Goal: Task Accomplishment & Management: Manage account settings

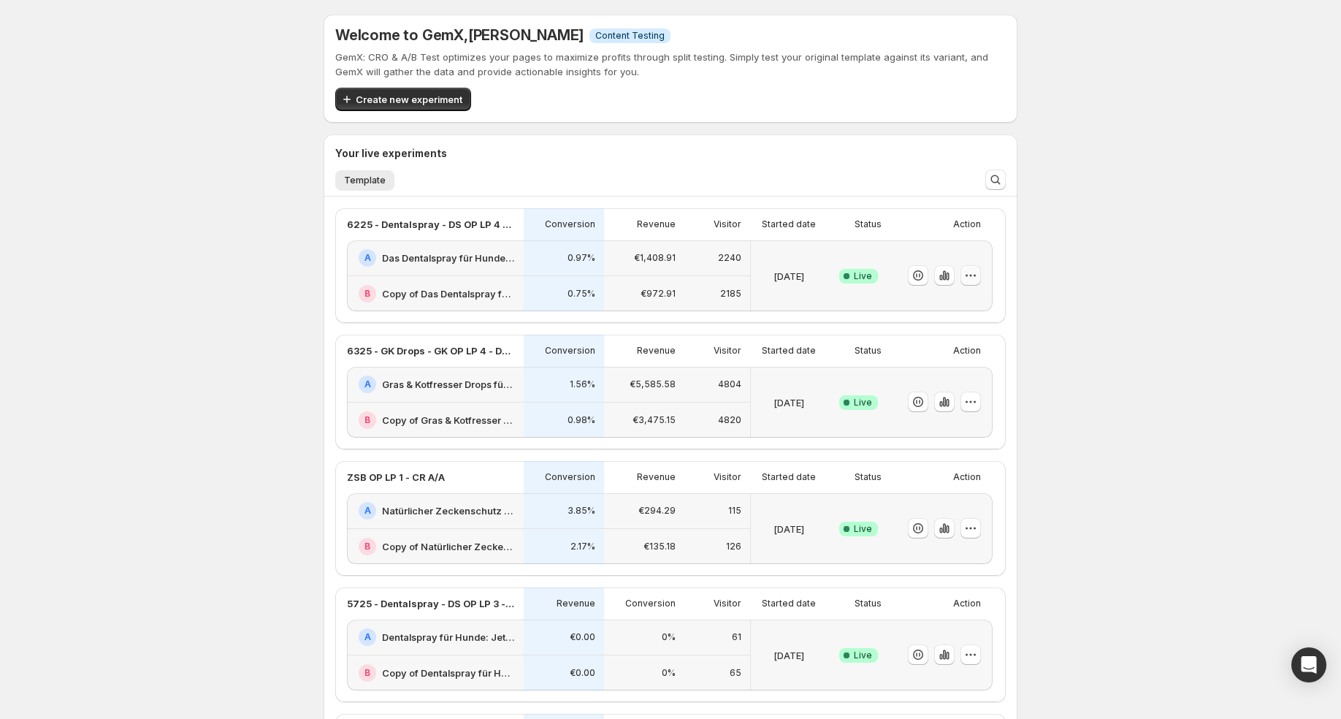
click at [976, 279] on icon "button" at bounding box center [970, 275] width 15 height 15
click at [952, 307] on span "Edit" at bounding box center [984, 305] width 153 height 15
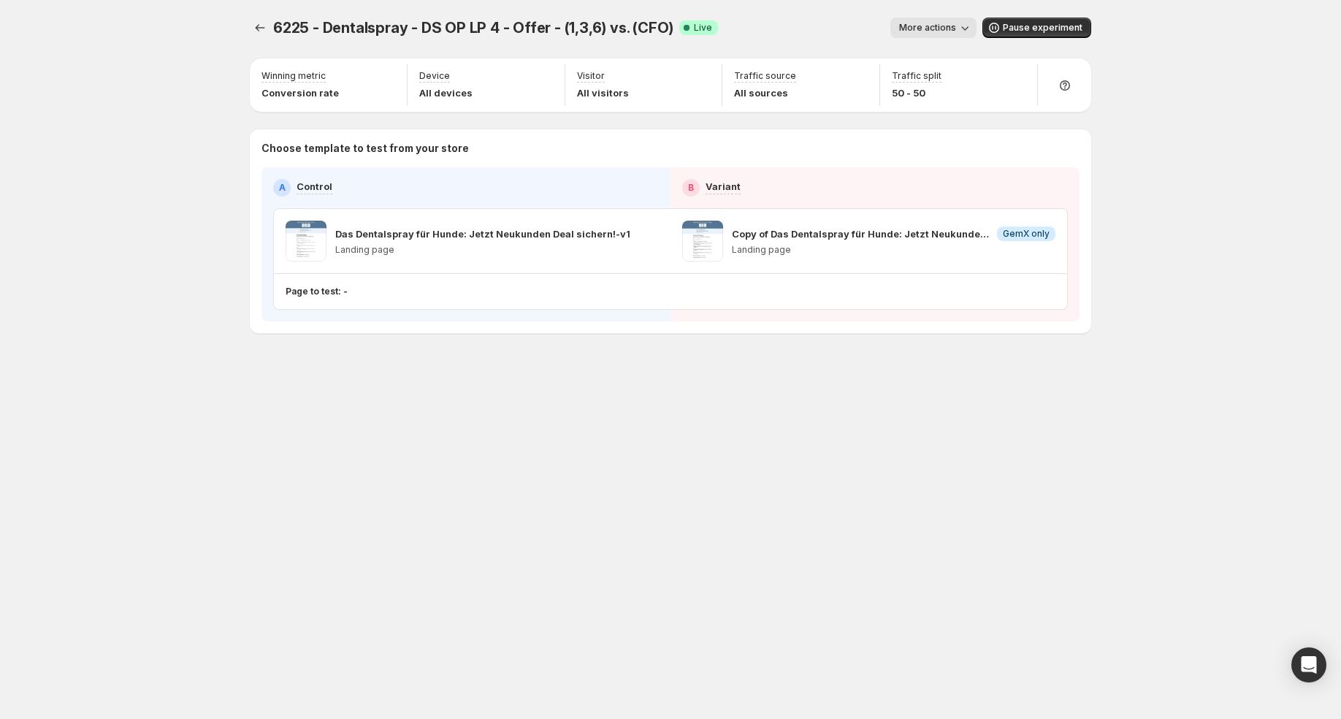
click at [964, 30] on icon "button" at bounding box center [964, 27] width 15 height 15
click at [951, 77] on span "Rename" at bounding box center [942, 83] width 37 height 12
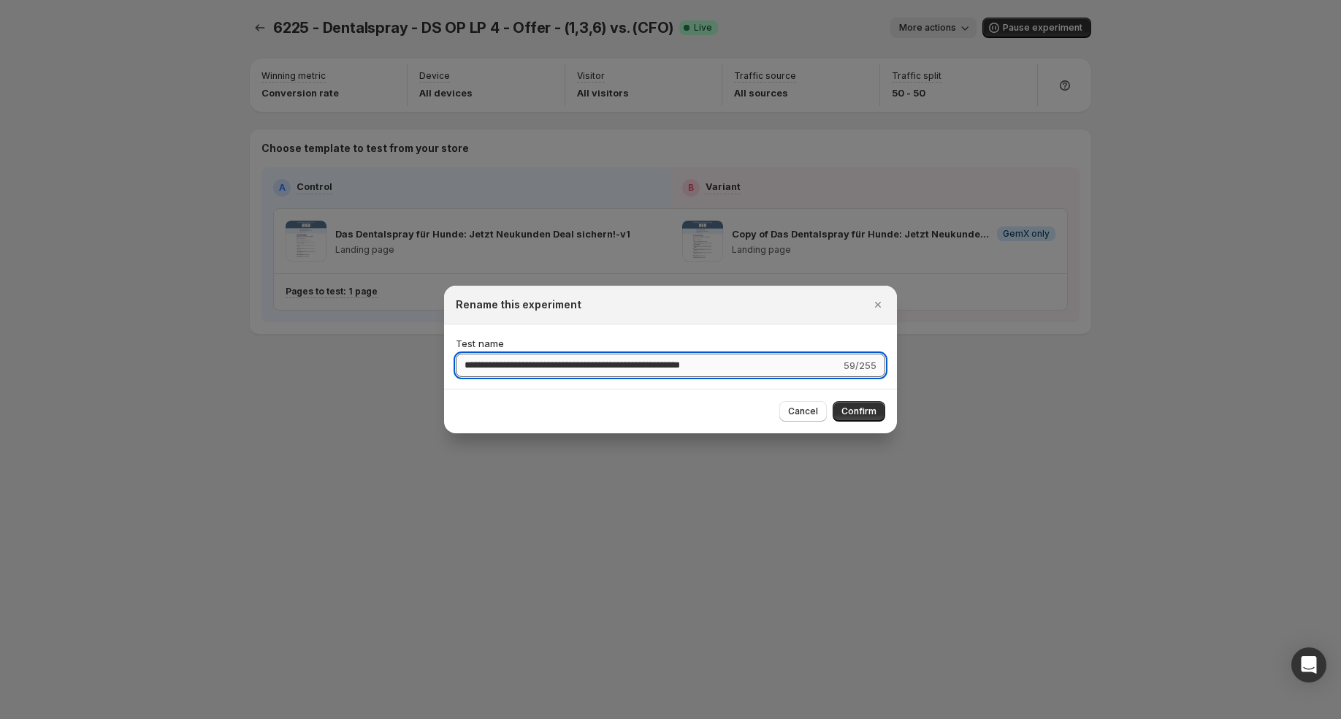
click at [643, 366] on input "**********" at bounding box center [648, 364] width 385 height 23
click at [808, 414] on span "Cancel" at bounding box center [803, 411] width 30 height 12
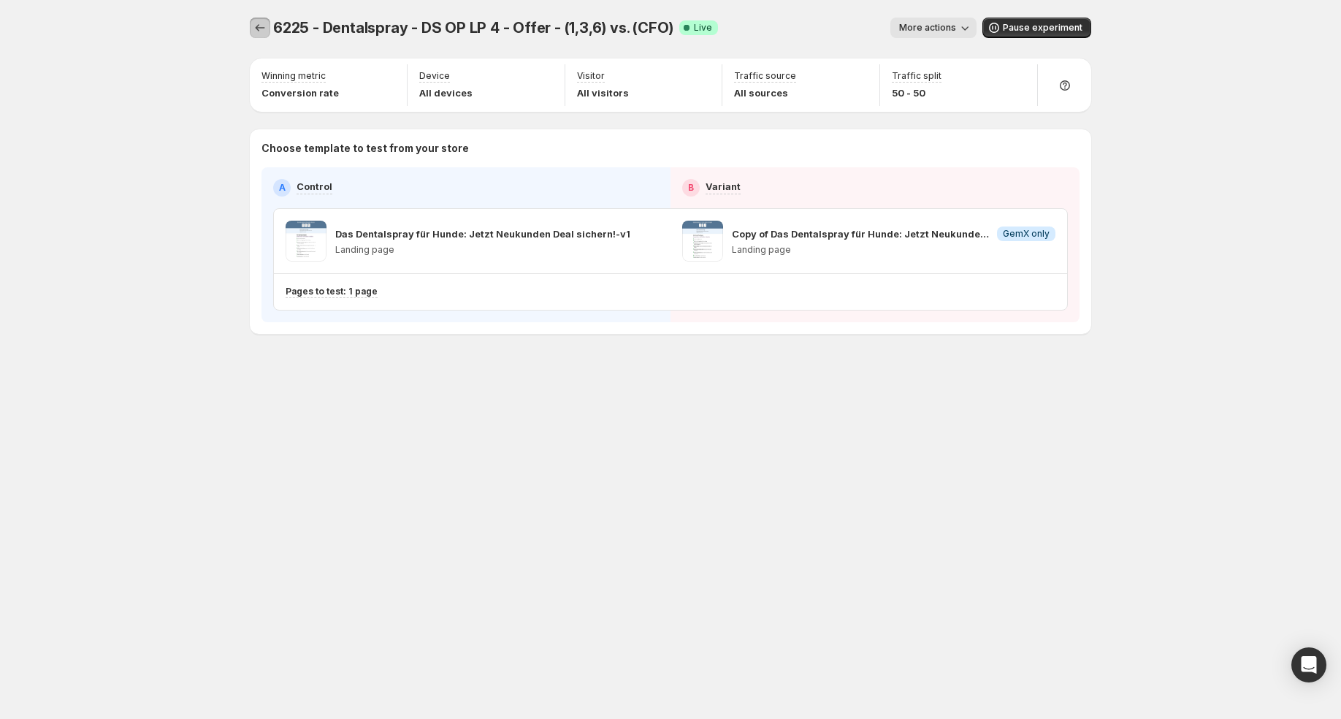
click at [264, 24] on icon "Experiments" at bounding box center [260, 27] width 15 height 15
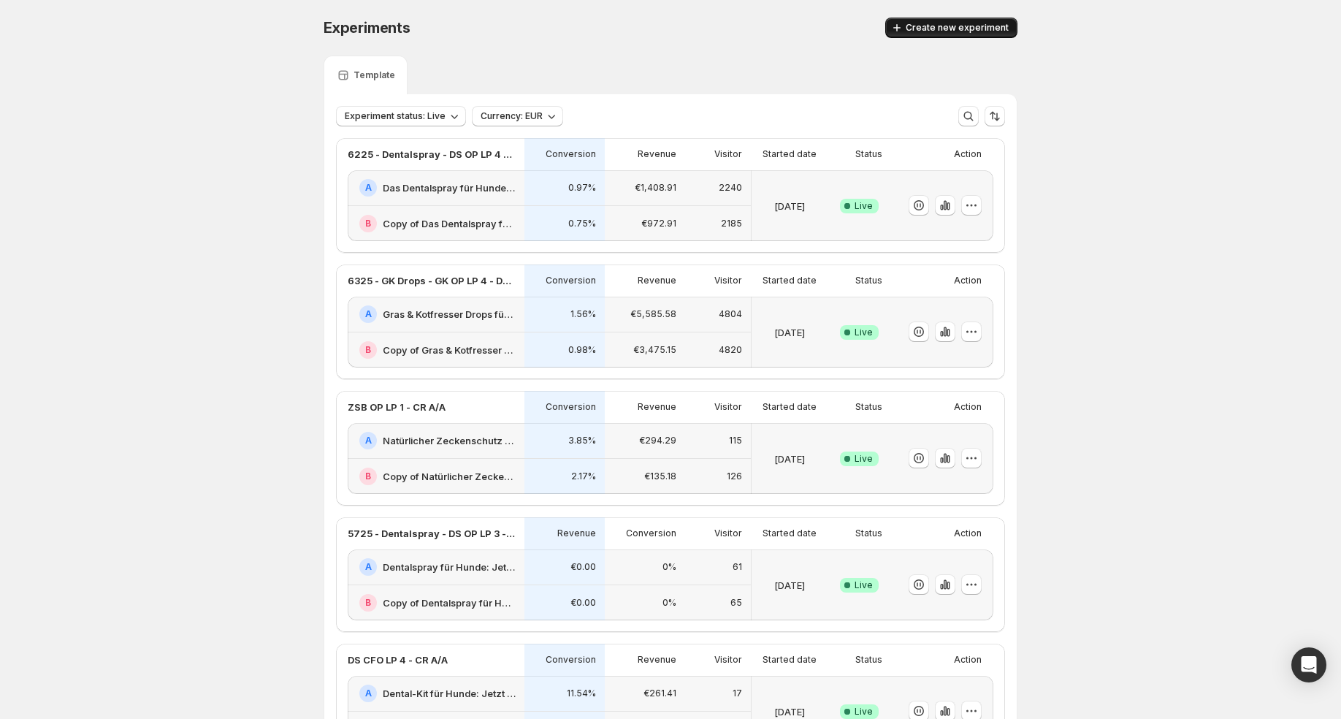
click at [948, 25] on span "Create new experiment" at bounding box center [957, 28] width 103 height 12
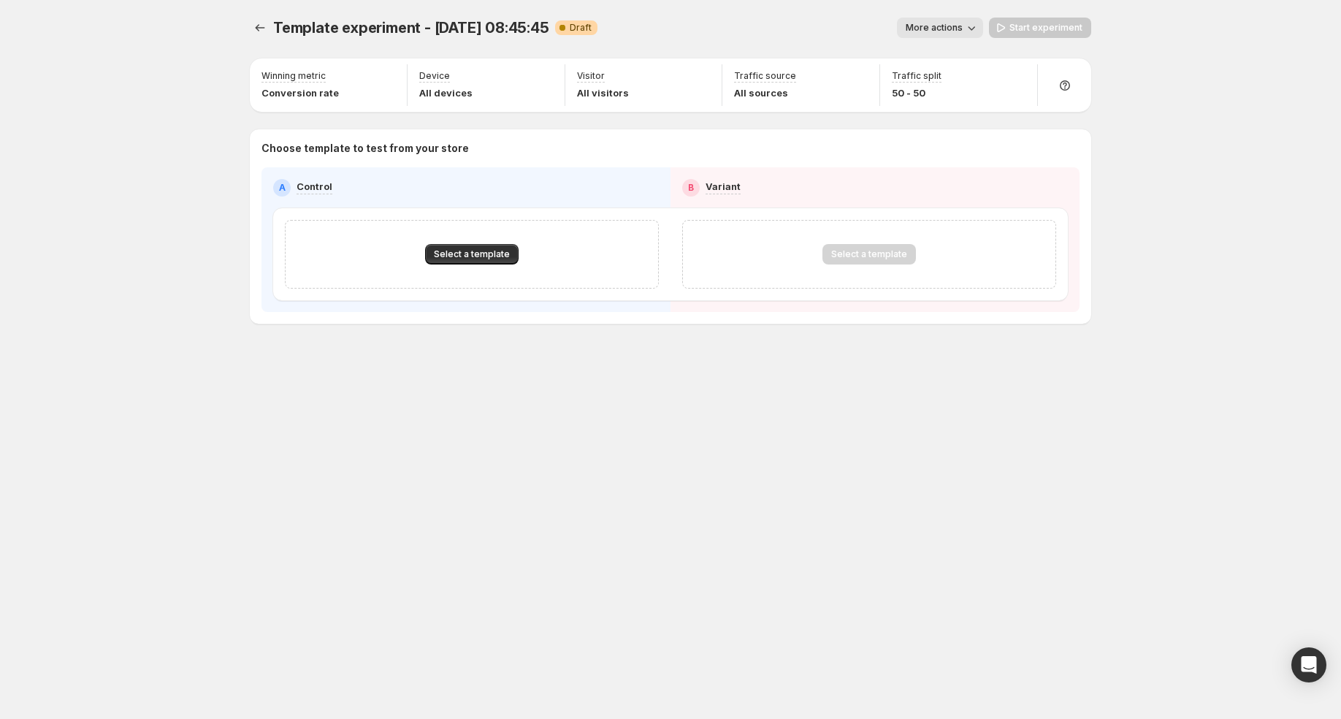
click at [958, 37] on button "More actions" at bounding box center [940, 28] width 86 height 20
click at [960, 77] on span "Rename" at bounding box center [948, 83] width 37 height 12
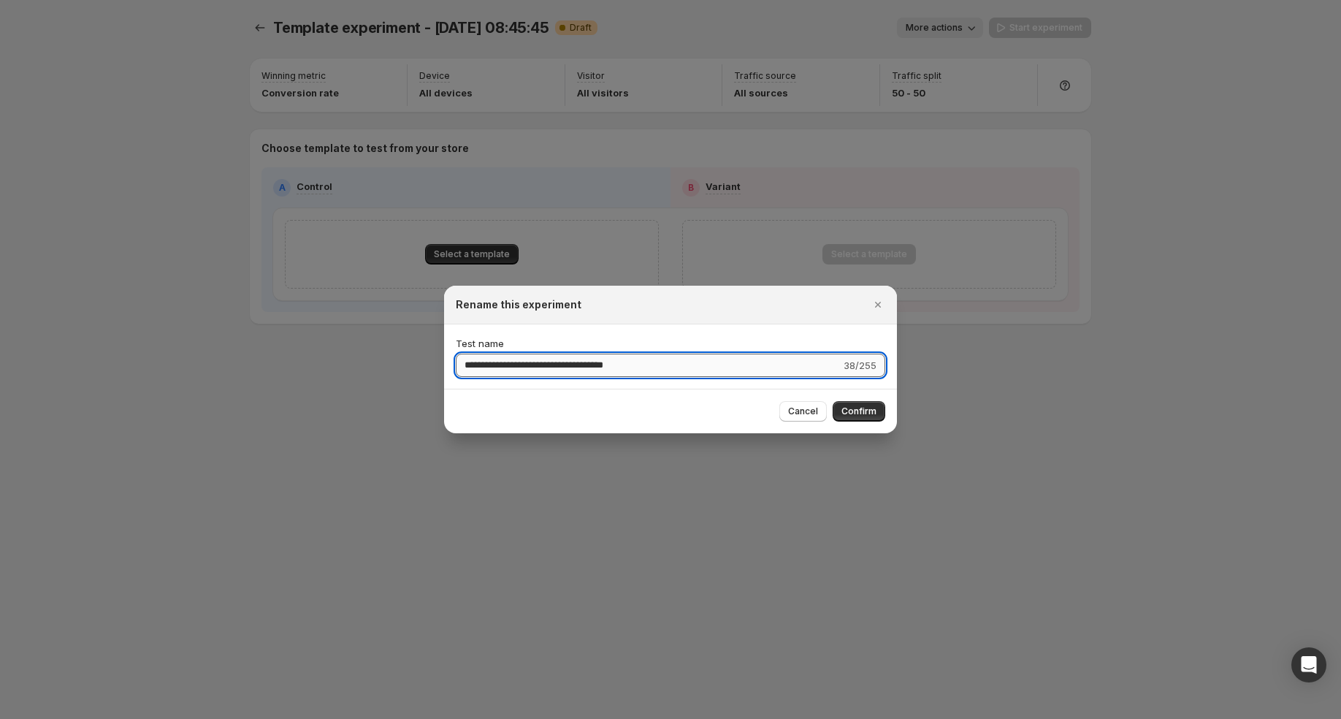
click at [573, 369] on input "**********" at bounding box center [648, 364] width 385 height 23
click at [474, 369] on input "**********" at bounding box center [648, 364] width 385 height 23
click at [526, 366] on input "**********" at bounding box center [648, 364] width 385 height 23
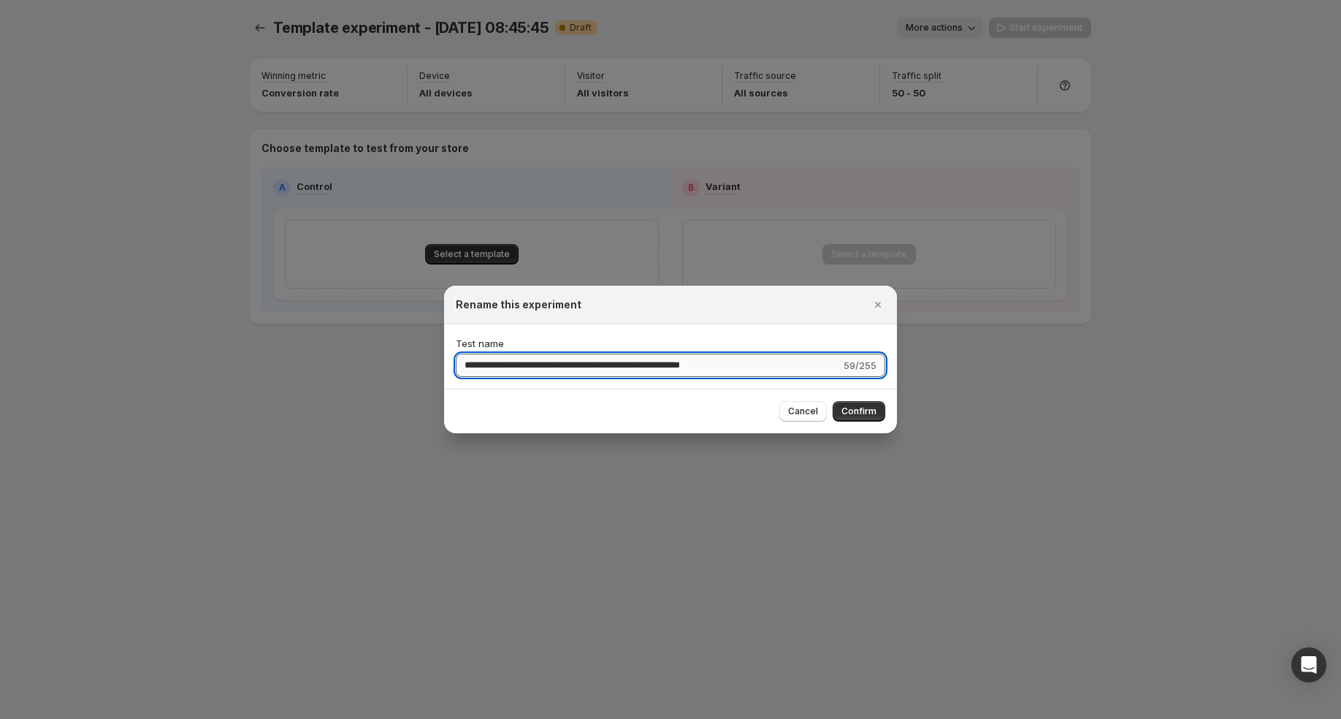
click at [526, 366] on input "**********" at bounding box center [648, 364] width 385 height 23
click at [591, 364] on input "**********" at bounding box center [648, 364] width 385 height 23
click at [641, 365] on input "**********" at bounding box center [648, 364] width 385 height 23
drag, startPoint x: 704, startPoint y: 364, endPoint x: 683, endPoint y: 366, distance: 21.3
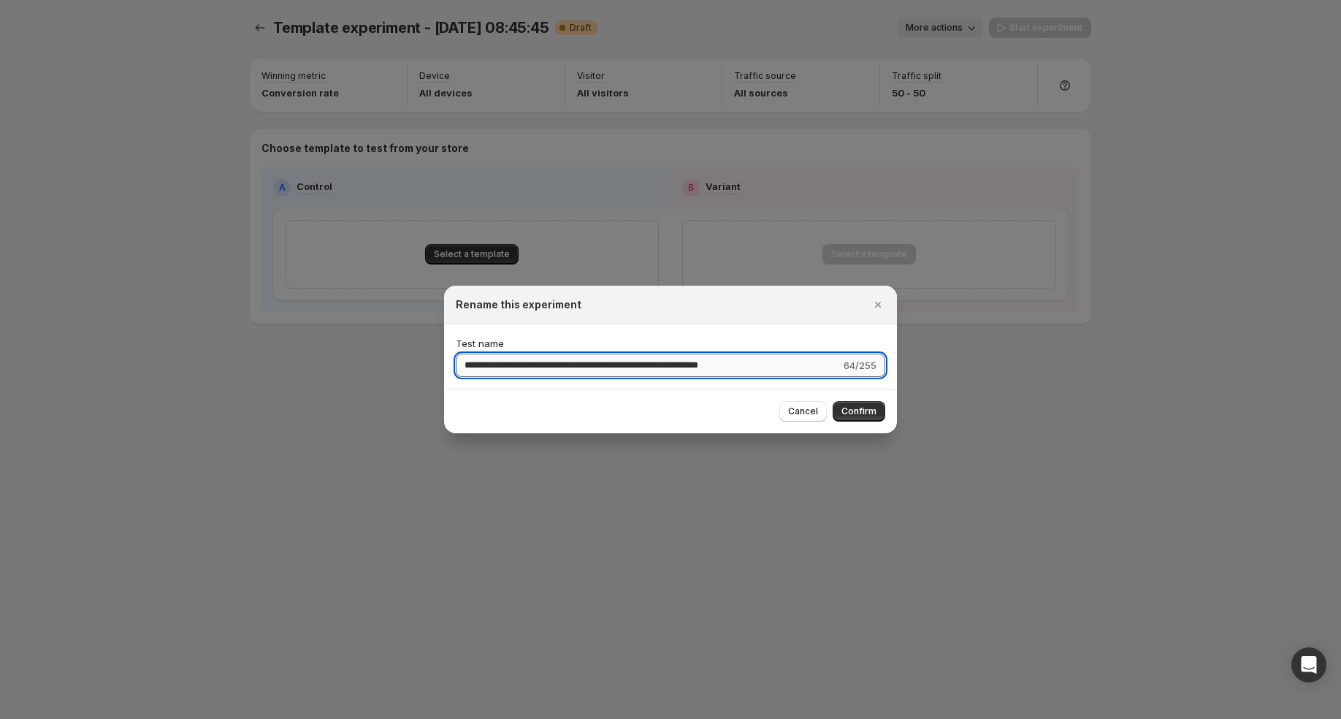
click at [683, 366] on input "**********" at bounding box center [648, 364] width 385 height 23
click at [731, 366] on input "**********" at bounding box center [648, 364] width 385 height 23
type input "**********"
click at [854, 410] on span "Confirm" at bounding box center [858, 411] width 35 height 12
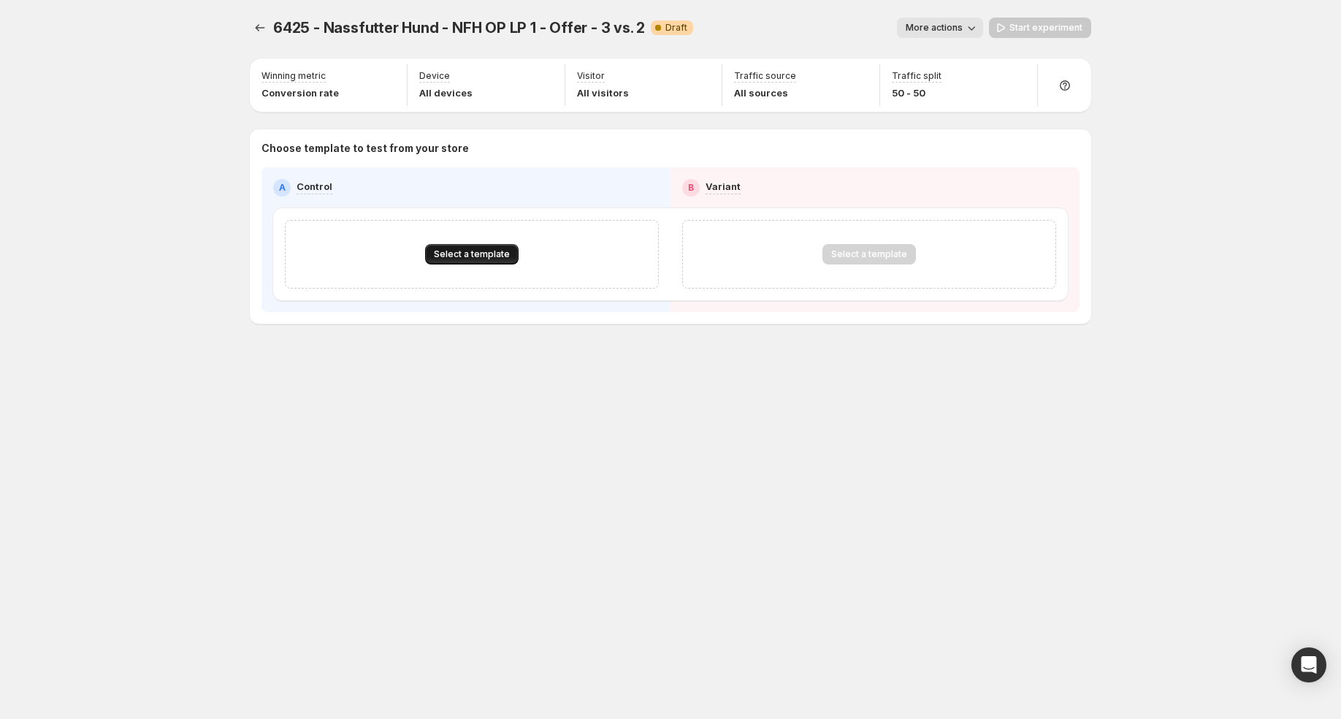
click at [481, 254] on span "Select a template" at bounding box center [472, 254] width 76 height 12
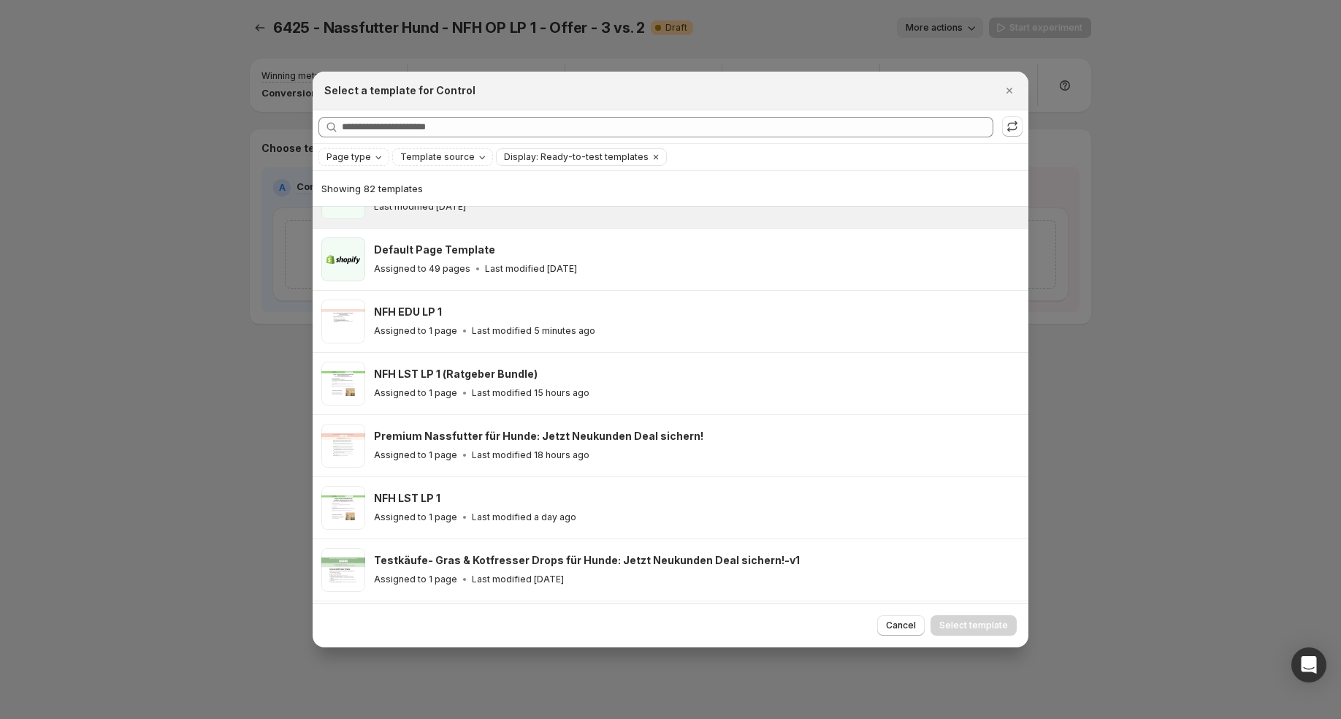
scroll to position [235, 0]
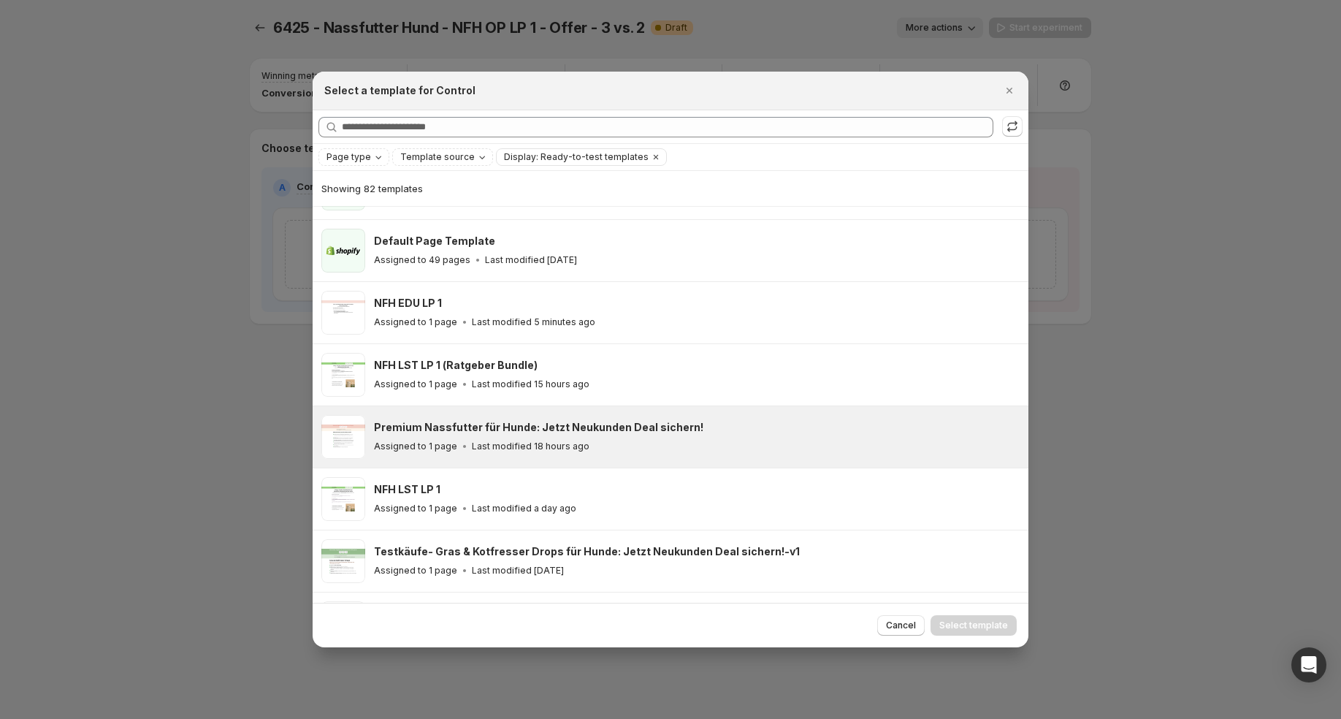
click at [483, 423] on h3 "Premium Nassfutter für Hunde: Jetzt Neukunden Deal sichern!" at bounding box center [538, 427] width 329 height 15
click at [985, 619] on span "Select template" at bounding box center [973, 625] width 69 height 12
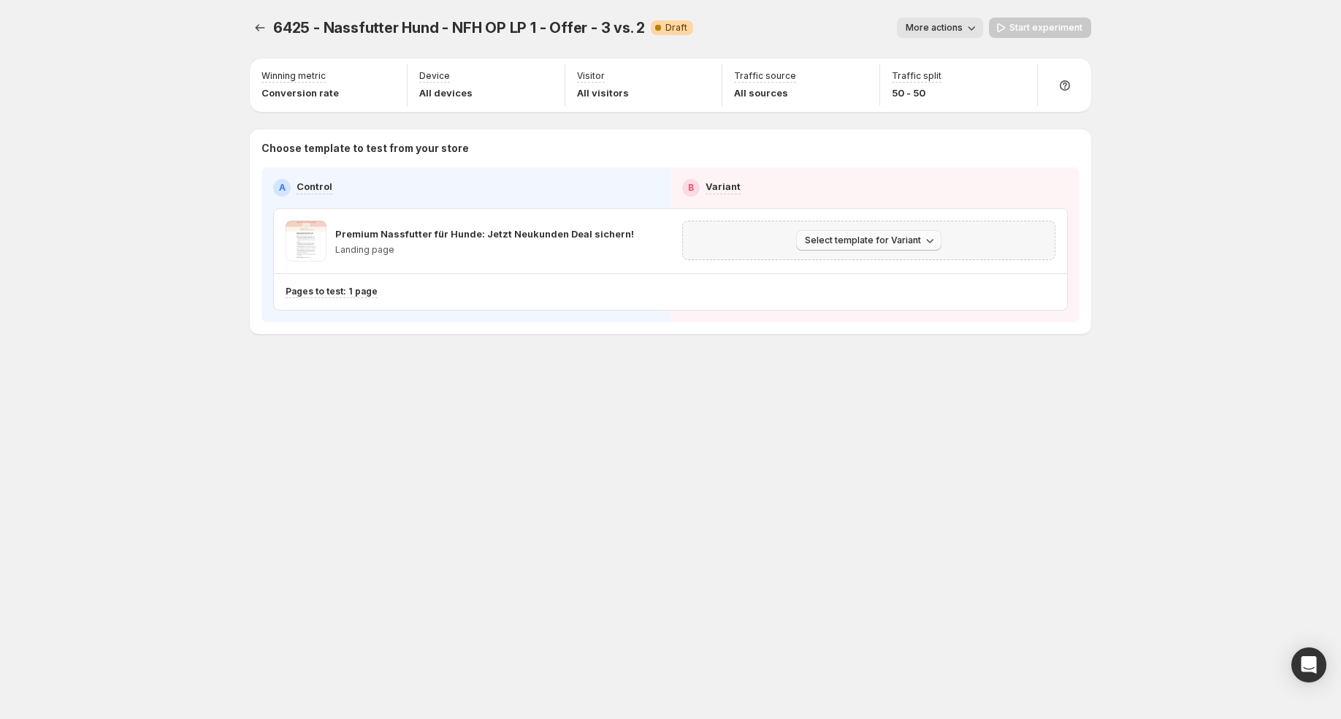
click at [899, 242] on span "Select template for Variant" at bounding box center [863, 240] width 116 height 12
click at [894, 302] on button "Create Variant based on Control" at bounding box center [871, 294] width 158 height 23
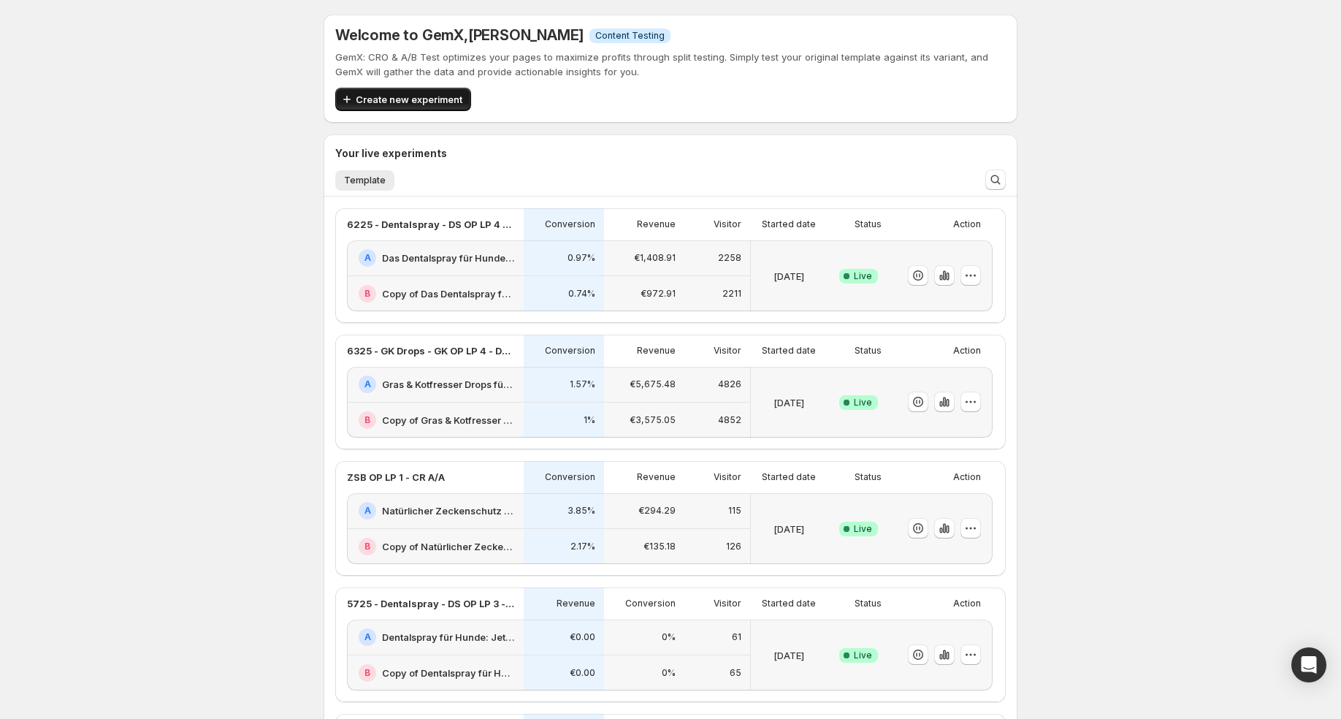
click at [437, 104] on span "Create new experiment" at bounding box center [409, 99] width 107 height 15
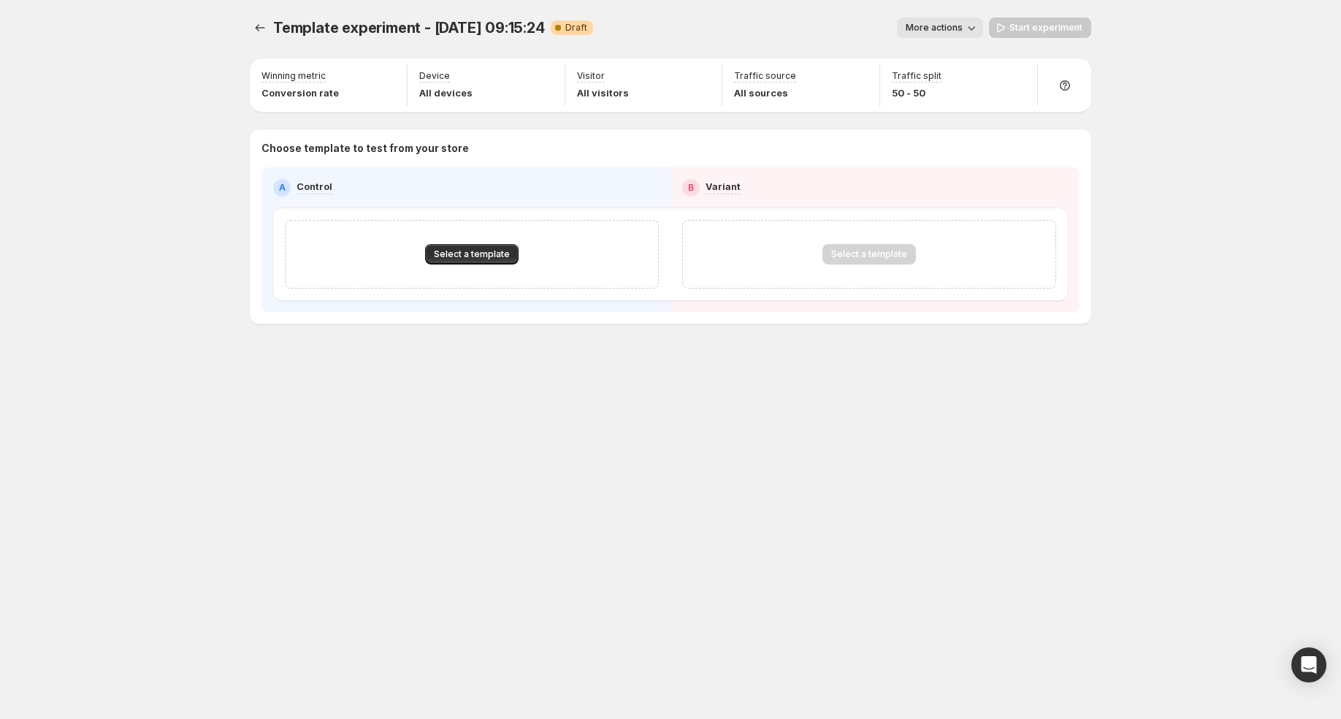
click at [931, 26] on span "More actions" at bounding box center [934, 28] width 57 height 12
click at [941, 92] on button "Rename" at bounding box center [955, 82] width 99 height 23
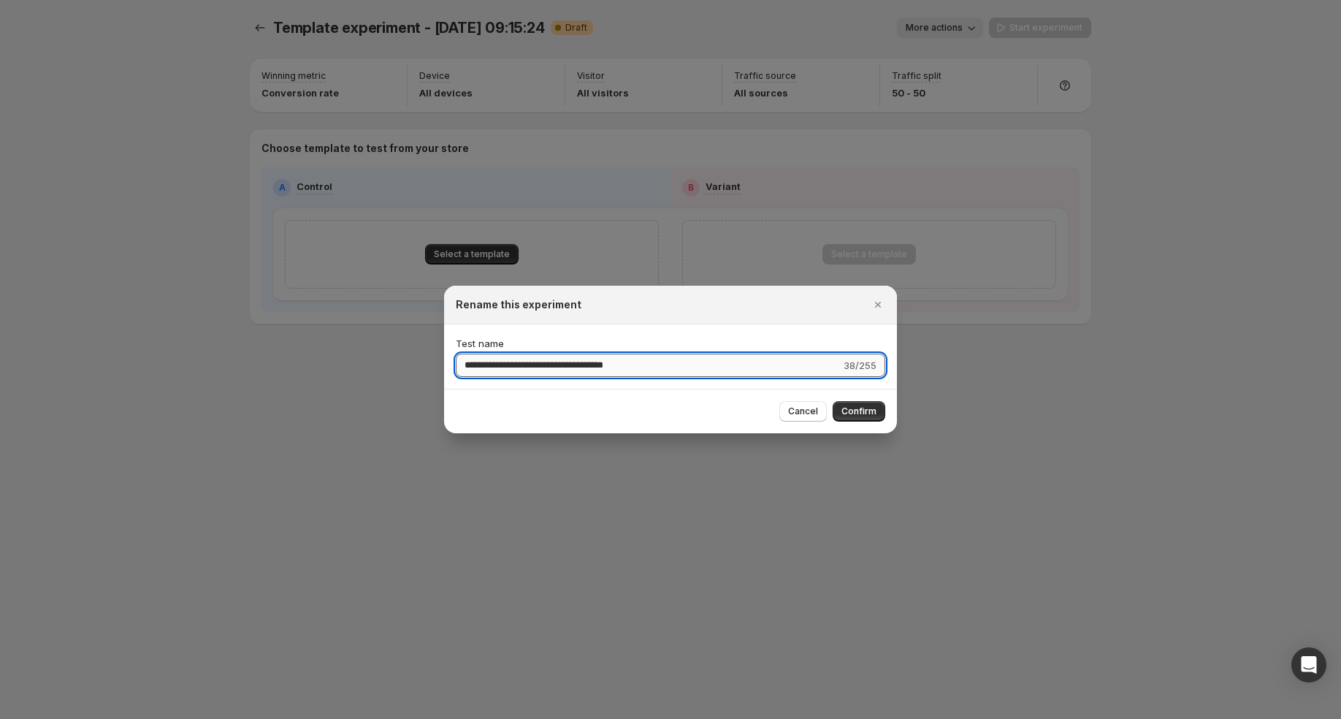
click at [474, 367] on input "**********" at bounding box center [648, 364] width 385 height 23
type input "**********"
click at [862, 410] on span "Confirm" at bounding box center [858, 411] width 35 height 12
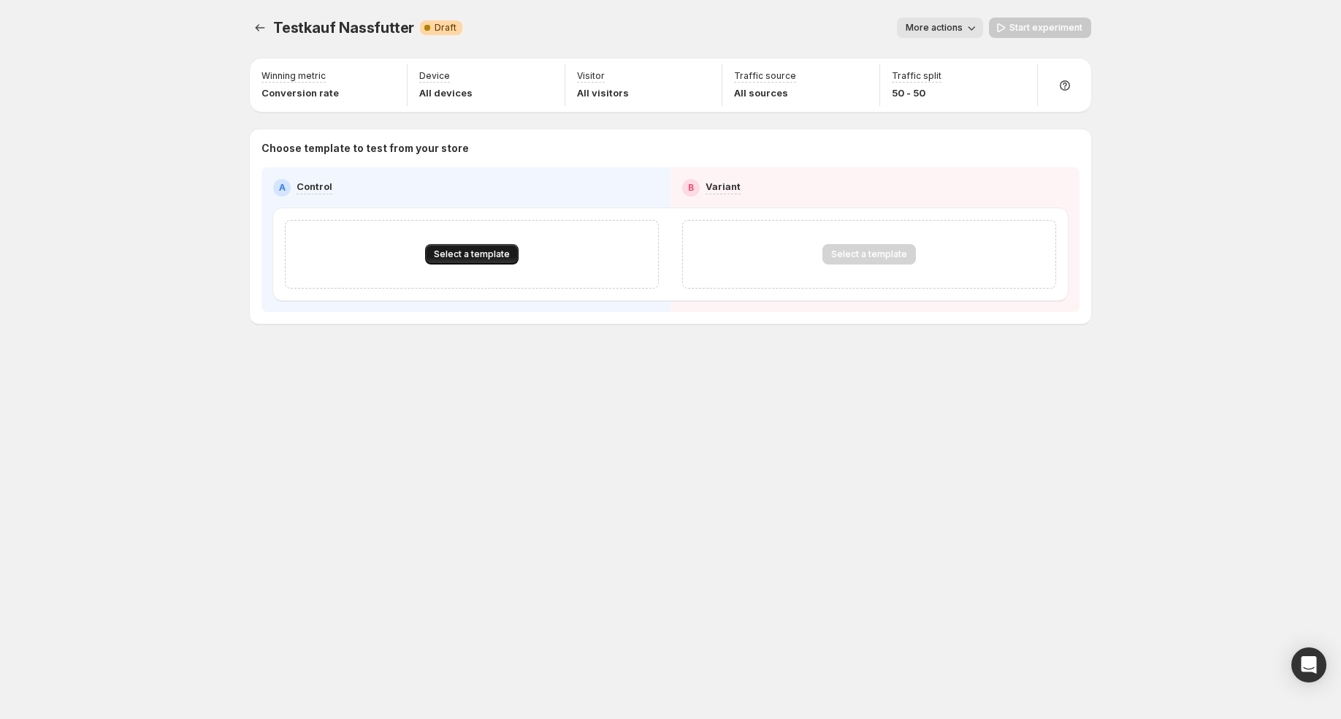
click at [441, 246] on button "Select a template" at bounding box center [471, 254] width 93 height 20
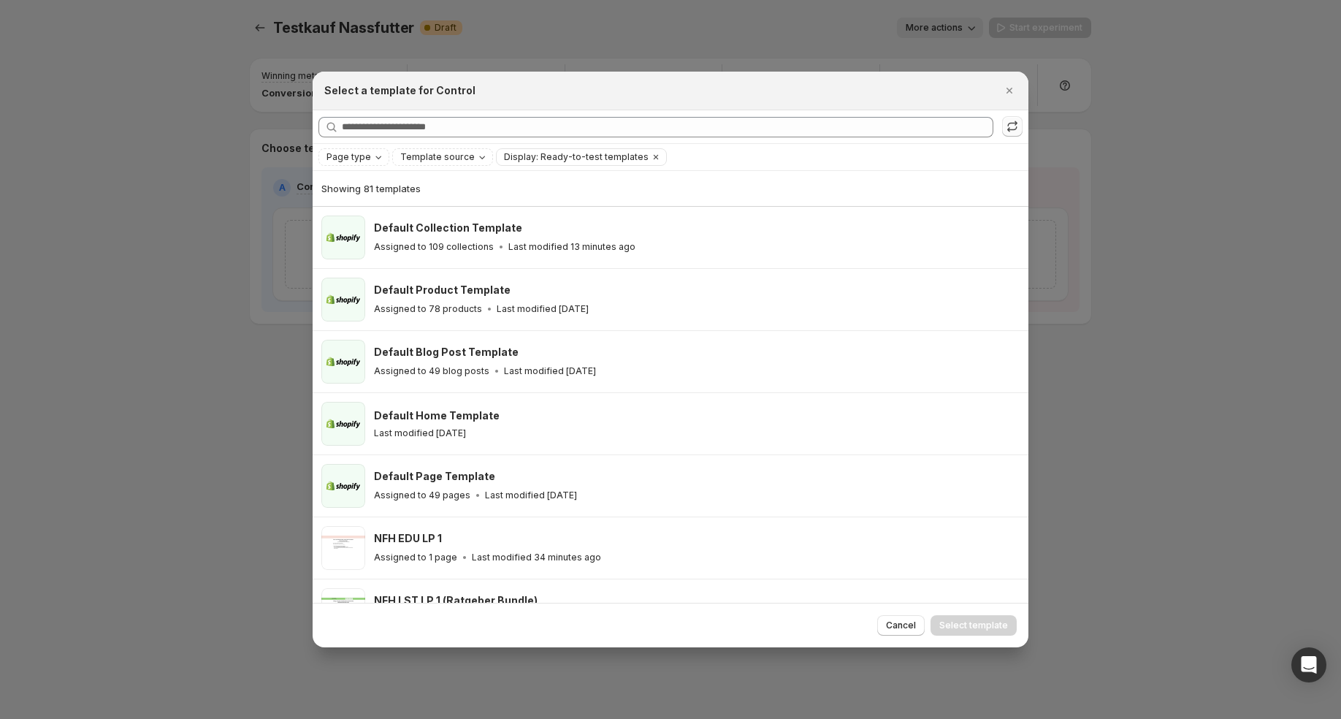
click at [1016, 125] on icon ":r2b:" at bounding box center [1012, 126] width 15 height 15
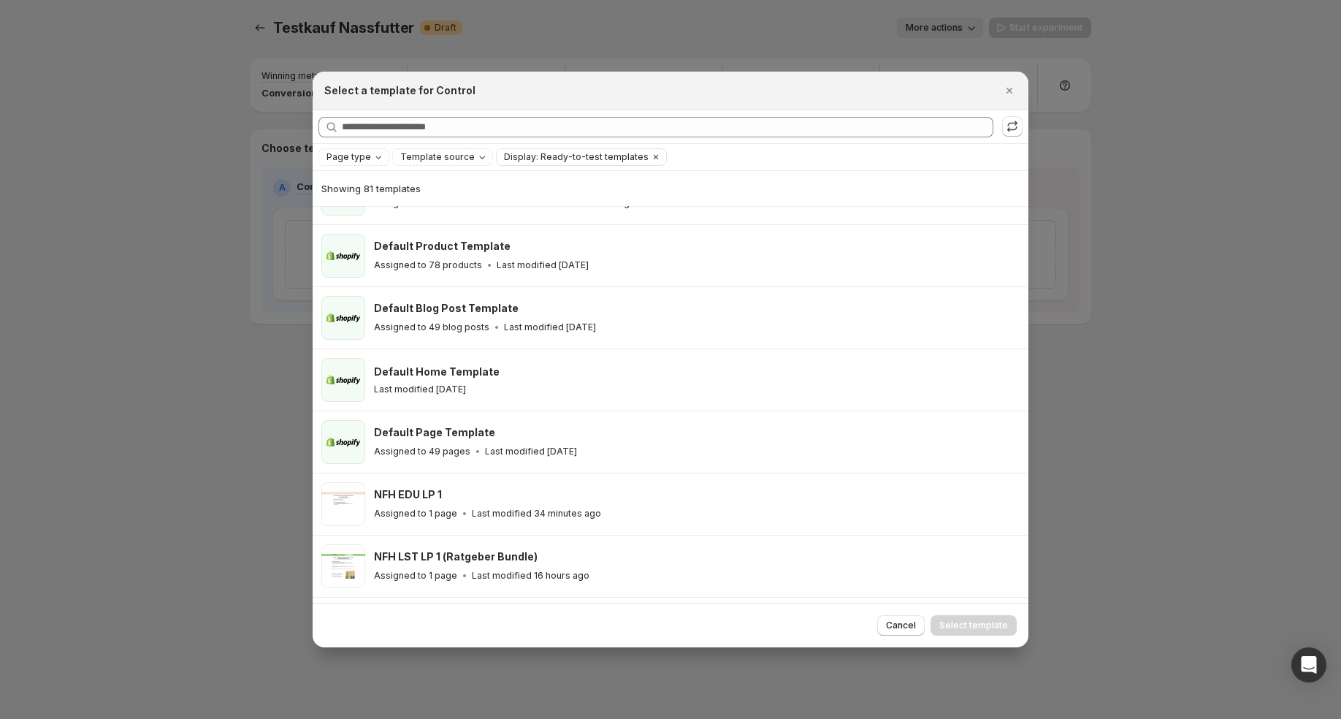
scroll to position [23, 0]
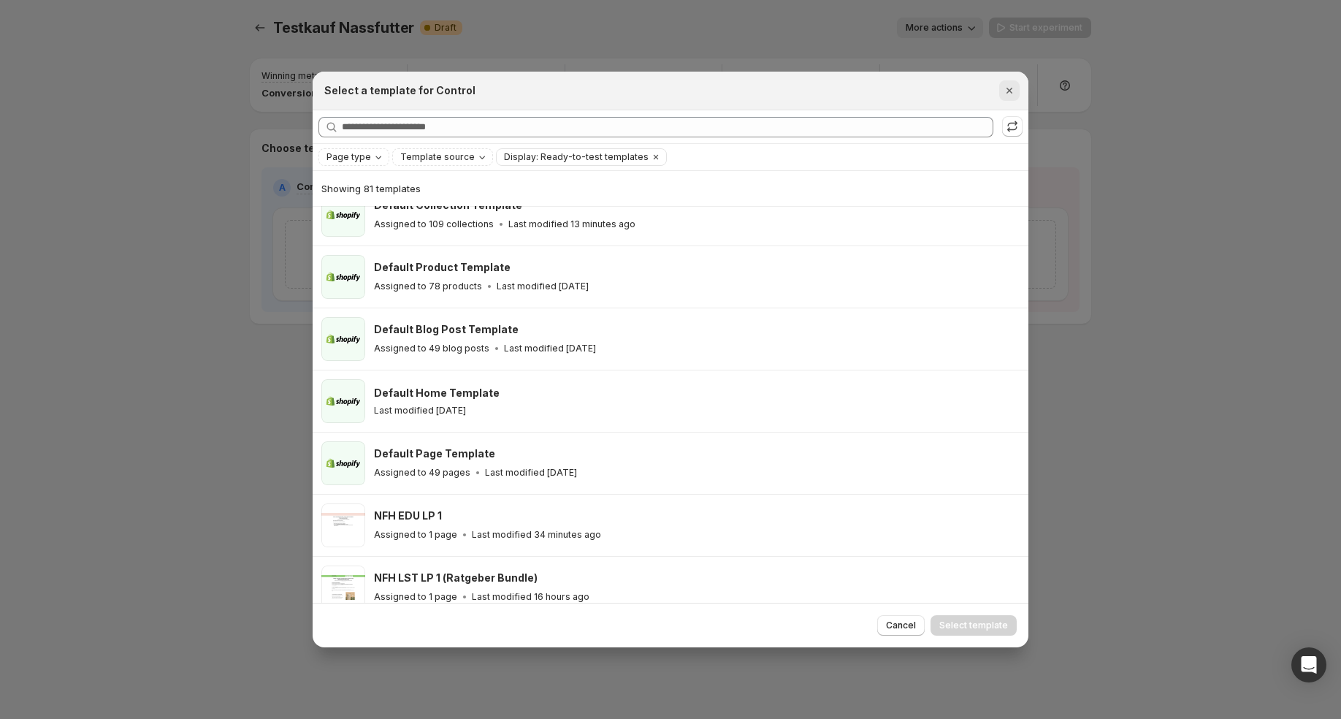
click at [1009, 96] on icon "Close" at bounding box center [1009, 90] width 15 height 15
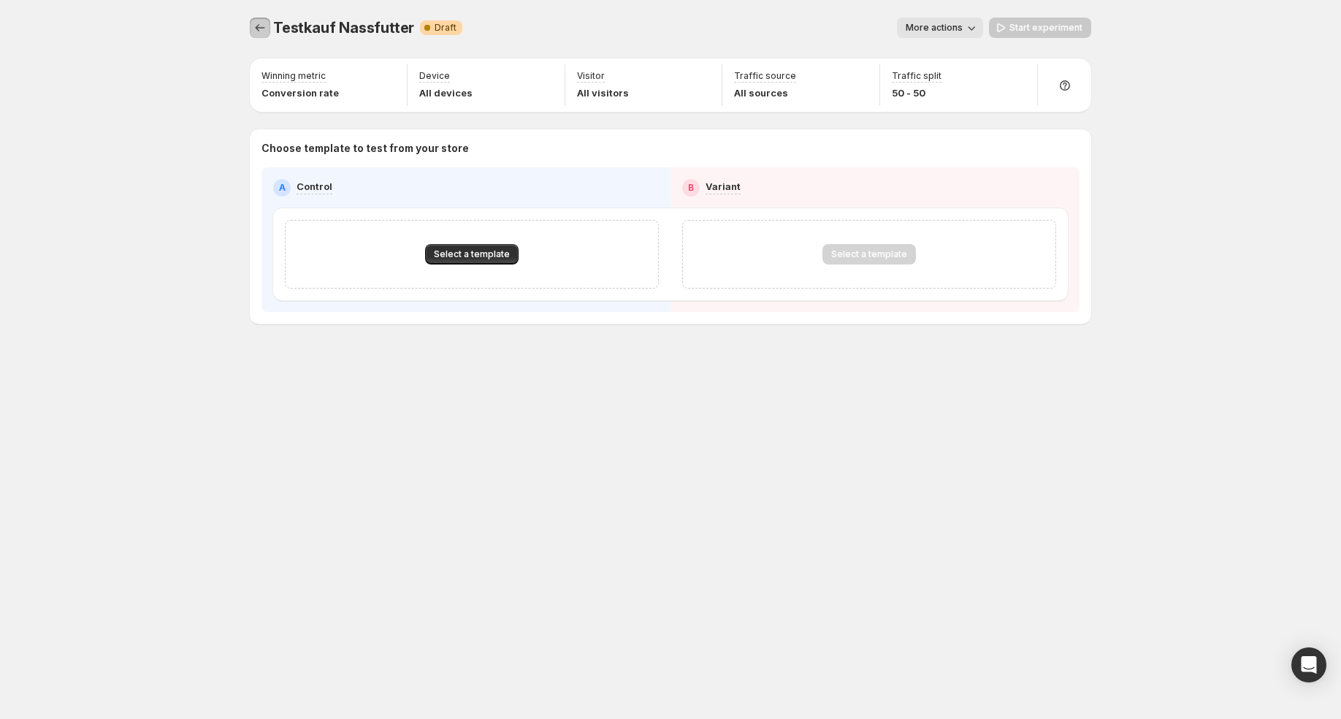
click at [267, 25] on button "Experiments" at bounding box center [260, 28] width 20 height 20
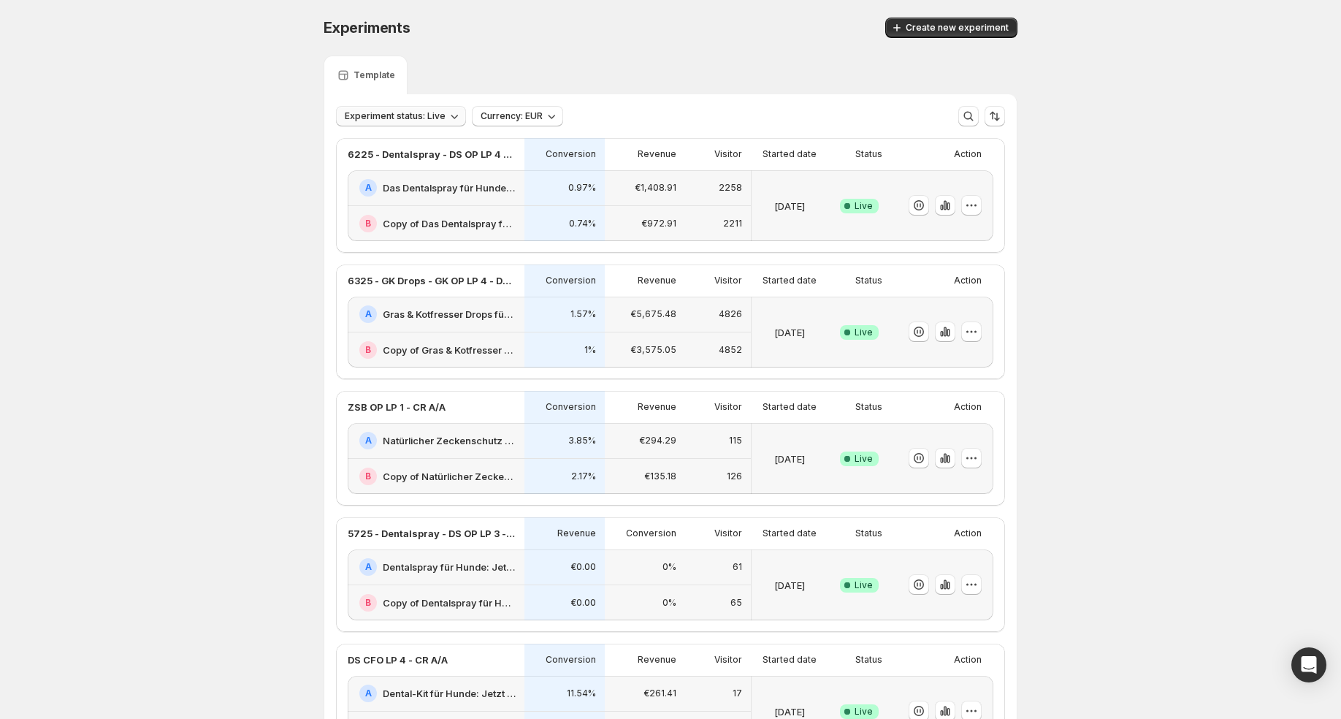
click at [376, 118] on span "Experiment status: Live" at bounding box center [395, 116] width 101 height 12
click at [373, 164] on p "Draft" at bounding box center [370, 169] width 23 height 15
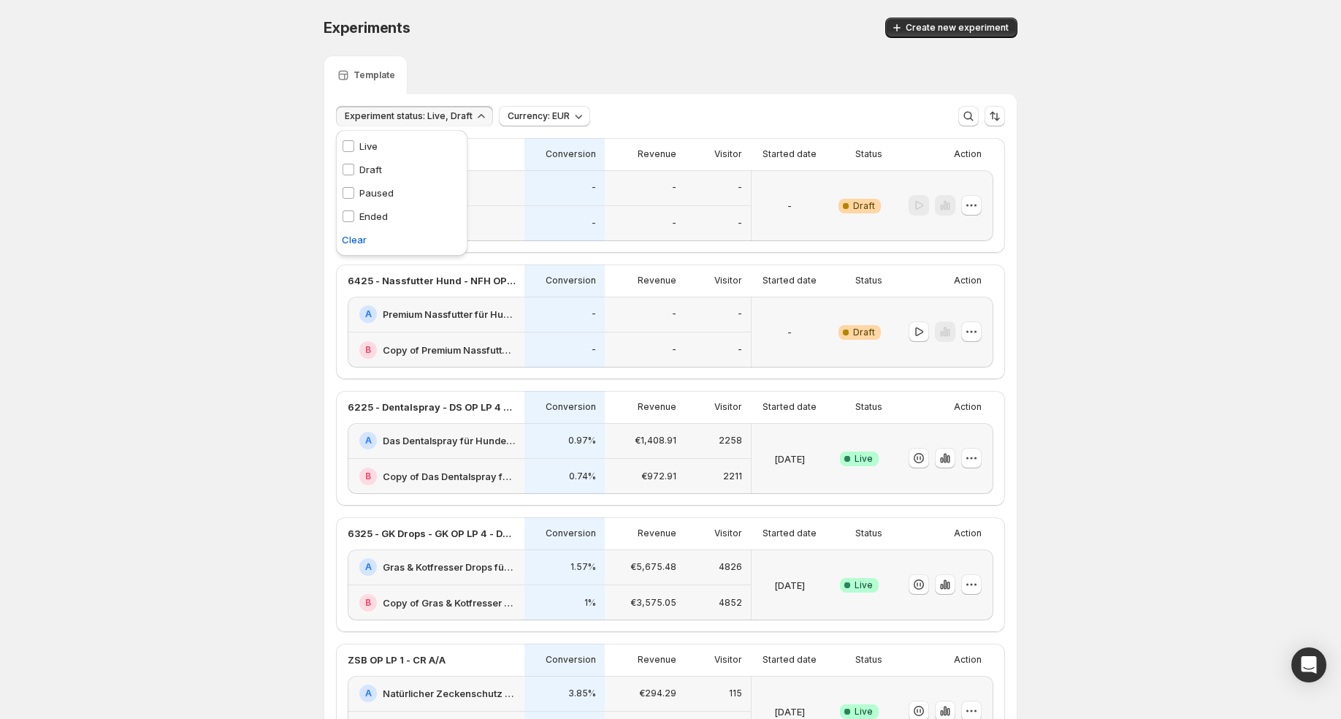
click at [724, 206] on div "-" at bounding box center [718, 224] width 66 height 36
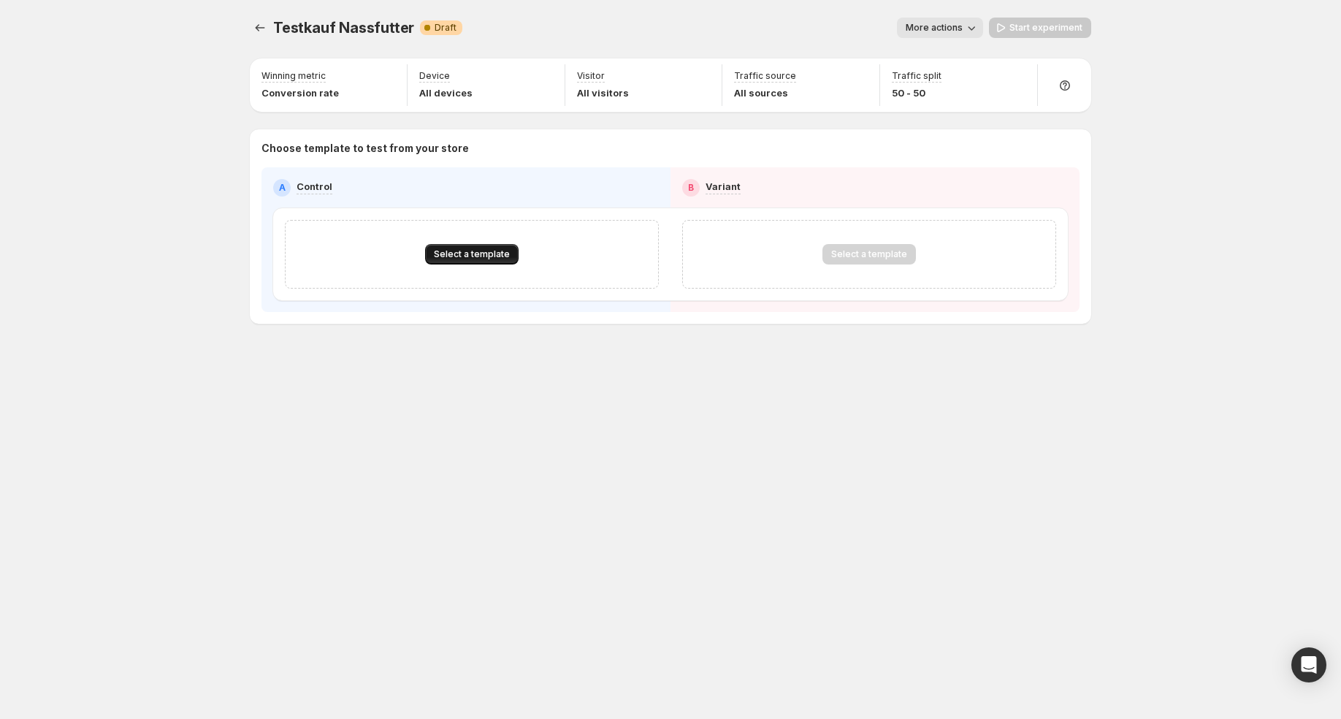
click at [472, 248] on span "Select a template" at bounding box center [472, 254] width 76 height 12
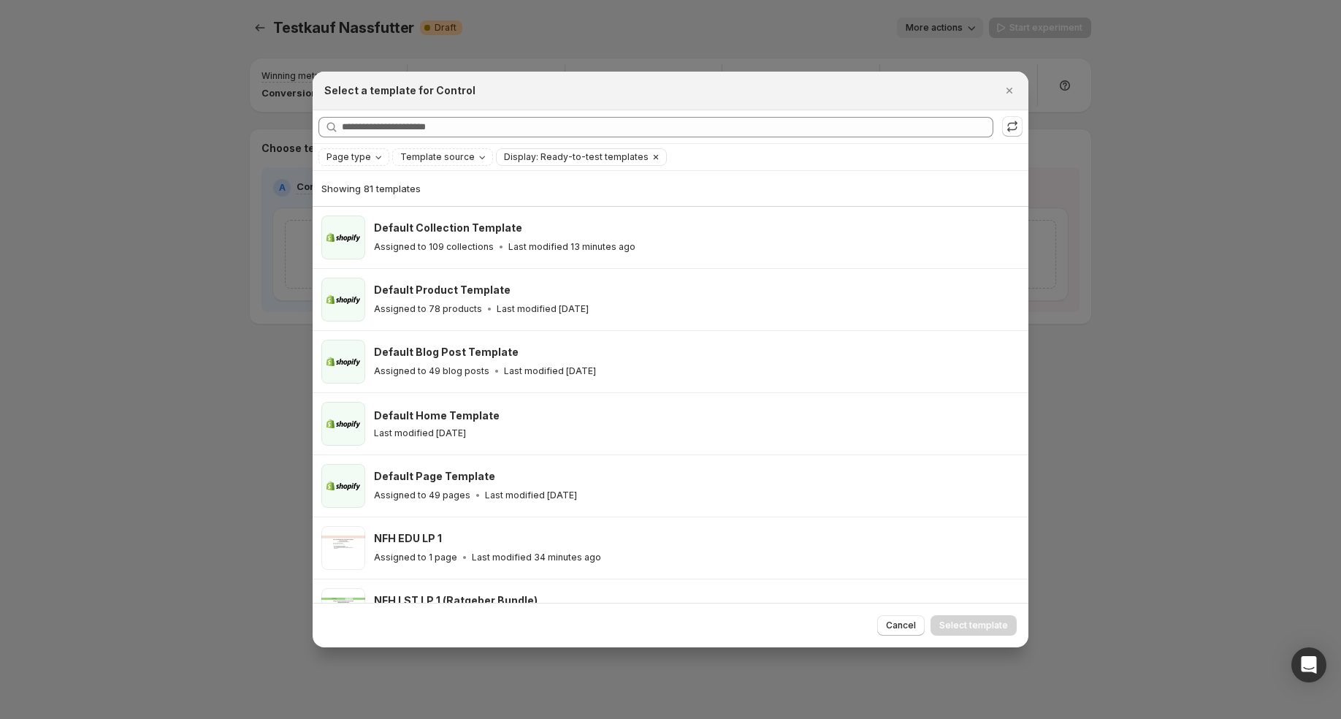
click at [650, 157] on icon "Clear" at bounding box center [656, 157] width 12 height 12
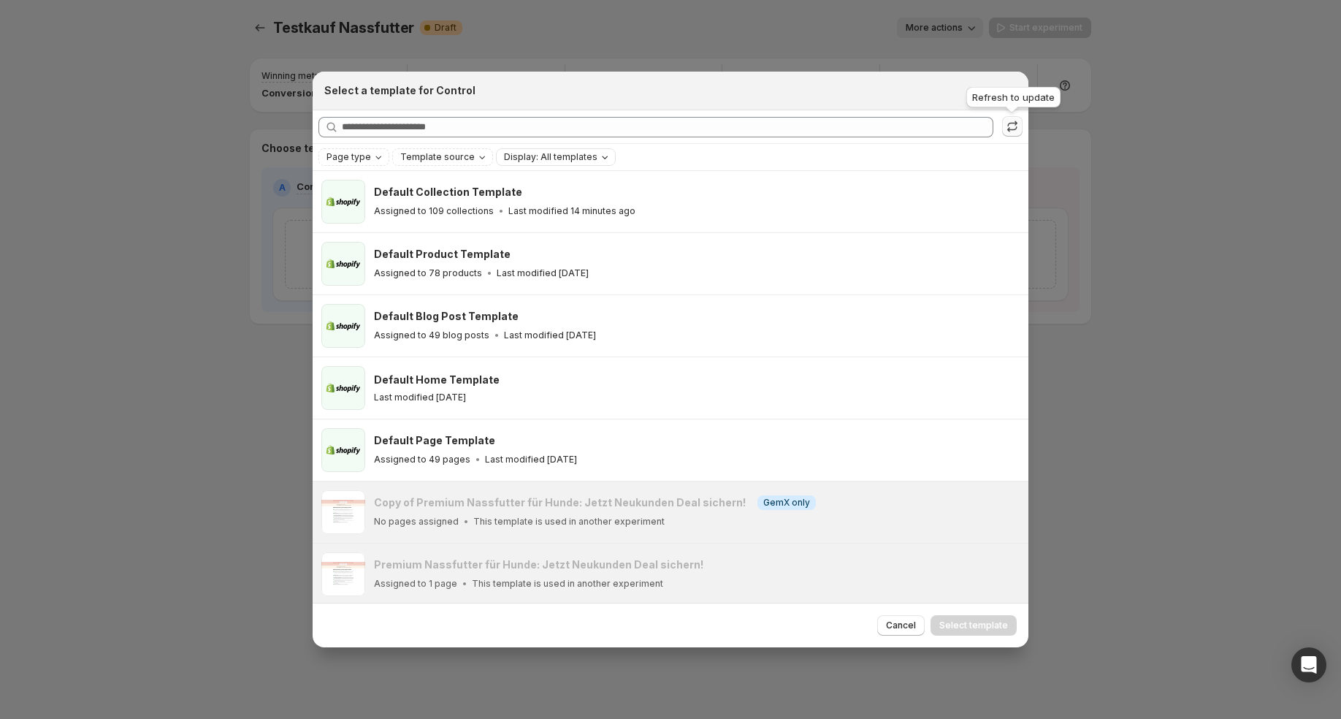
click at [1011, 124] on icon ":r7v:" at bounding box center [1012, 126] width 15 height 15
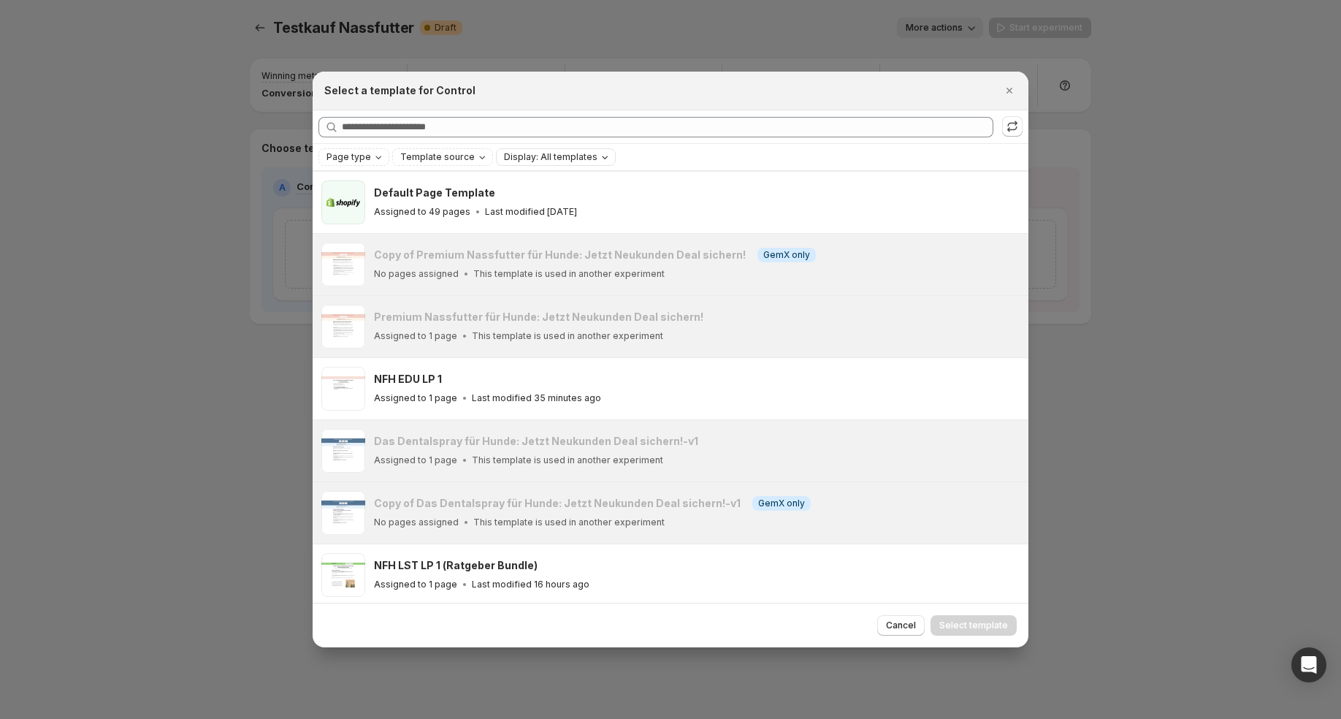
scroll to position [242, 0]
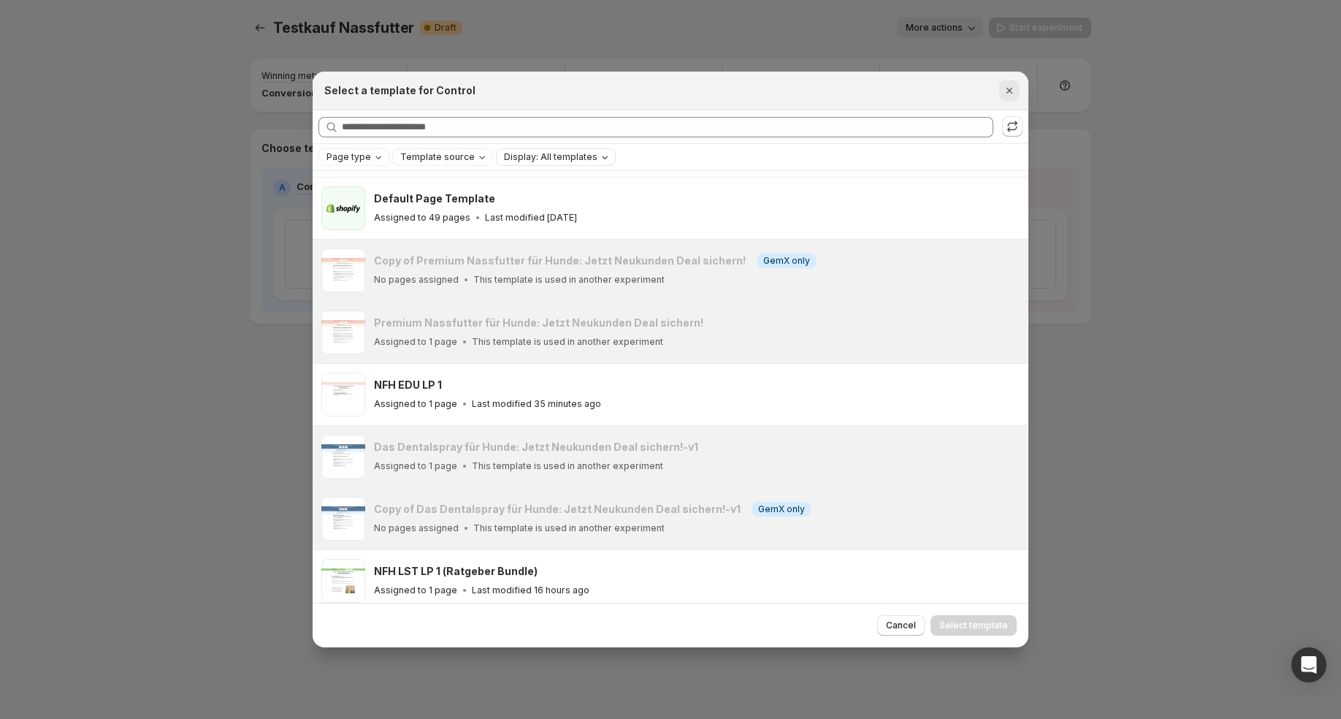
click at [1009, 95] on icon "Close" at bounding box center [1009, 90] width 15 height 15
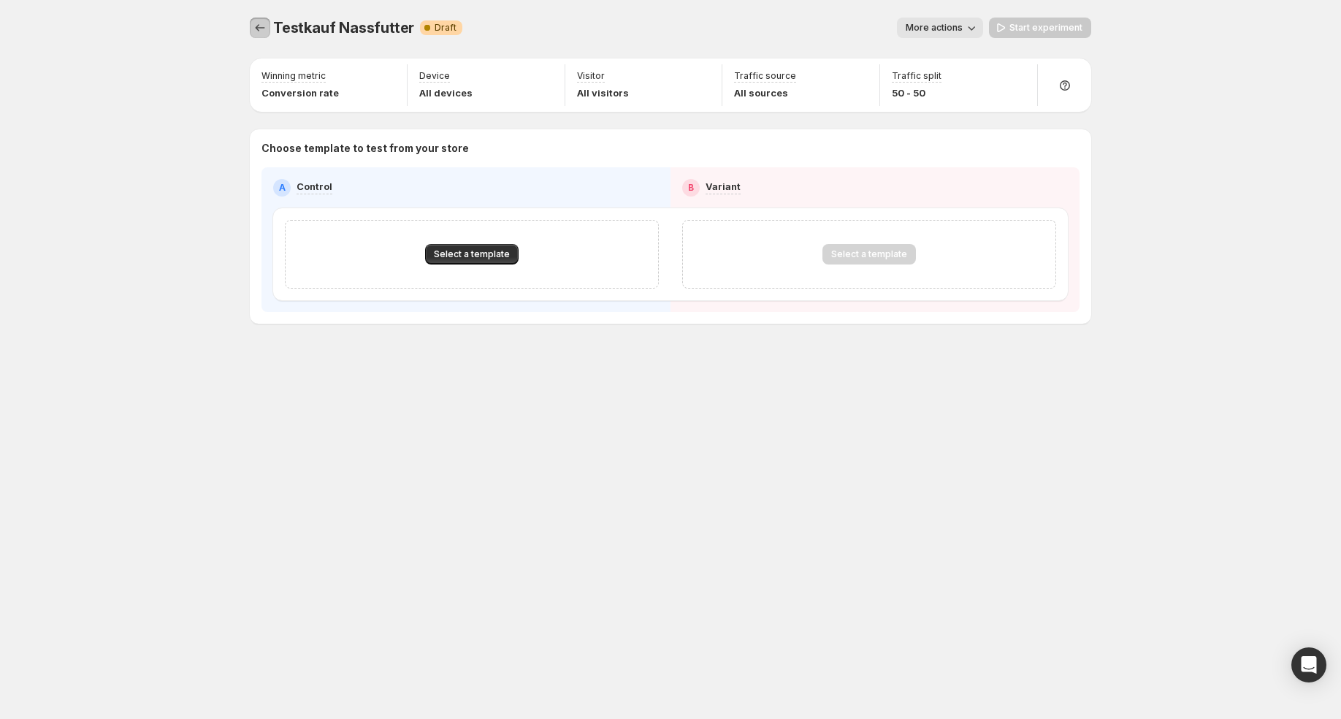
click at [259, 23] on icon "Experiments" at bounding box center [260, 27] width 15 height 15
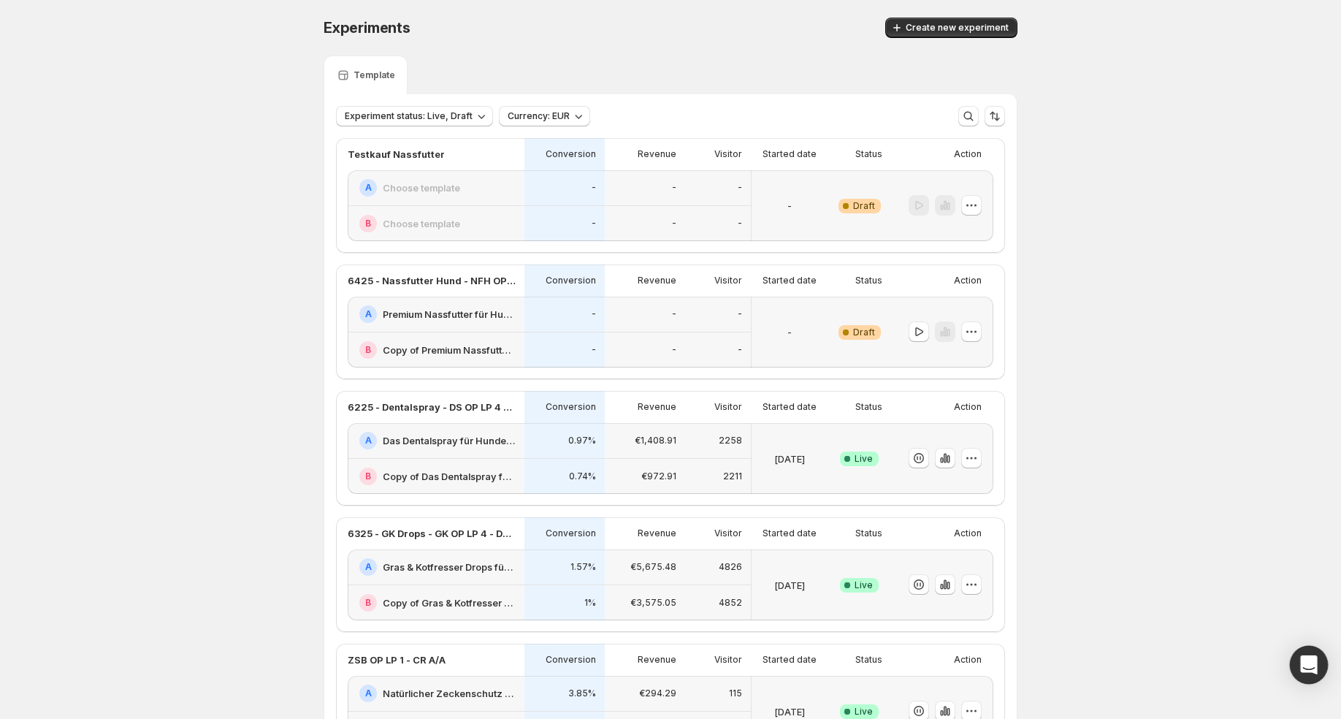
click at [1317, 671] on div "Open Intercom Messenger" at bounding box center [1309, 665] width 39 height 39
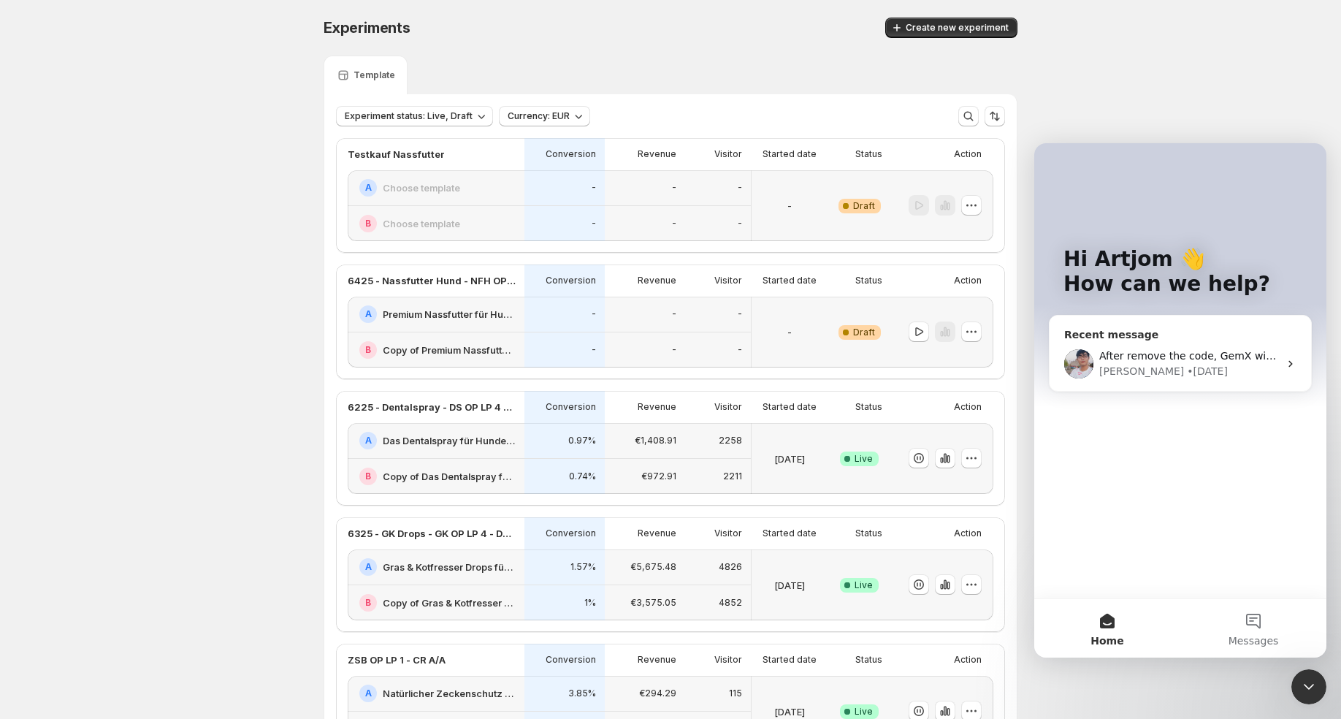
click at [1215, 345] on div "After remove the code, GemX will only track the people who accepted the cookies…" at bounding box center [1179, 364] width 261 height 54
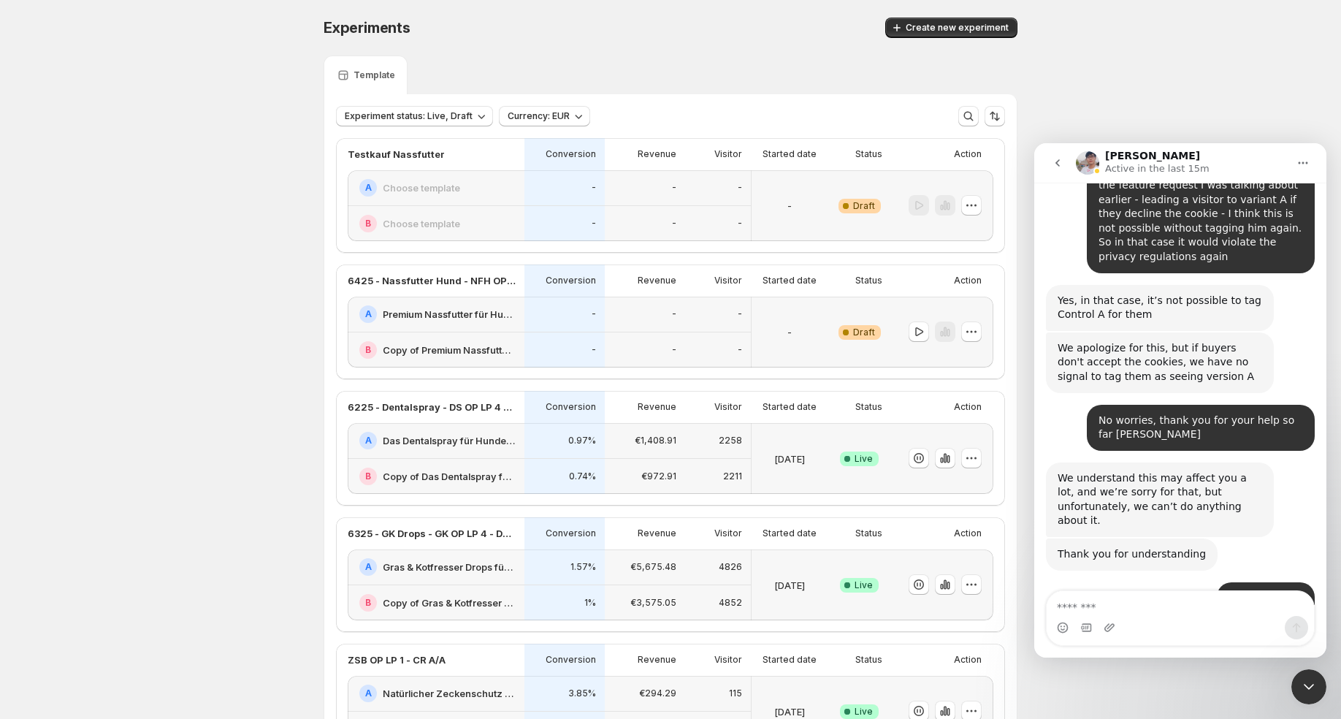
scroll to position [12212, 0]
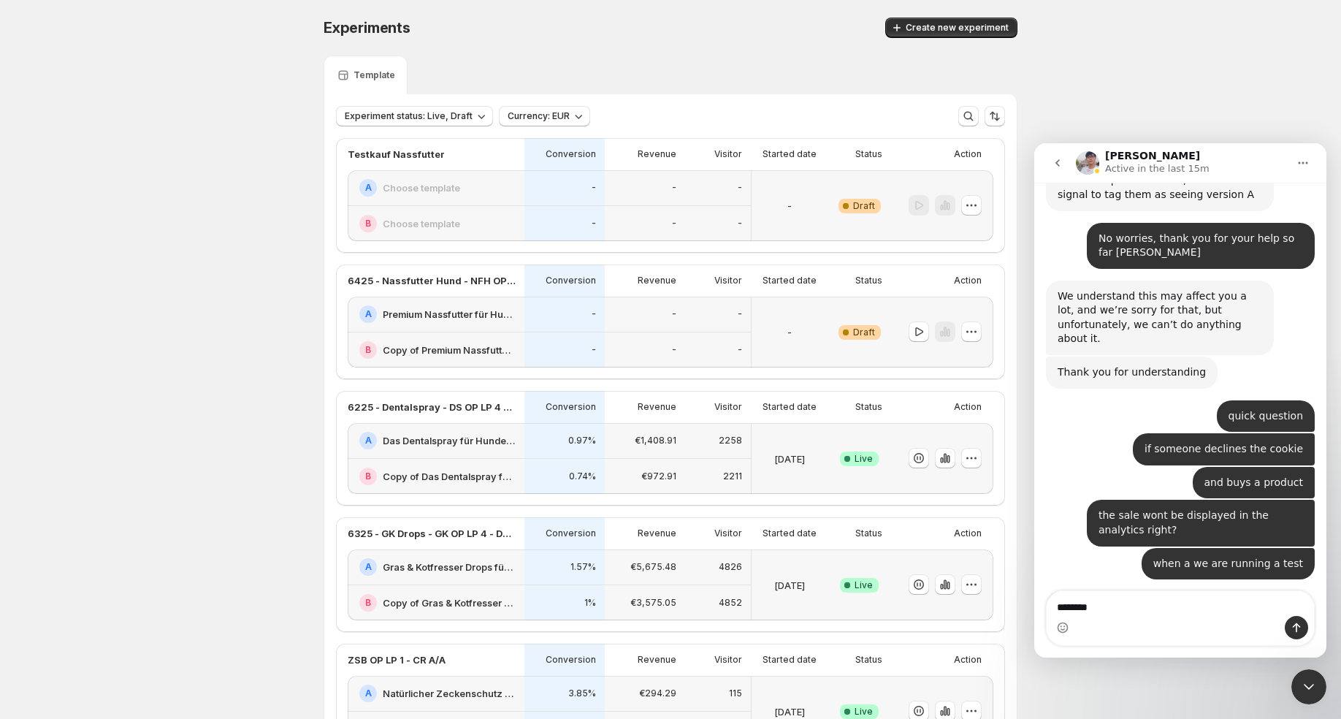
type textarea "*********"
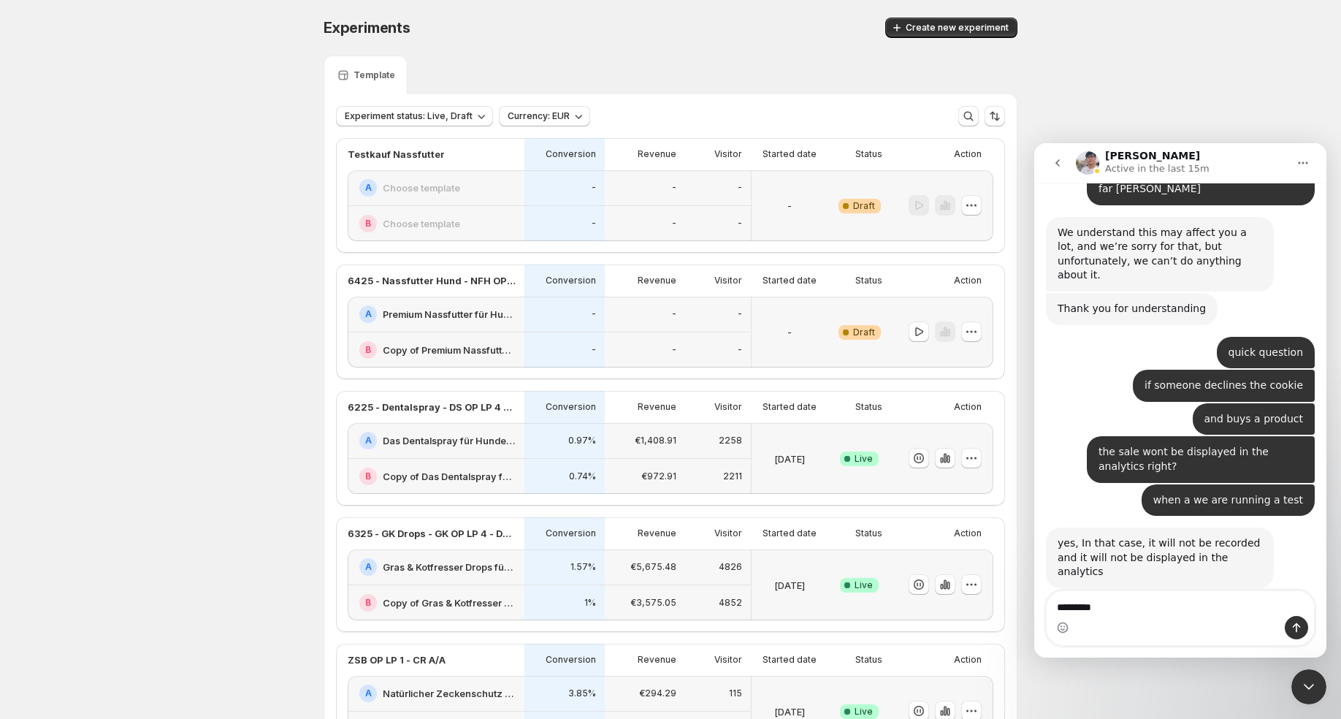
type textarea "**********"
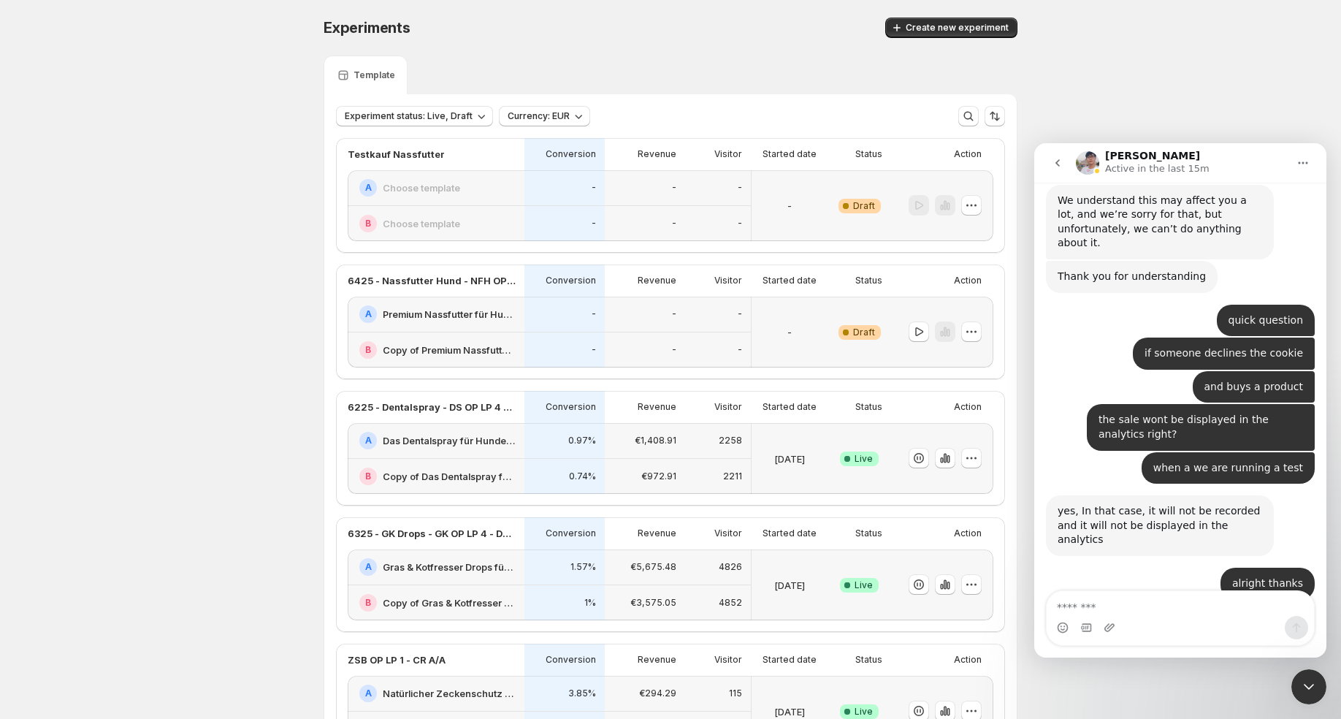
scroll to position [12308, 0]
click at [1109, 624] on icon "Upload attachment" at bounding box center [1109, 627] width 12 height 12
click at [664, 223] on div "-" at bounding box center [644, 224] width 63 height 18
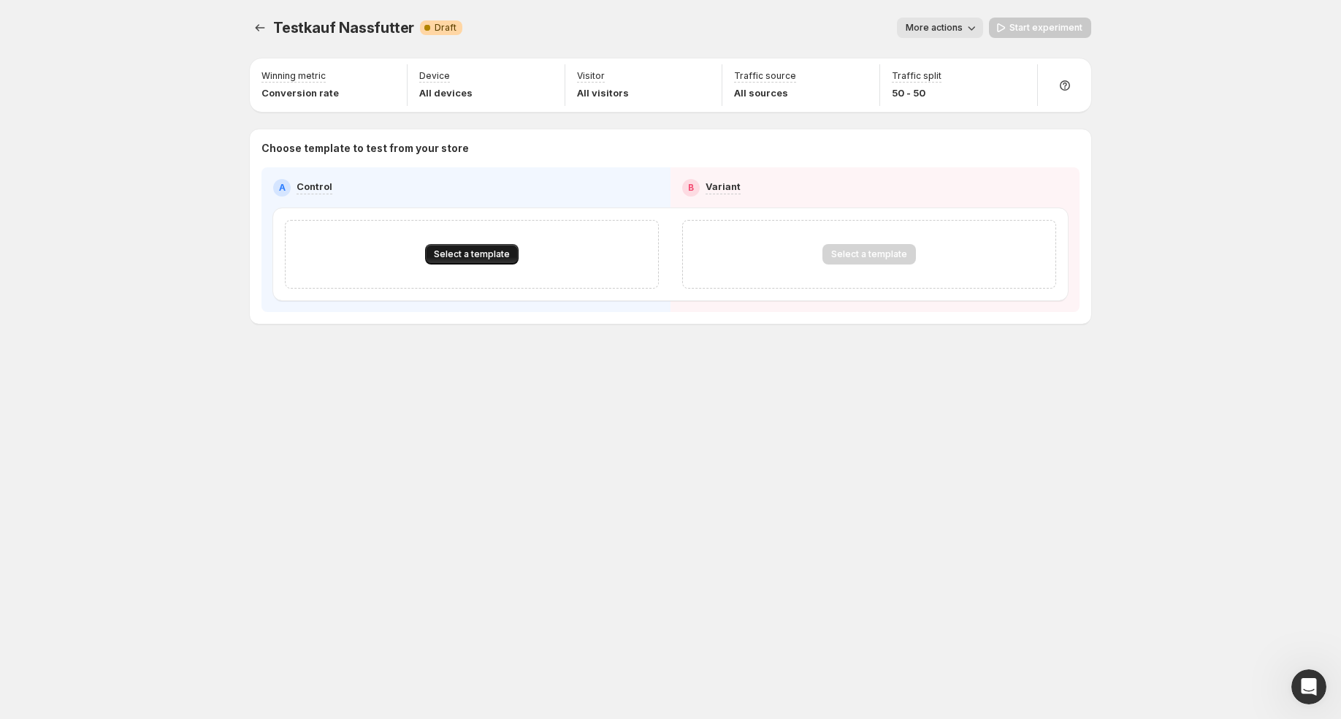
click at [500, 257] on span "Select a template" at bounding box center [472, 254] width 76 height 12
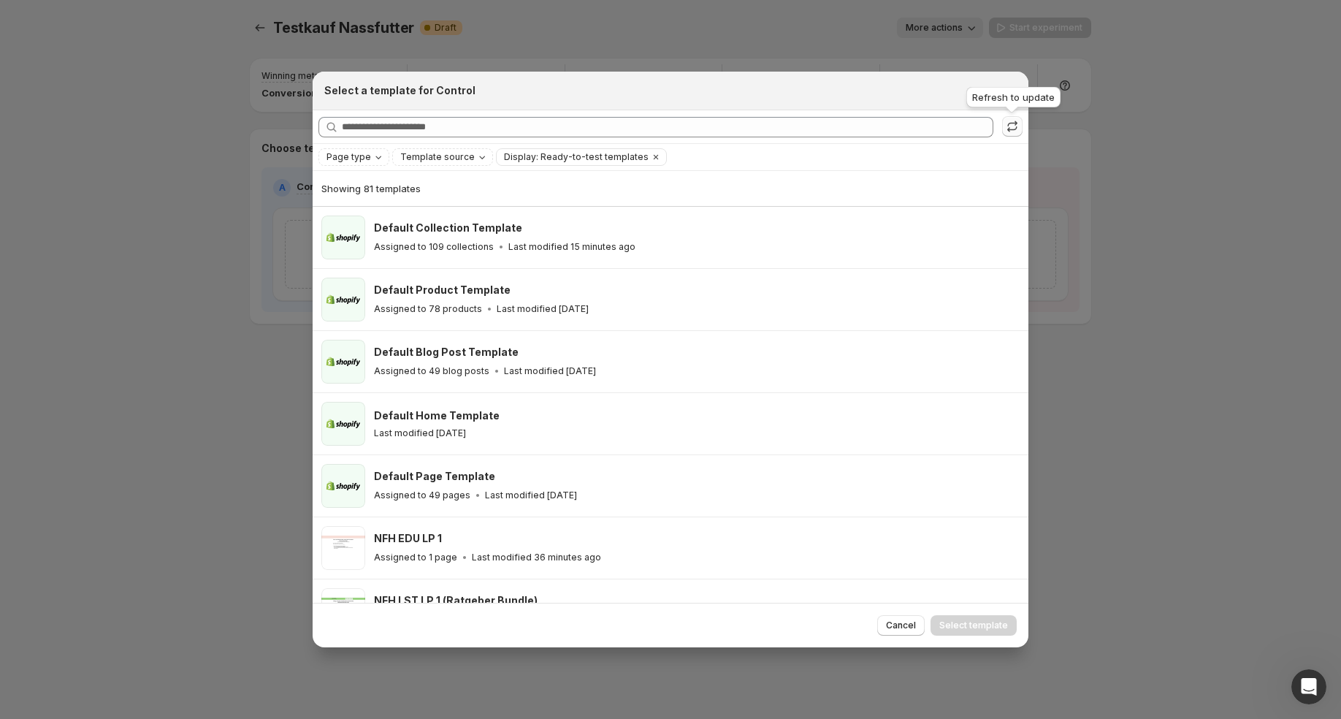
click at [1017, 125] on icon ":rf0:" at bounding box center [1012, 126] width 15 height 15
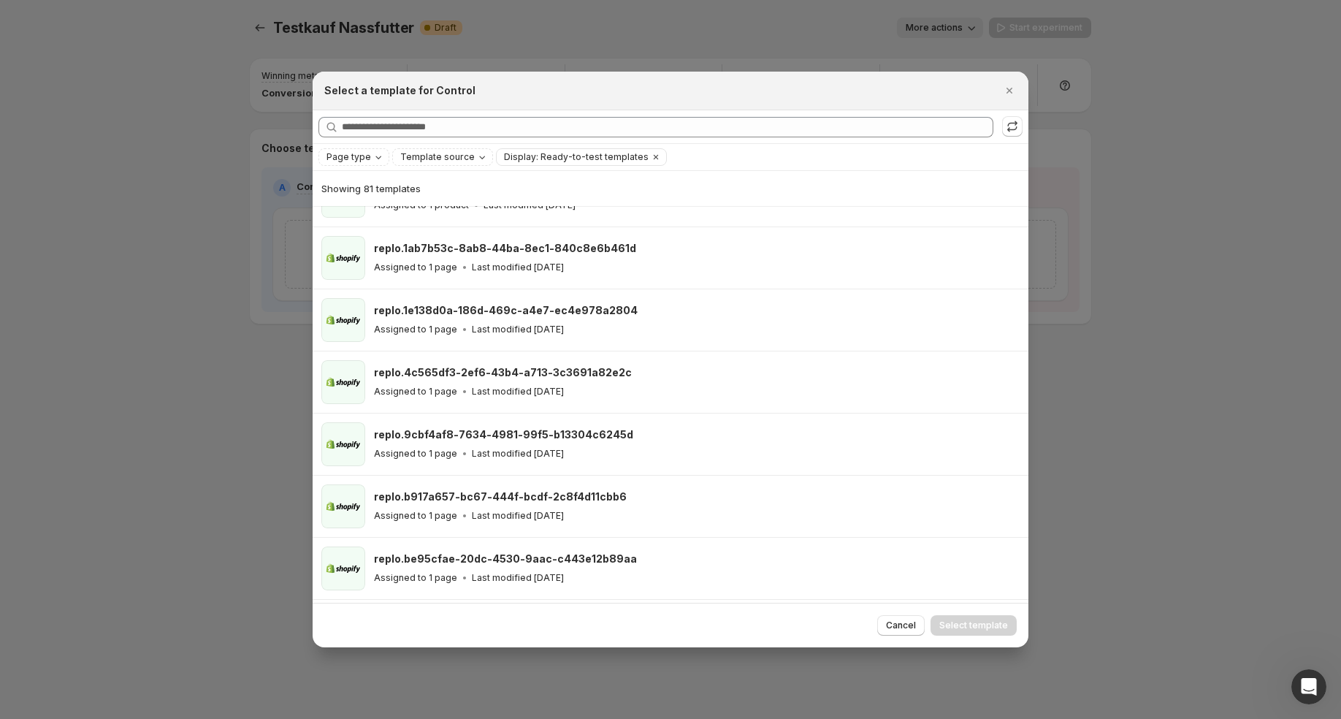
scroll to position [4617, 0]
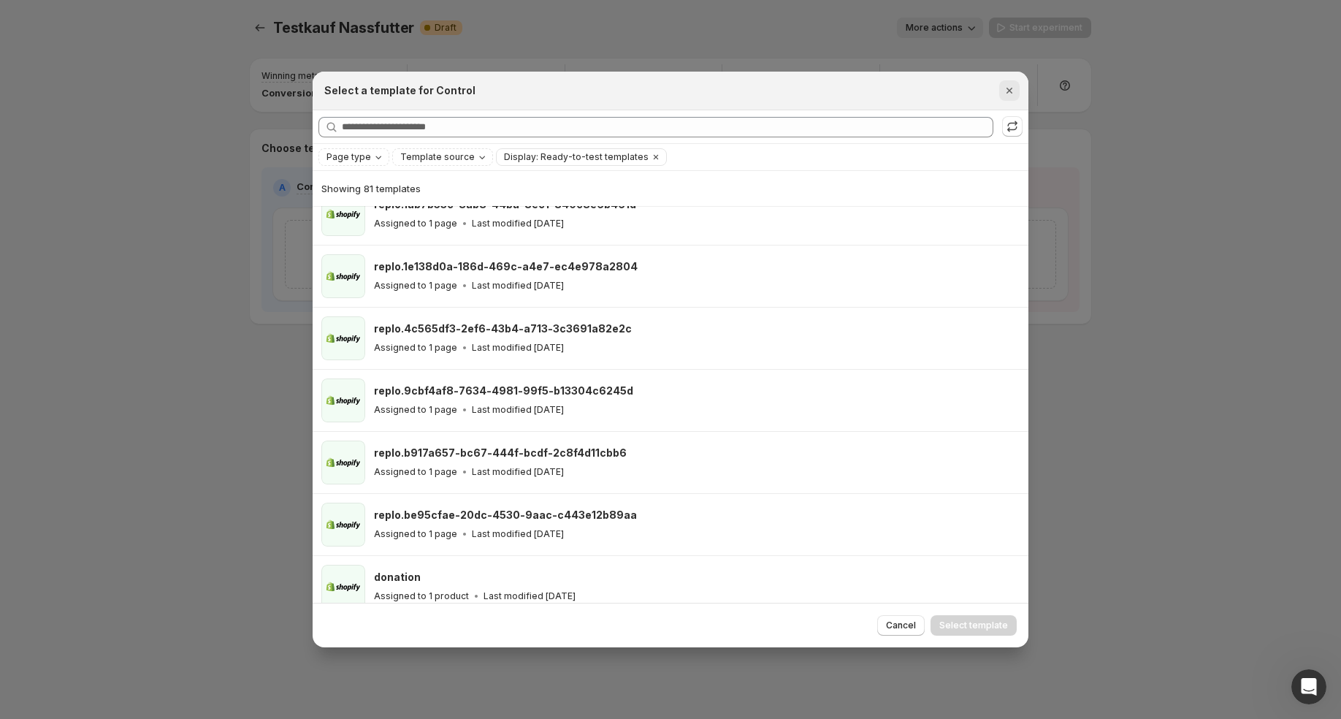
click at [1003, 98] on button "Close" at bounding box center [1009, 90] width 20 height 20
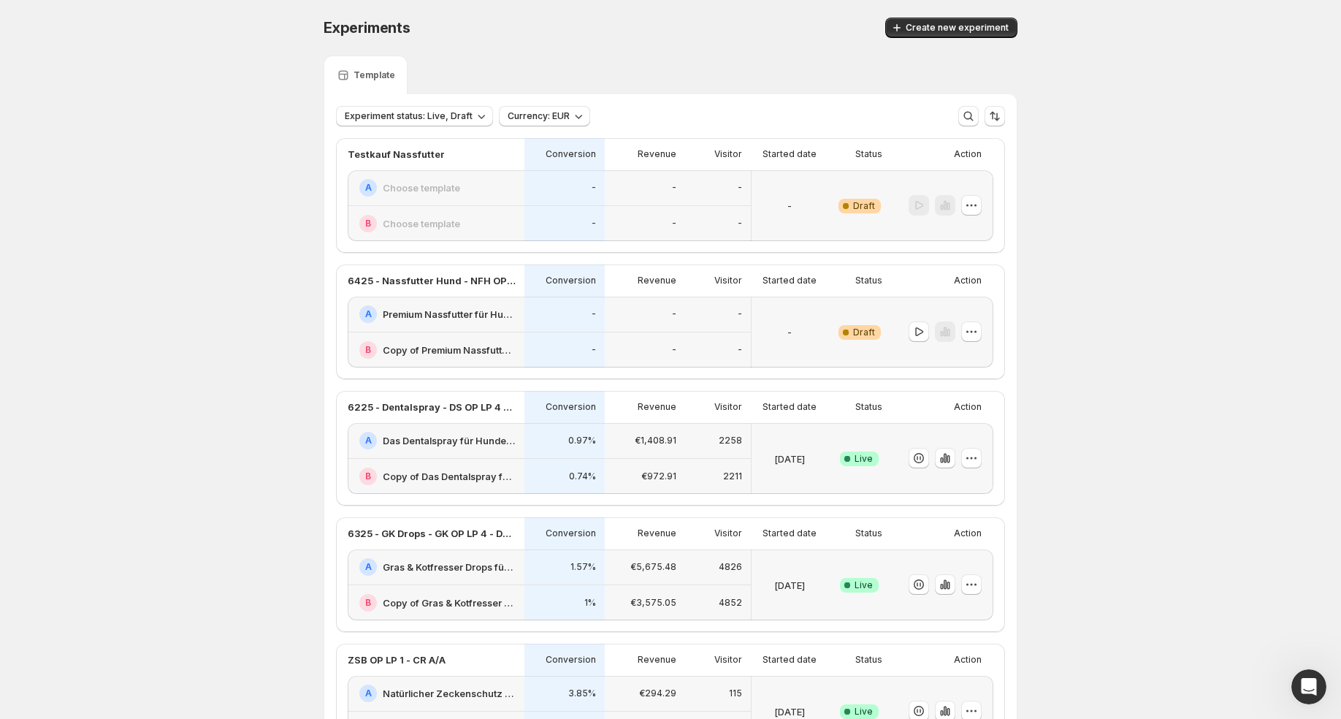
click at [1298, 679] on div "Open Intercom Messenger" at bounding box center [1309, 686] width 48 height 48
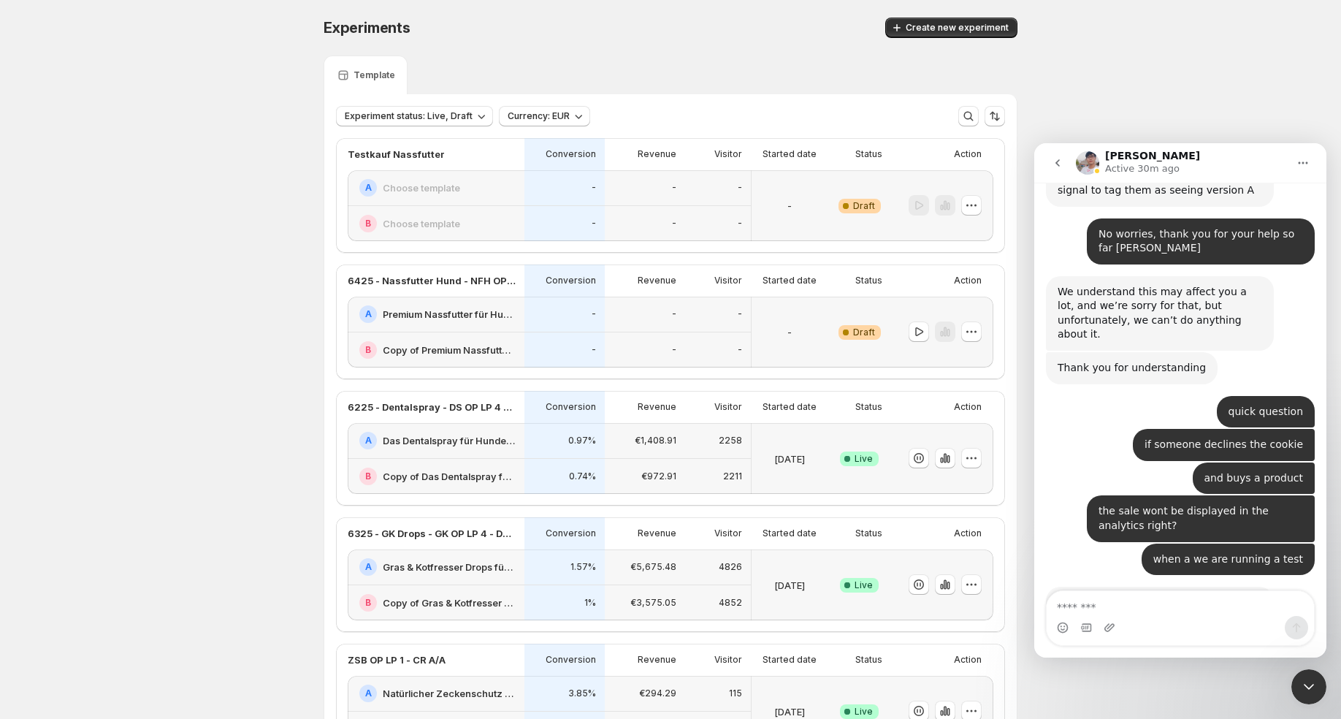
scroll to position [12308, 0]
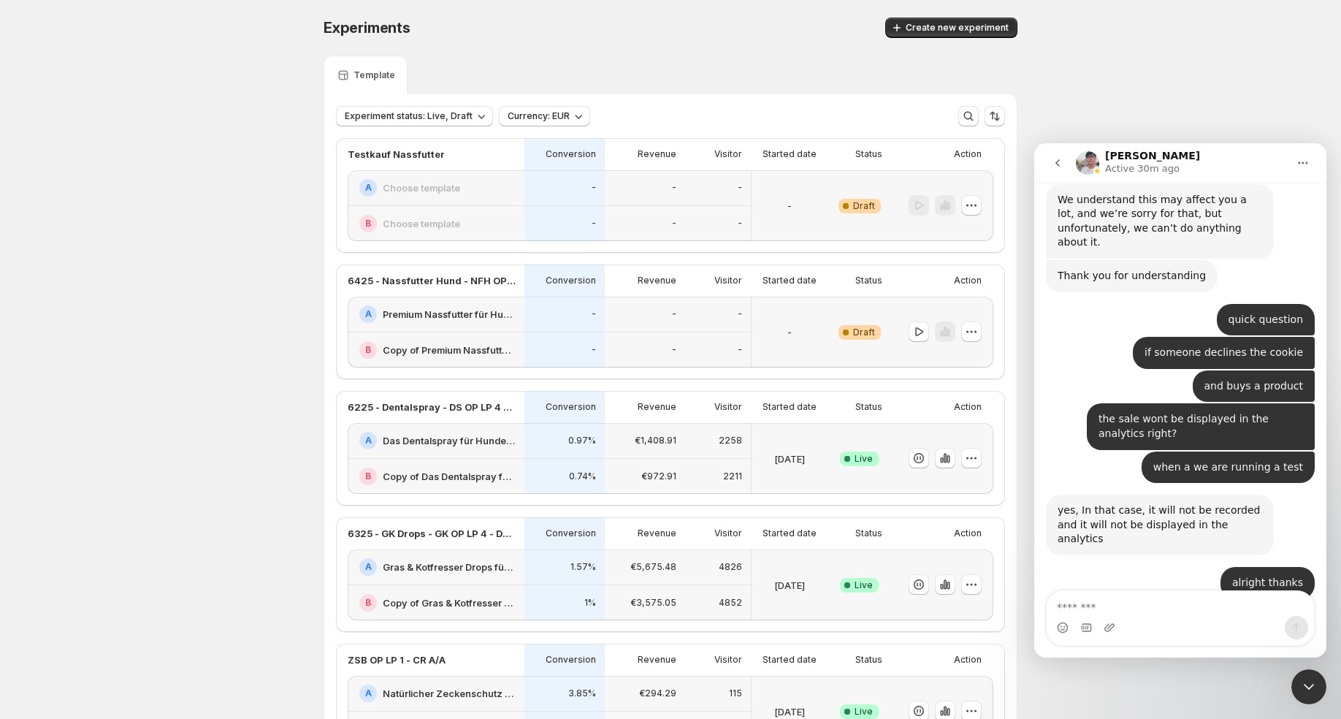
click at [1120, 600] on textarea "Message…" at bounding box center [1179, 603] width 267 height 25
click at [1108, 626] on icon "Upload attachment" at bounding box center [1109, 627] width 12 height 12
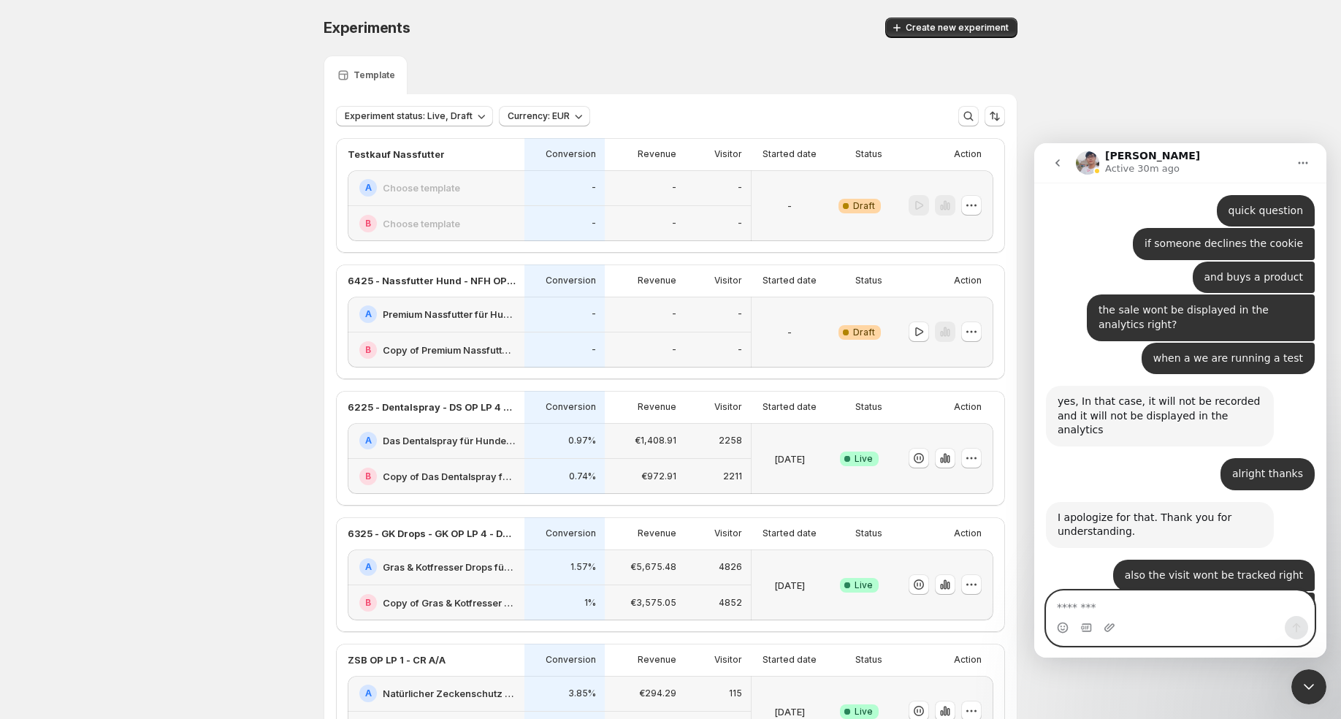
click at [1105, 605] on textarea "Message…" at bounding box center [1179, 603] width 267 height 25
click at [1243, 611] on textarea "**********" at bounding box center [1179, 603] width 267 height 25
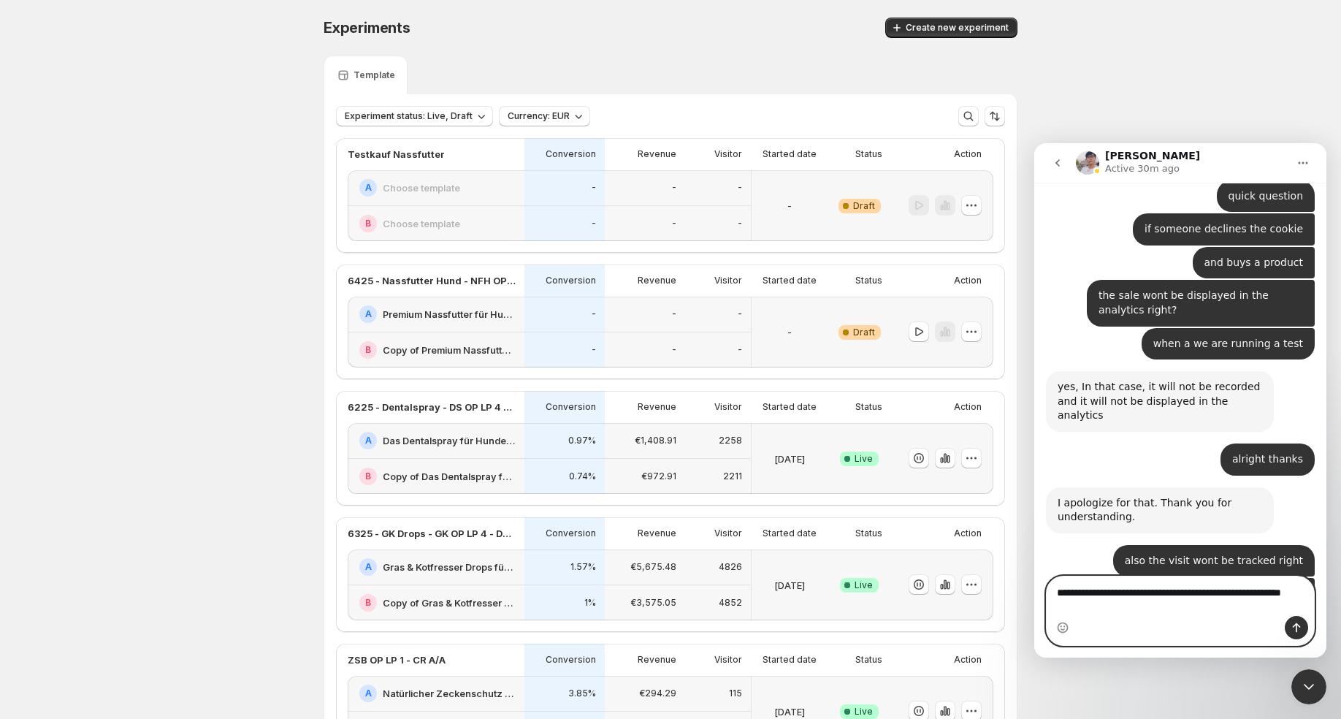
click at [1260, 594] on textarea "**********" at bounding box center [1179, 595] width 267 height 39
click at [1187, 603] on textarea "**********" at bounding box center [1179, 595] width 267 height 39
click at [1060, 593] on textarea "**********" at bounding box center [1179, 595] width 267 height 39
click at [1114, 612] on textarea "**********" at bounding box center [1179, 595] width 267 height 39
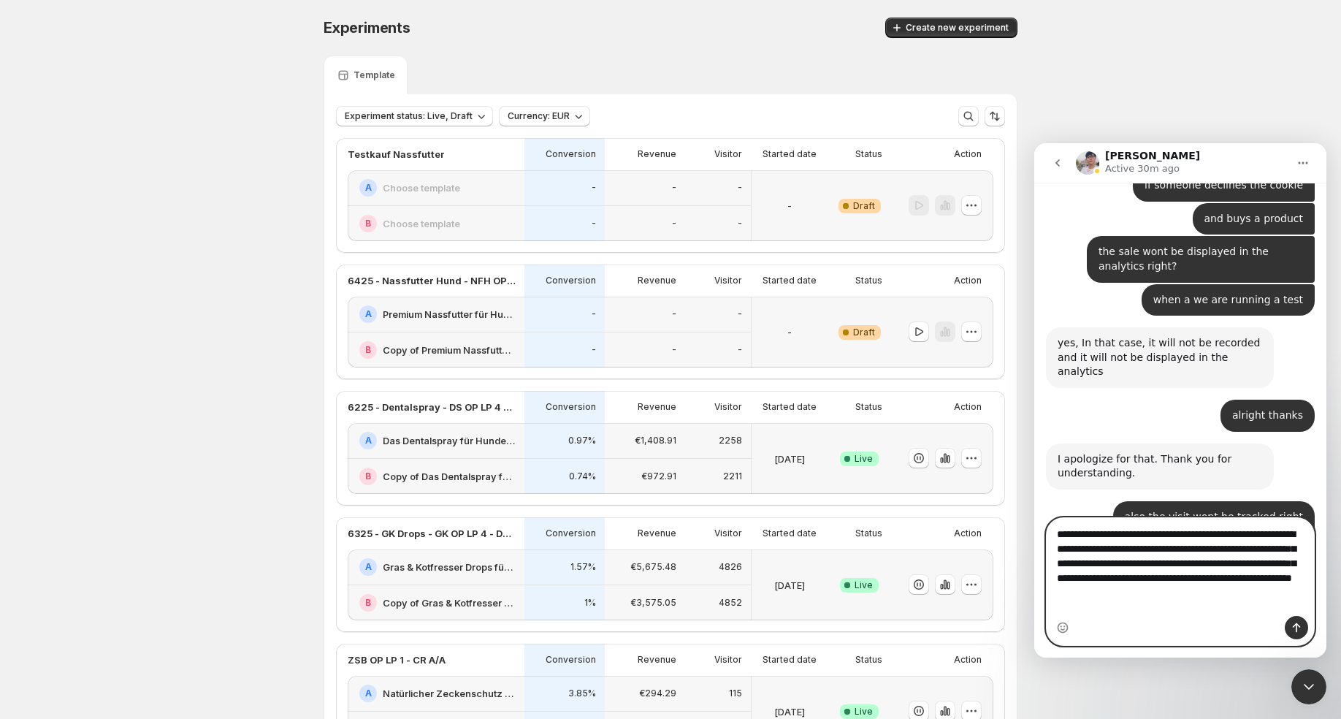
scroll to position [12490, 0]
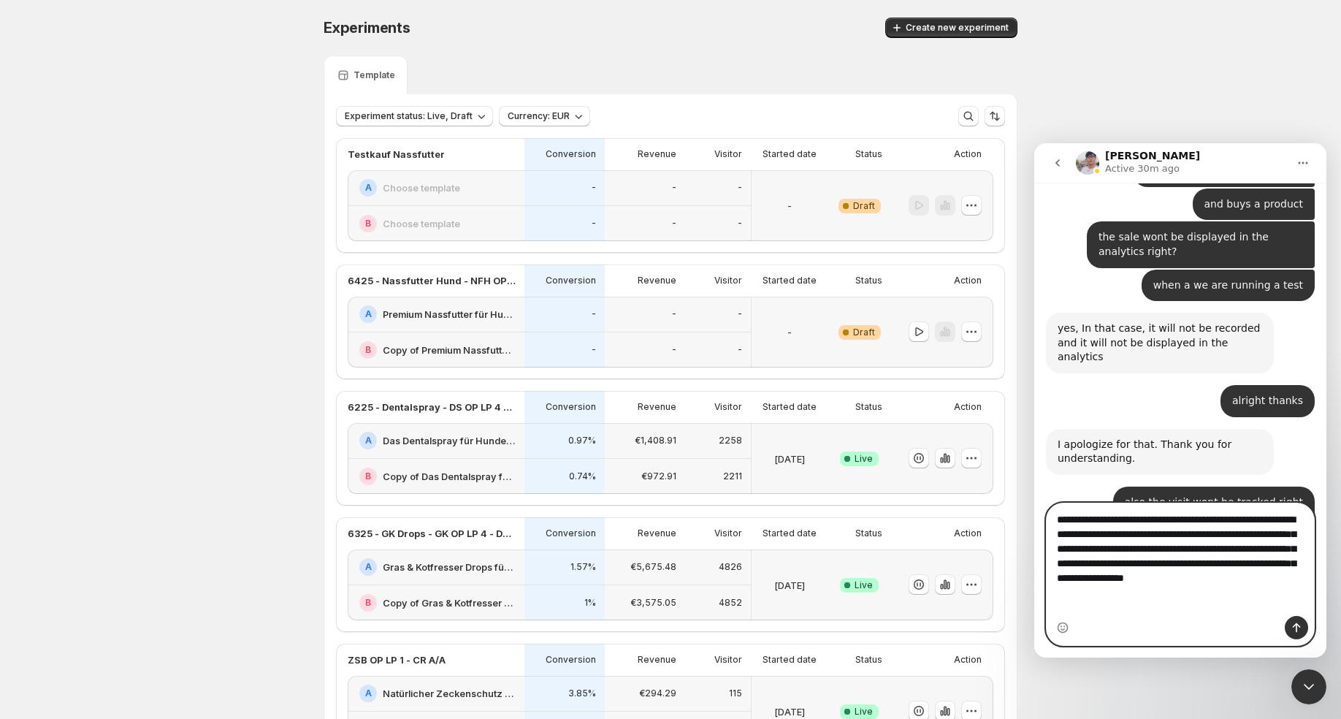
type textarea "**********"
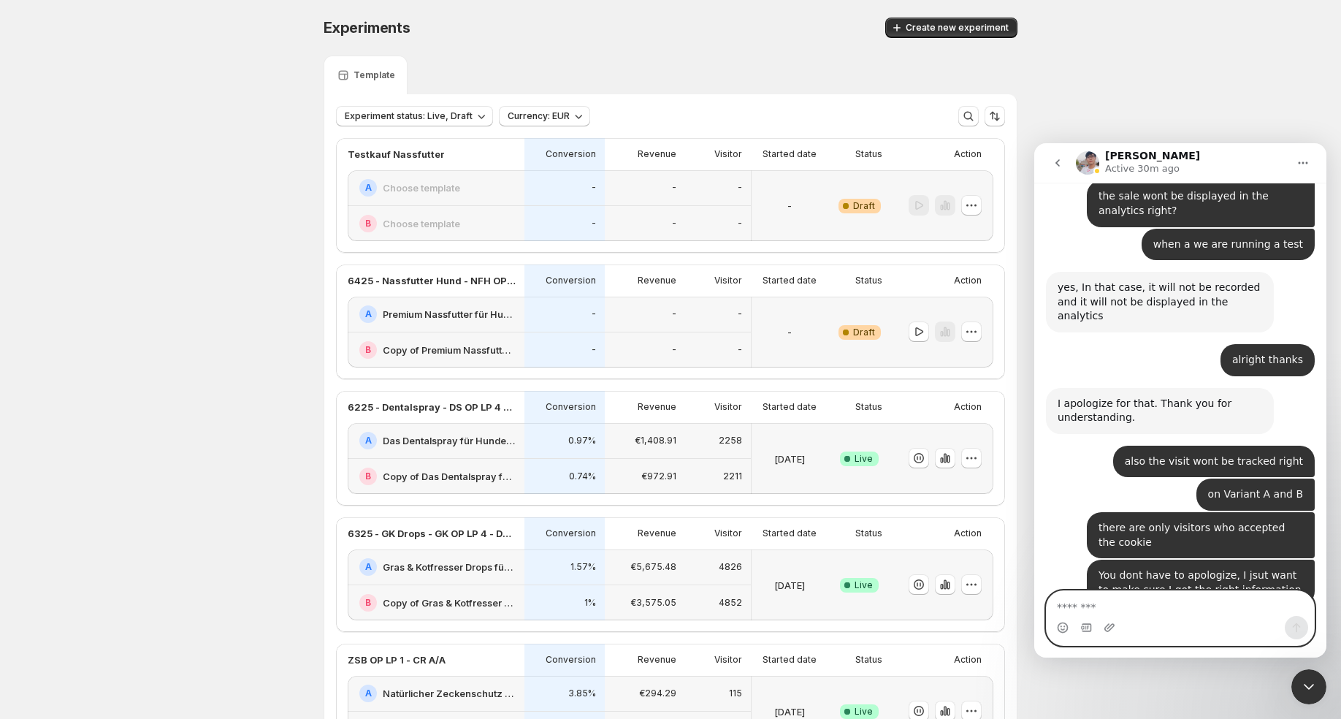
scroll to position [12536, 0]
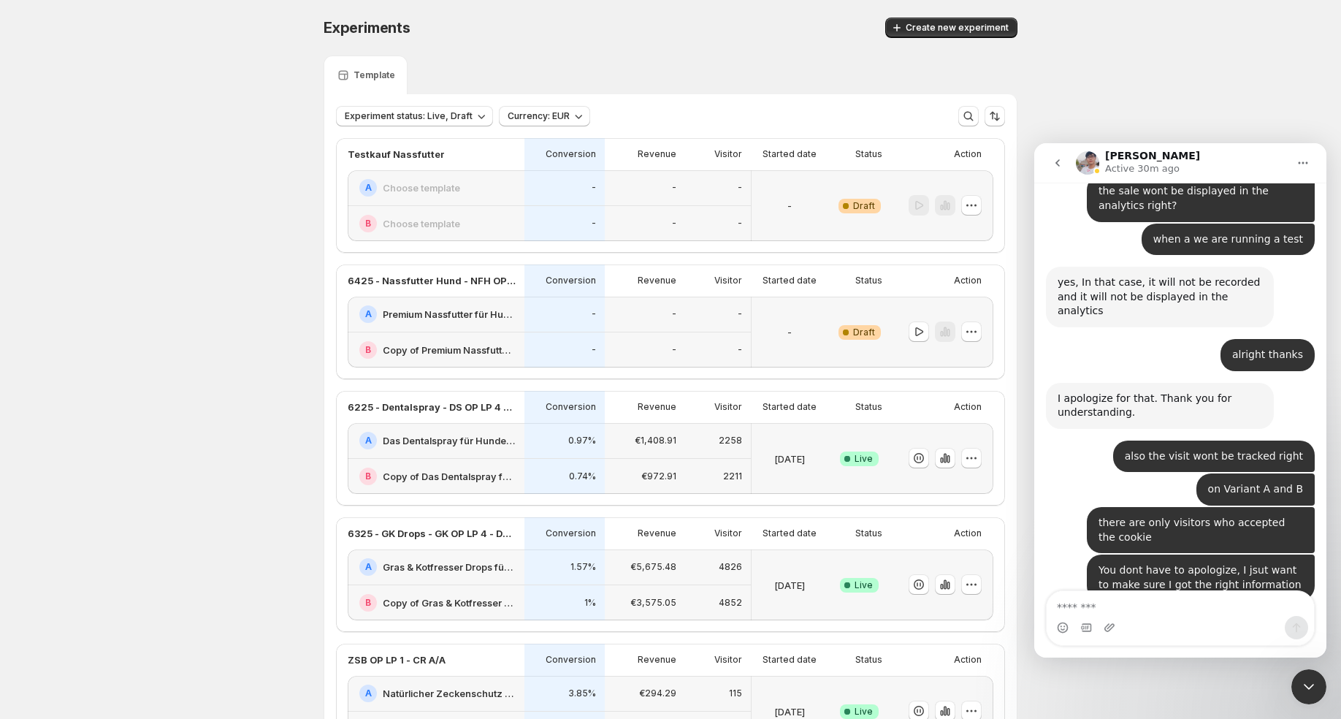
click at [611, 210] on div "-" at bounding box center [645, 224] width 80 height 36
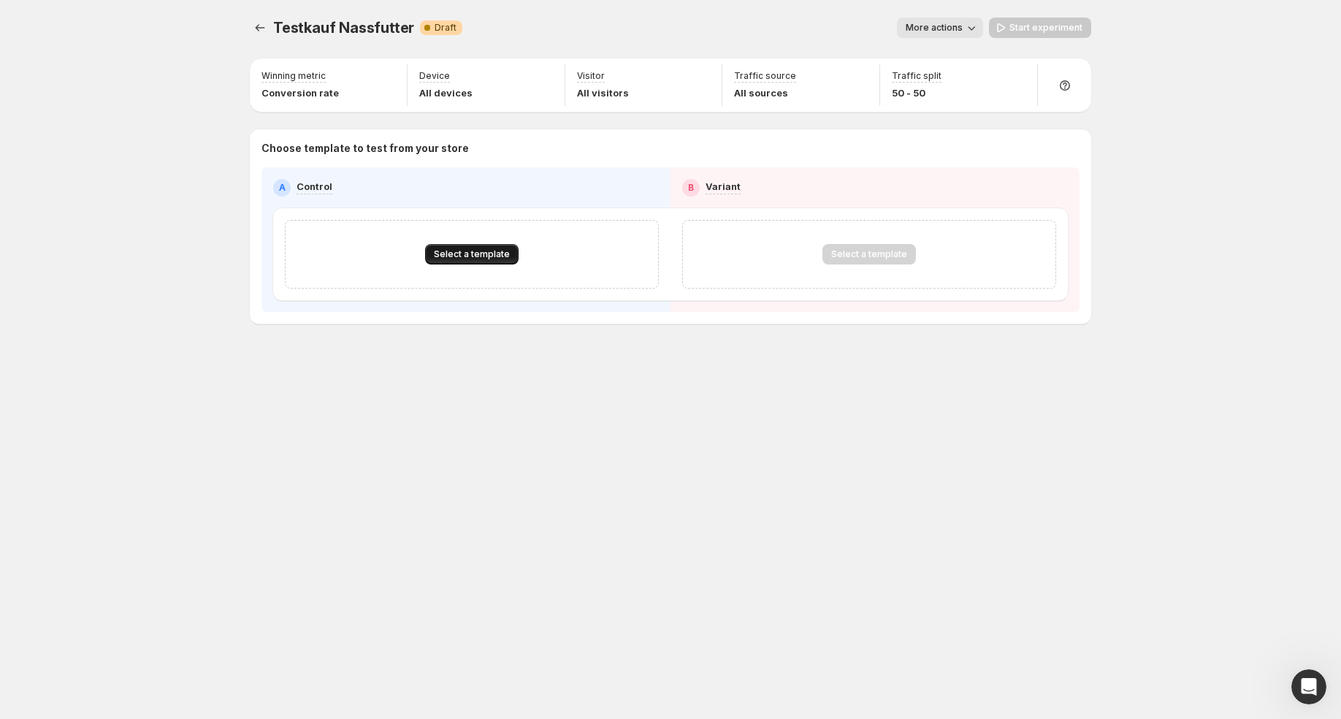
click at [483, 248] on button "Select a template" at bounding box center [471, 254] width 93 height 20
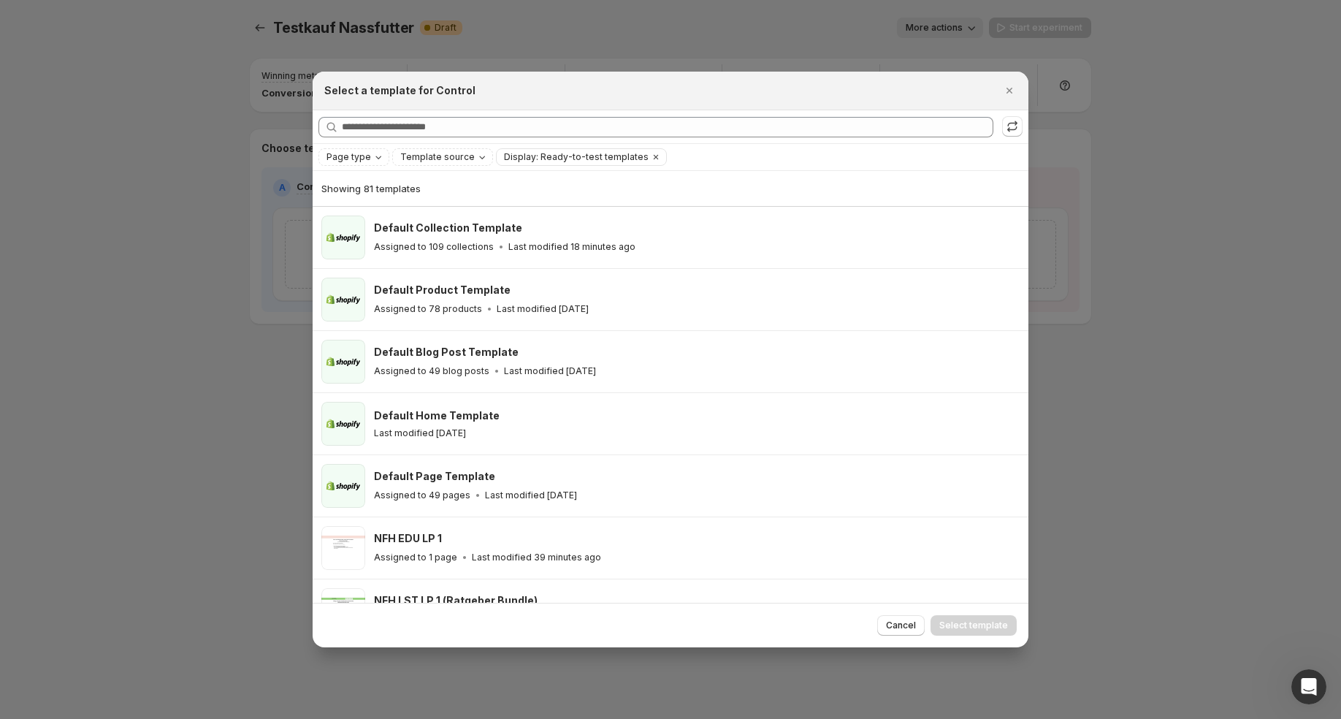
click at [1024, 125] on div "Searching all templates" at bounding box center [671, 126] width 716 height 33
click at [1011, 128] on icon ":rj1:" at bounding box center [1012, 126] width 15 height 15
click at [1003, 85] on icon "Close" at bounding box center [1009, 90] width 15 height 15
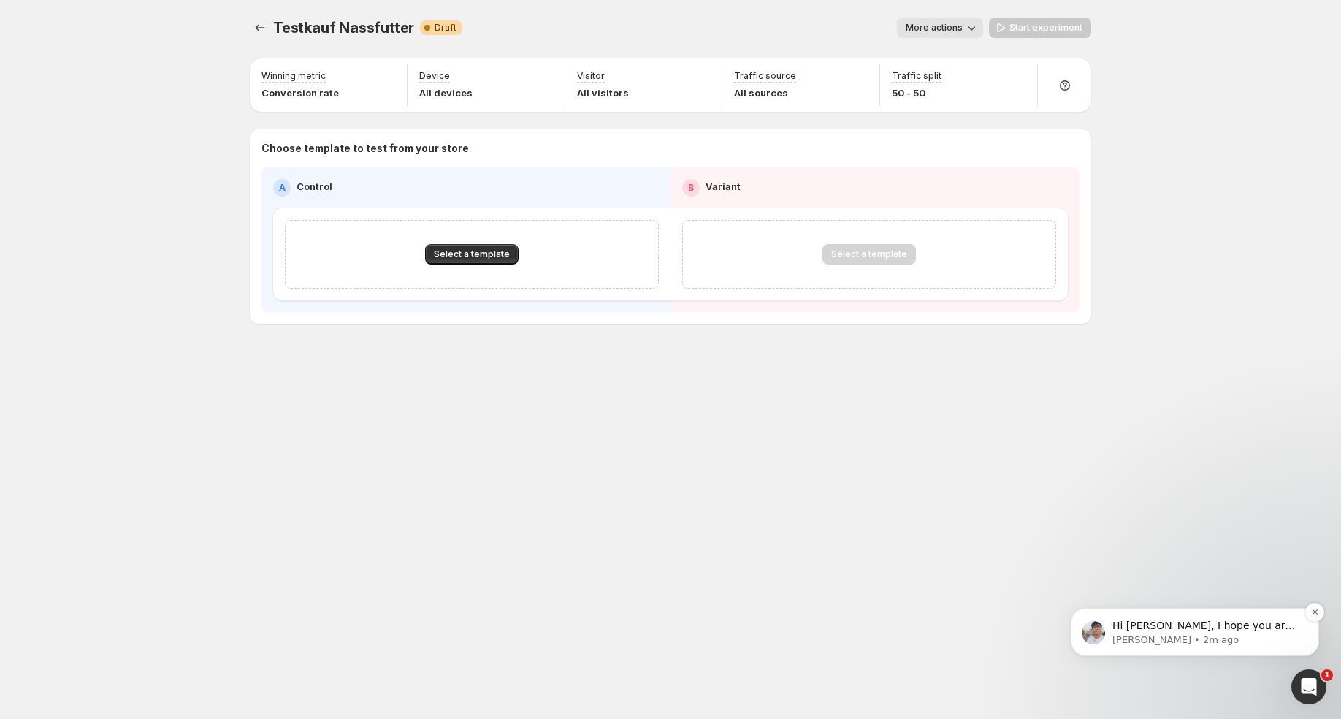
click at [1131, 626] on p "Hi Artjom, I hope you are doing well" at bounding box center [1206, 626] width 188 height 15
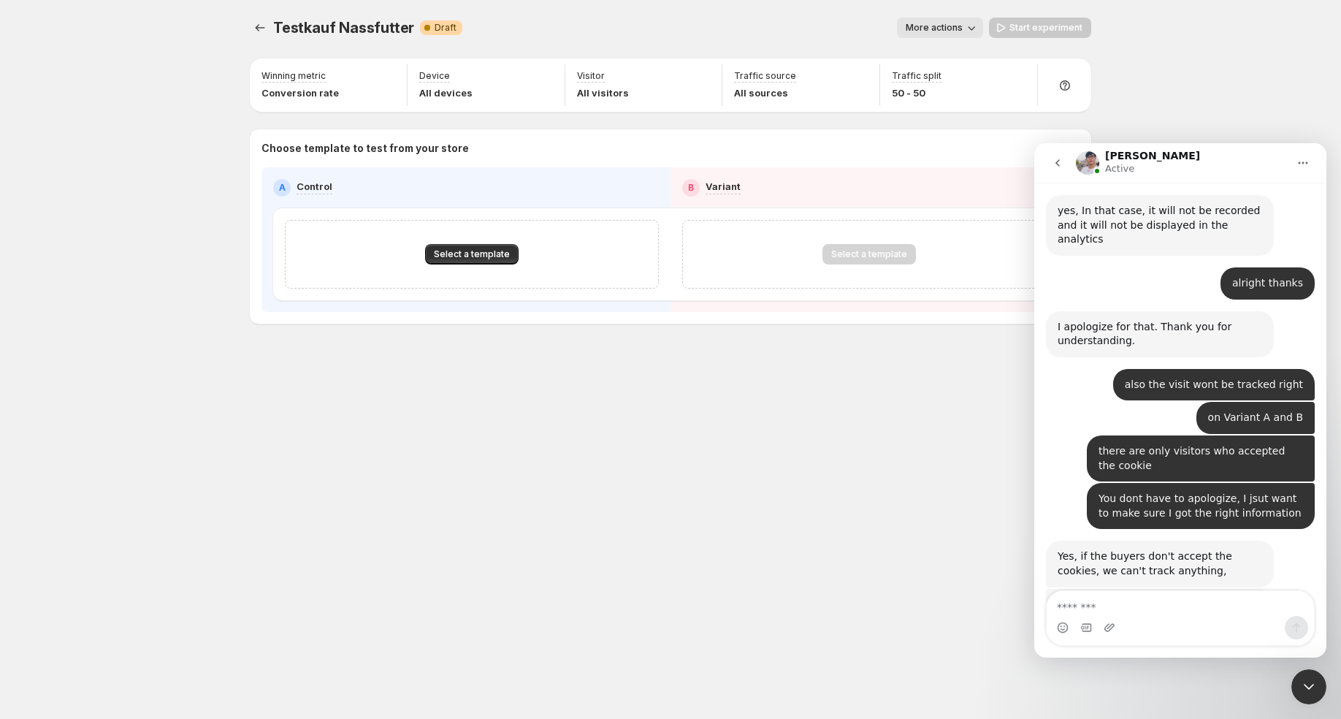
scroll to position [12660, 0]
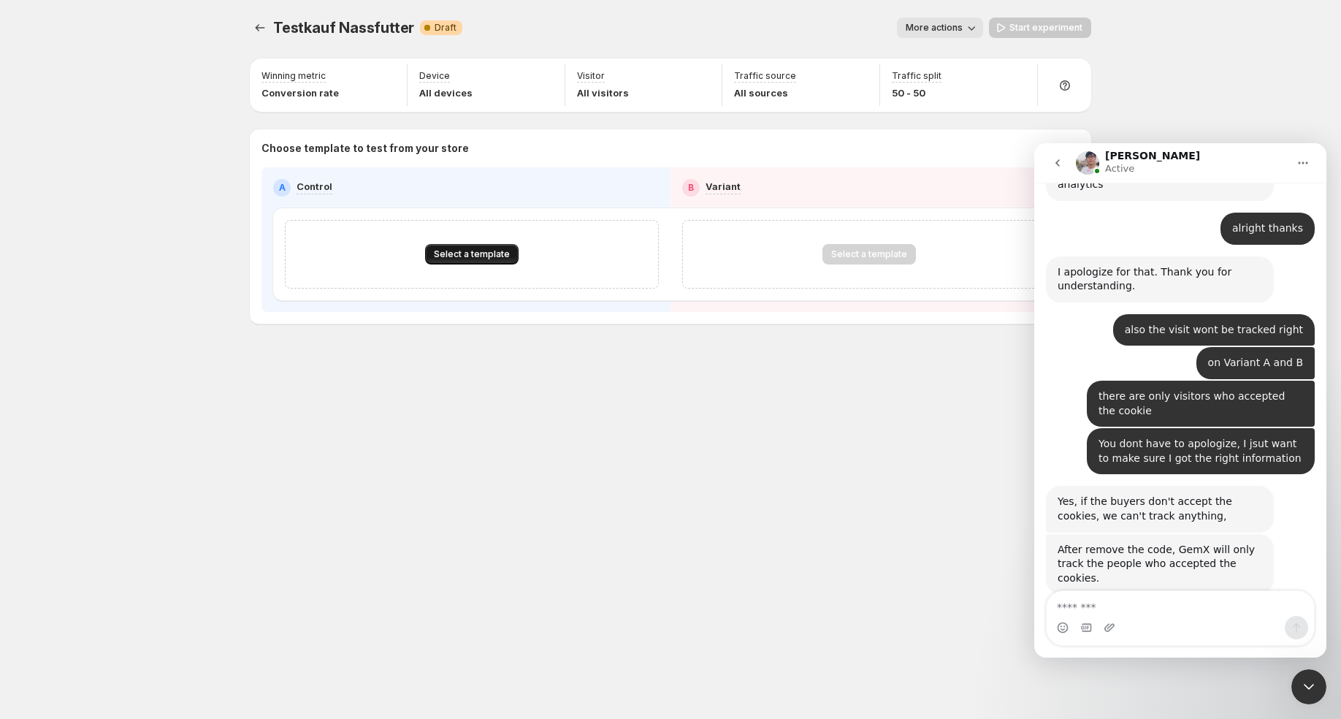
click at [480, 255] on span "Select a template" at bounding box center [472, 254] width 76 height 12
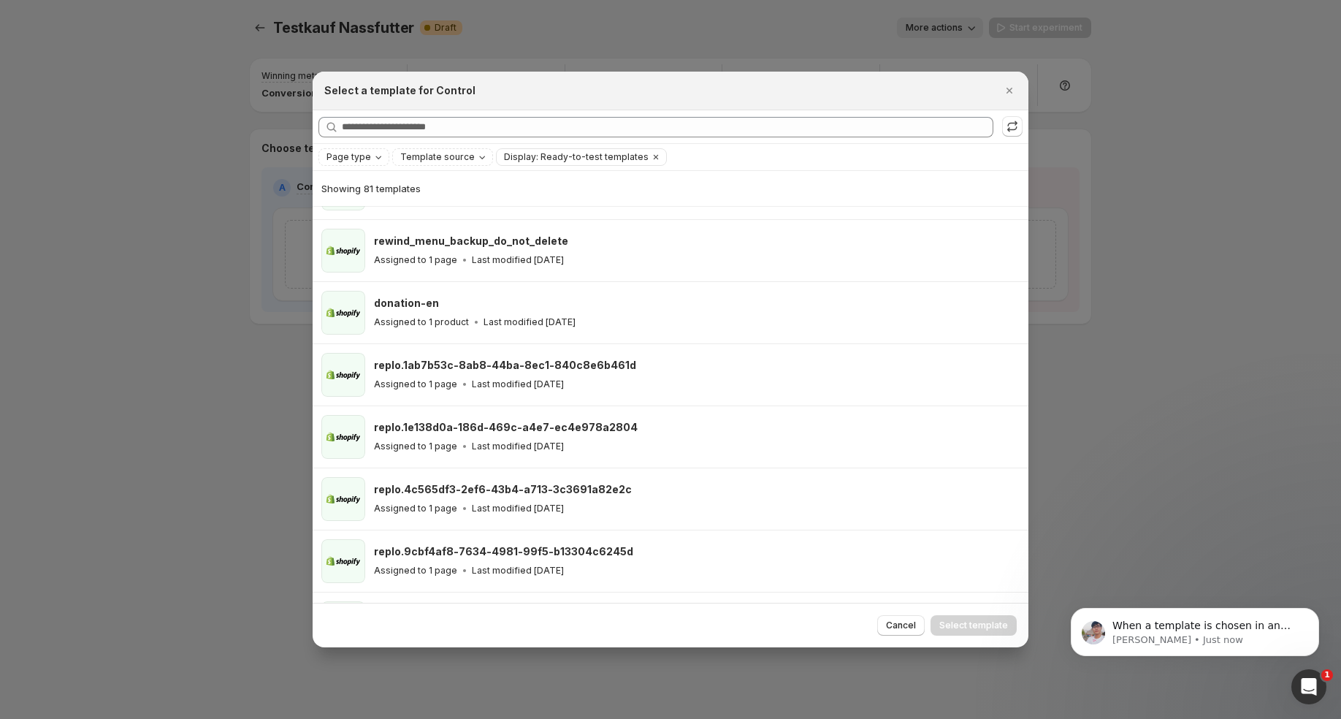
scroll to position [4617, 0]
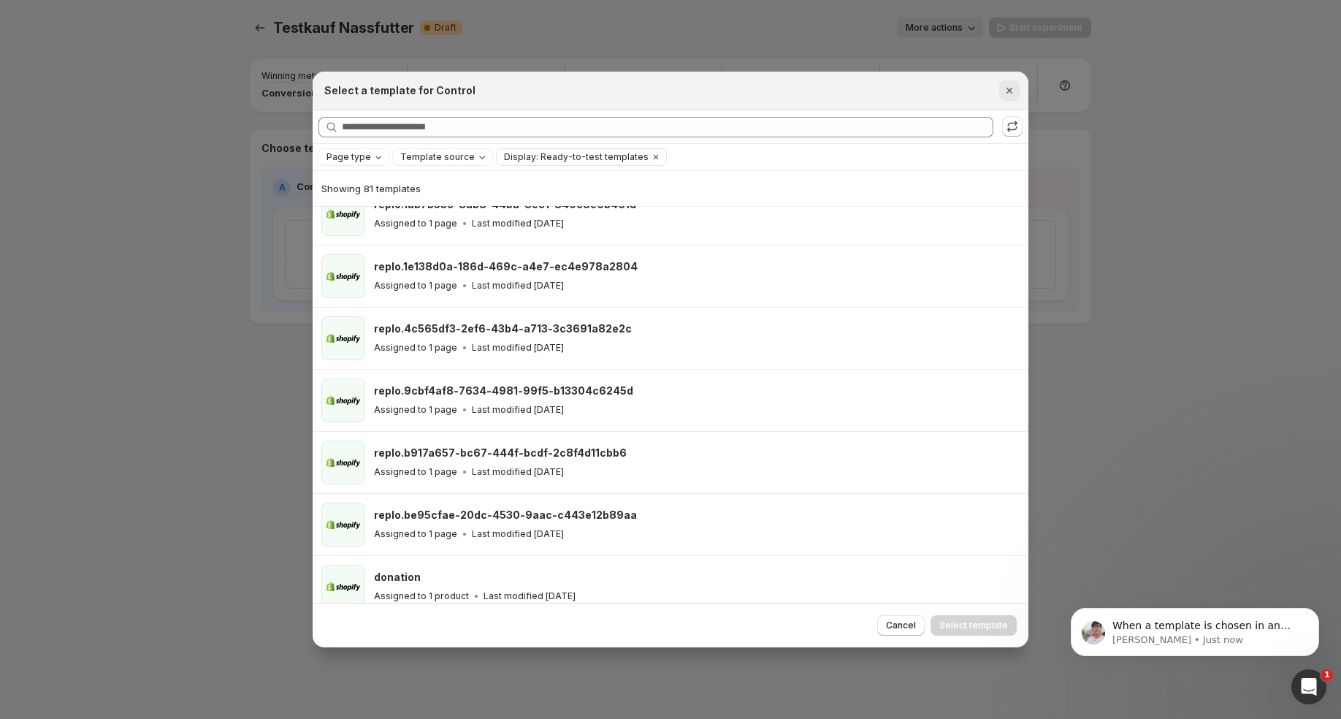
click at [1010, 95] on icon "Close" at bounding box center [1009, 90] width 15 height 15
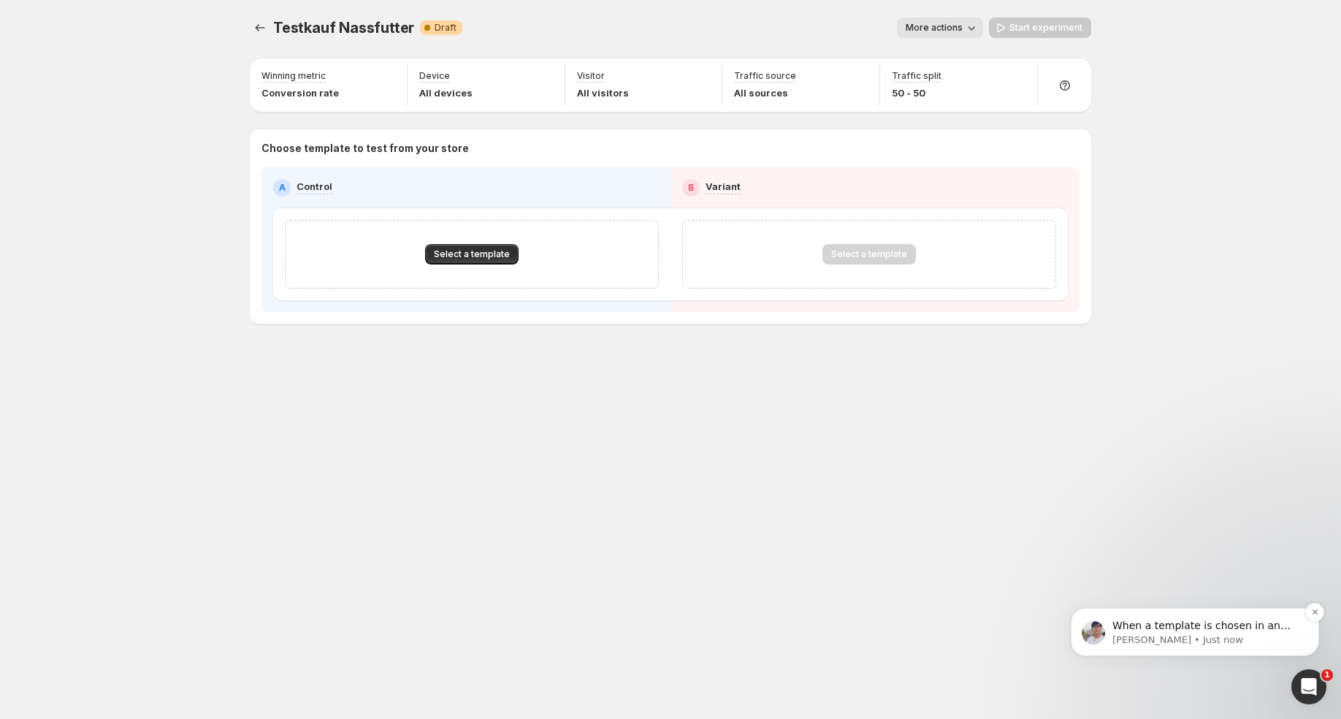
click at [1131, 616] on div "When a template is chosen in an experiment, you can't choose it in another expe…" at bounding box center [1195, 632] width 248 height 48
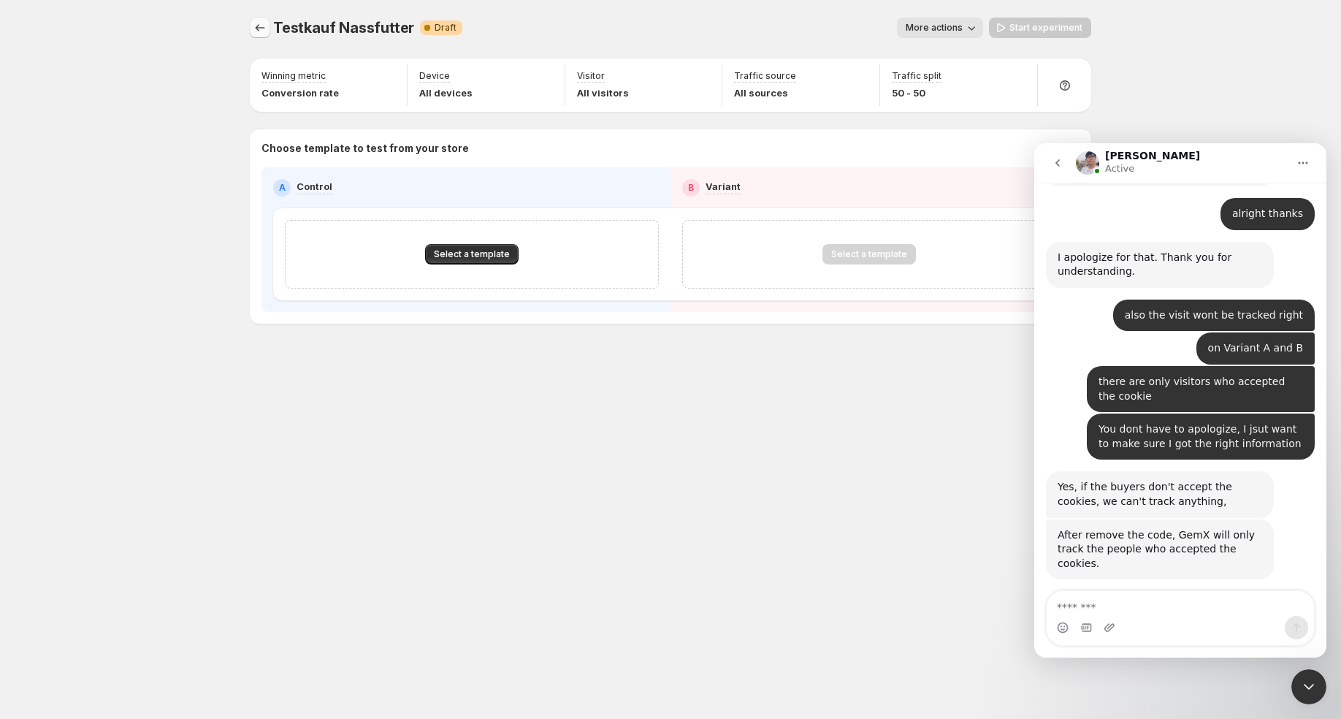
scroll to position [12722, 0]
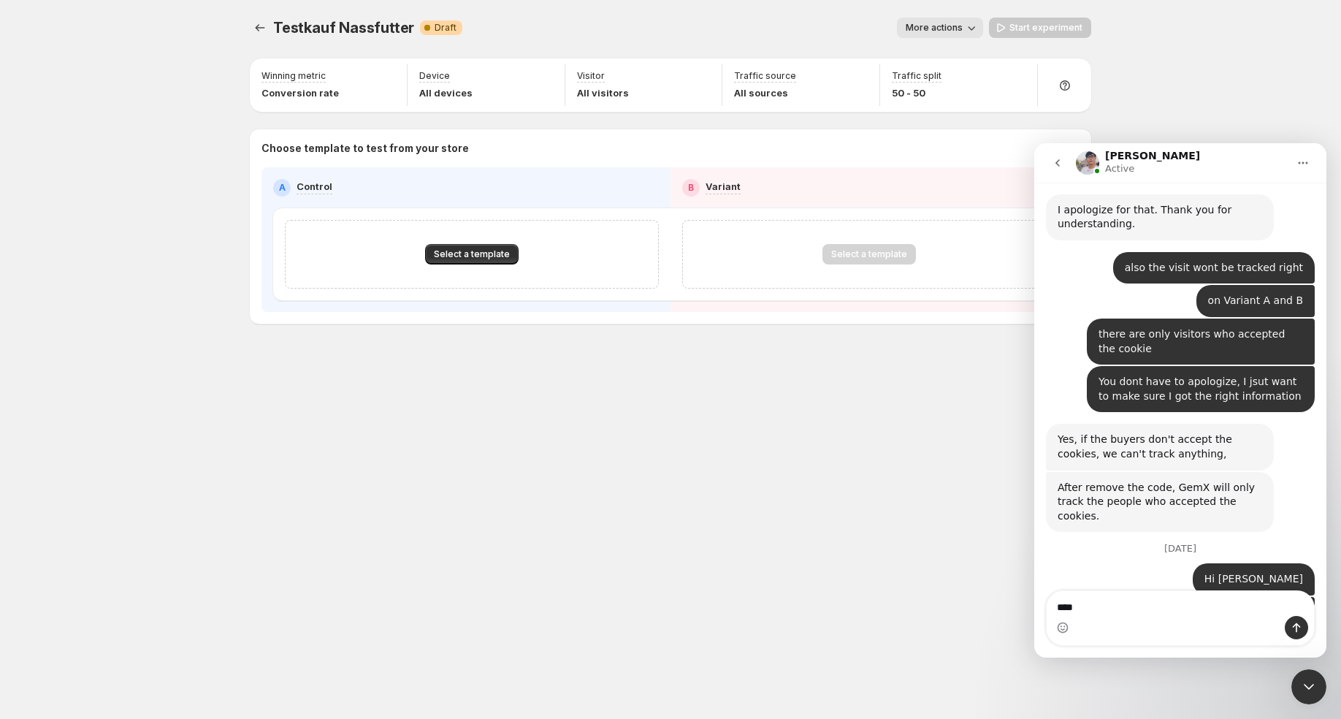
type textarea "*****"
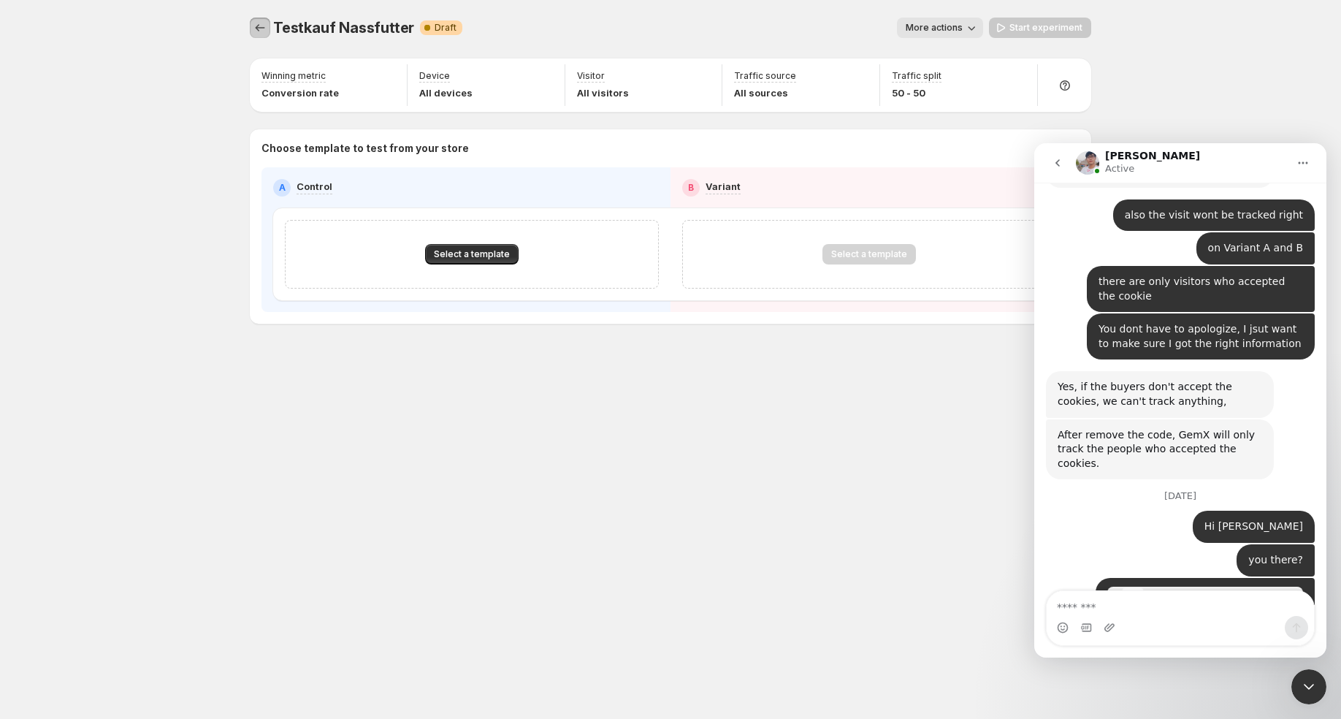
click at [257, 23] on icon "Experiments" at bounding box center [260, 27] width 15 height 15
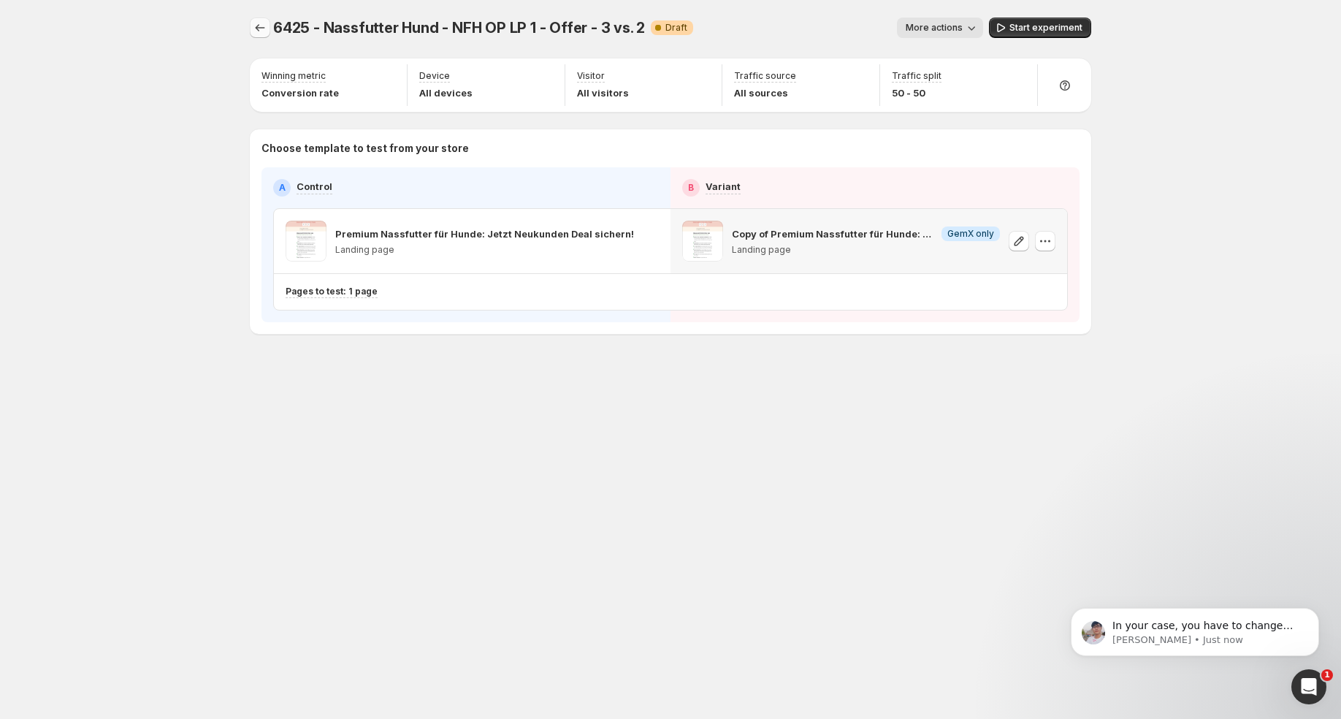
click at [259, 24] on icon "Experiments" at bounding box center [260, 27] width 15 height 15
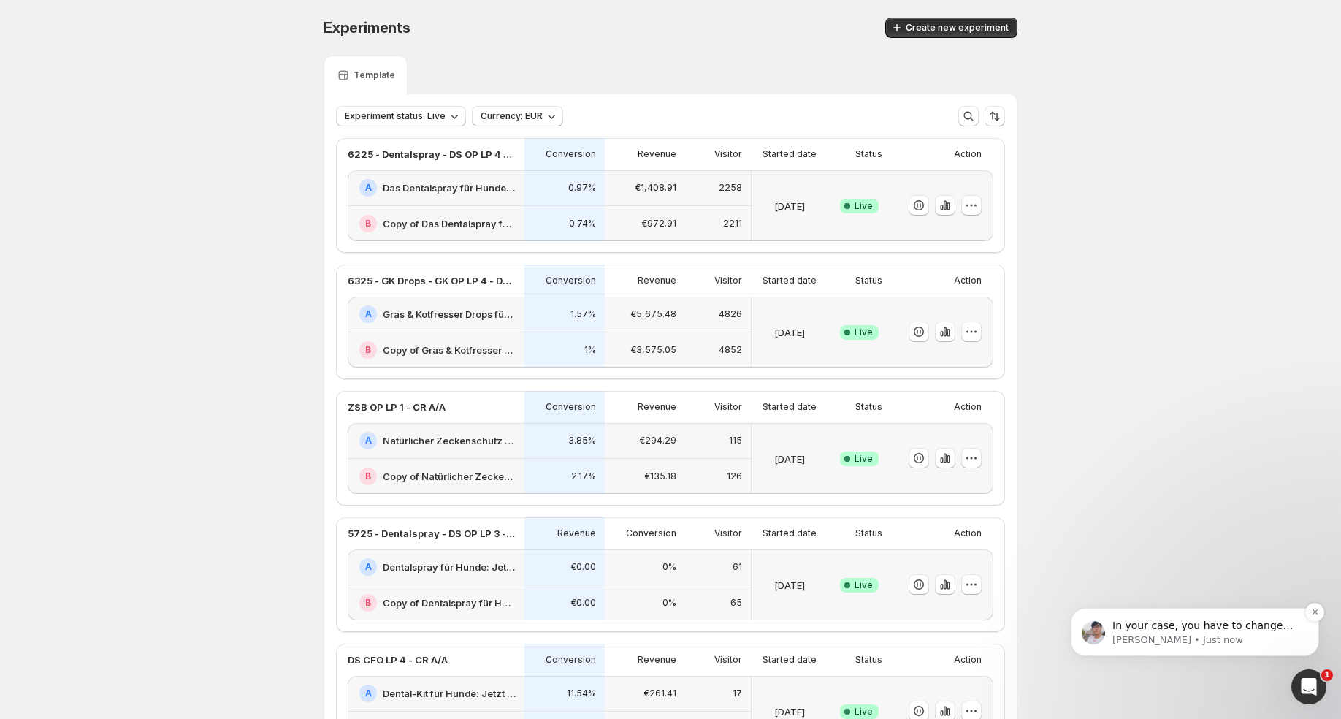
click at [1209, 627] on p "In your case, you have to change the template in your old experiment" at bounding box center [1206, 626] width 188 height 15
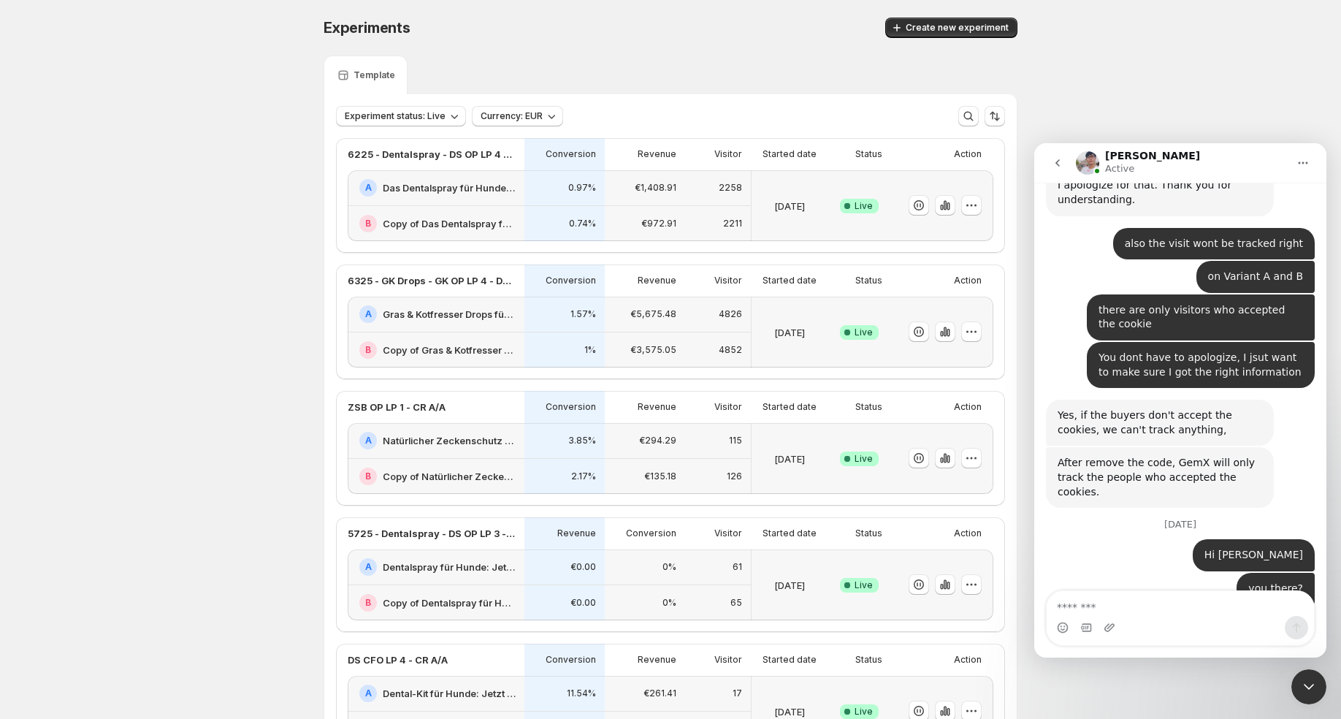
scroll to position [12585, 0]
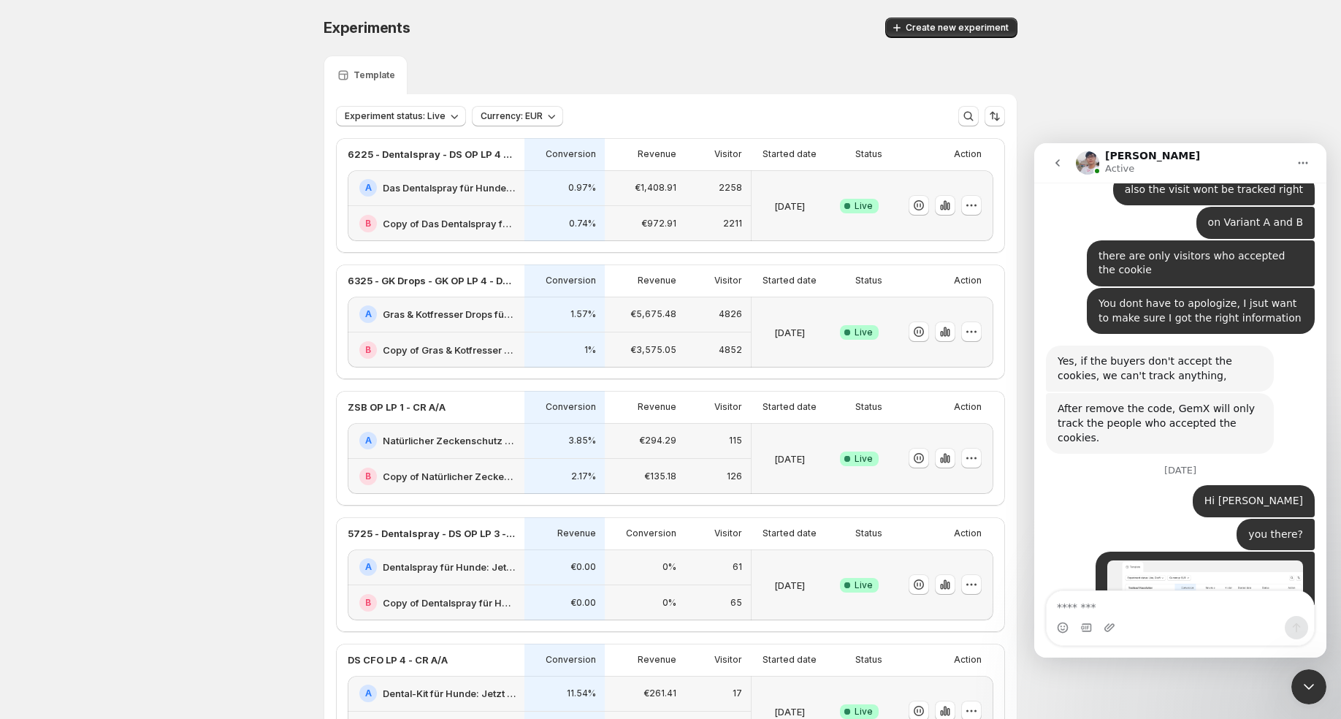
click at [1107, 601] on textarea "Message…" at bounding box center [1179, 603] width 267 height 25
type textarea "**********"
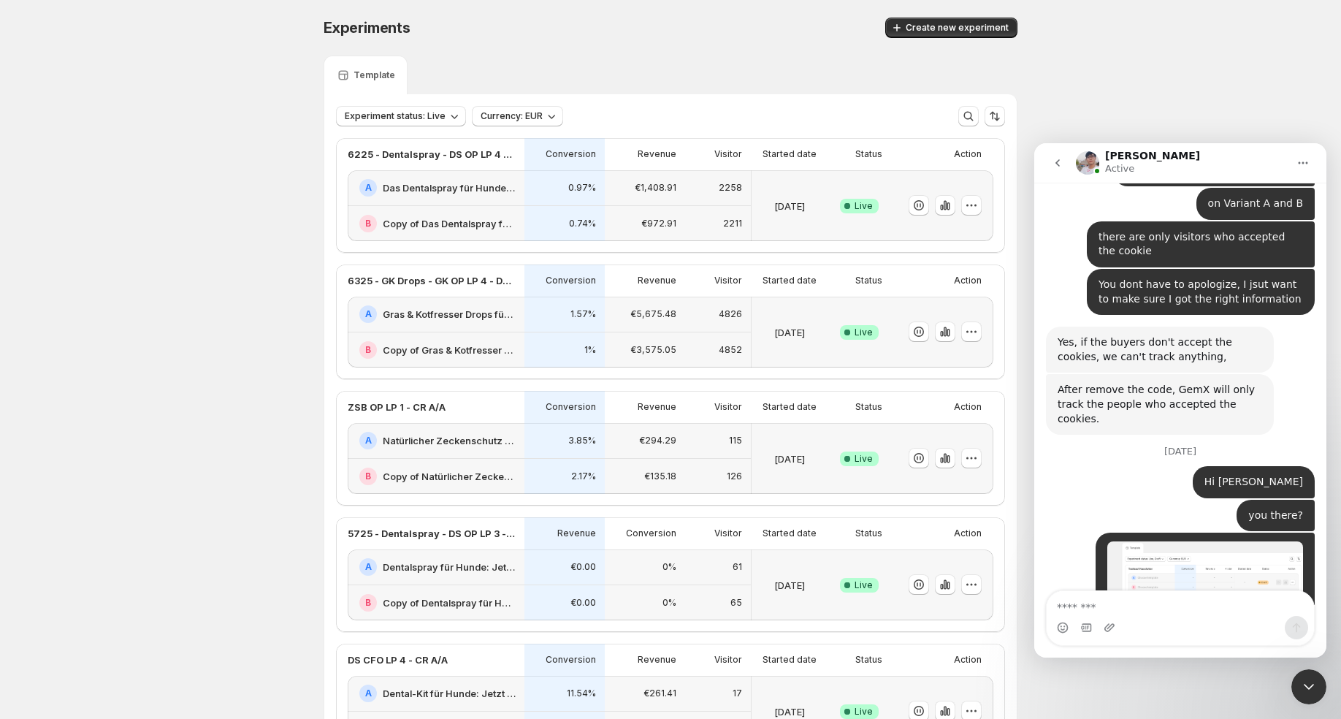
click at [1296, 681] on div "Close Intercom Messenger" at bounding box center [1308, 686] width 35 height 35
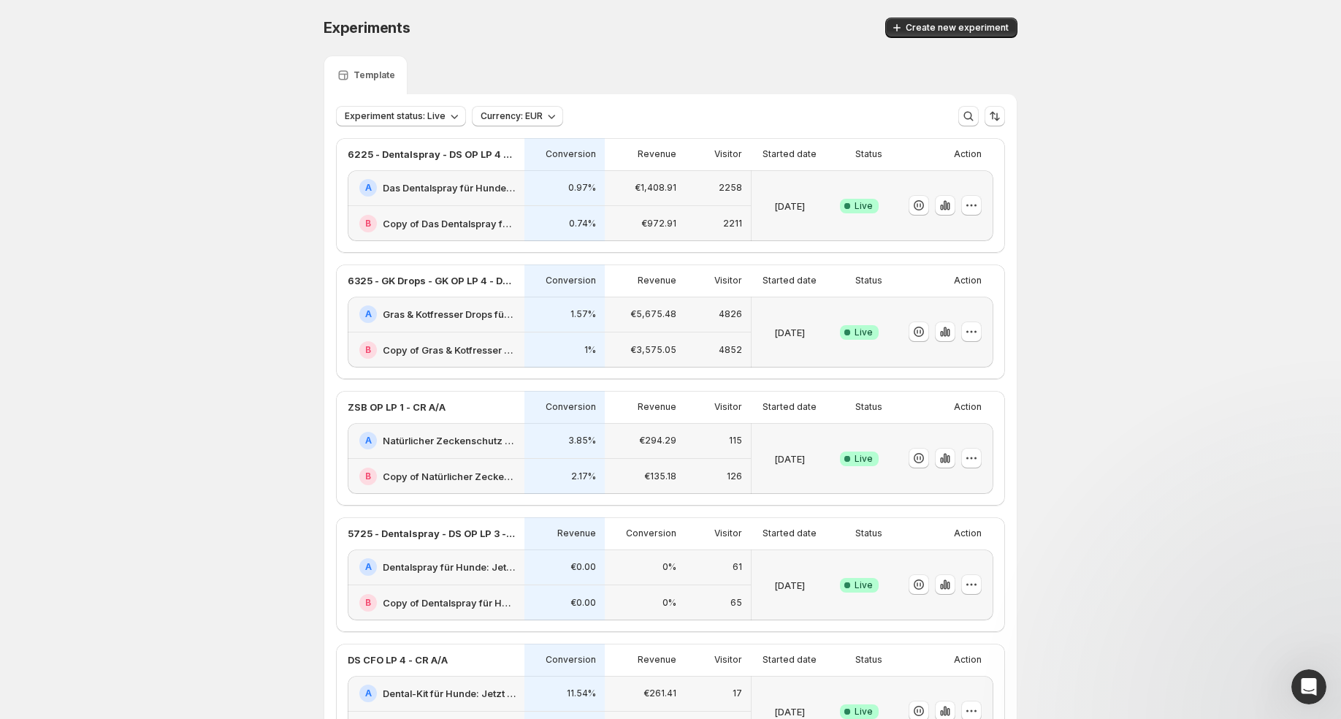
scroll to position [0, 0]
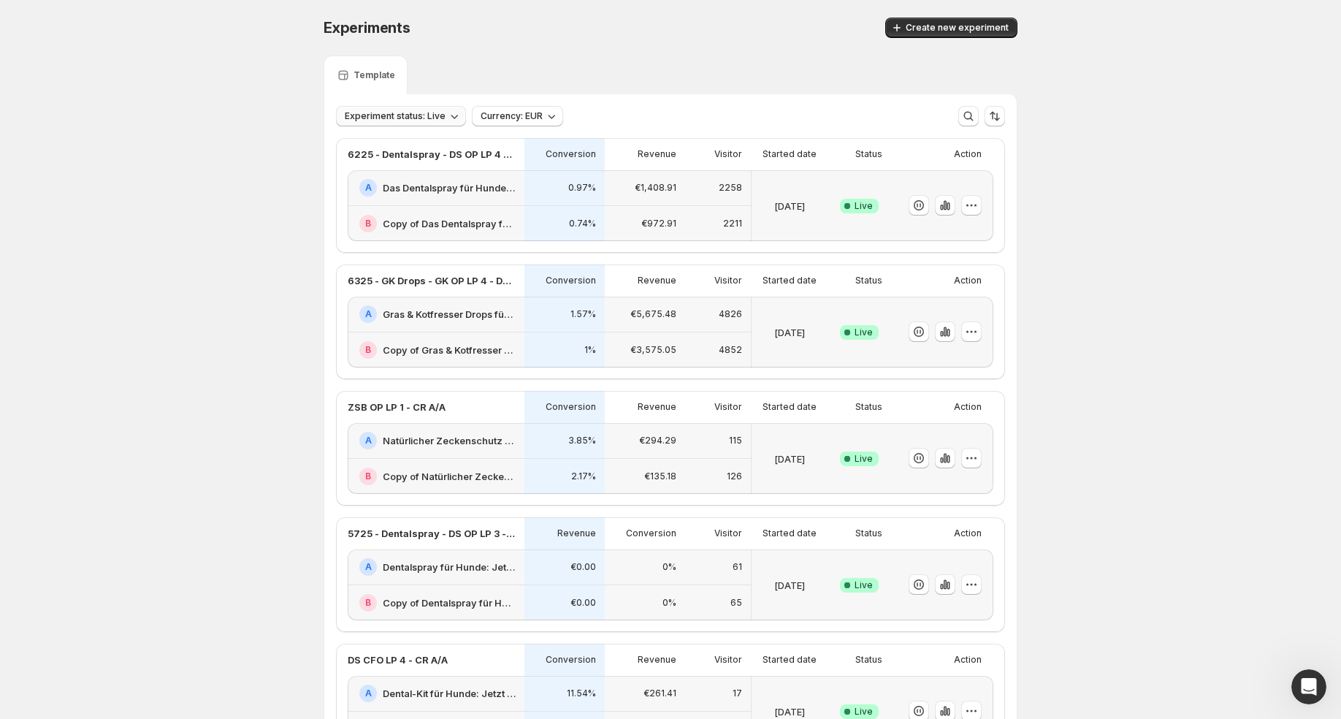
click at [441, 112] on span "Experiment status: Live" at bounding box center [395, 116] width 101 height 12
click at [188, 129] on div "Experiments. This page is ready Experiments Create new experiment Template Expe…" at bounding box center [670, 677] width 1341 height 1355
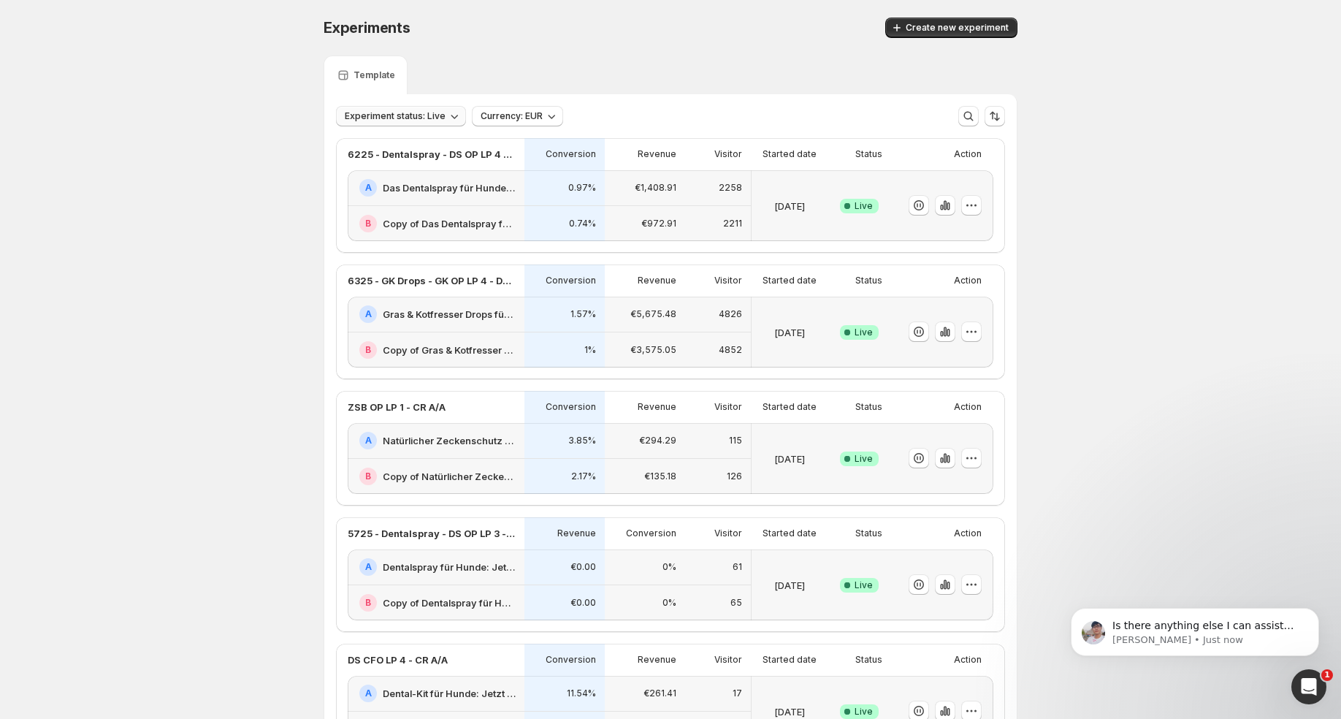
click at [453, 118] on icon "button" at bounding box center [454, 116] width 15 height 15
click at [396, 164] on div "Draft Draft" at bounding box center [401, 169] width 131 height 23
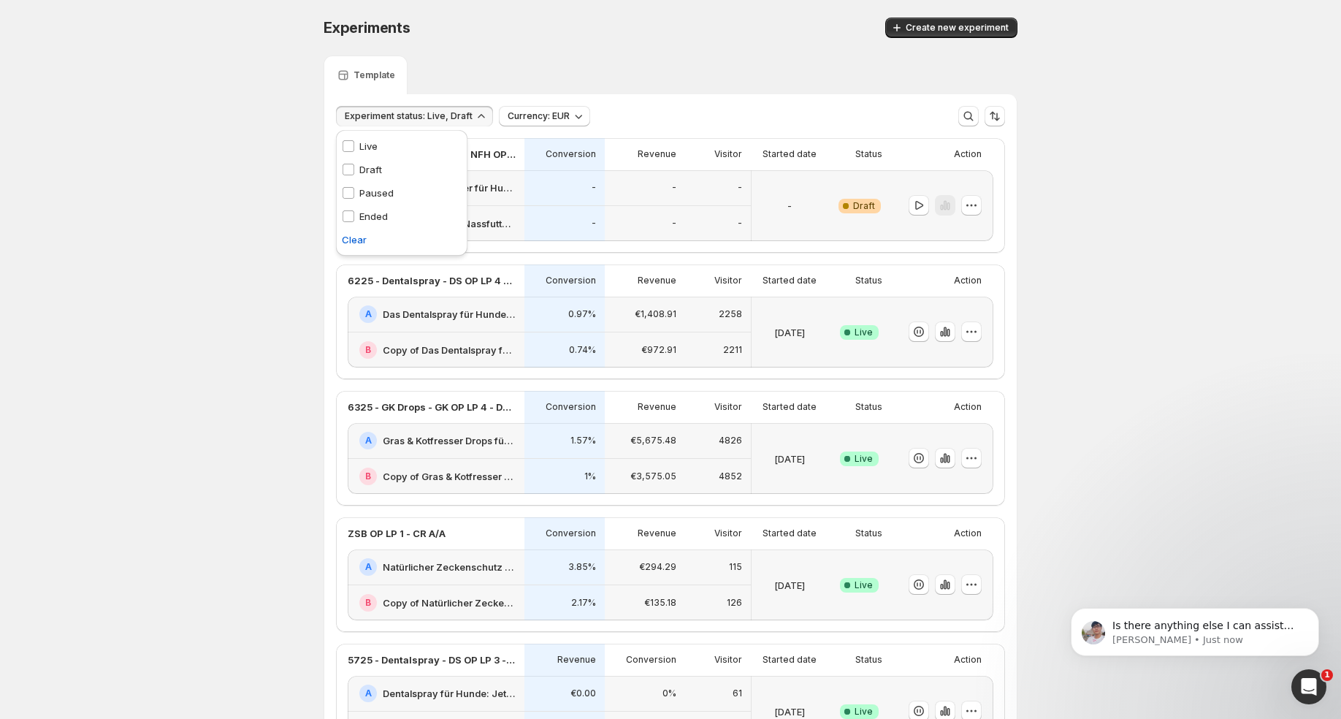
click at [377, 146] on p "Live" at bounding box center [368, 146] width 18 height 15
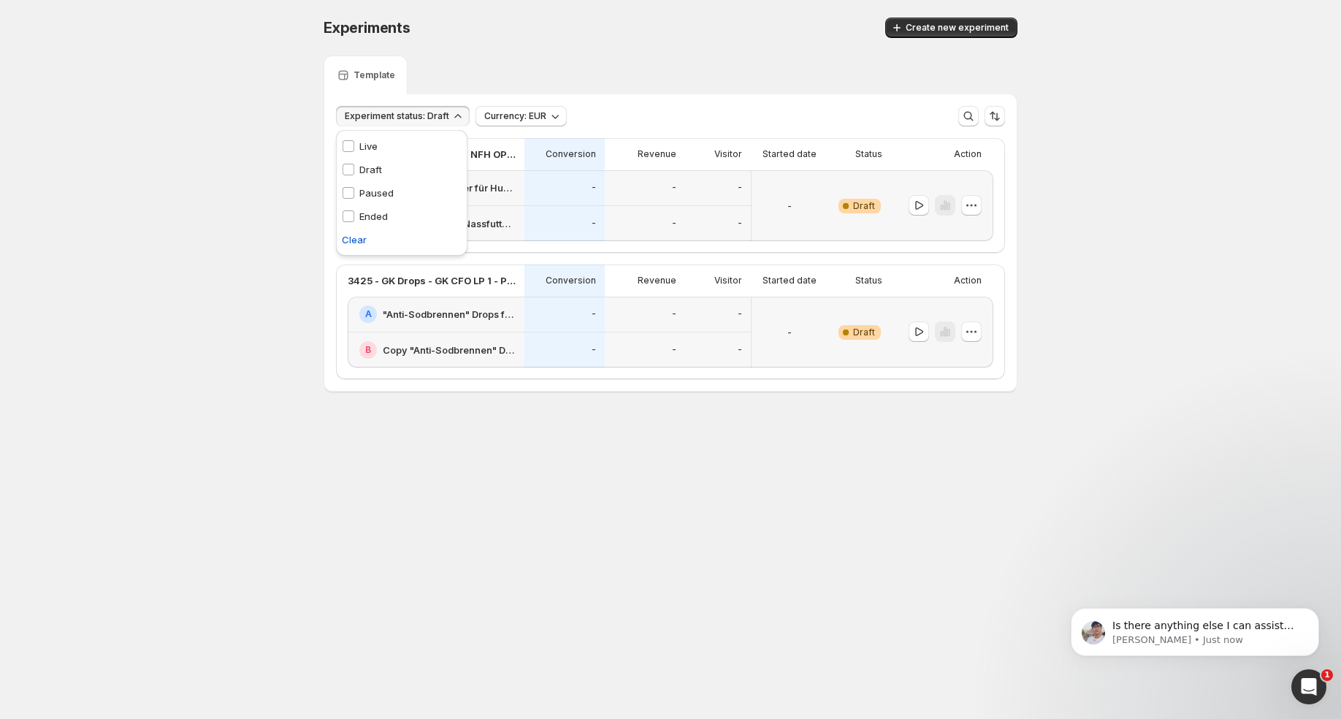
click at [660, 49] on div "Experiments. This page is ready Experiments Create new experiment" at bounding box center [671, 28] width 694 height 56
click at [412, 117] on span "Experiment status: Draft" at bounding box center [397, 116] width 104 height 12
click at [354, 163] on span at bounding box center [348, 169] width 13 height 13
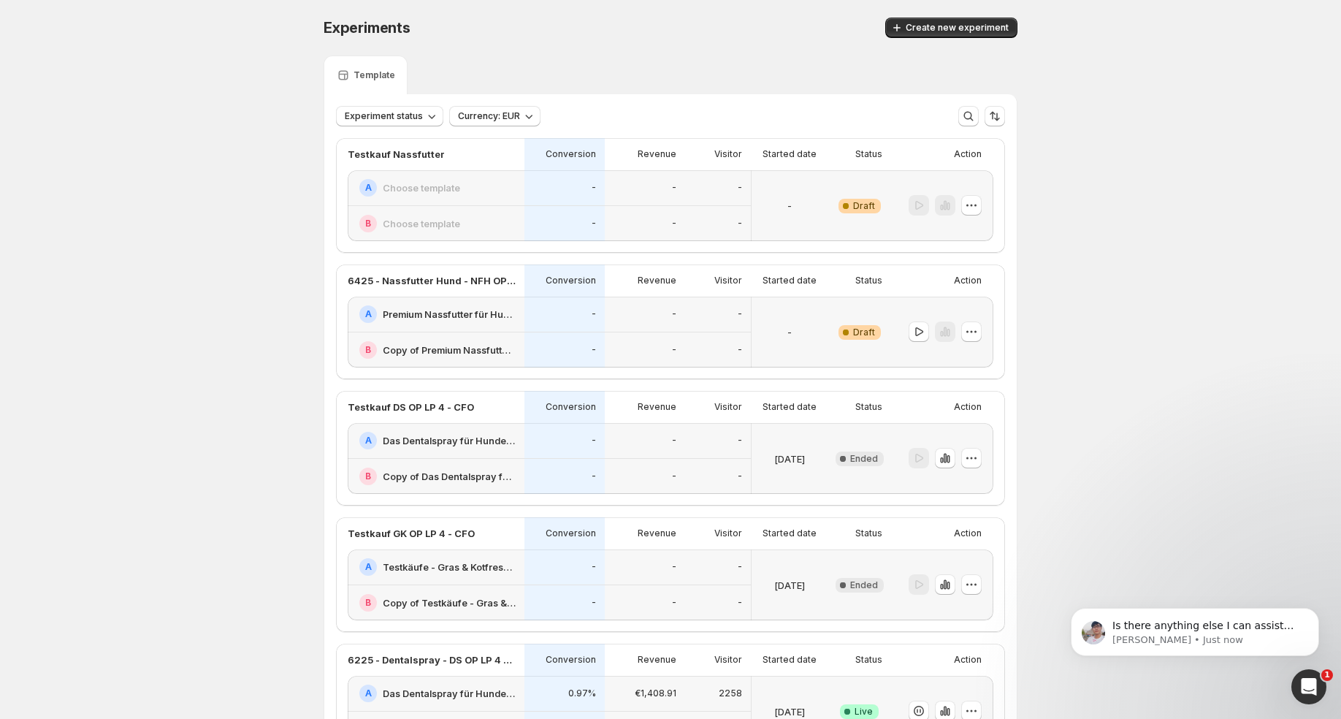
click at [700, 218] on div "-" at bounding box center [718, 224] width 48 height 18
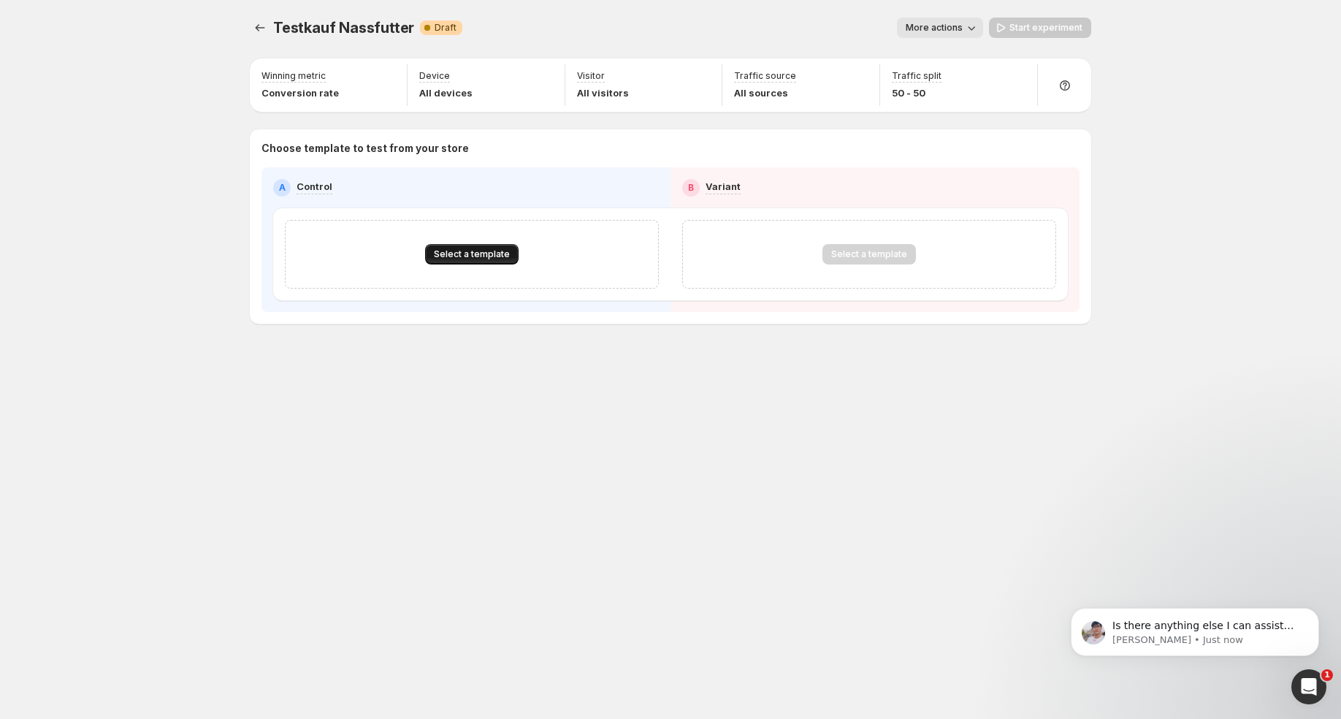
click at [497, 255] on span "Select a template" at bounding box center [472, 254] width 76 height 12
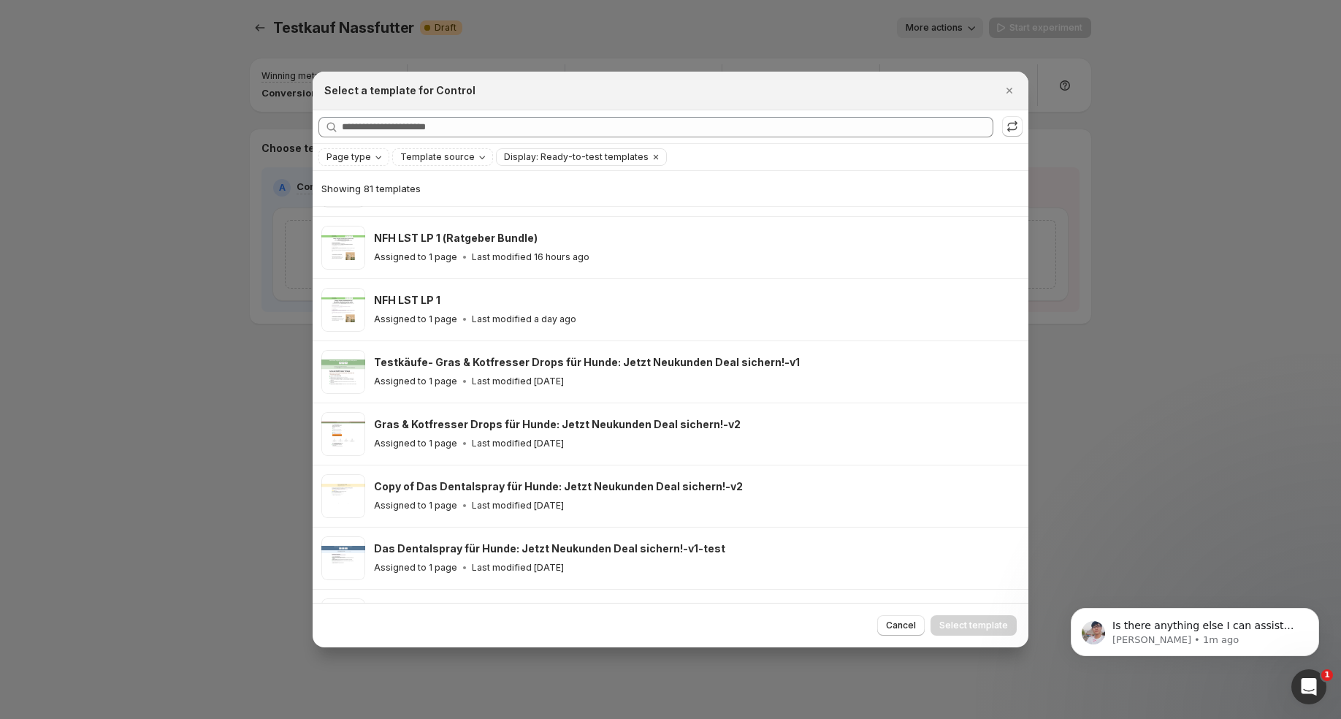
scroll to position [594, 0]
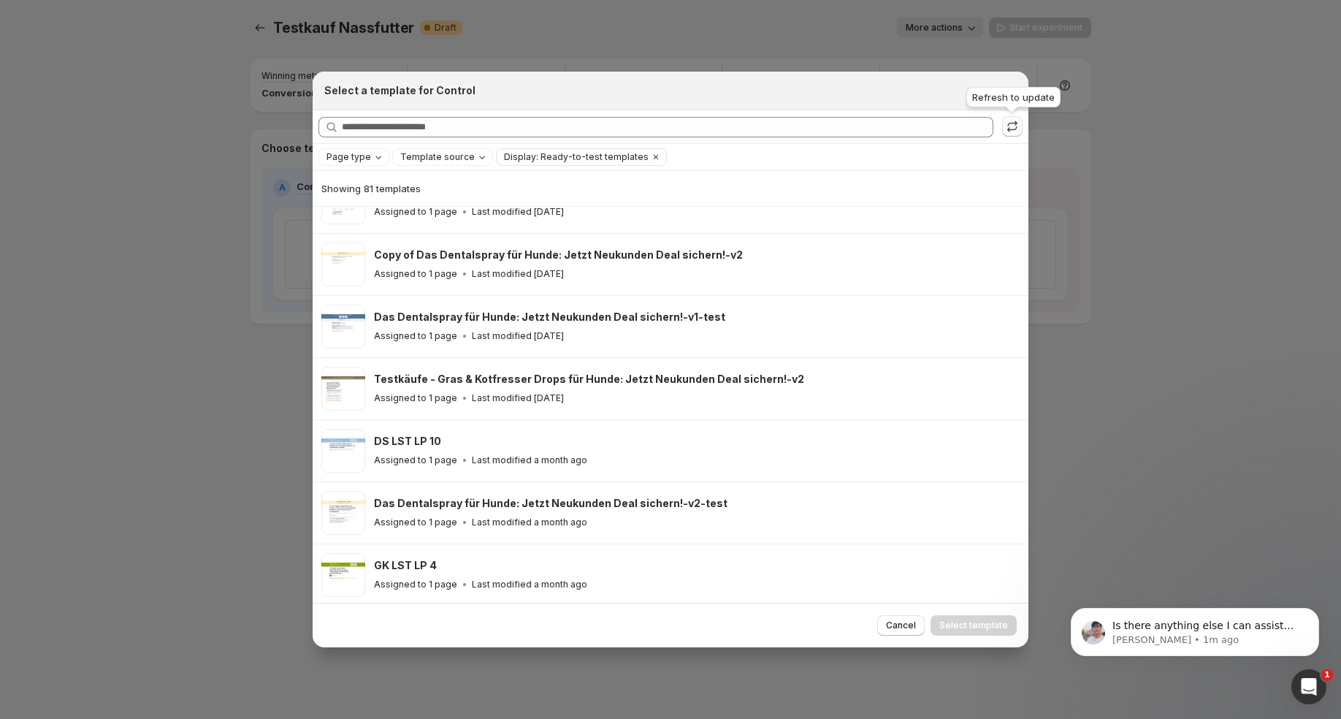
click at [1006, 129] on icon ":r3u:" at bounding box center [1012, 126] width 15 height 15
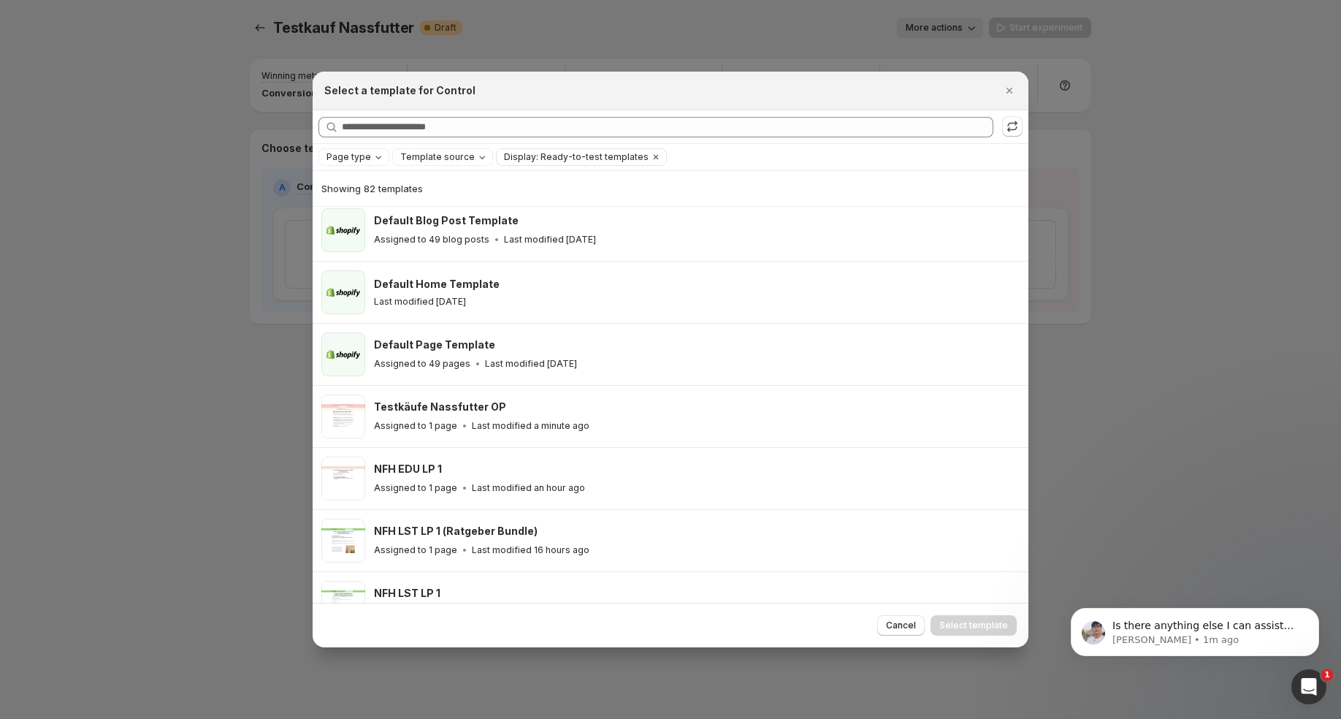
scroll to position [132, 0]
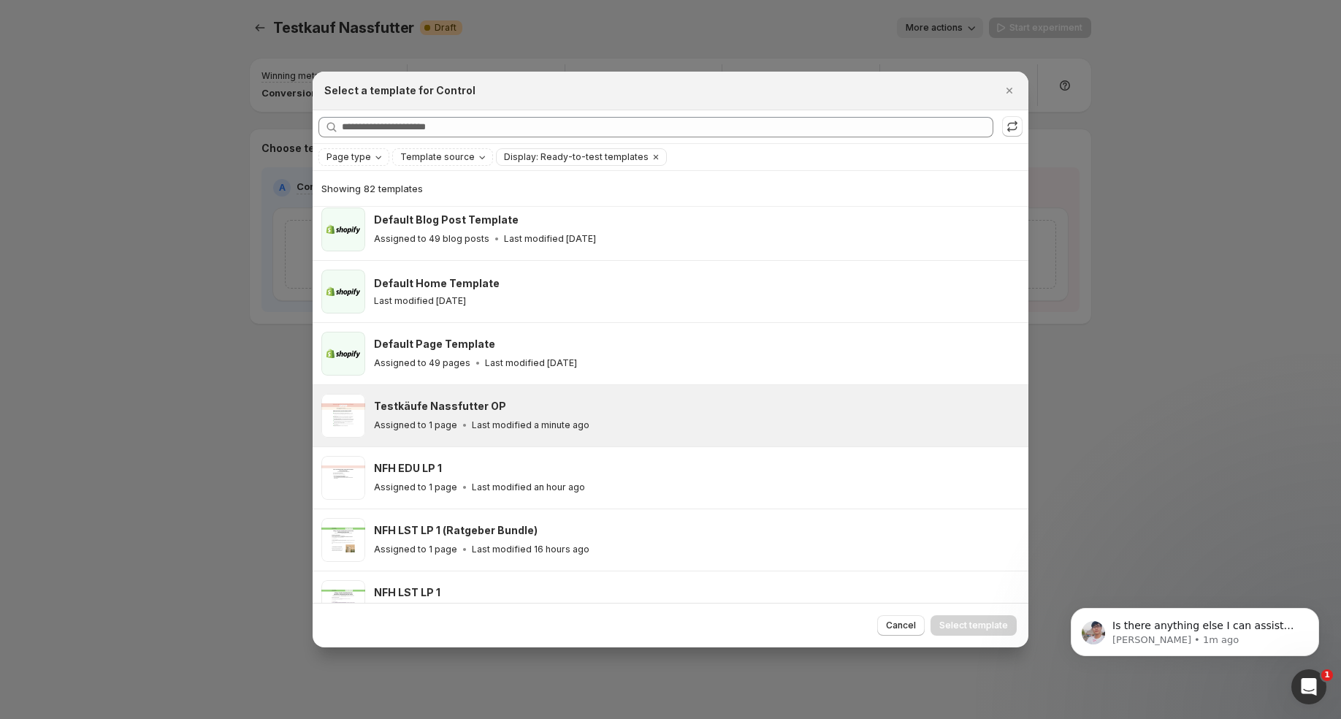
click at [518, 421] on p "Last modified a minute ago" at bounding box center [531, 425] width 118 height 12
click at [973, 626] on span "Select template" at bounding box center [973, 625] width 69 height 12
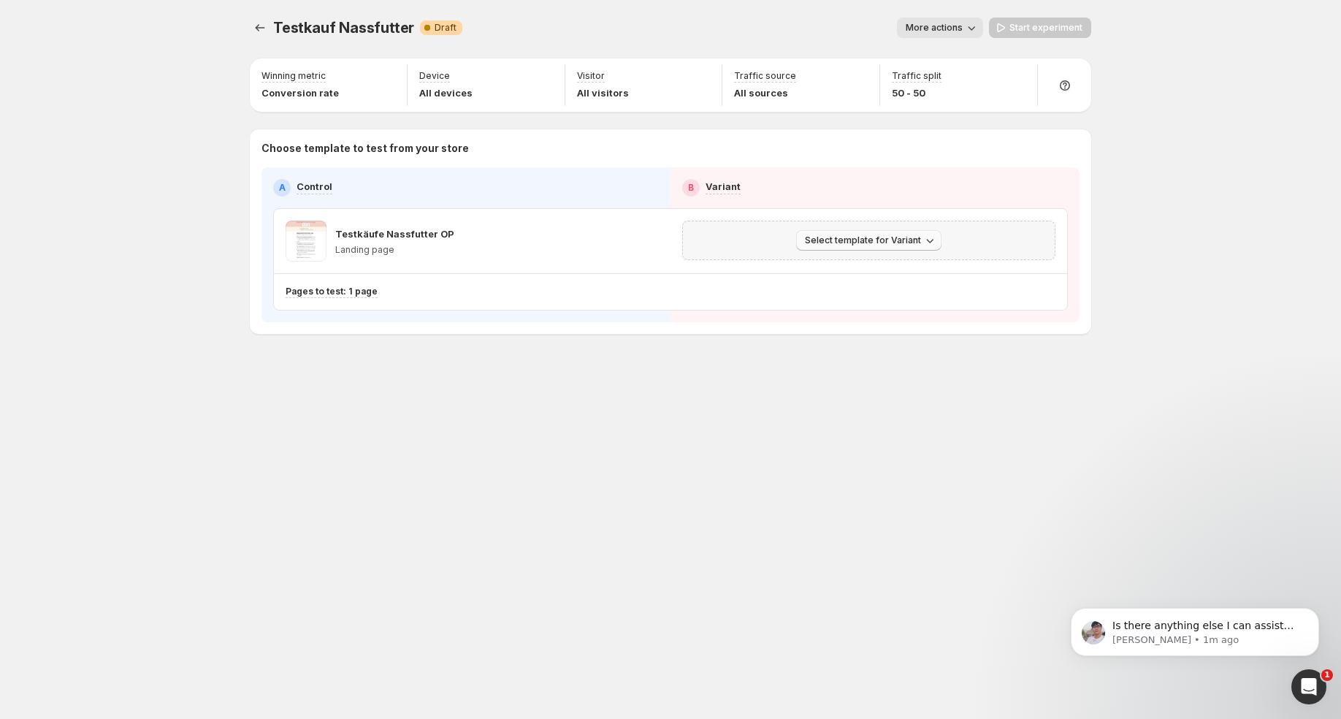
click at [881, 240] on span "Select template for Variant" at bounding box center [863, 240] width 116 height 12
click at [878, 271] on span "Select an existing template" at bounding box center [858, 270] width 123 height 12
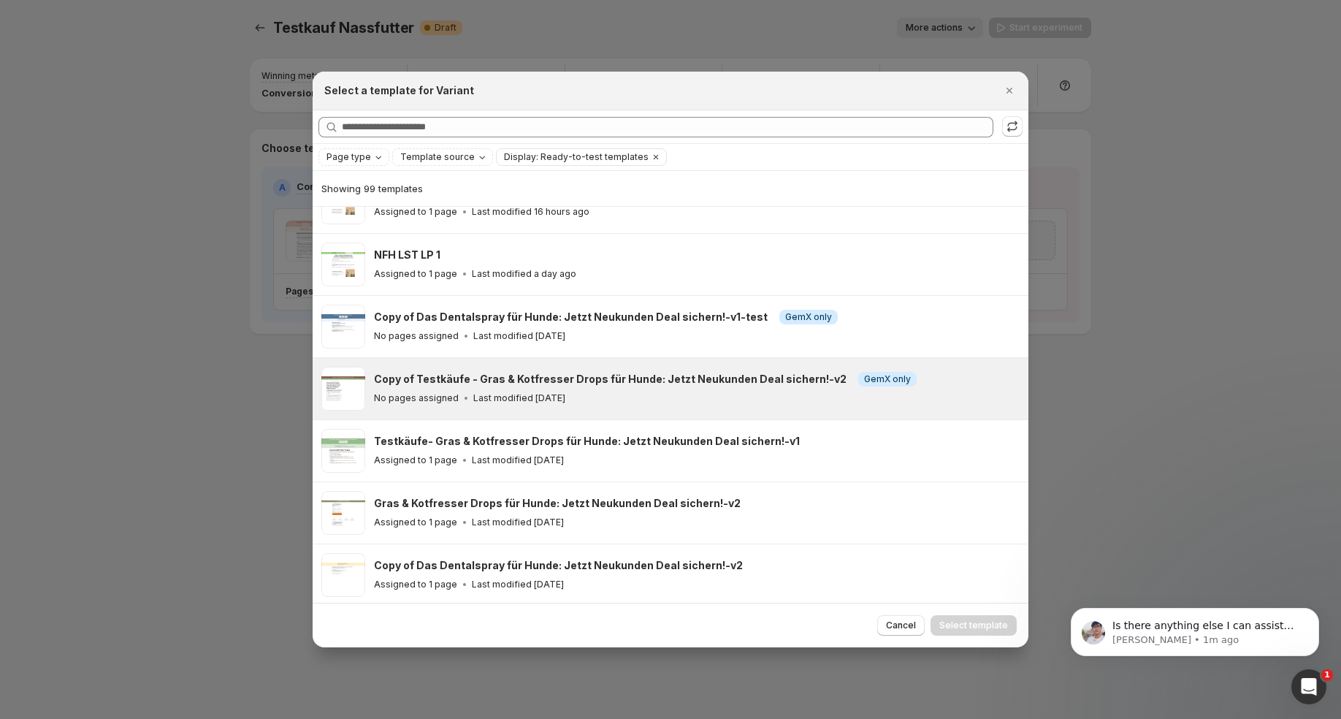
scroll to position [0, 0]
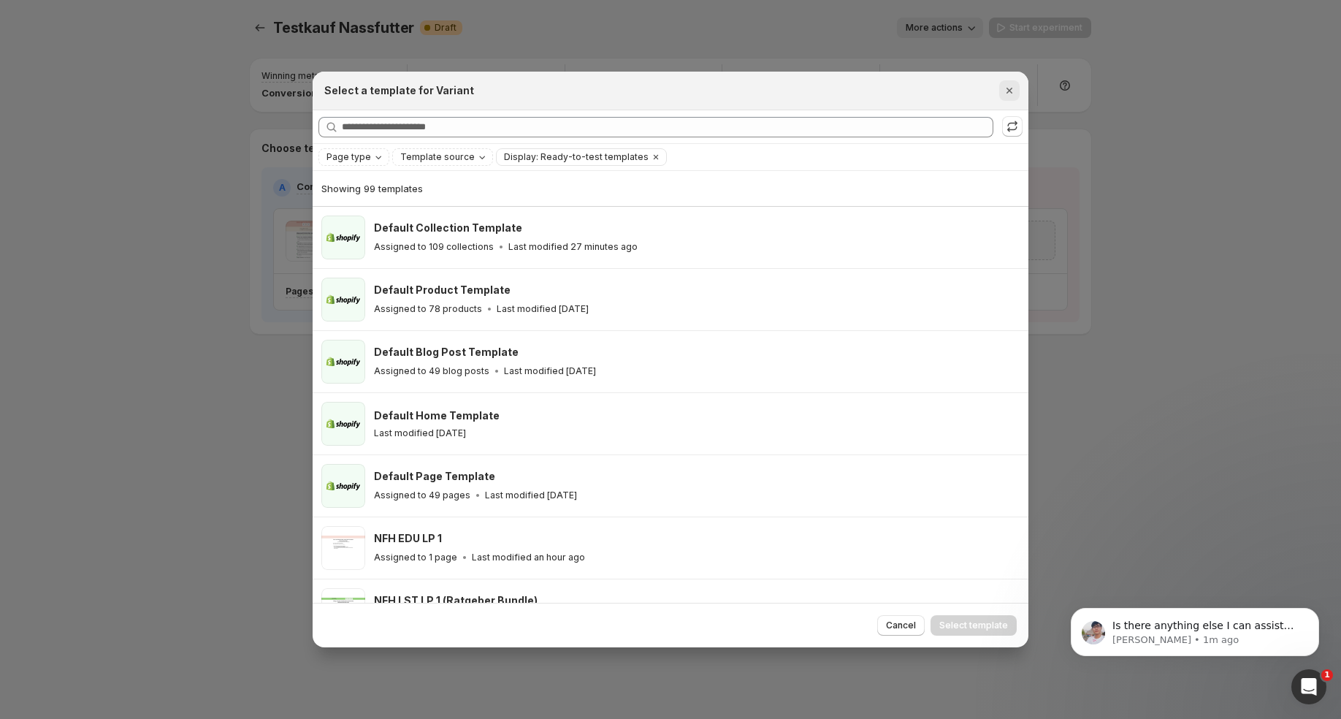
click at [1010, 96] on icon "Close" at bounding box center [1009, 90] width 15 height 15
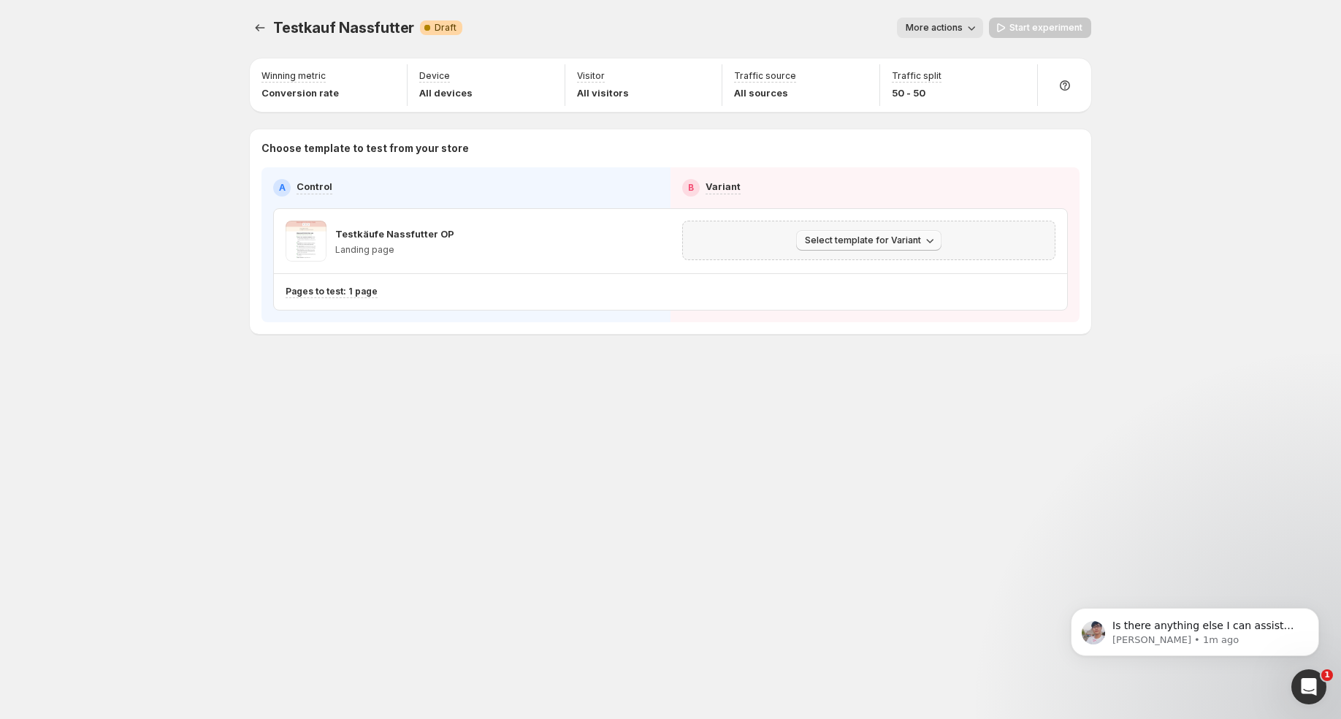
click at [860, 245] on span "Select template for Variant" at bounding box center [863, 240] width 116 height 12
click at [861, 286] on button "Create Variant based on Control" at bounding box center [871, 294] width 158 height 23
click at [1035, 34] on button "Start experiment" at bounding box center [1040, 28] width 102 height 20
click at [260, 29] on icon "Experiments" at bounding box center [260, 27] width 15 height 15
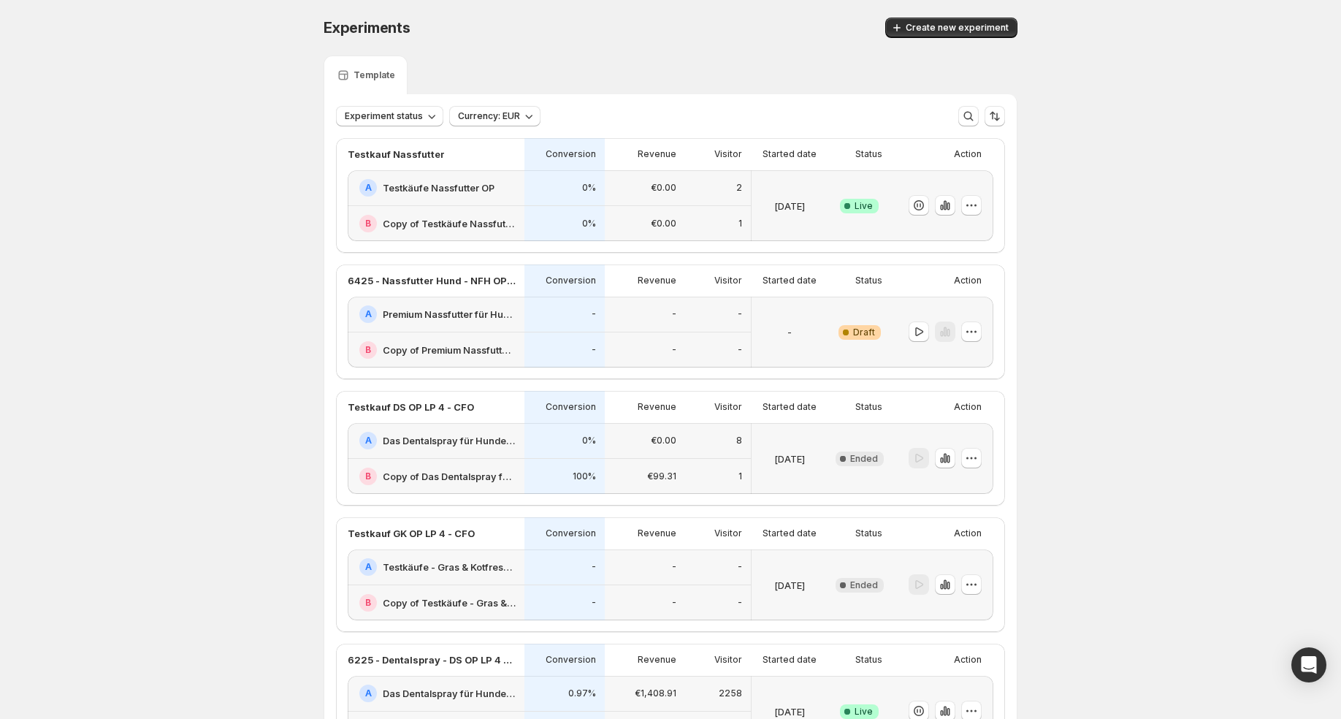
click at [525, 215] on div "0%" at bounding box center [564, 224] width 80 height 36
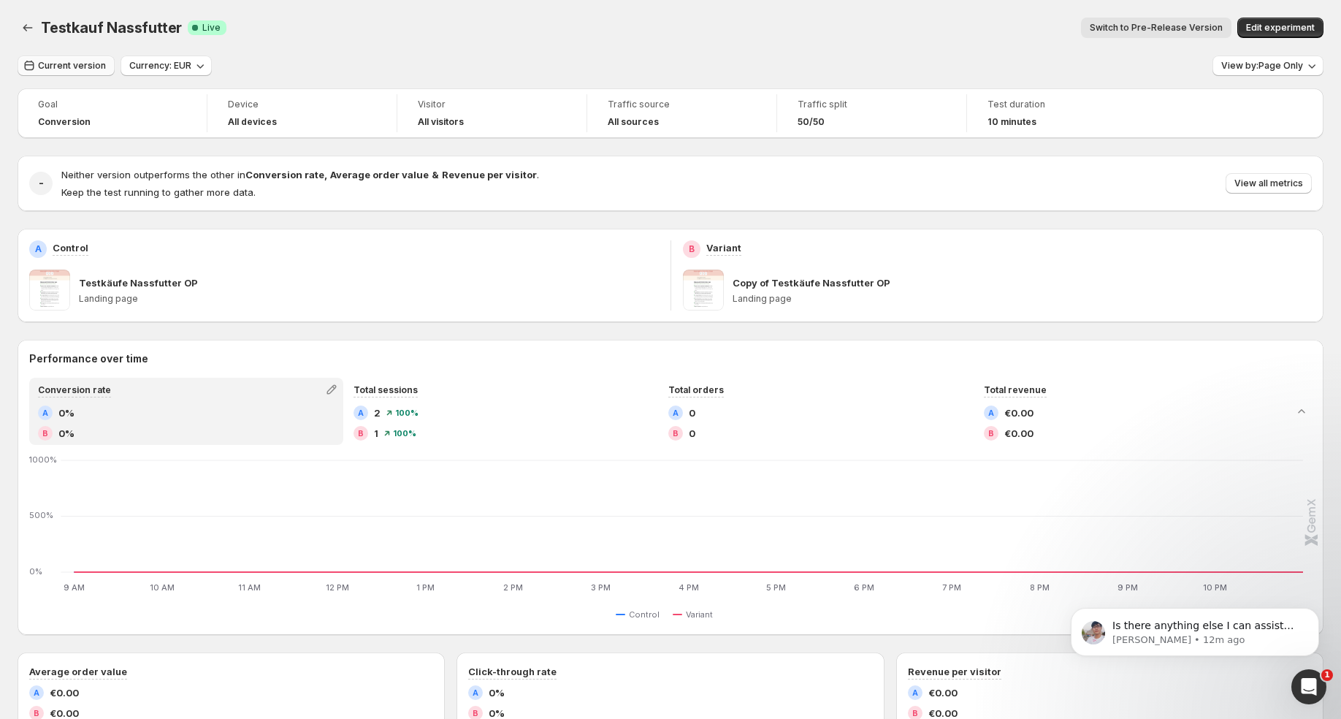
click at [71, 56] on button "Current version" at bounding box center [66, 66] width 97 height 20
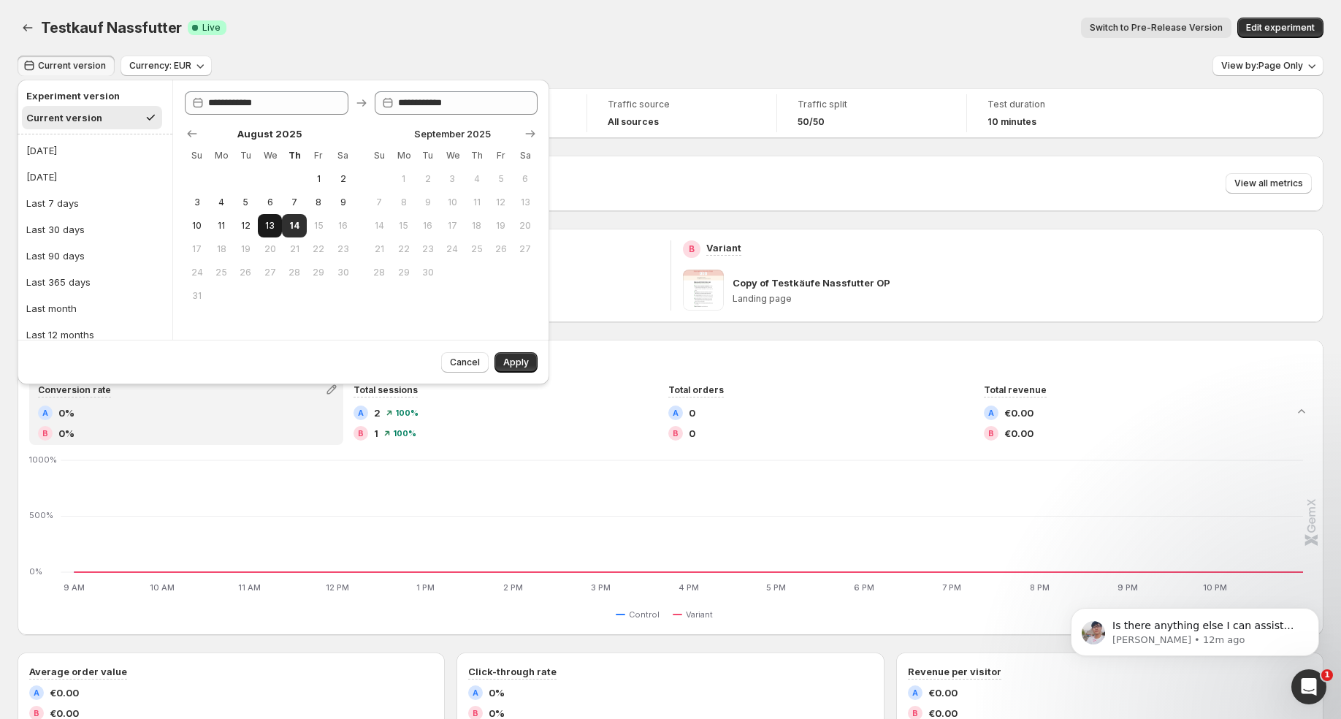
click at [266, 223] on span "13" at bounding box center [270, 226] width 12 height 12
type input "**********"
click at [291, 223] on span "14" at bounding box center [294, 226] width 12 height 12
type input "**********"
click at [517, 361] on span "Apply" at bounding box center [516, 362] width 26 height 12
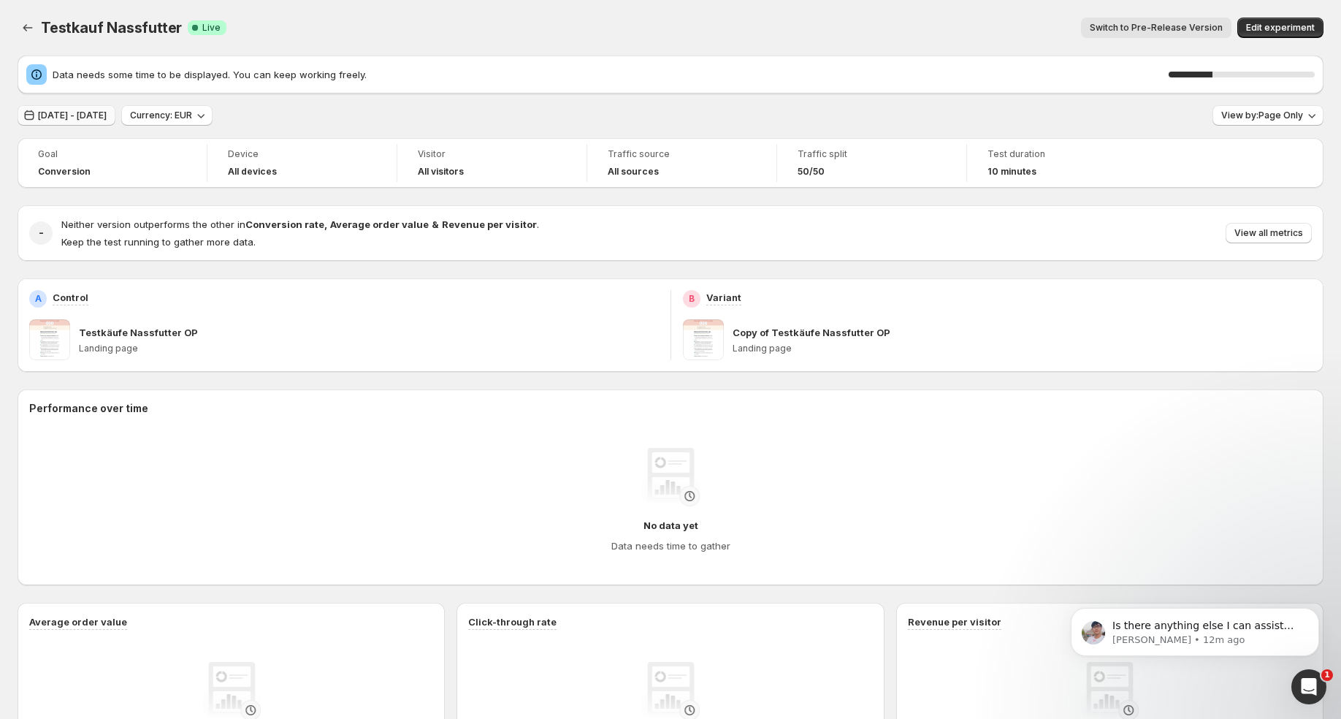
click at [107, 115] on span "[DATE] - [DATE]" at bounding box center [72, 116] width 69 height 12
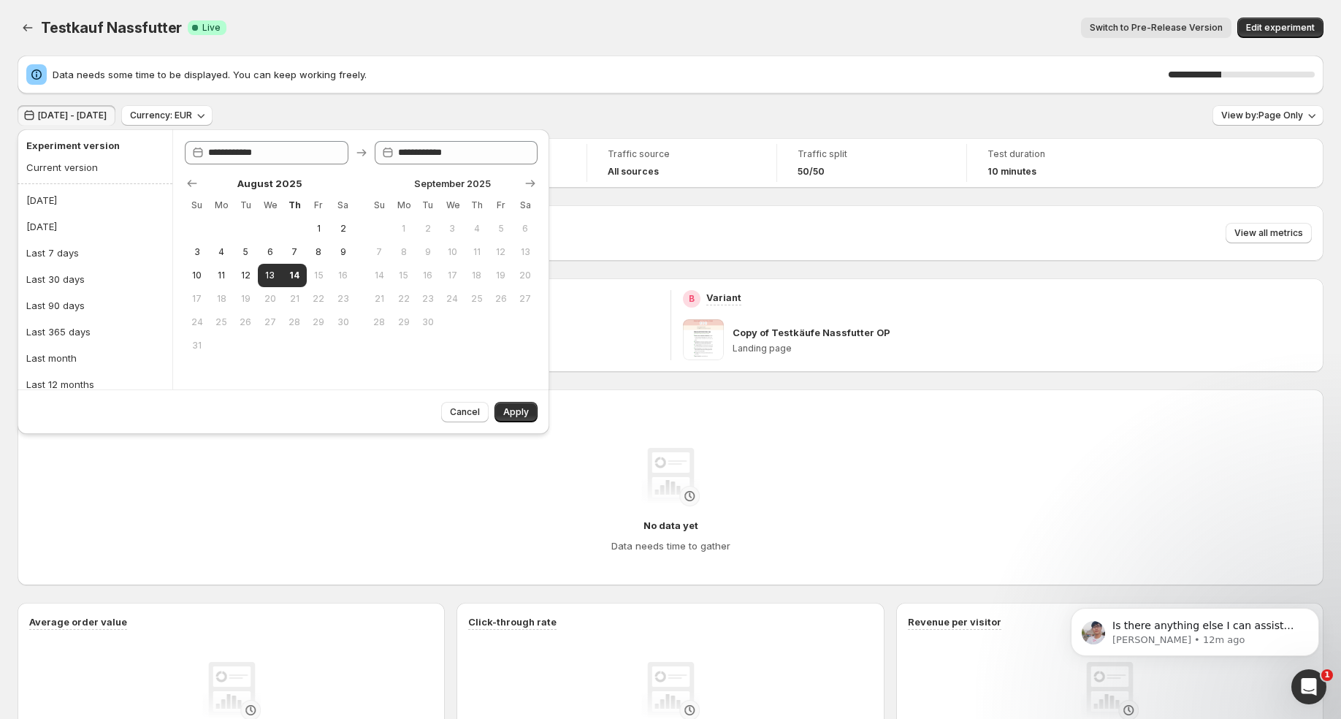
click at [421, 112] on div "[DATE] - [DATE] Currency: EUR View by: Page Only" at bounding box center [671, 115] width 1306 height 21
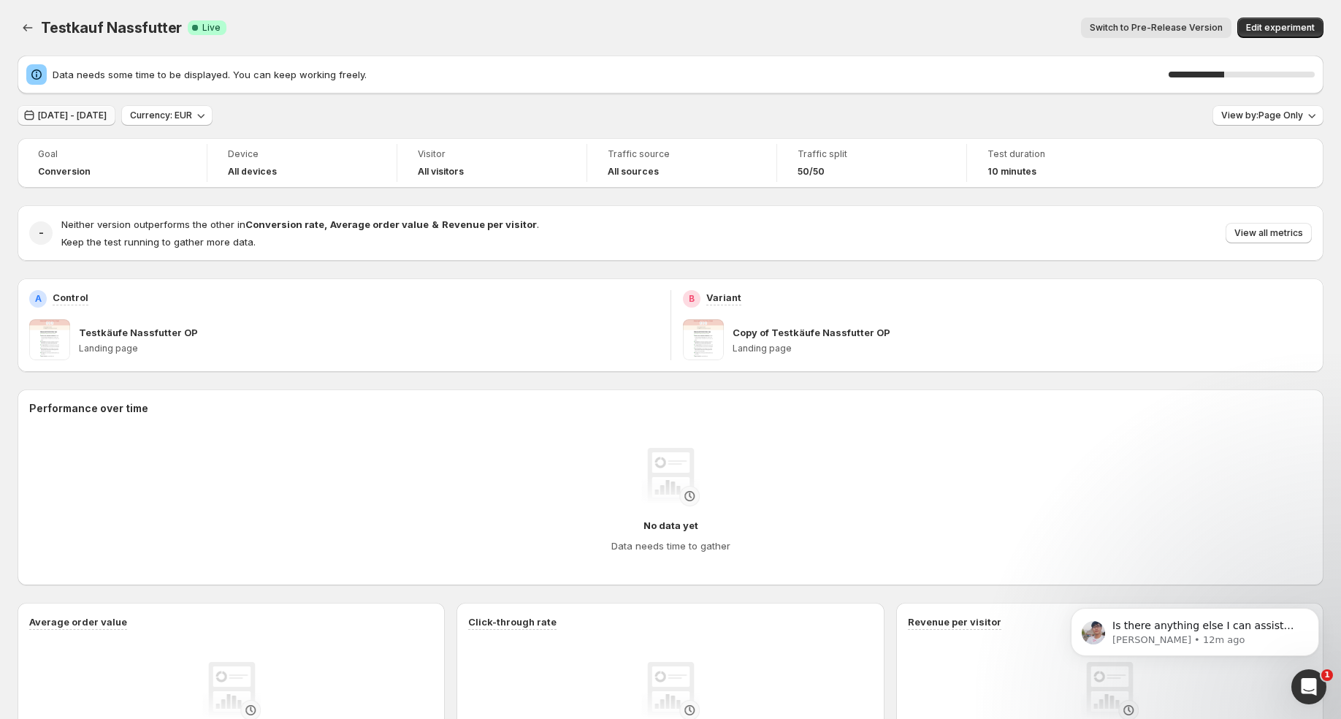
click at [115, 105] on button "[DATE] - [DATE]" at bounding box center [67, 115] width 98 height 20
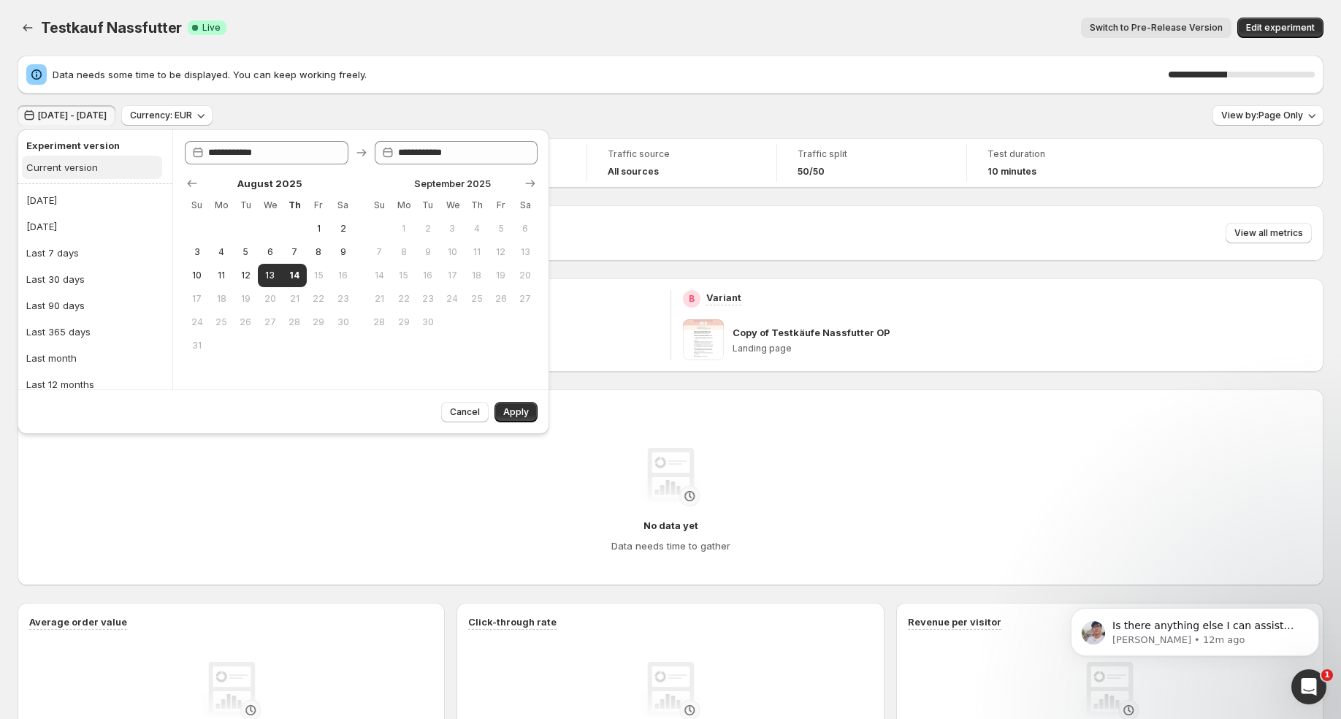
click at [93, 162] on div "Current version" at bounding box center [62, 167] width 72 height 15
type input "**********"
click at [516, 415] on span "Apply" at bounding box center [516, 412] width 26 height 12
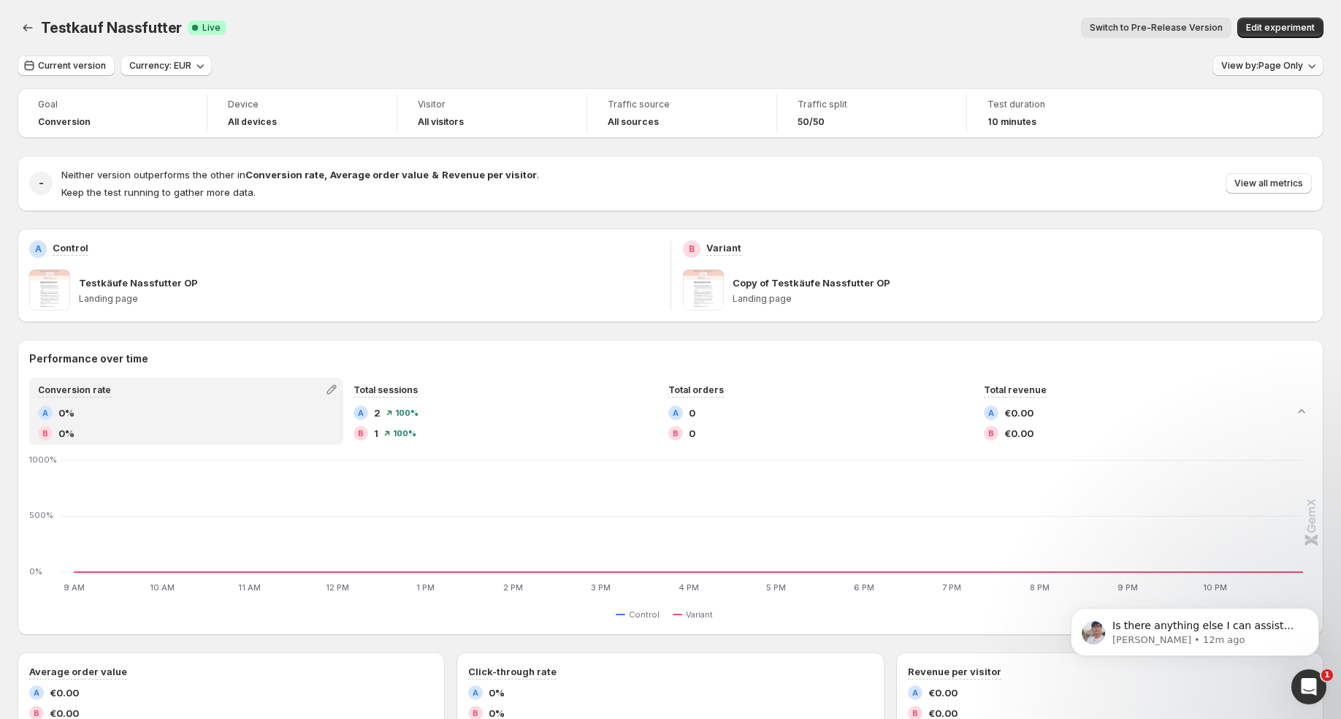
click at [1306, 58] on button "View by: Page Only" at bounding box center [1267, 66] width 111 height 20
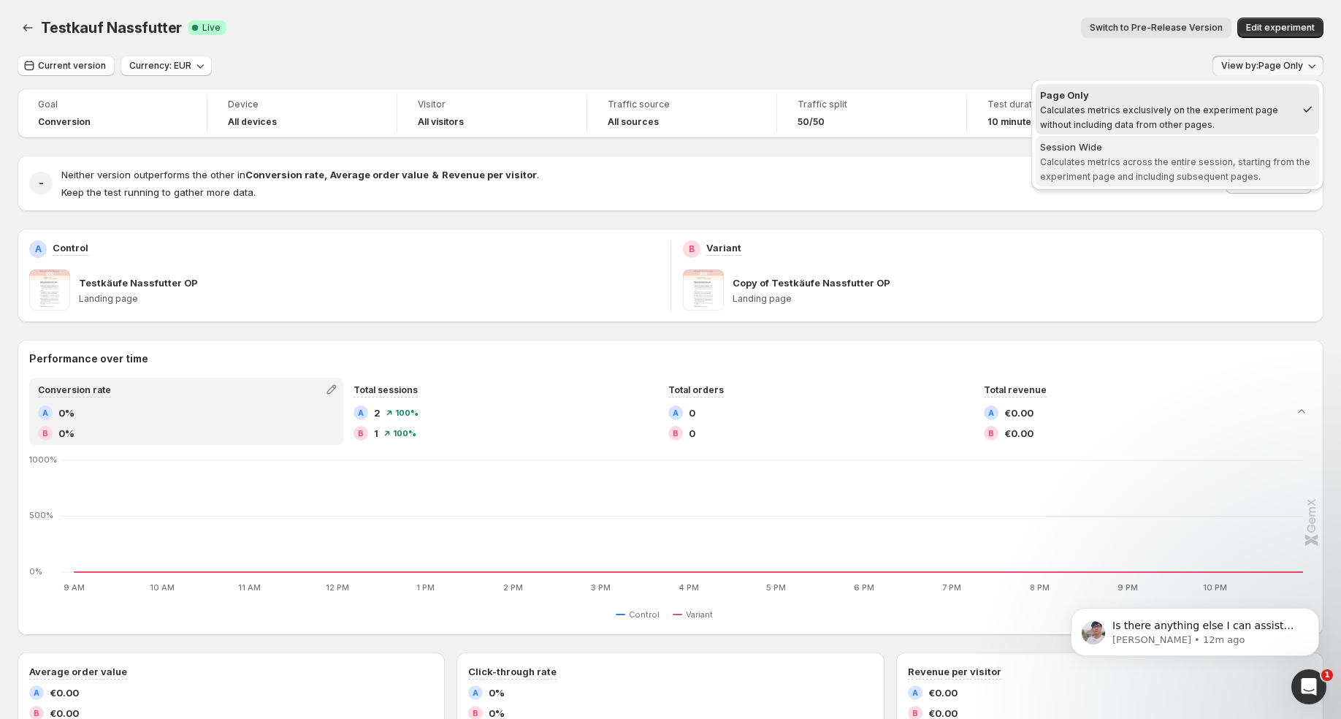
click at [1168, 149] on div "Session Wide" at bounding box center [1177, 146] width 275 height 15
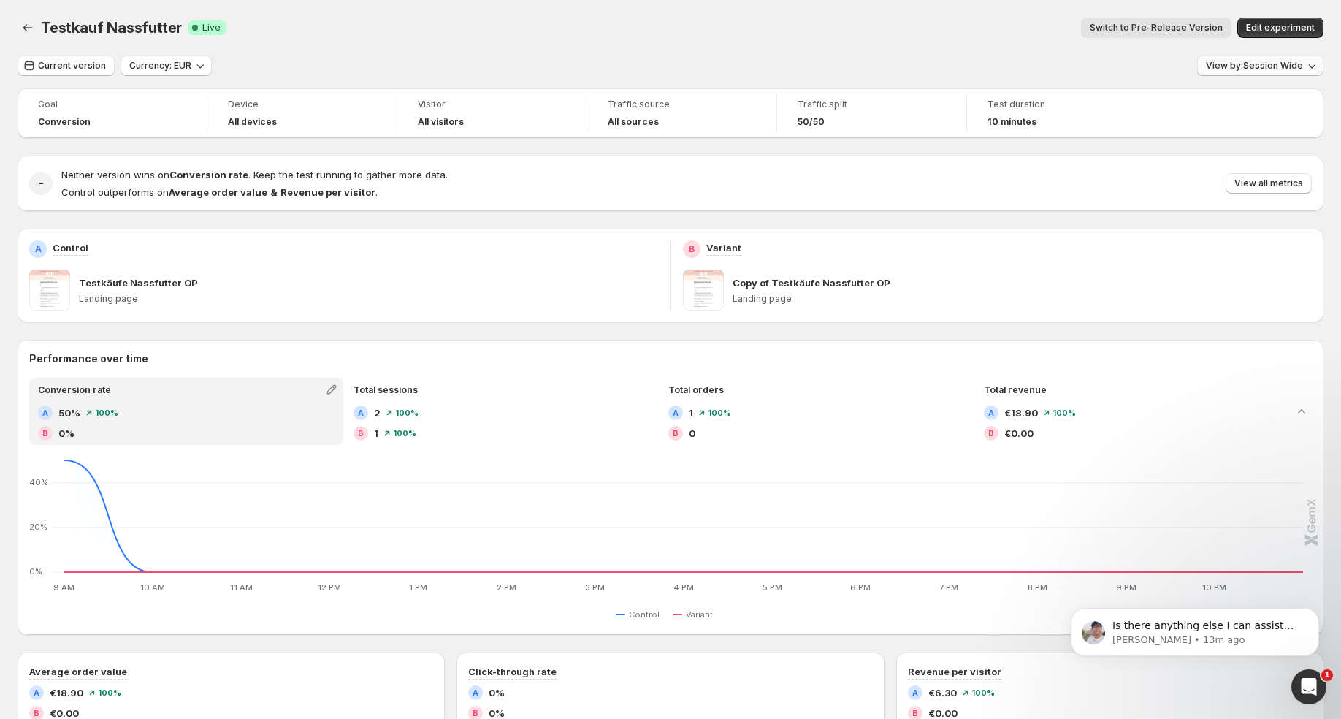
click at [1304, 69] on icon "button" at bounding box center [1311, 65] width 15 height 15
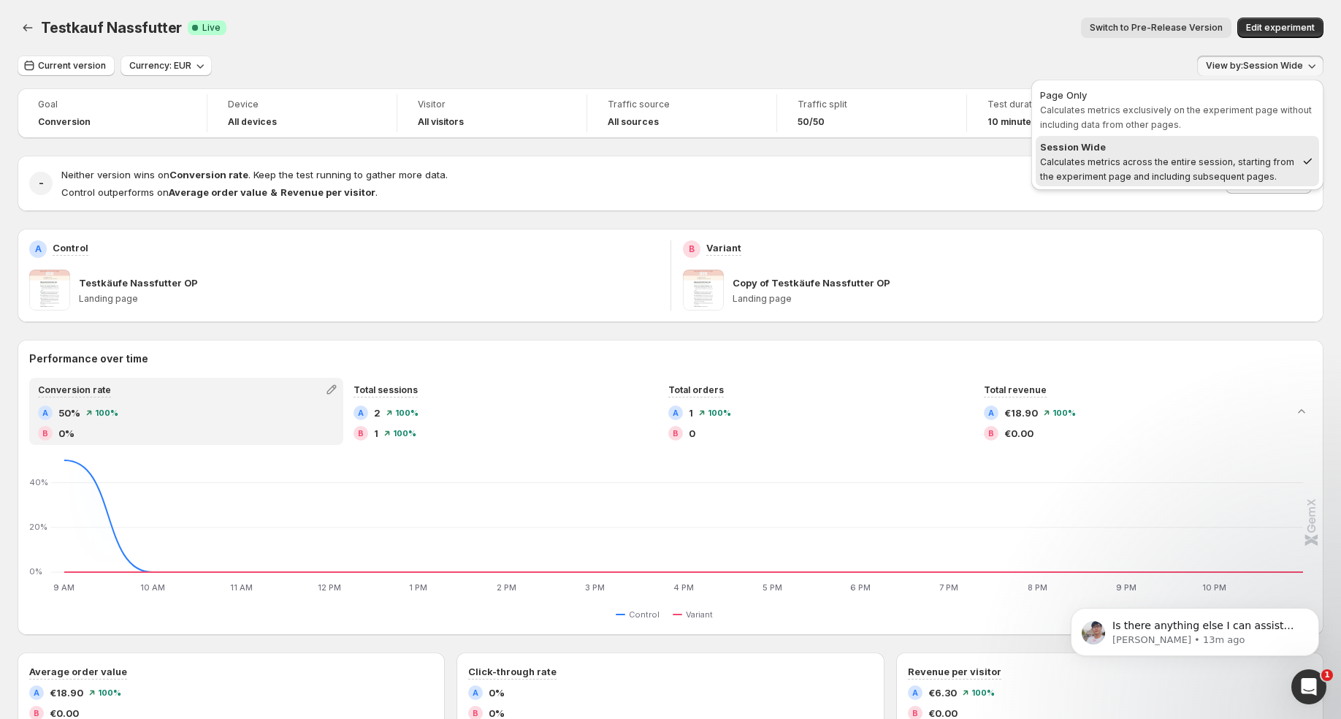
click at [707, 29] on div "Switch to Pre-Release Version" at bounding box center [734, 28] width 993 height 20
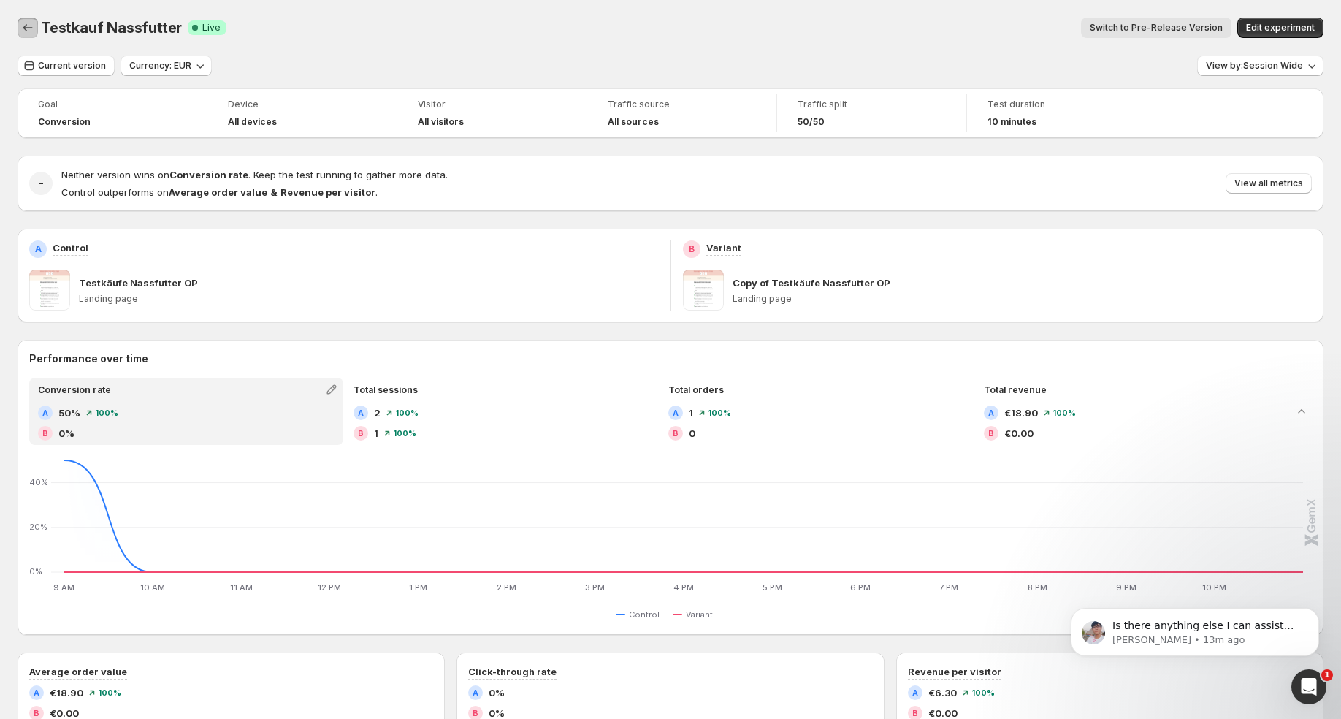
click at [33, 21] on icon "Back" at bounding box center [27, 27] width 15 height 15
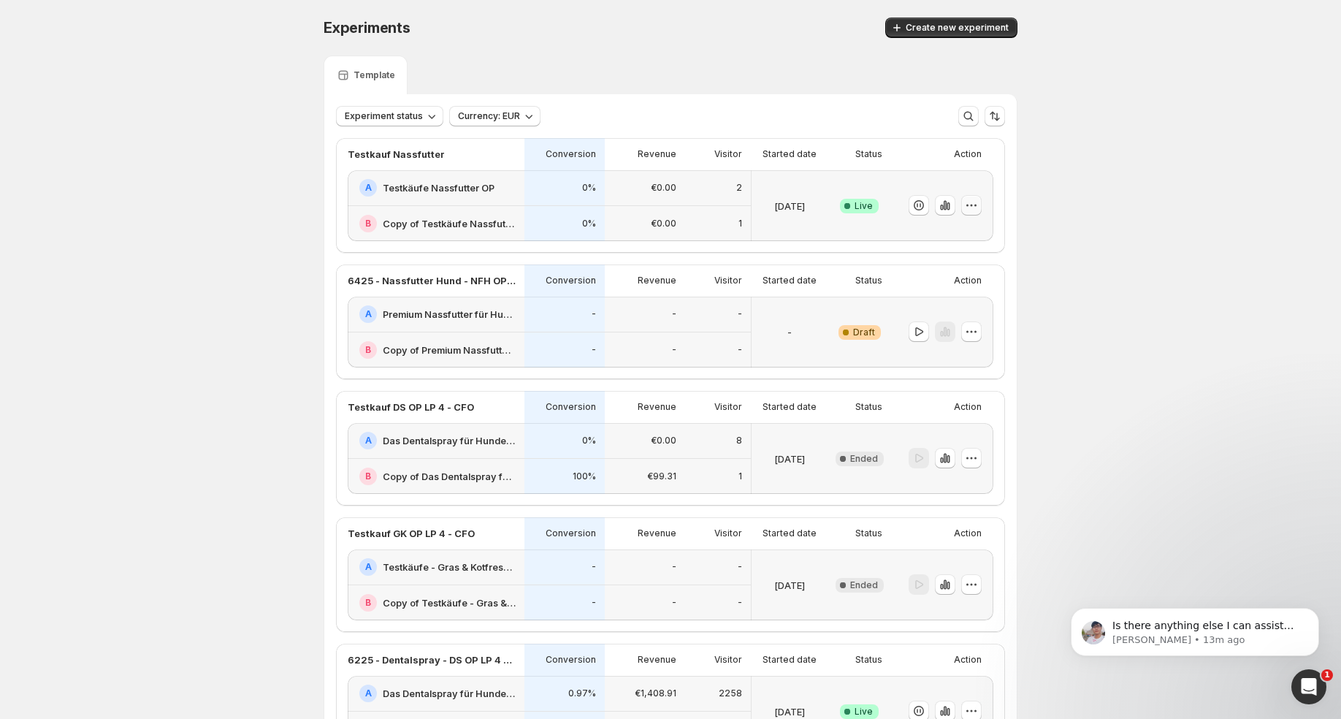
click at [972, 204] on icon "button" at bounding box center [971, 205] width 15 height 15
click at [946, 203] on icon "button" at bounding box center [945, 205] width 3 height 9
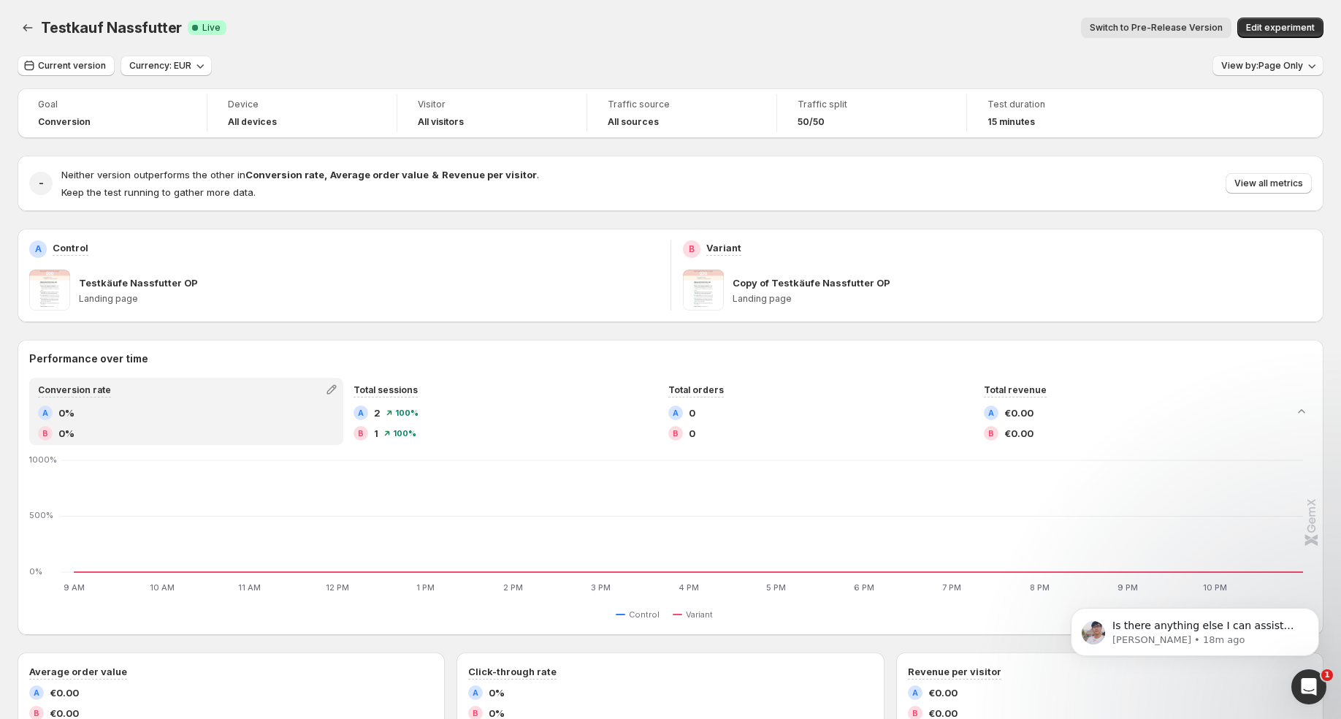
click at [1304, 56] on button "View by: Page Only" at bounding box center [1267, 66] width 111 height 20
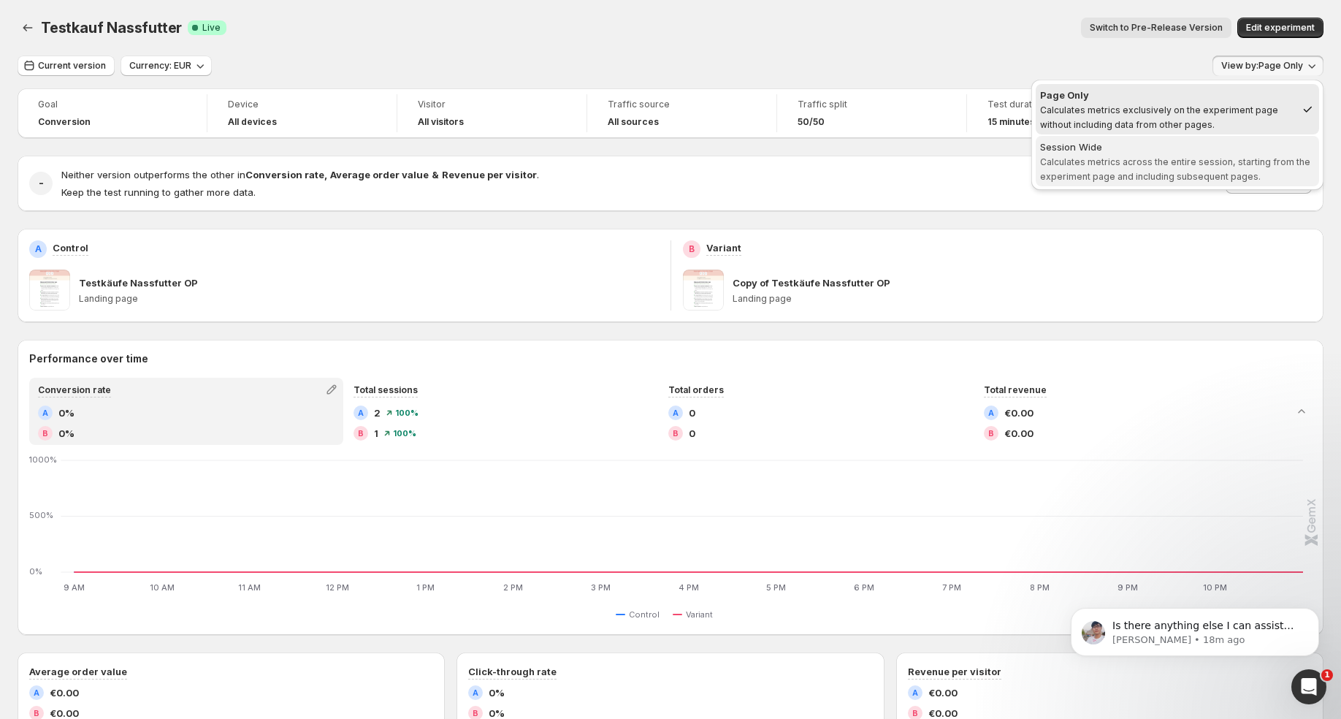
click at [1171, 161] on span "Calculates metrics across the entire session, starting from the experiment page…" at bounding box center [1175, 169] width 270 height 26
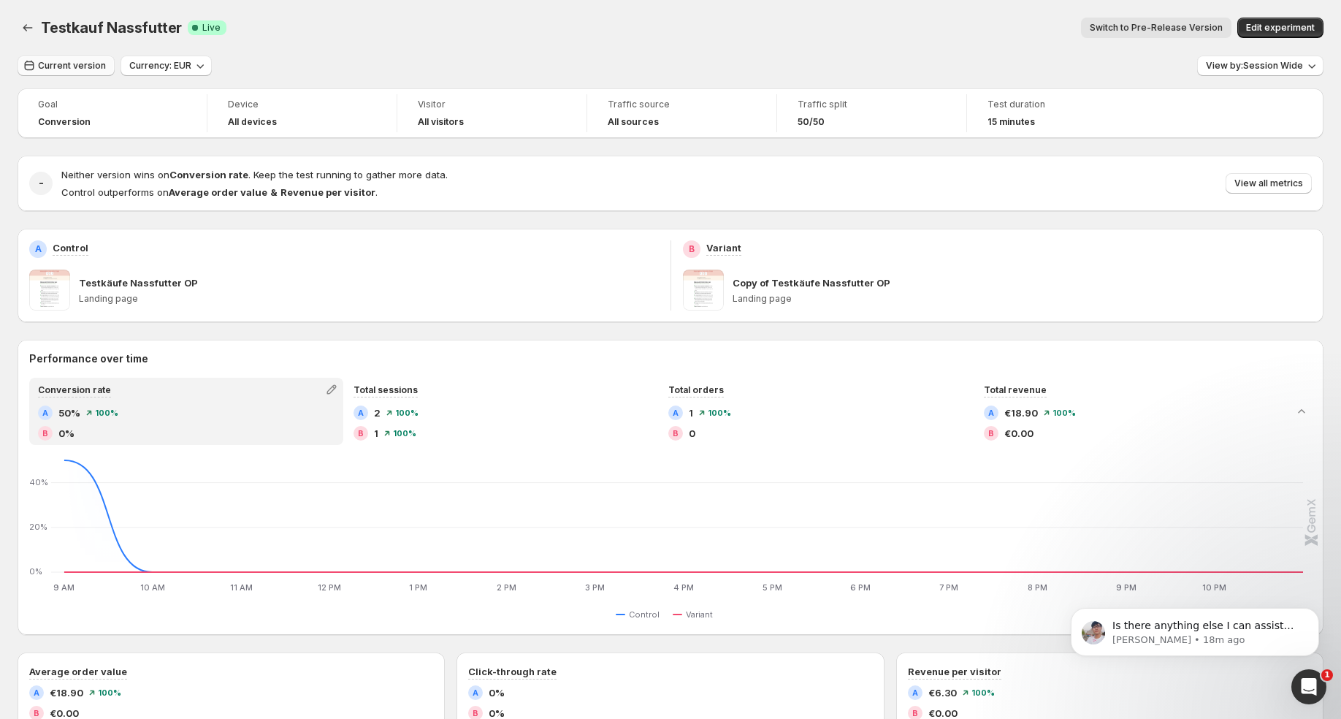
click at [77, 67] on span "Current version" at bounding box center [72, 66] width 68 height 12
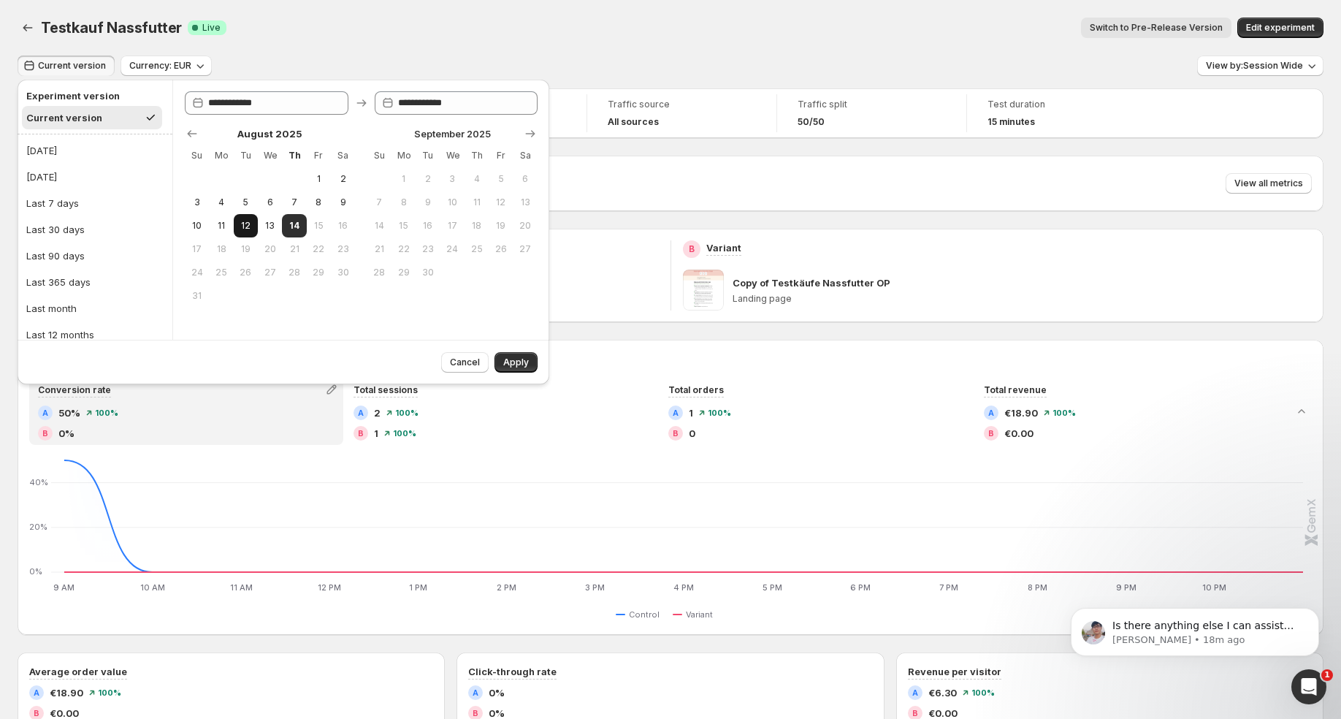
click at [246, 220] on span "12" at bounding box center [246, 226] width 12 height 12
type input "**********"
click at [294, 221] on span "14" at bounding box center [294, 226] width 12 height 12
type input "**********"
click at [529, 357] on button "Apply" at bounding box center [515, 362] width 43 height 20
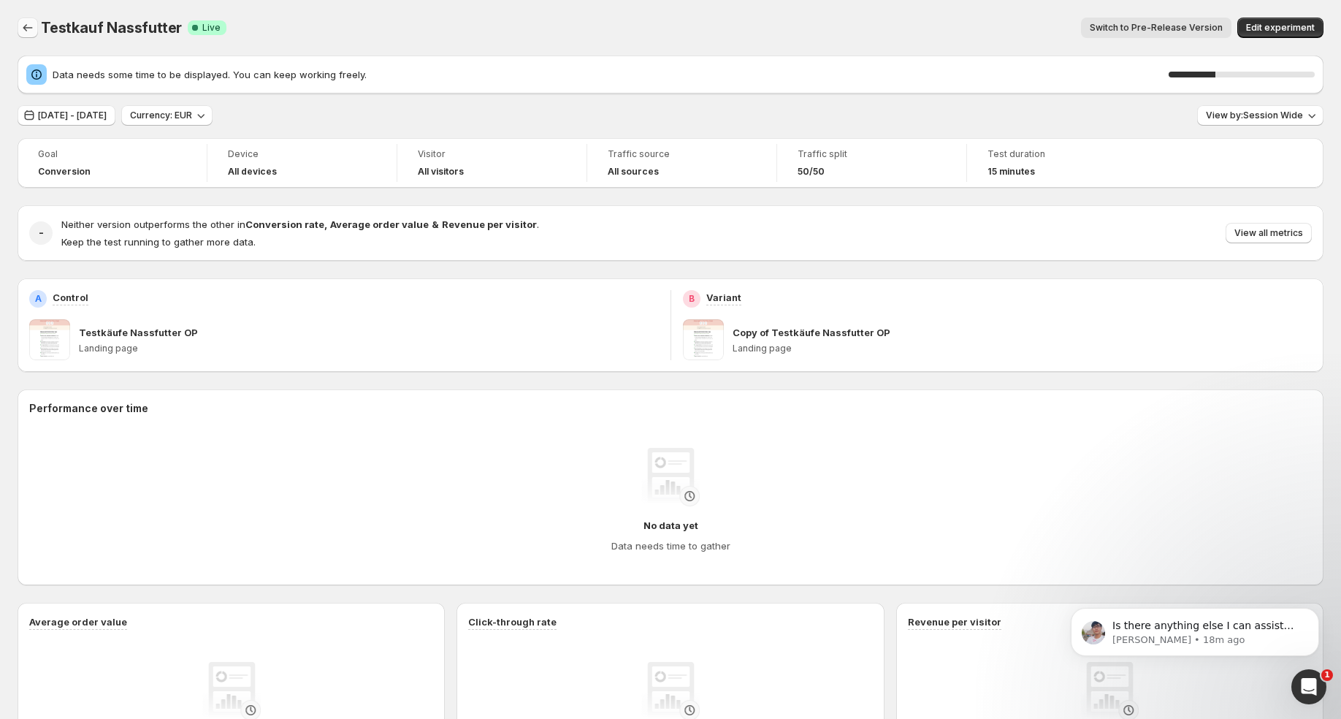
click at [29, 26] on icon "Back" at bounding box center [27, 27] width 15 height 15
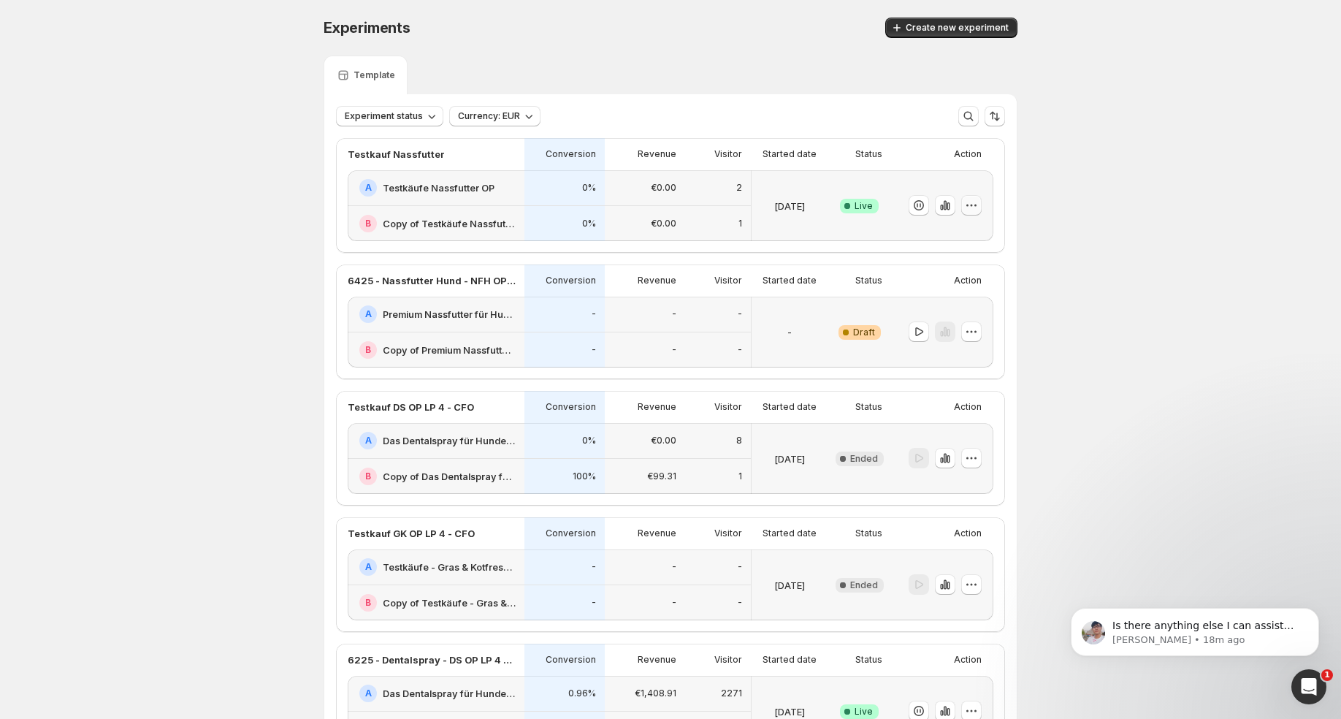
click at [977, 205] on icon "button" at bounding box center [971, 205] width 15 height 15
click at [941, 261] on span "Rename" at bounding box center [926, 260] width 37 height 12
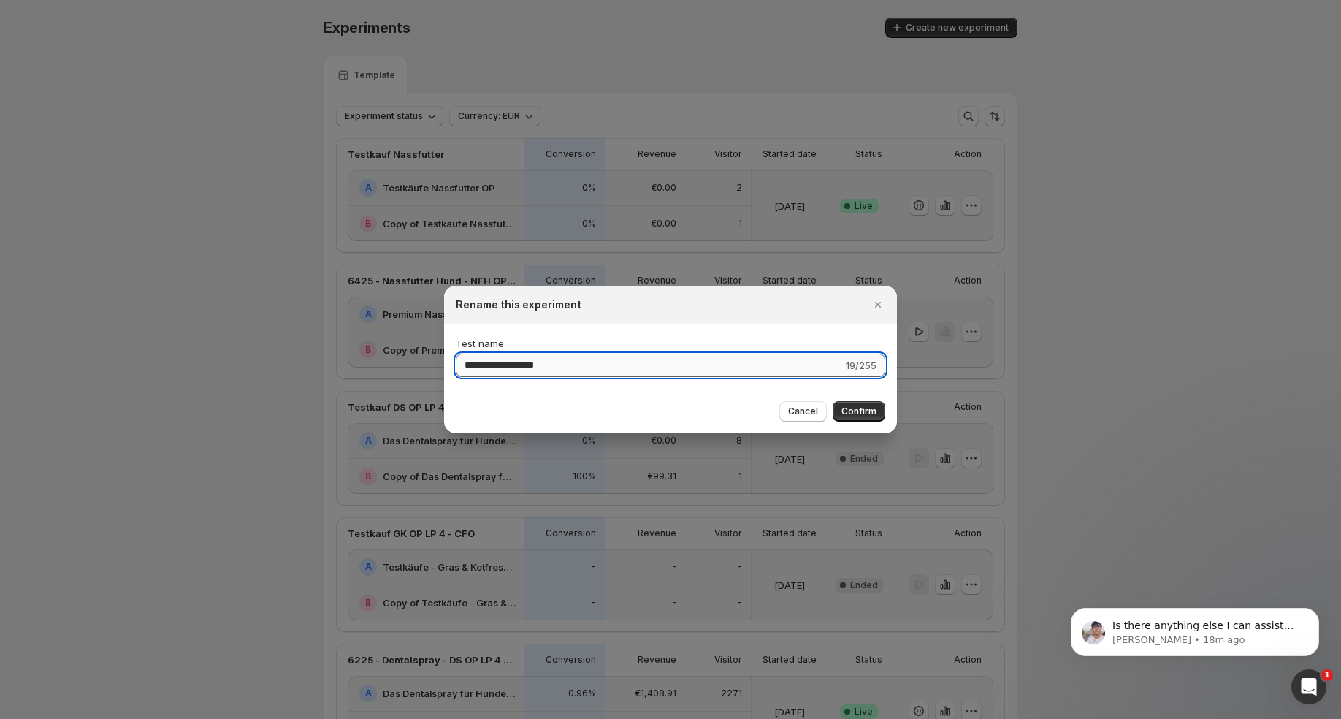
click at [517, 364] on input "**********" at bounding box center [649, 364] width 387 height 23
type input "**********"
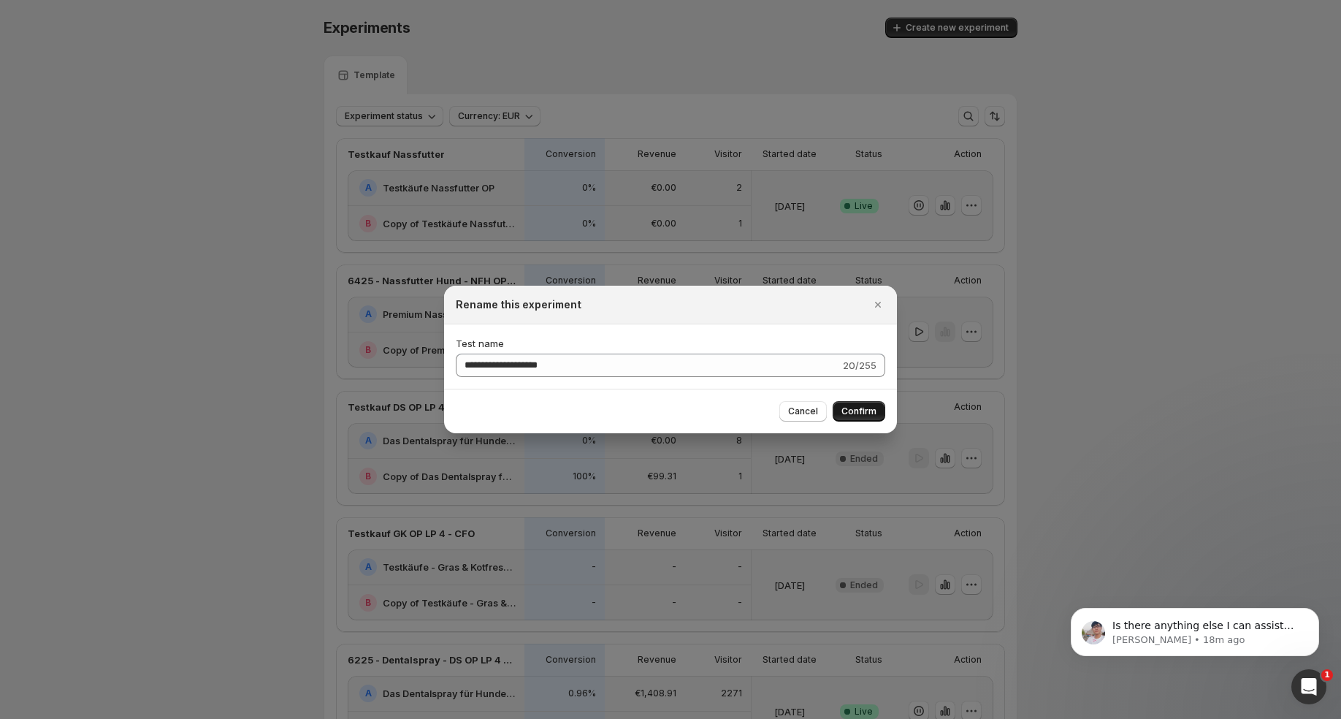
click at [868, 405] on button "Confirm" at bounding box center [859, 411] width 53 height 20
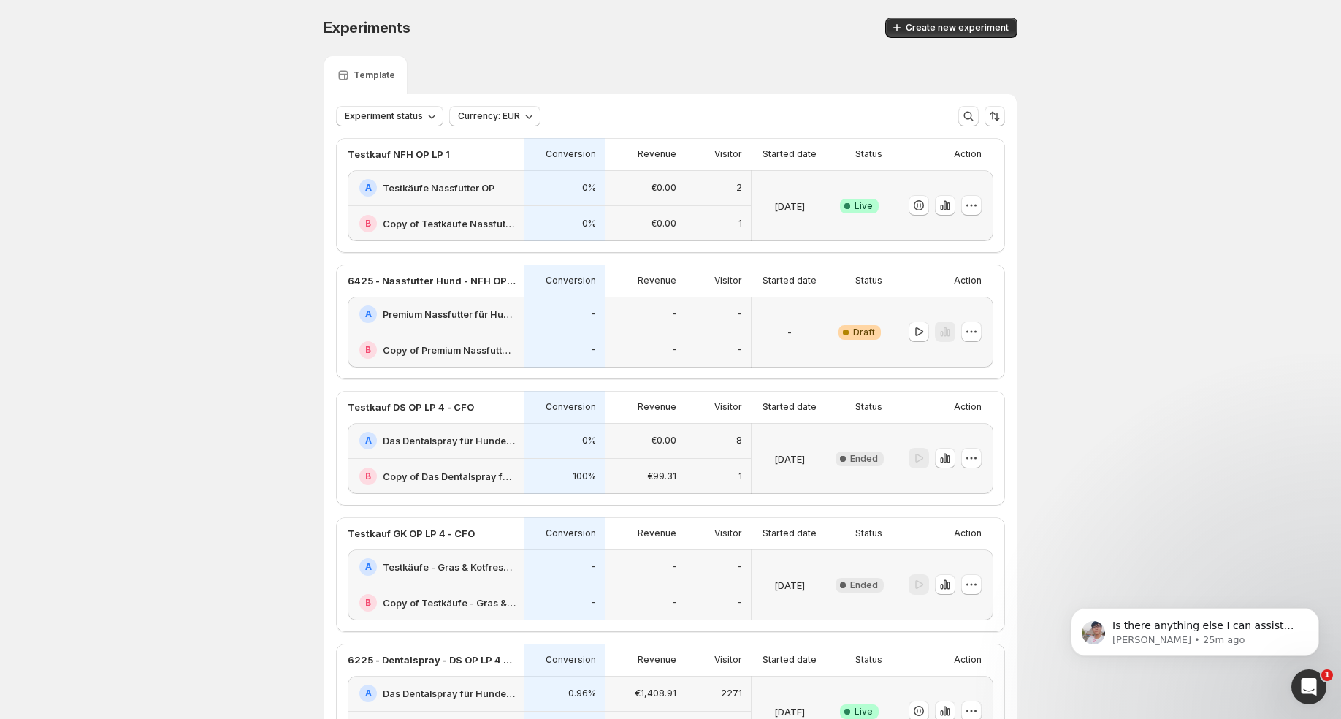
click at [670, 211] on div "€0.00" at bounding box center [645, 224] width 80 height 36
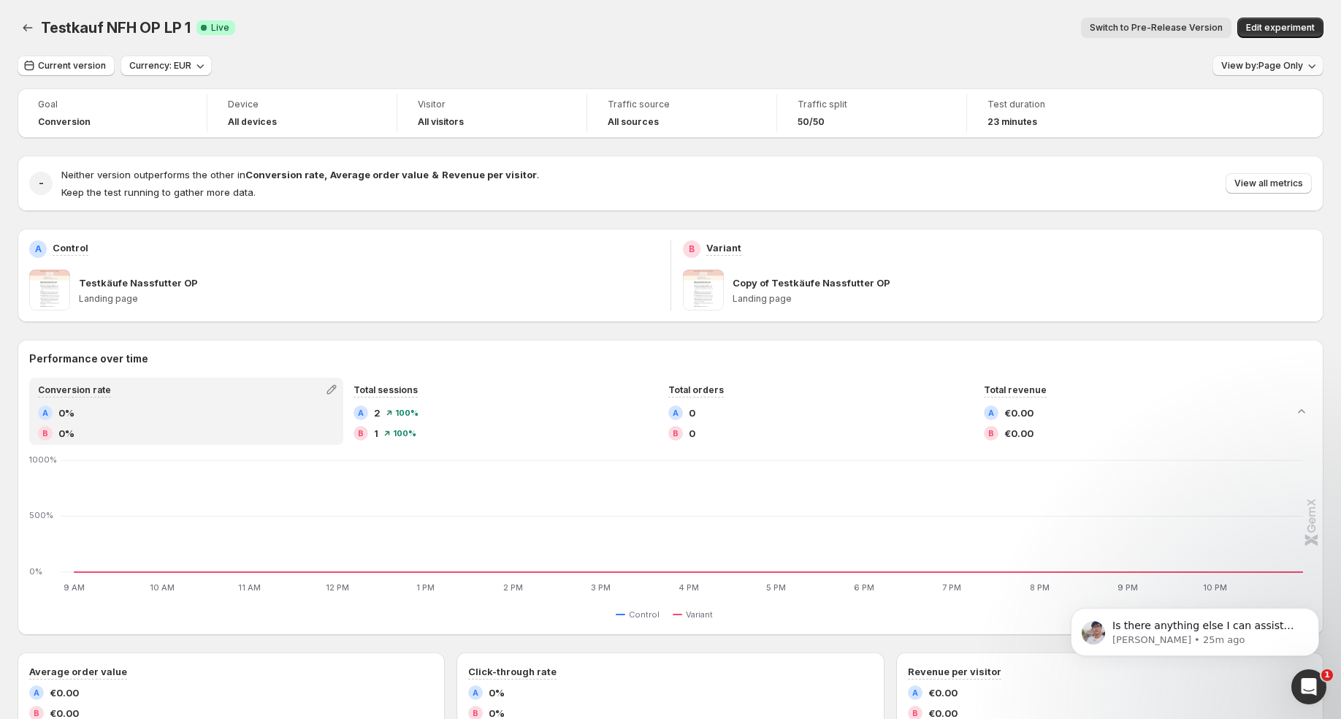
click at [1292, 71] on span "View by: Page Only" at bounding box center [1262, 66] width 82 height 12
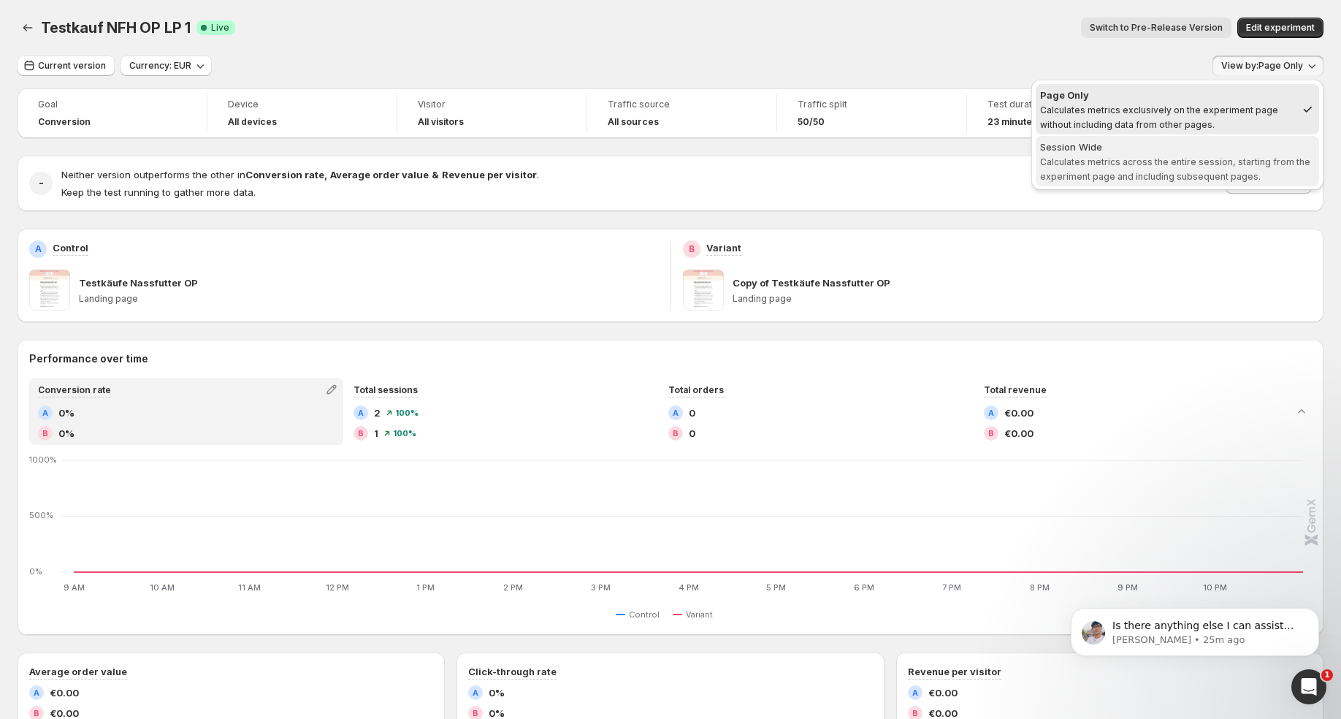
click at [1190, 159] on span "Calculates metrics across the entire session, starting from the experiment page…" at bounding box center [1175, 169] width 270 height 26
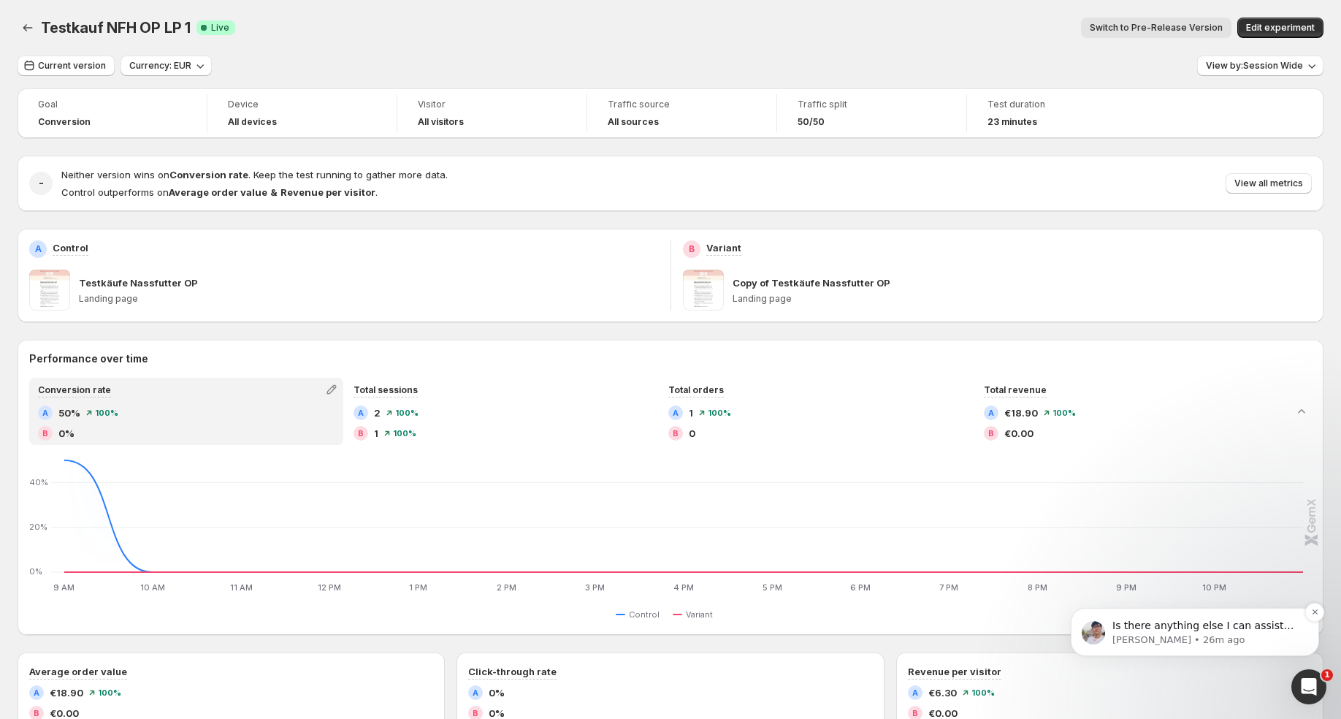
click at [1198, 640] on p "Antony • 26m ago" at bounding box center [1206, 639] width 188 height 13
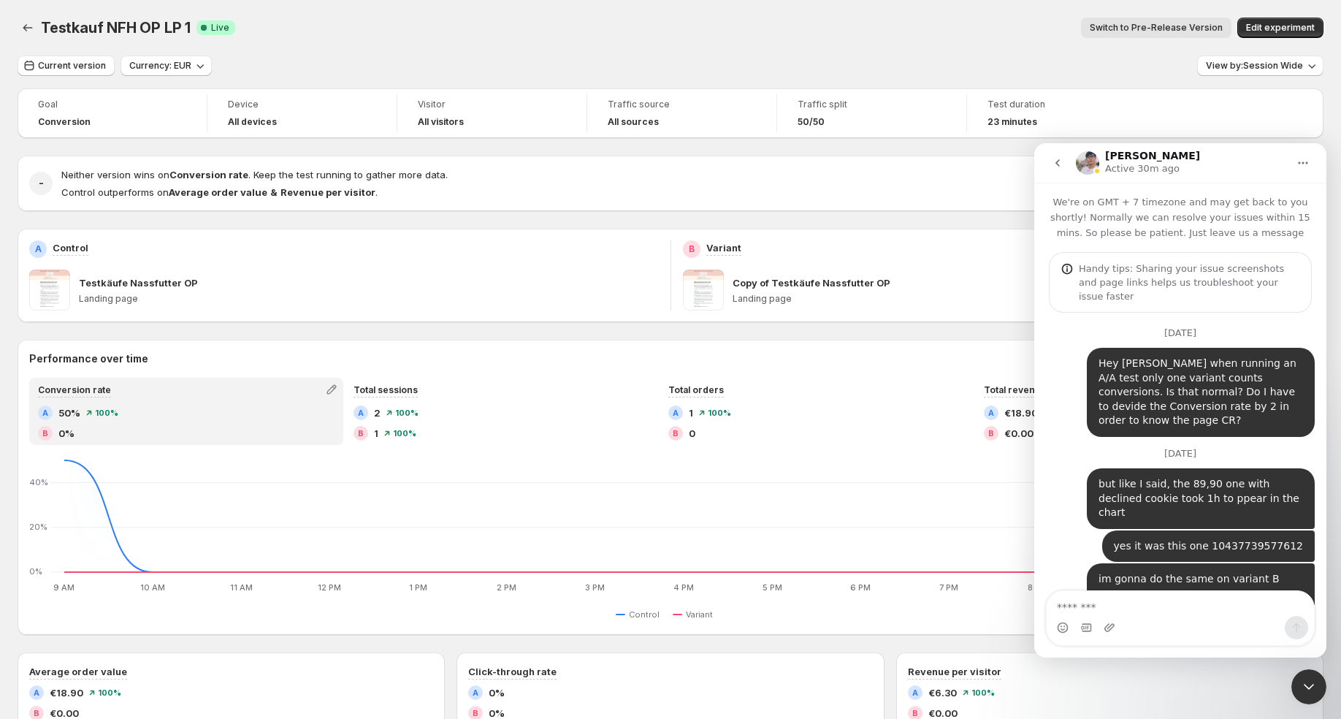
scroll to position [152, 0]
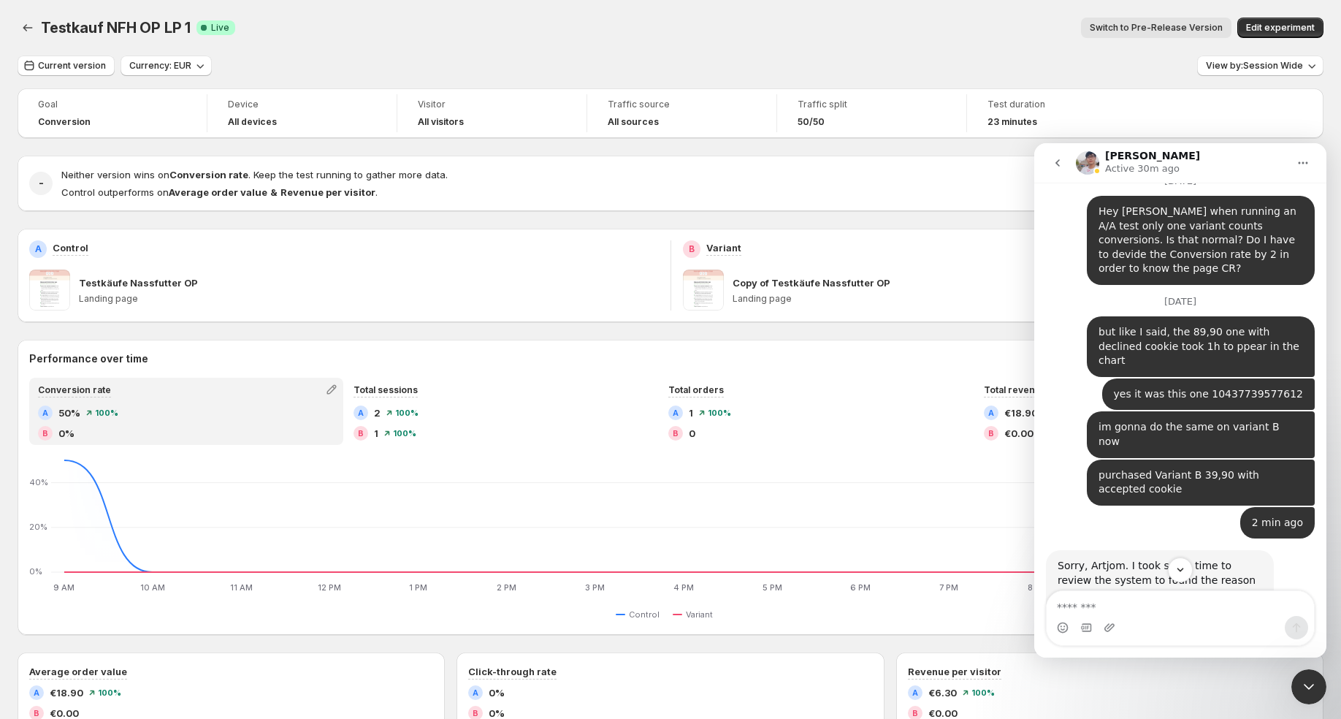
click at [1125, 602] on textarea "Message…" at bounding box center [1179, 603] width 267 height 25
type textarea "**********"
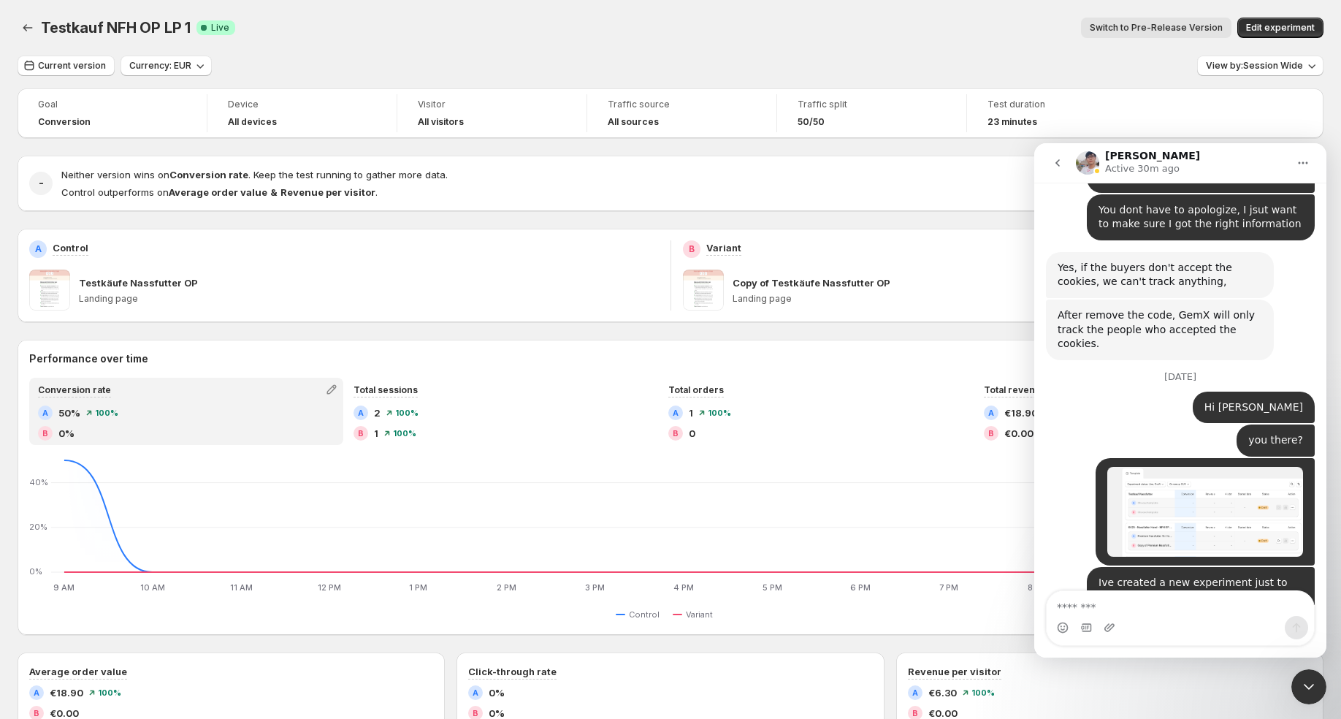
scroll to position [12429, 0]
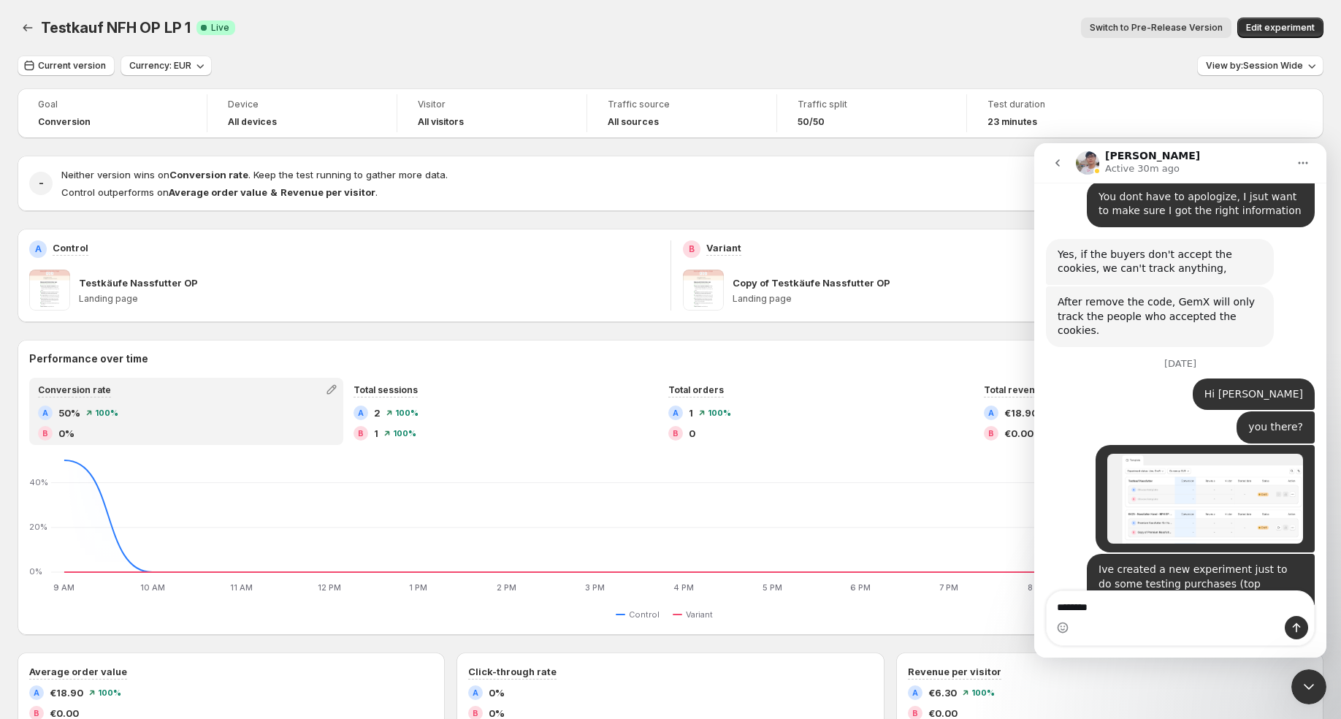
type textarea "********"
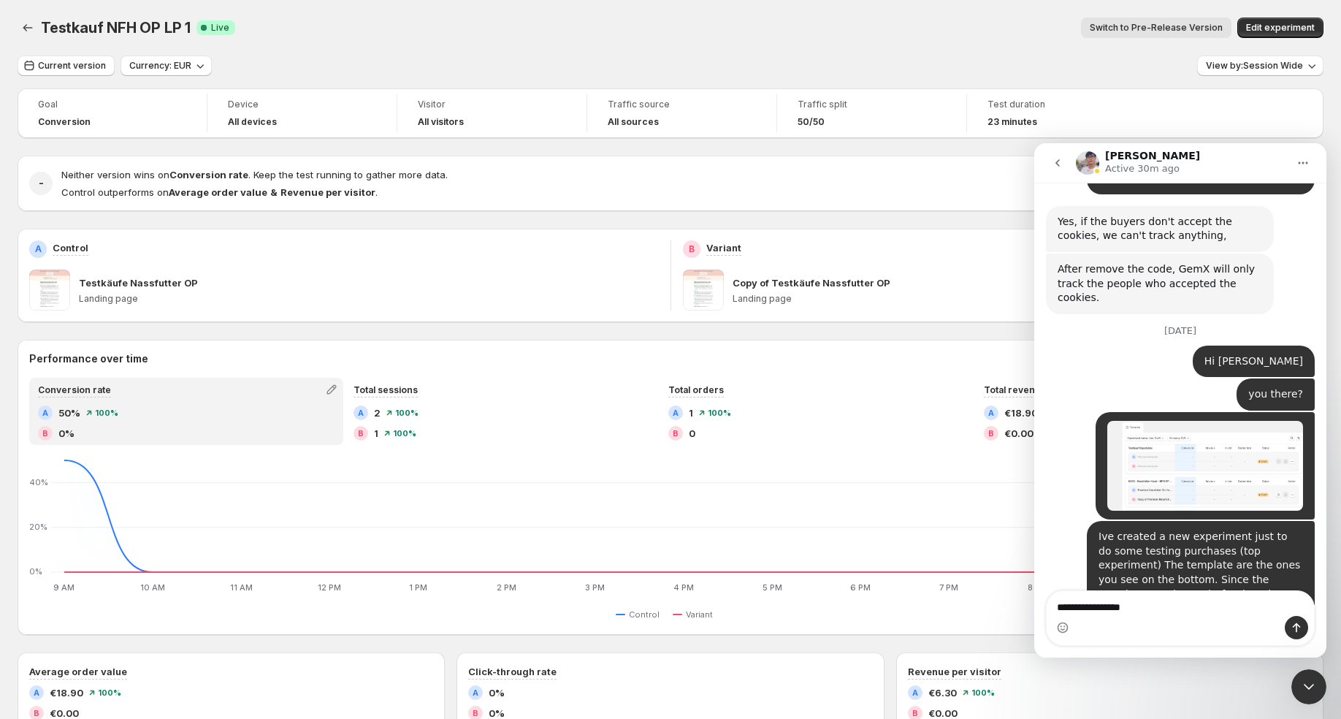
type textarea "**********"
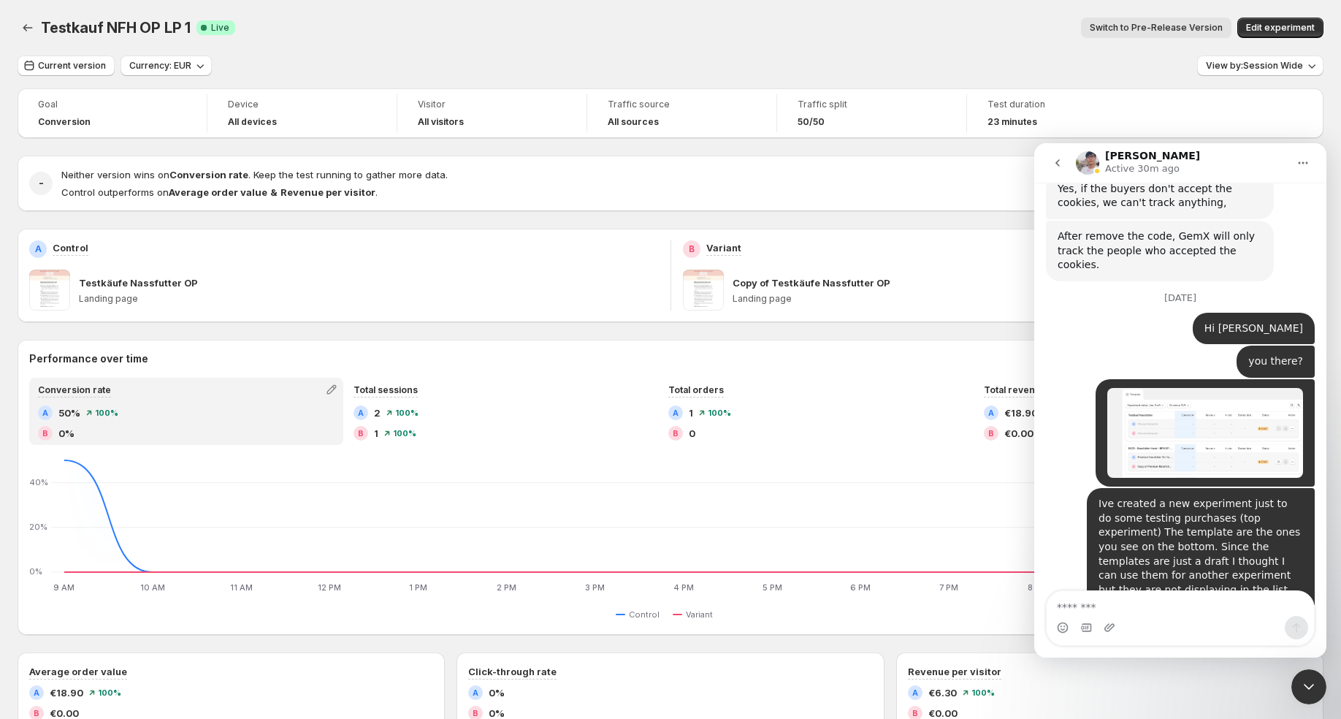
scroll to position [12494, 0]
type textarea "**********"
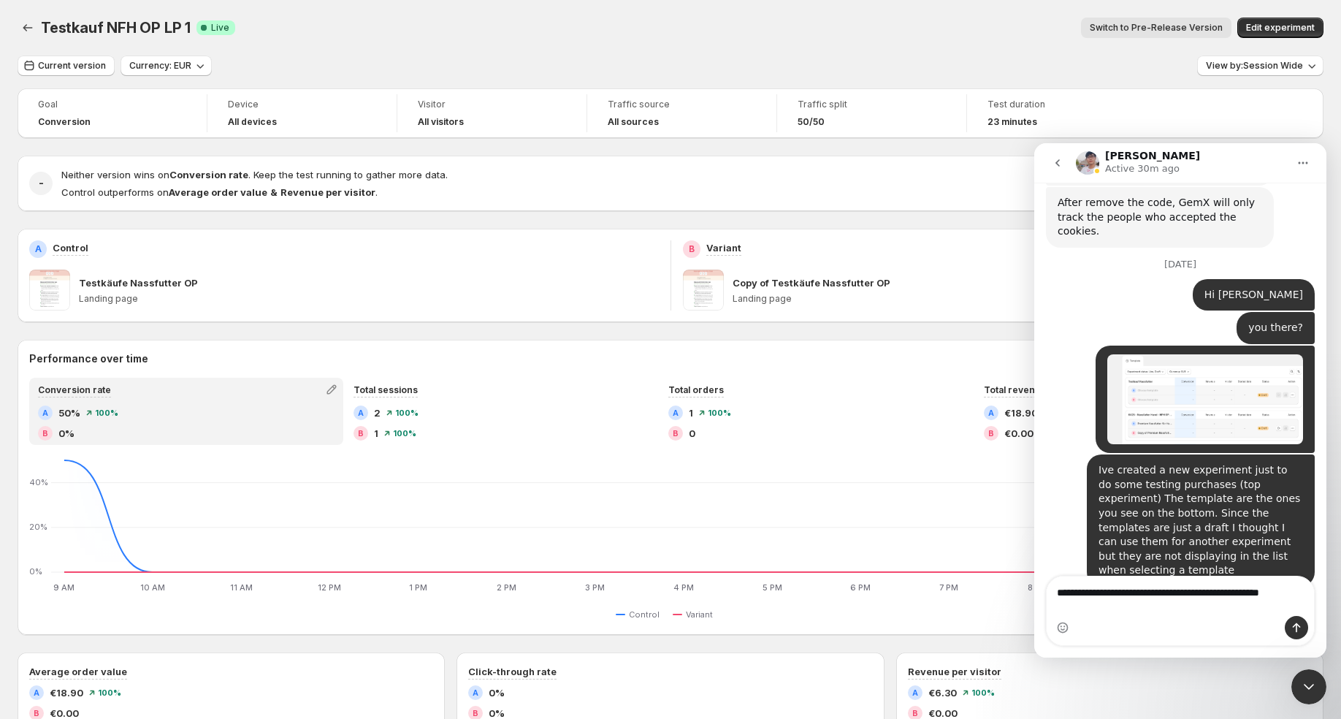
scroll to position [12542, 0]
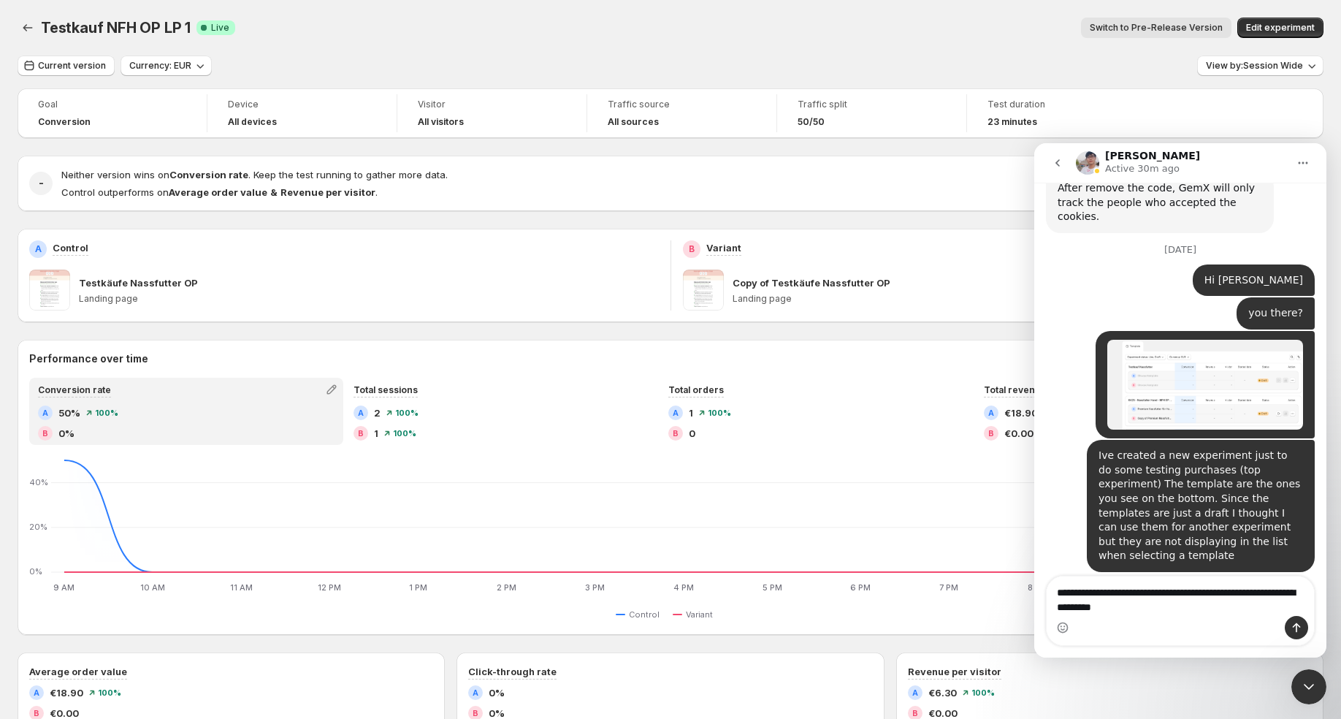
type textarea "**********"
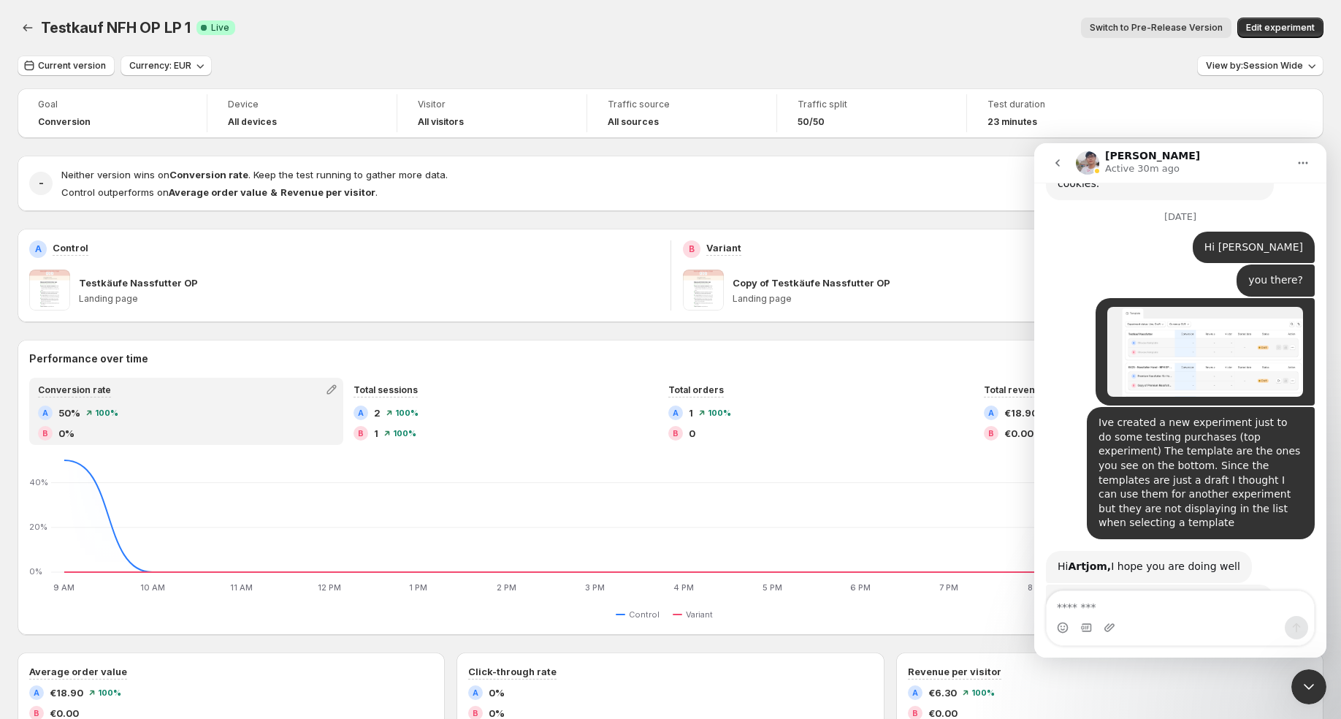
type textarea "*"
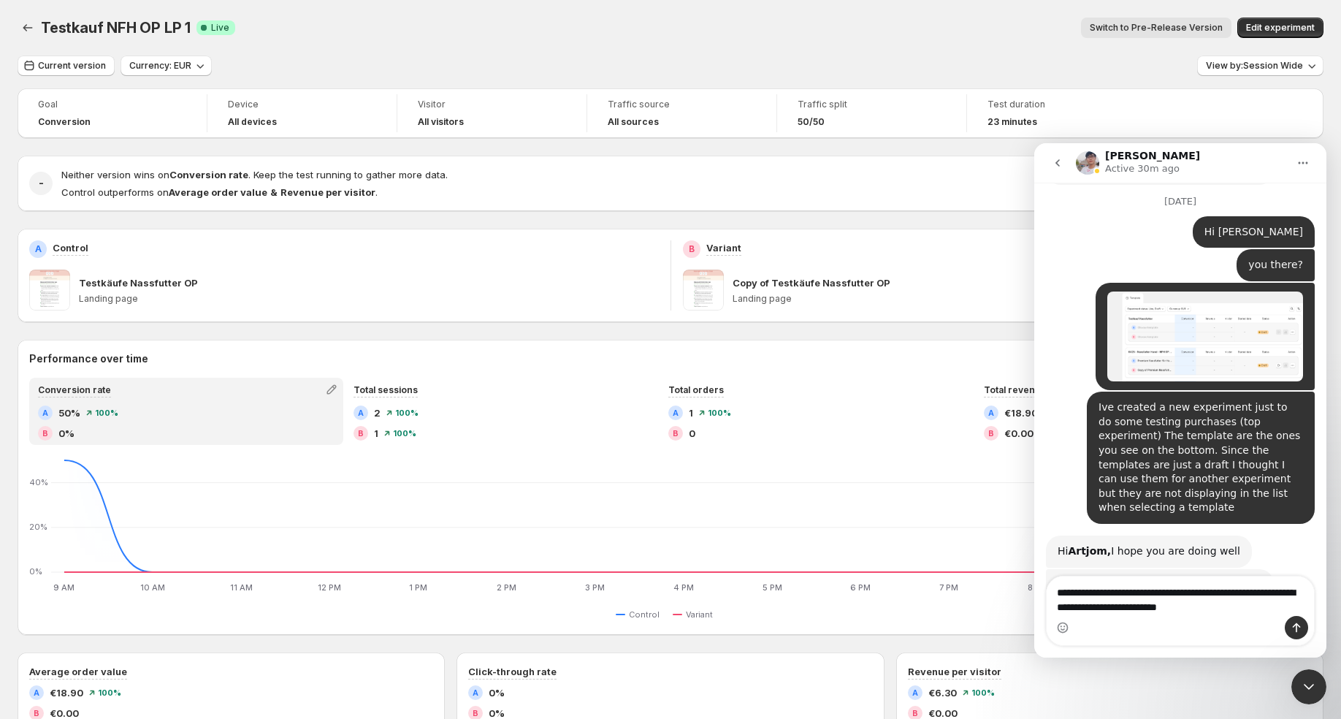
type textarea "**********"
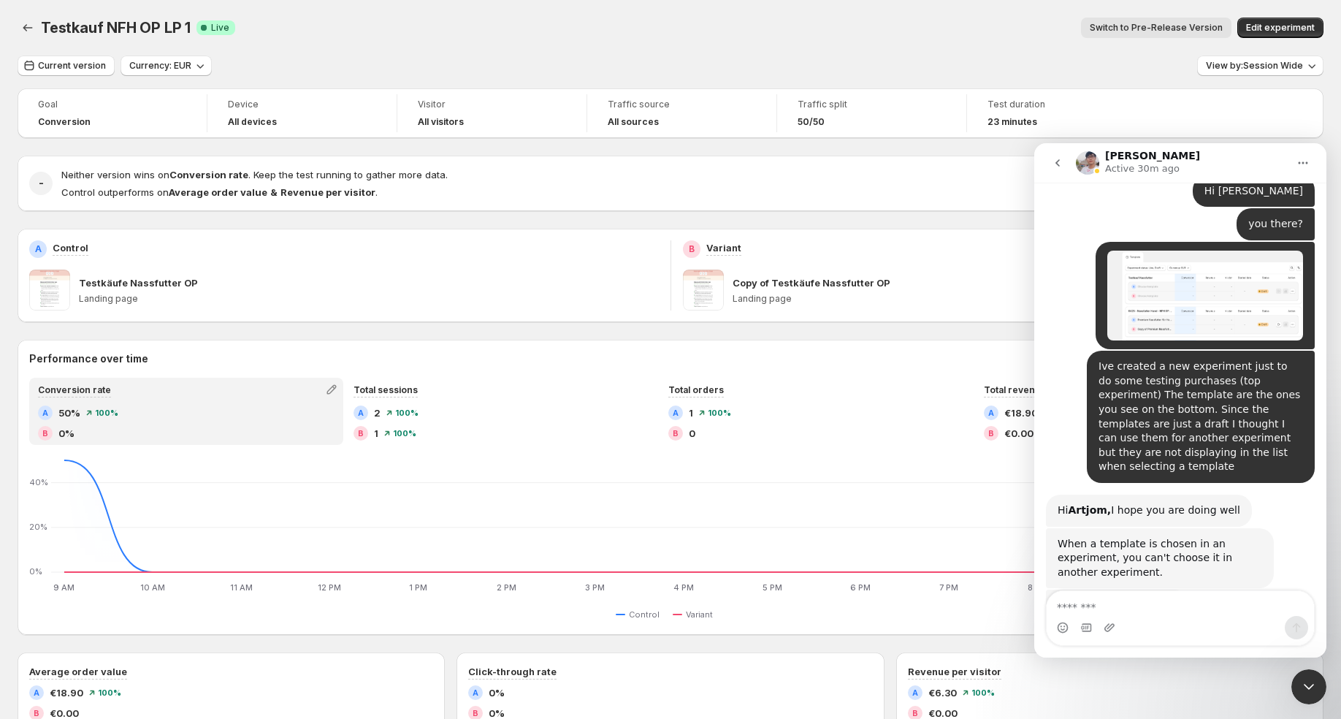
scroll to position [12637, 0]
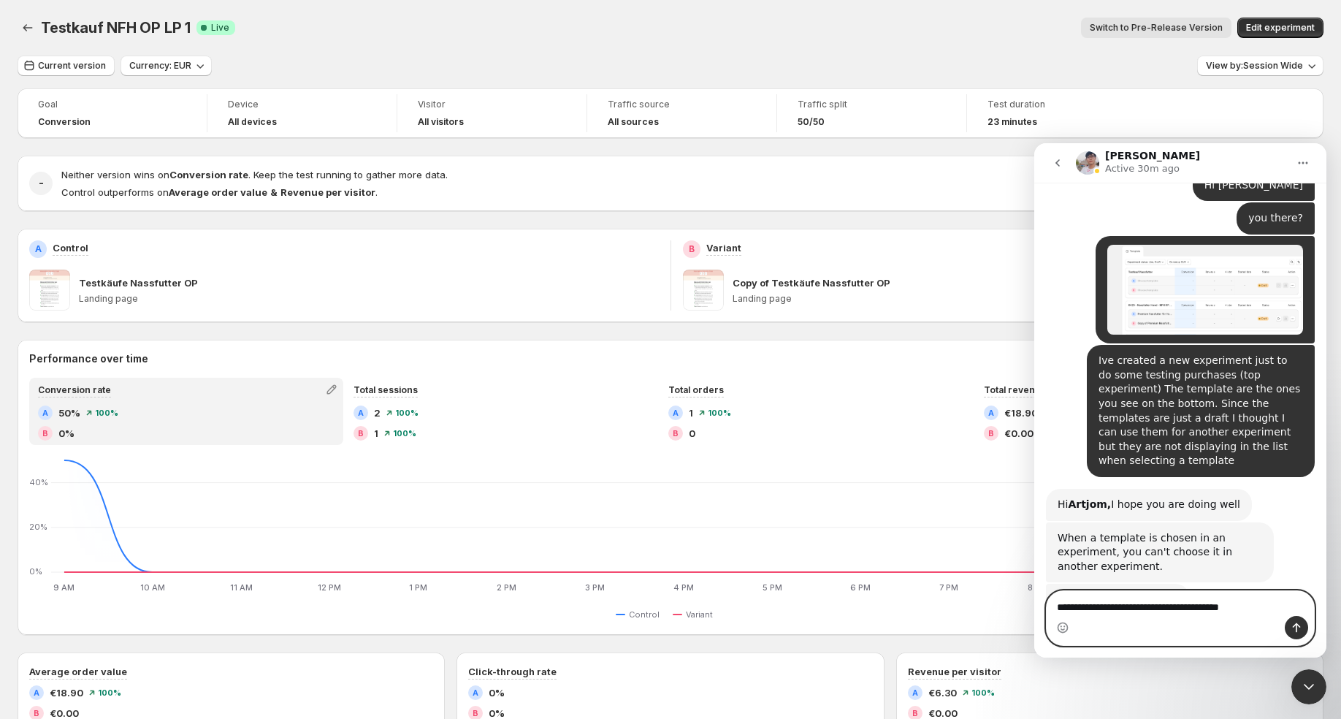
type textarea "**********"
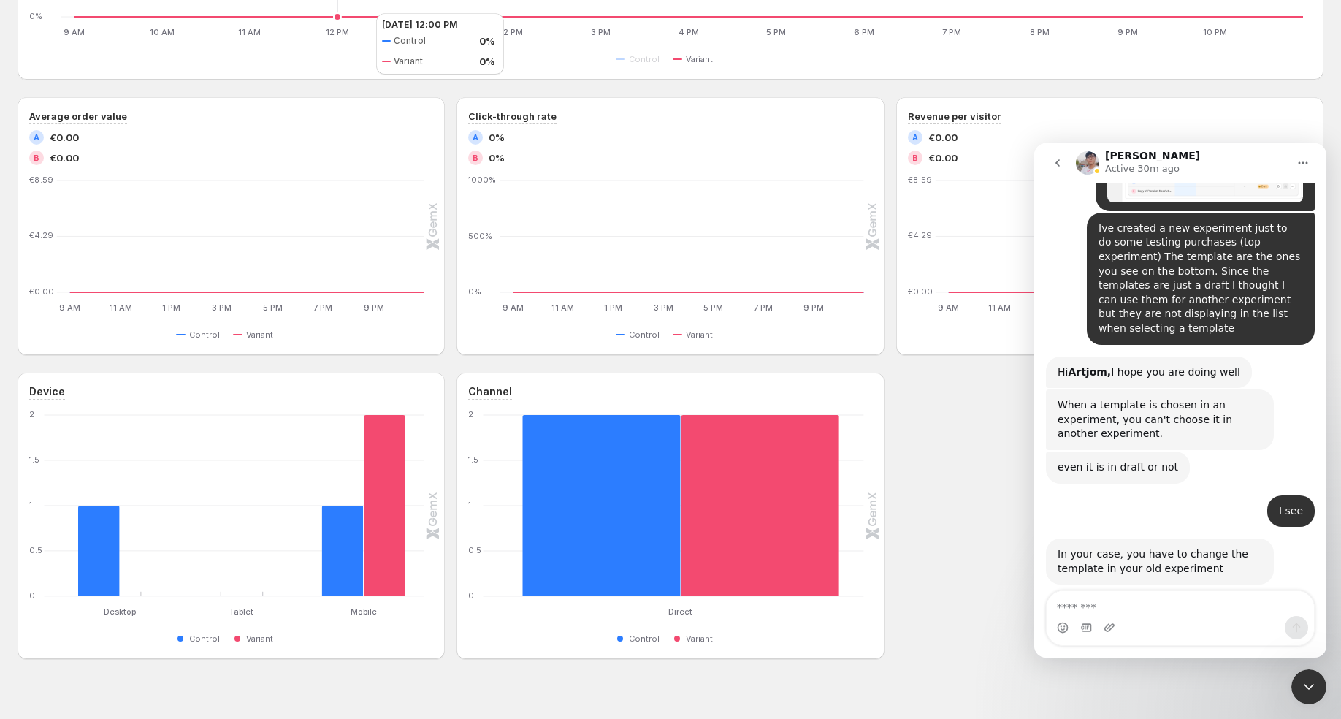
scroll to position [553, 0]
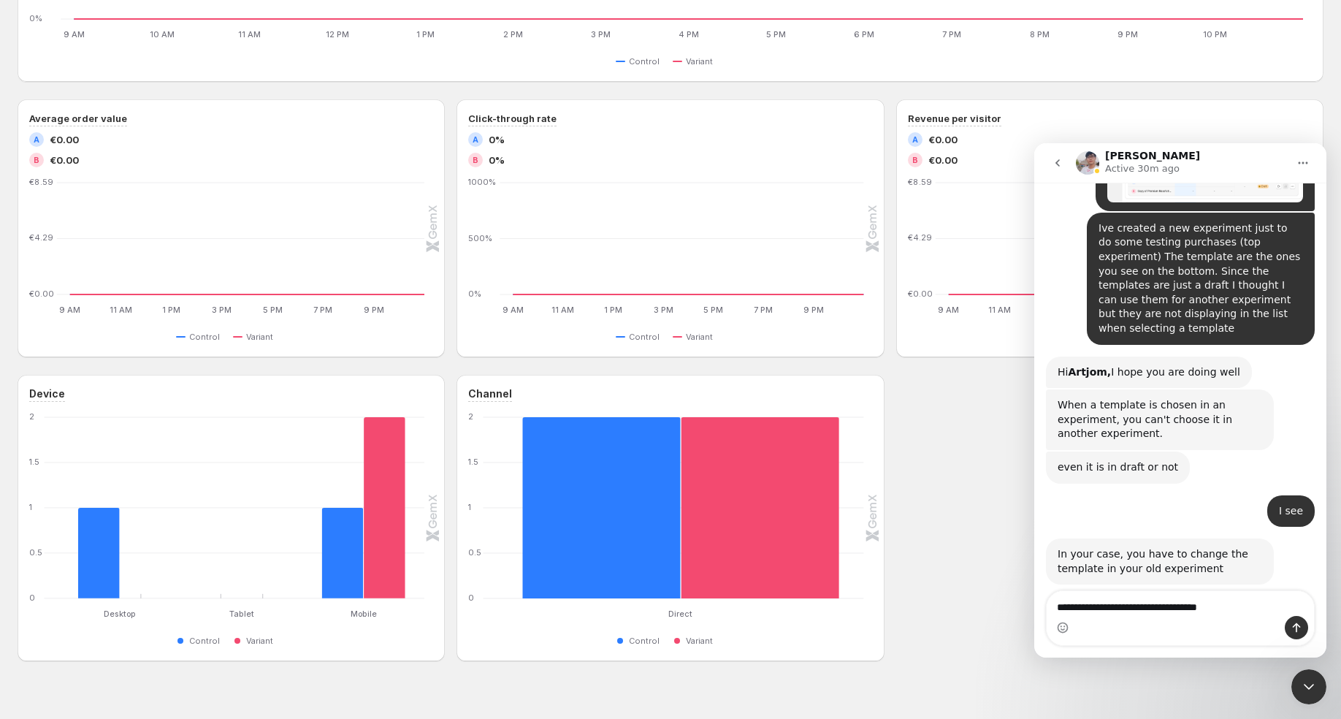
click at [1217, 603] on textarea "**********" at bounding box center [1179, 603] width 267 height 25
click at [1227, 608] on textarea "**********" at bounding box center [1179, 603] width 267 height 25
click at [1248, 610] on textarea "**********" at bounding box center [1179, 603] width 267 height 25
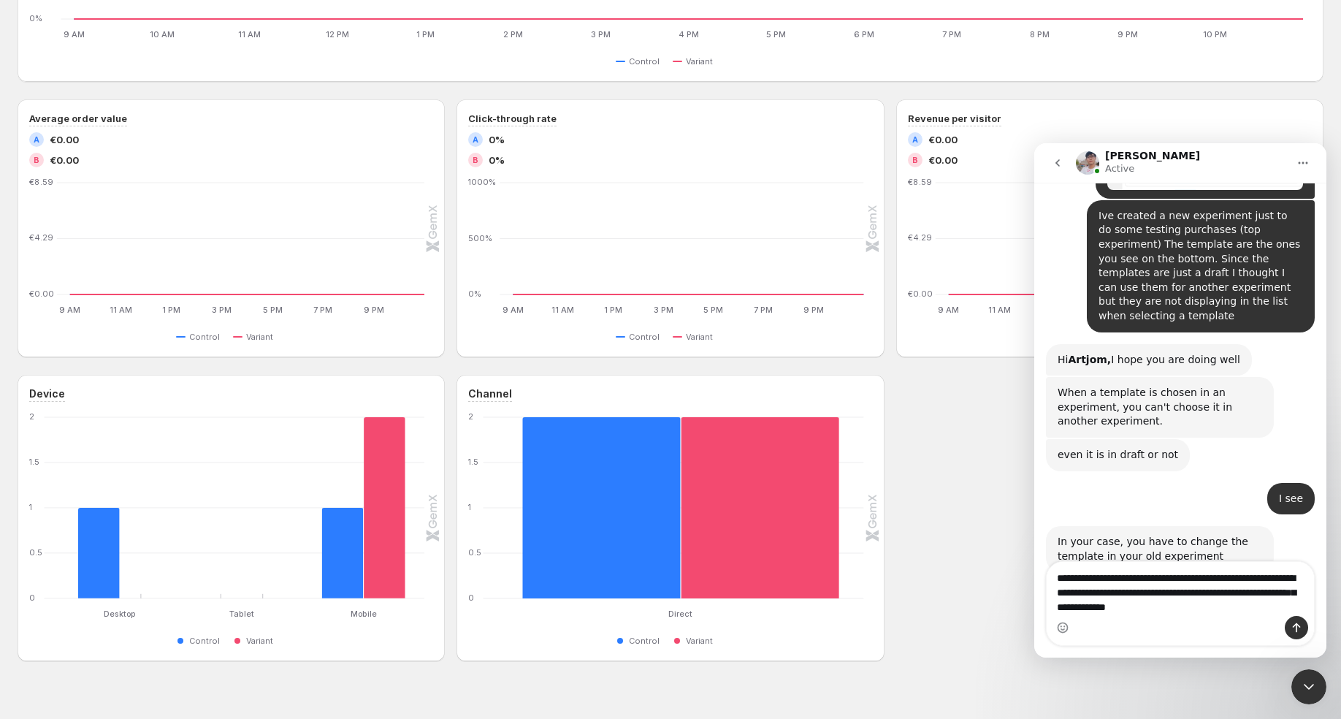
type textarea "**********"
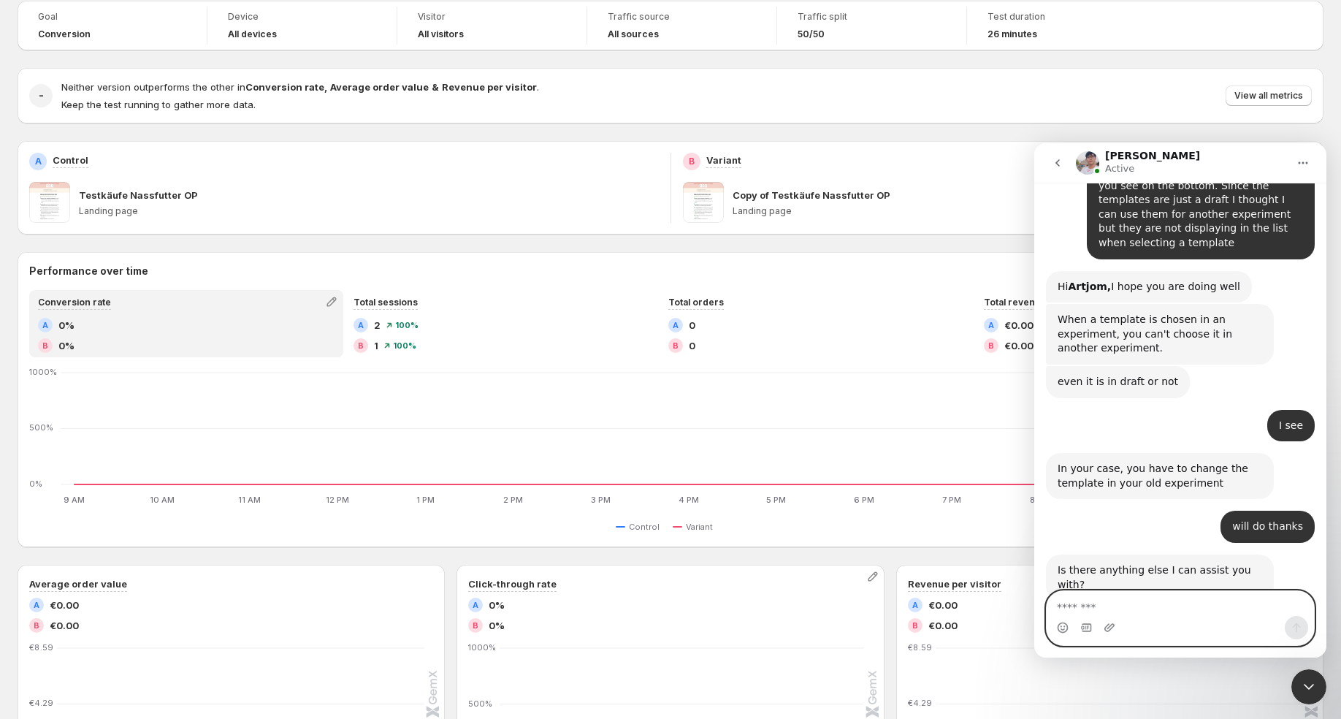
scroll to position [0, 0]
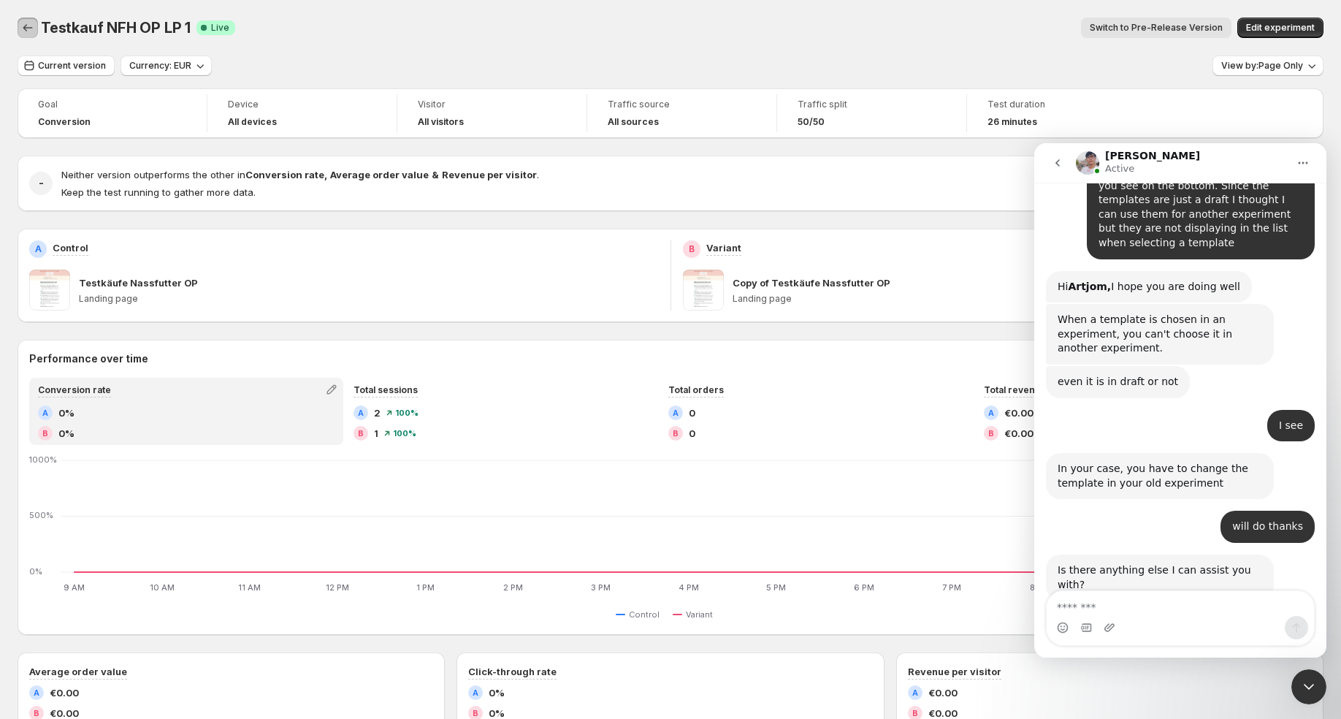
click at [29, 30] on icon "Back" at bounding box center [27, 27] width 15 height 15
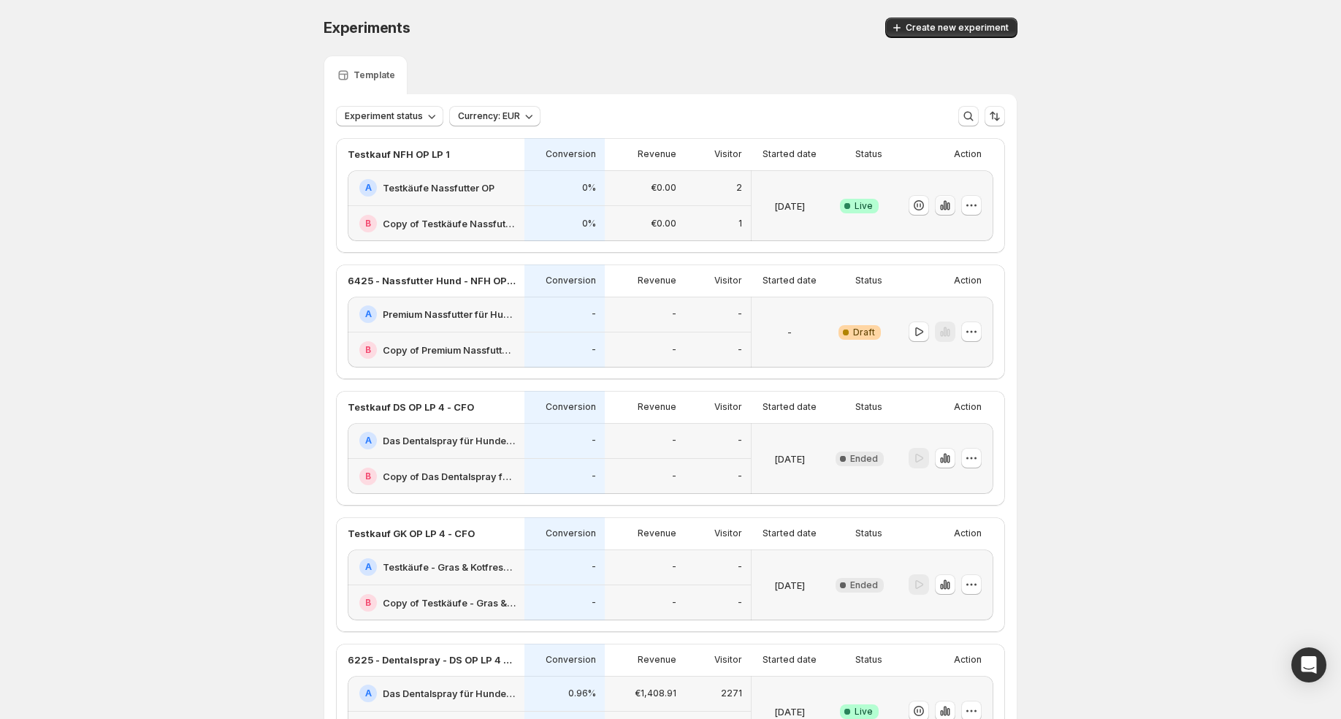
click at [947, 201] on icon "button" at bounding box center [945, 205] width 15 height 15
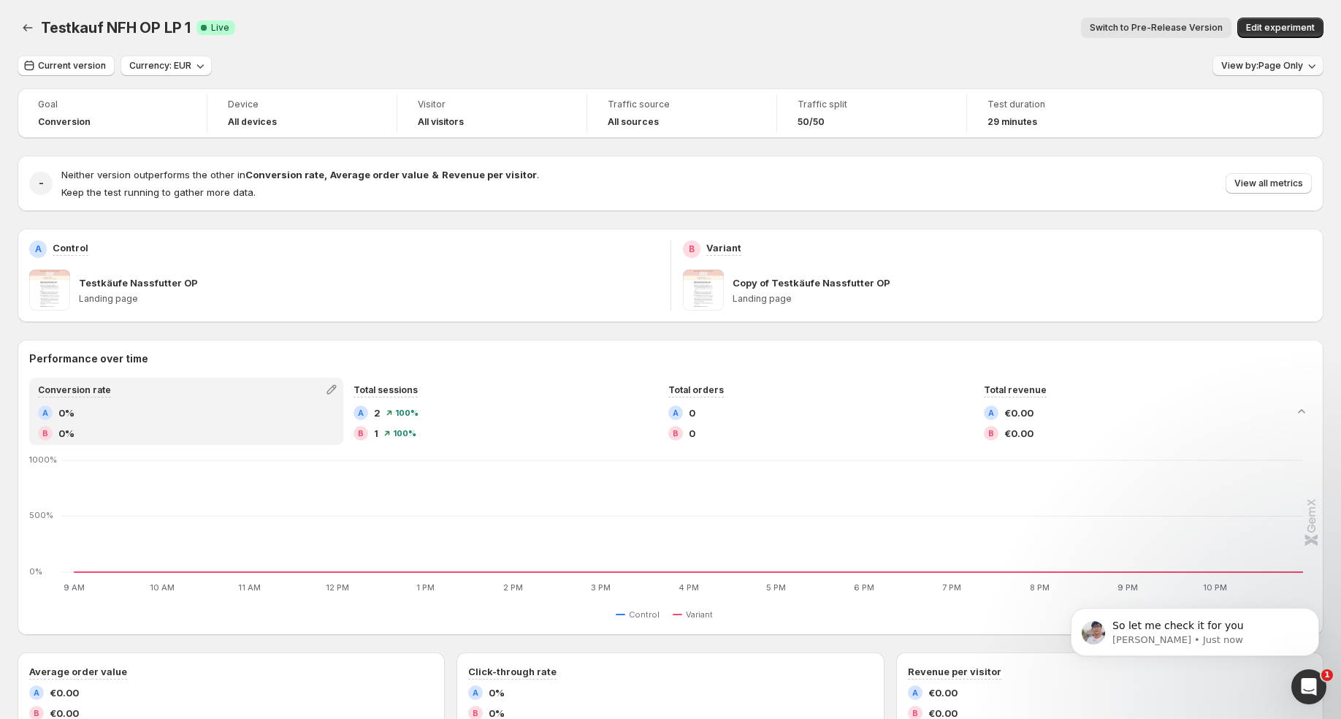
click at [1261, 64] on span "View by: Page Only" at bounding box center [1262, 66] width 82 height 12
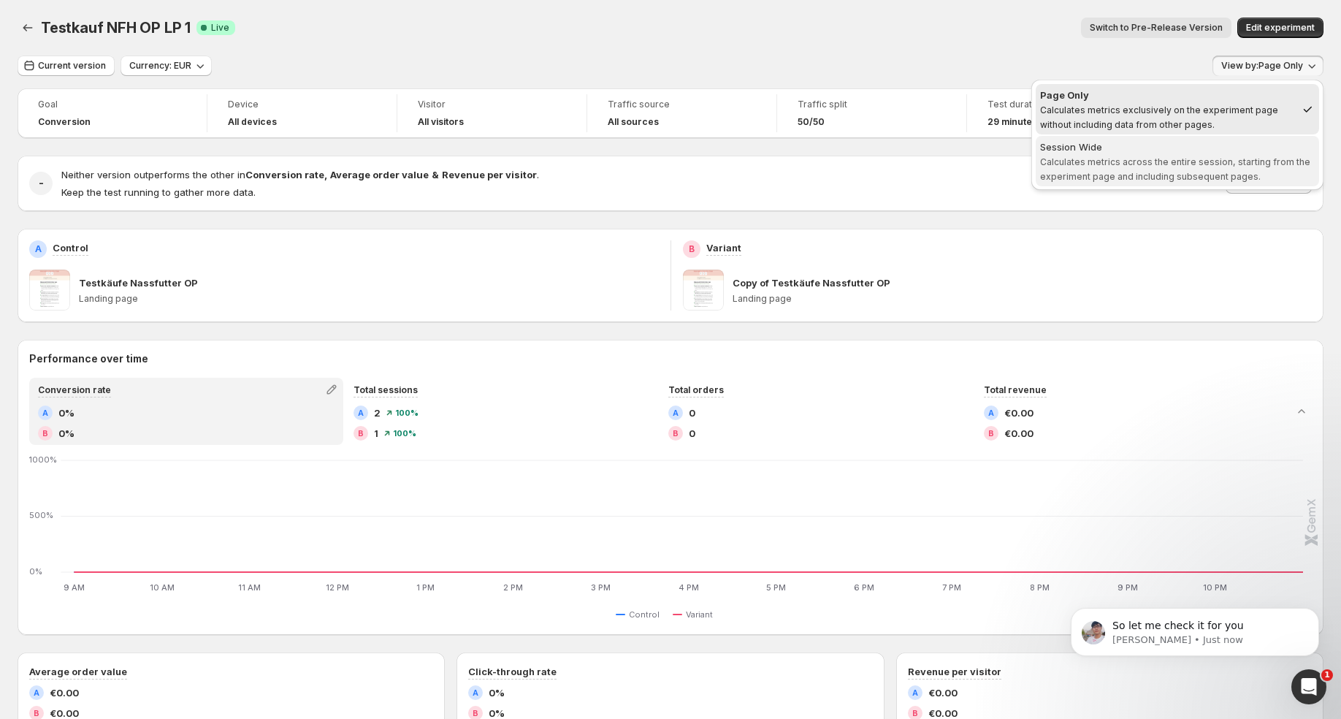
click at [1201, 167] on span "Session Wide Calculates metrics across the entire session, starting from the ex…" at bounding box center [1177, 161] width 275 height 44
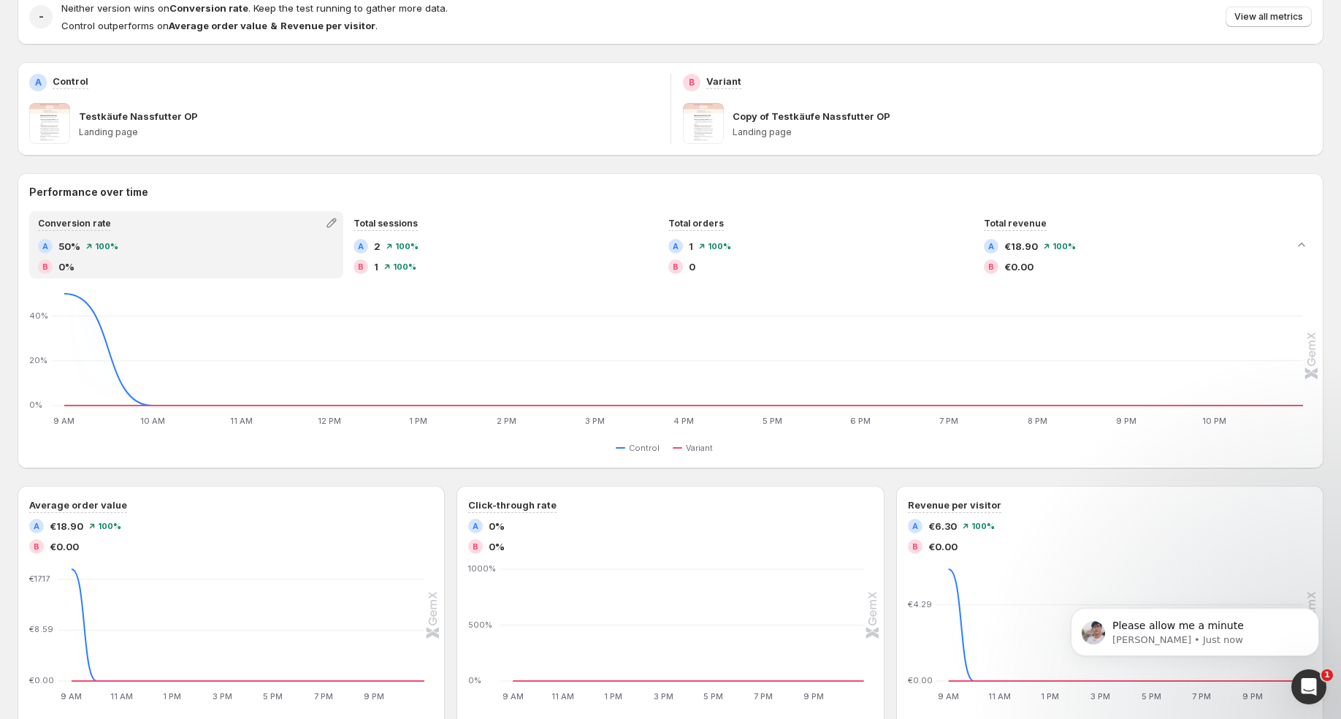
scroll to position [183, 0]
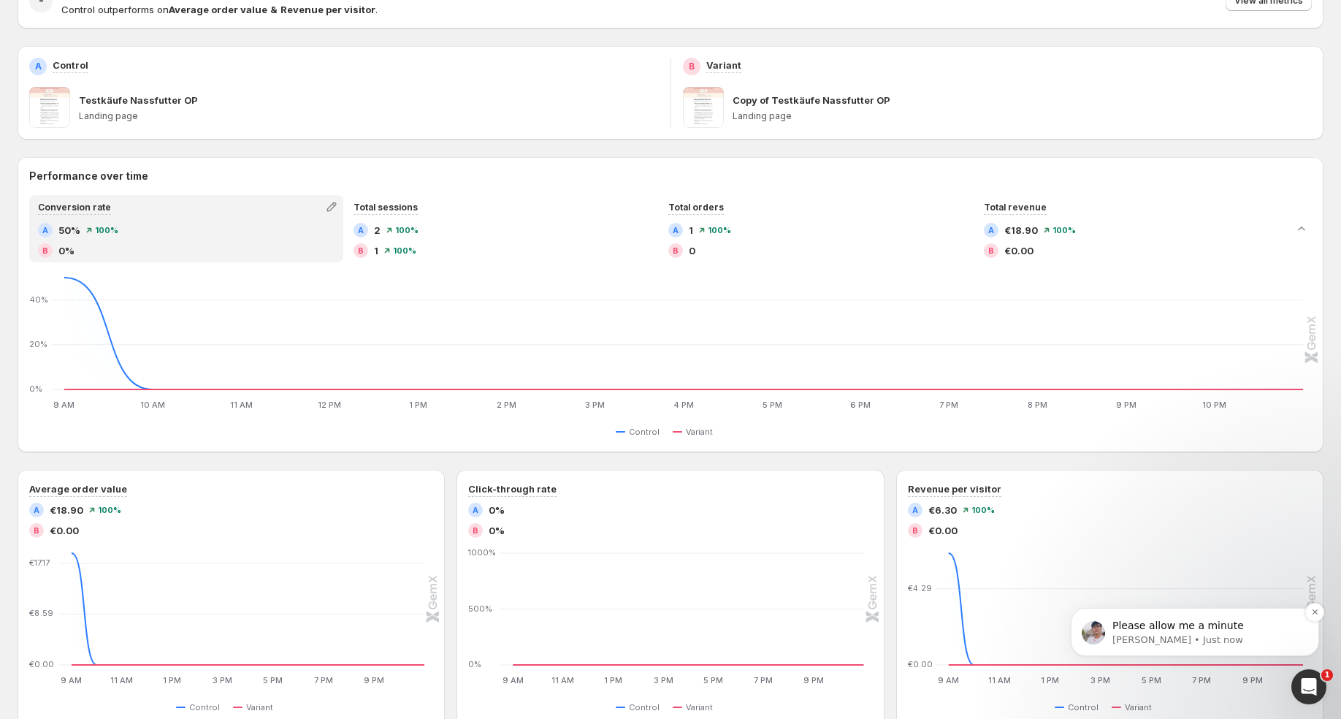
click at [1164, 633] on p "Antony • Just now" at bounding box center [1206, 639] width 188 height 13
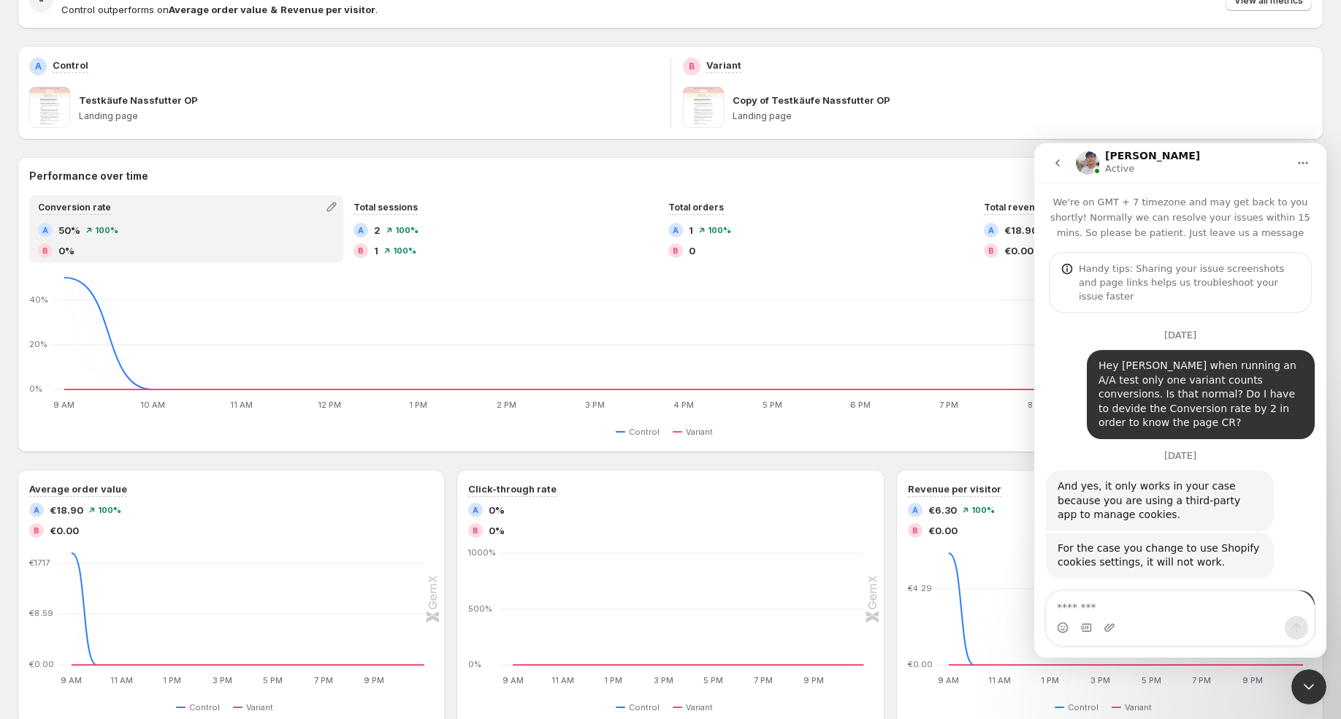
scroll to position [152, 0]
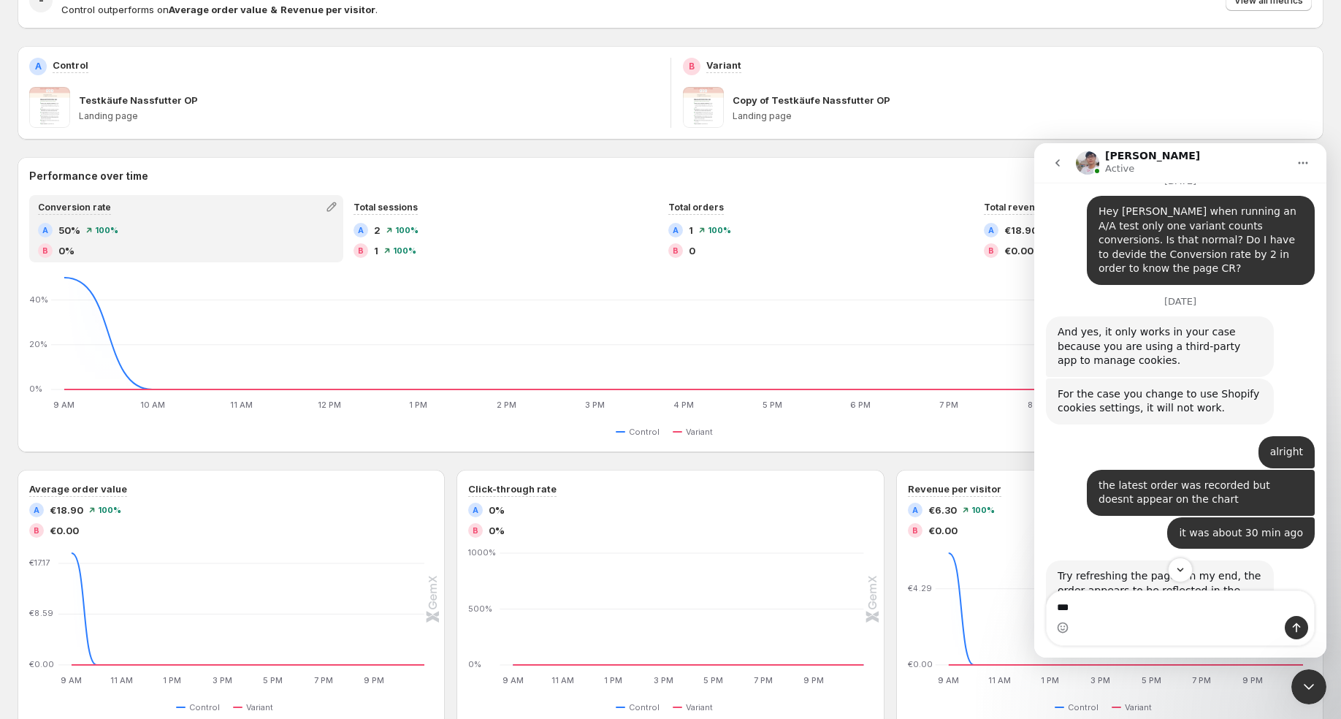
type textarea "****"
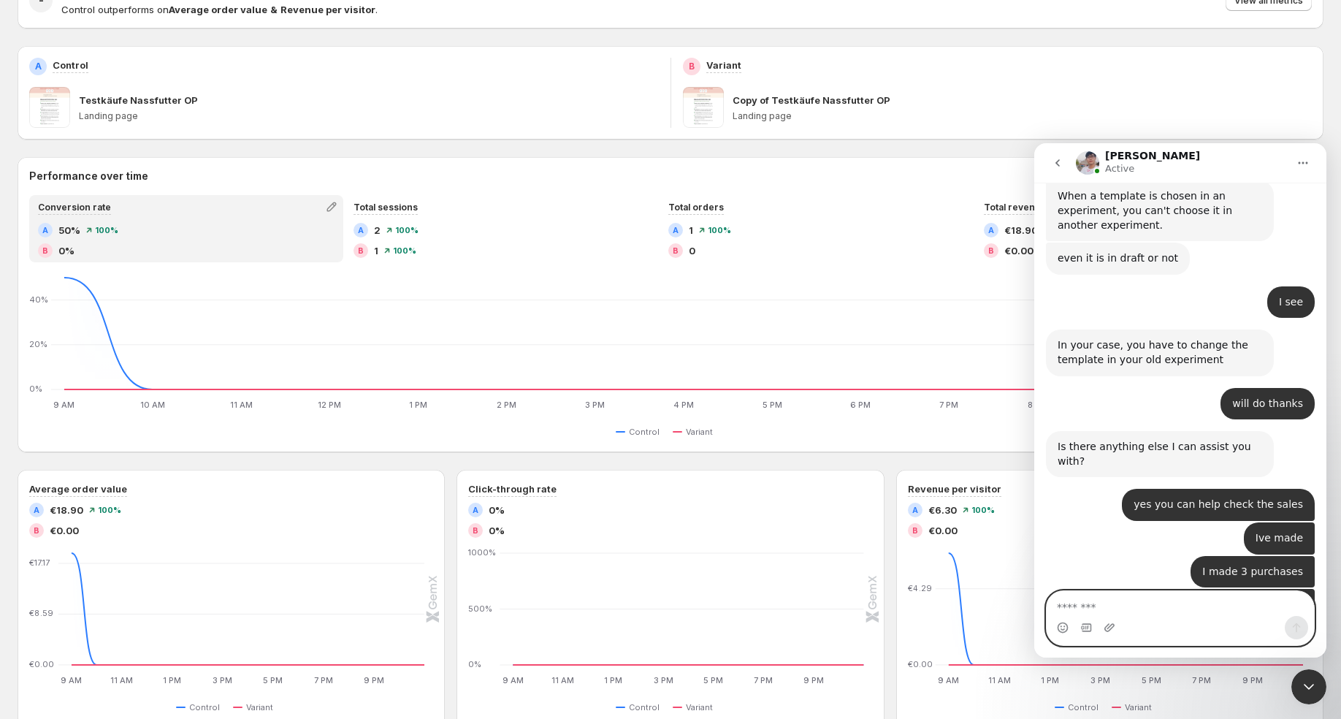
scroll to position [12228, 0]
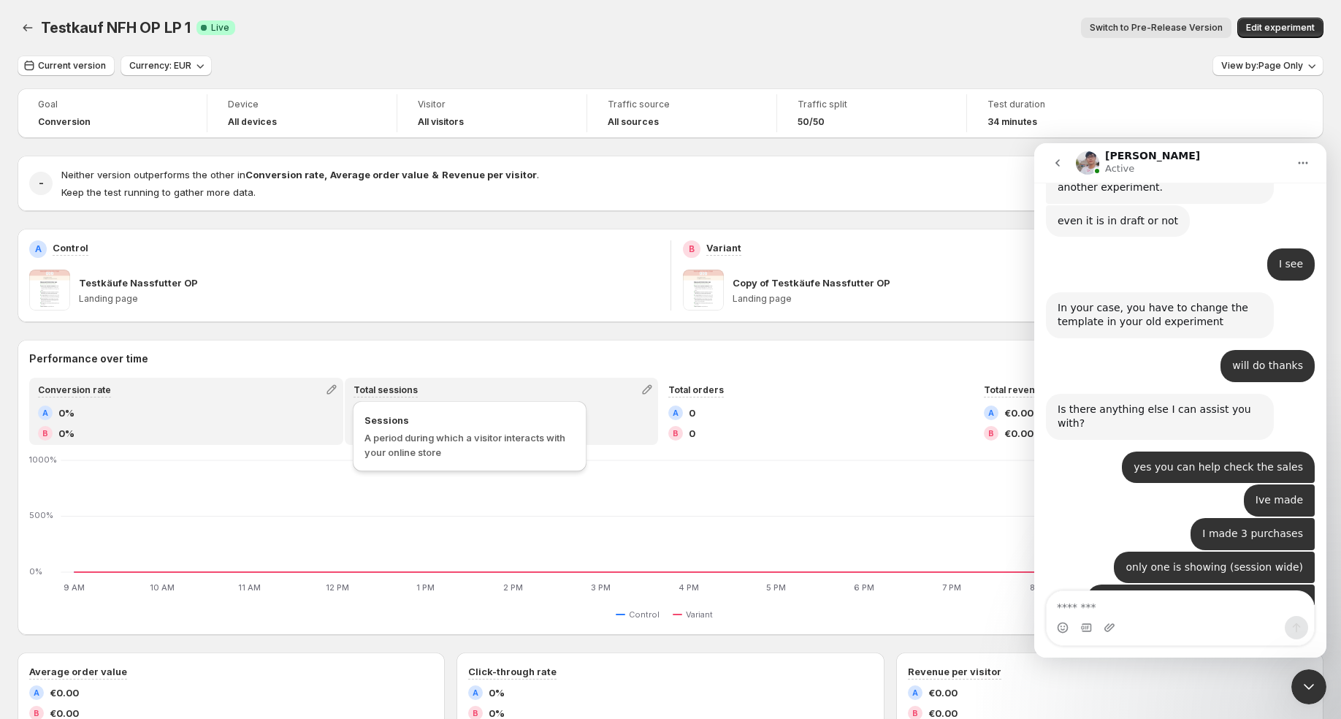
scroll to position [12075, 0]
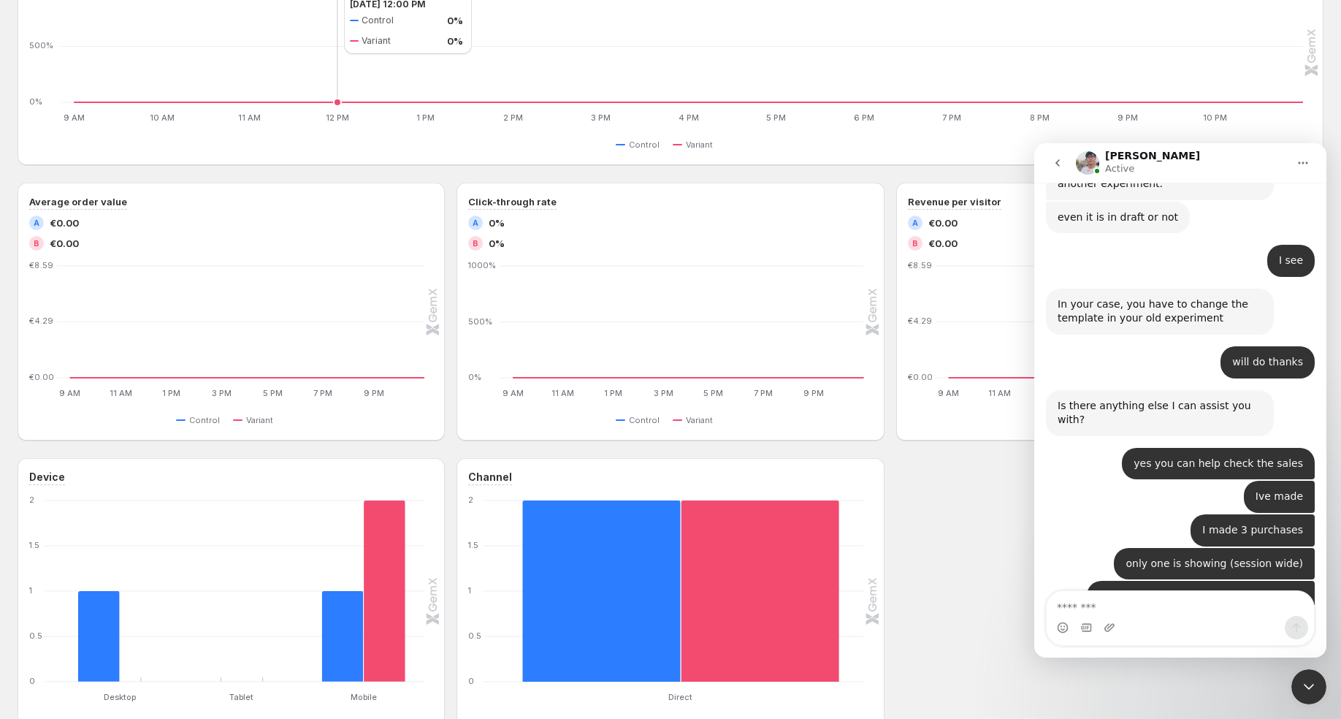
scroll to position [574, 0]
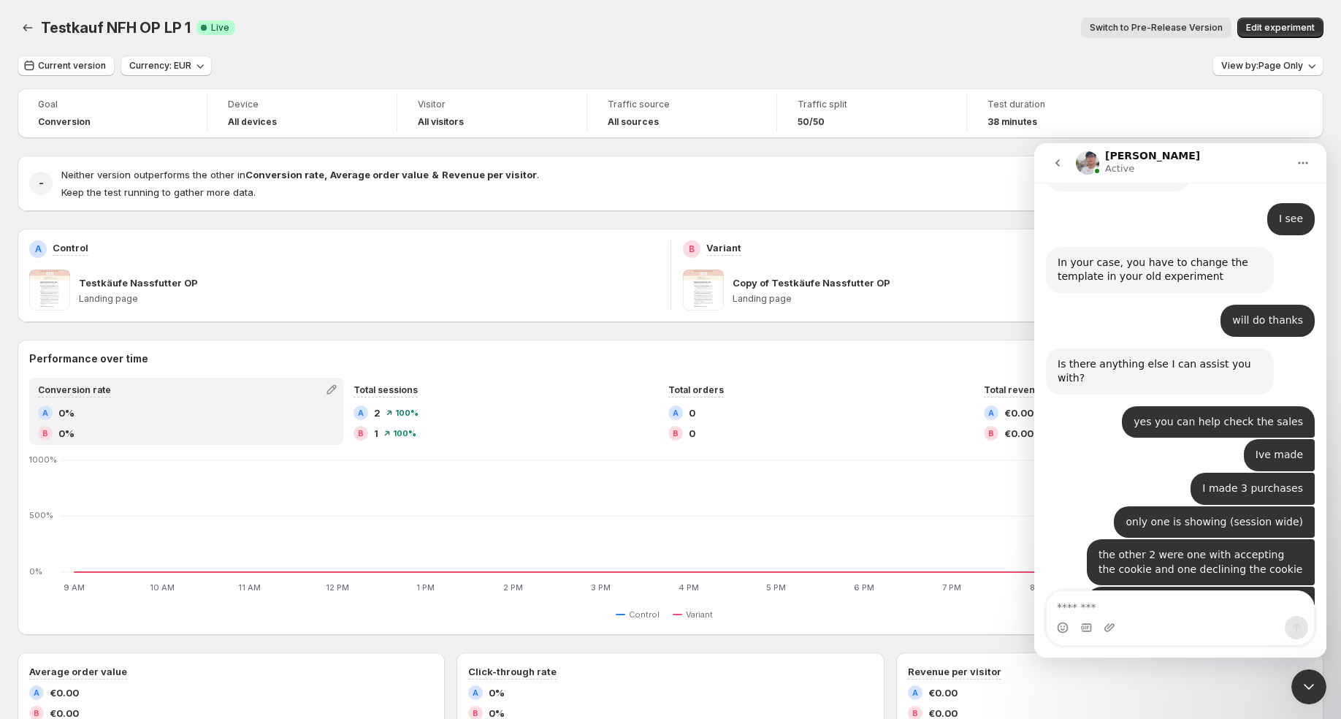
scroll to position [12131, 0]
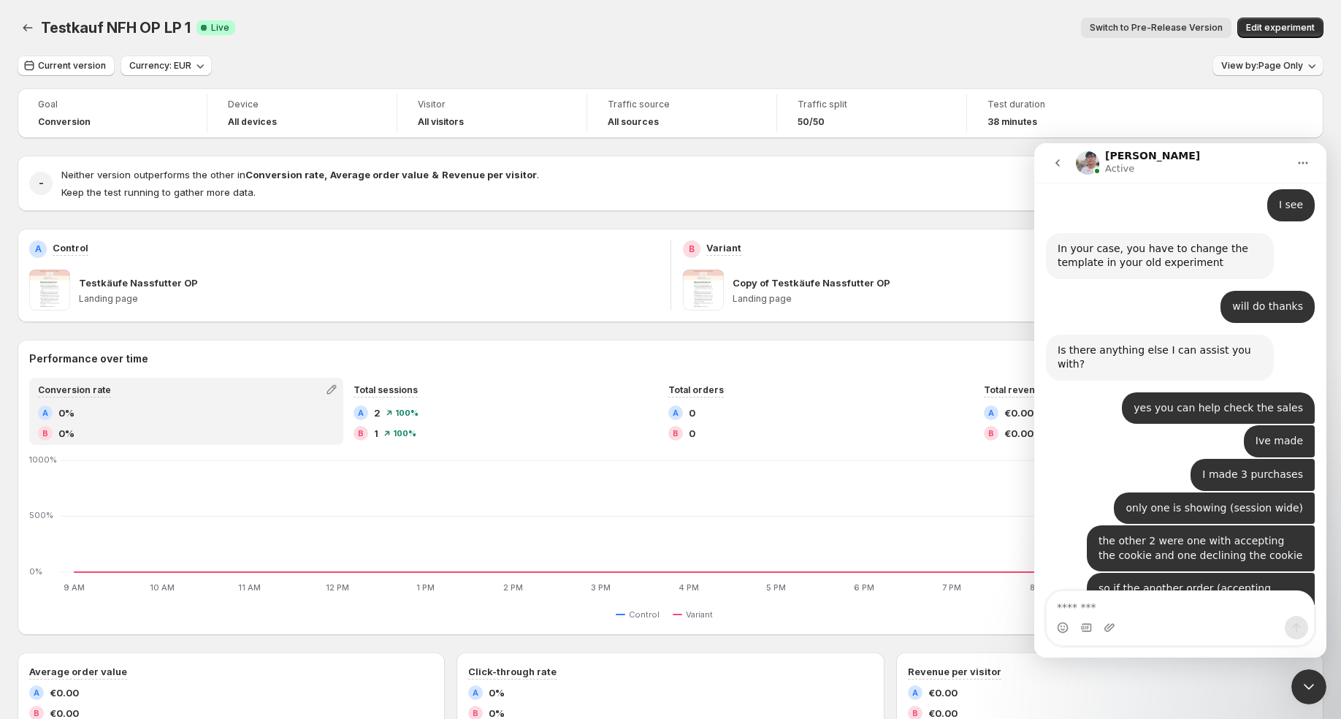
click at [1313, 66] on icon "button" at bounding box center [1312, 66] width 7 height 4
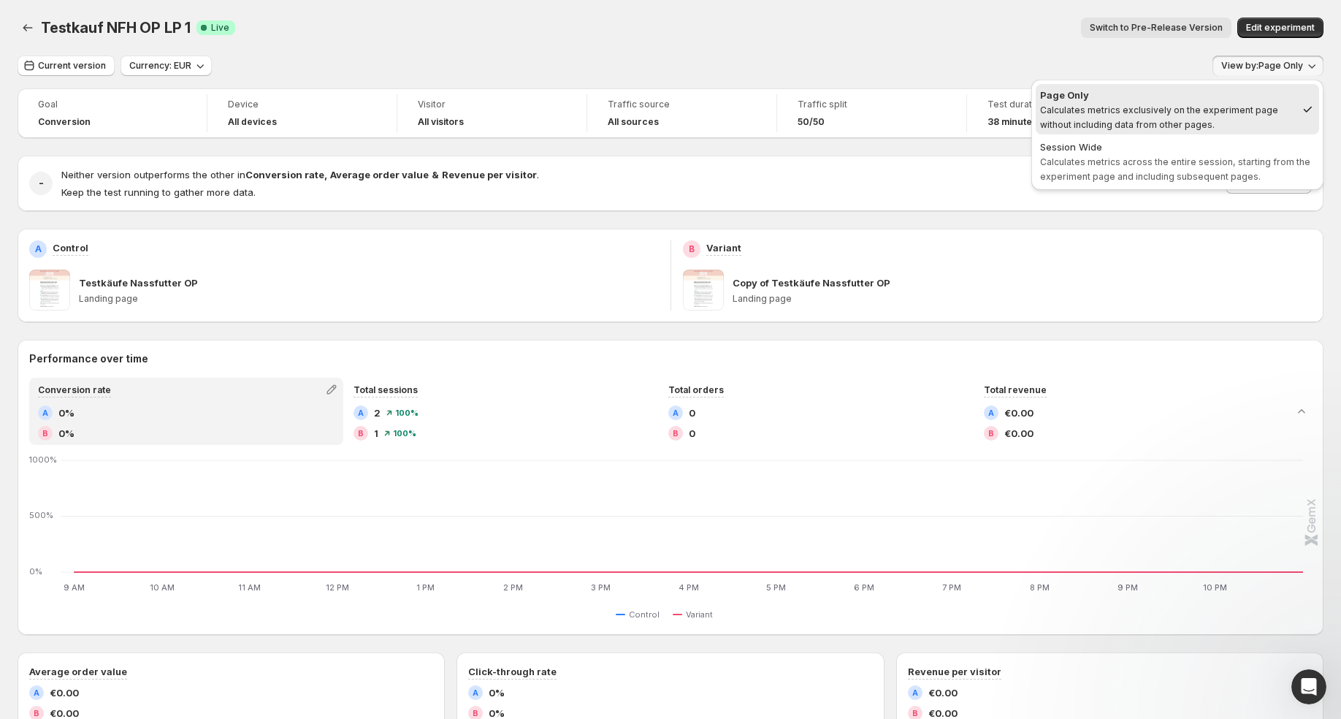
scroll to position [0, 0]
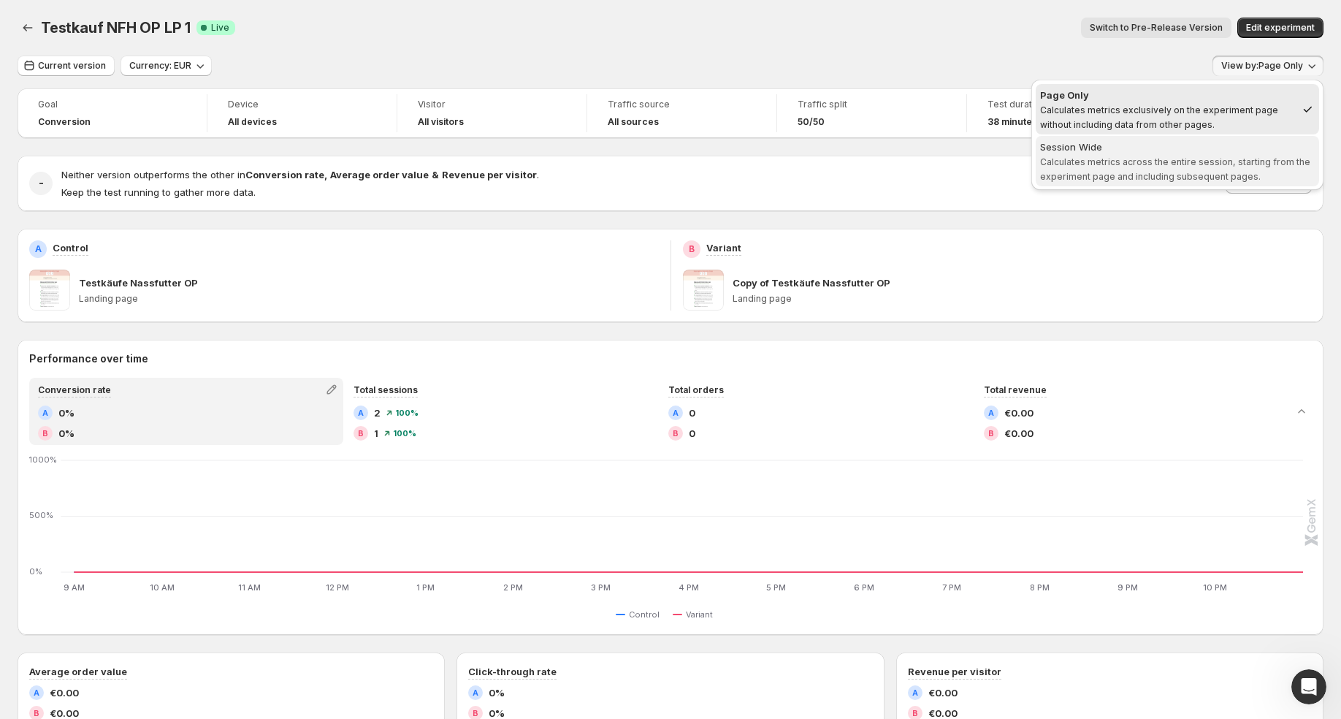
click at [1194, 151] on div "Session Wide" at bounding box center [1177, 146] width 275 height 15
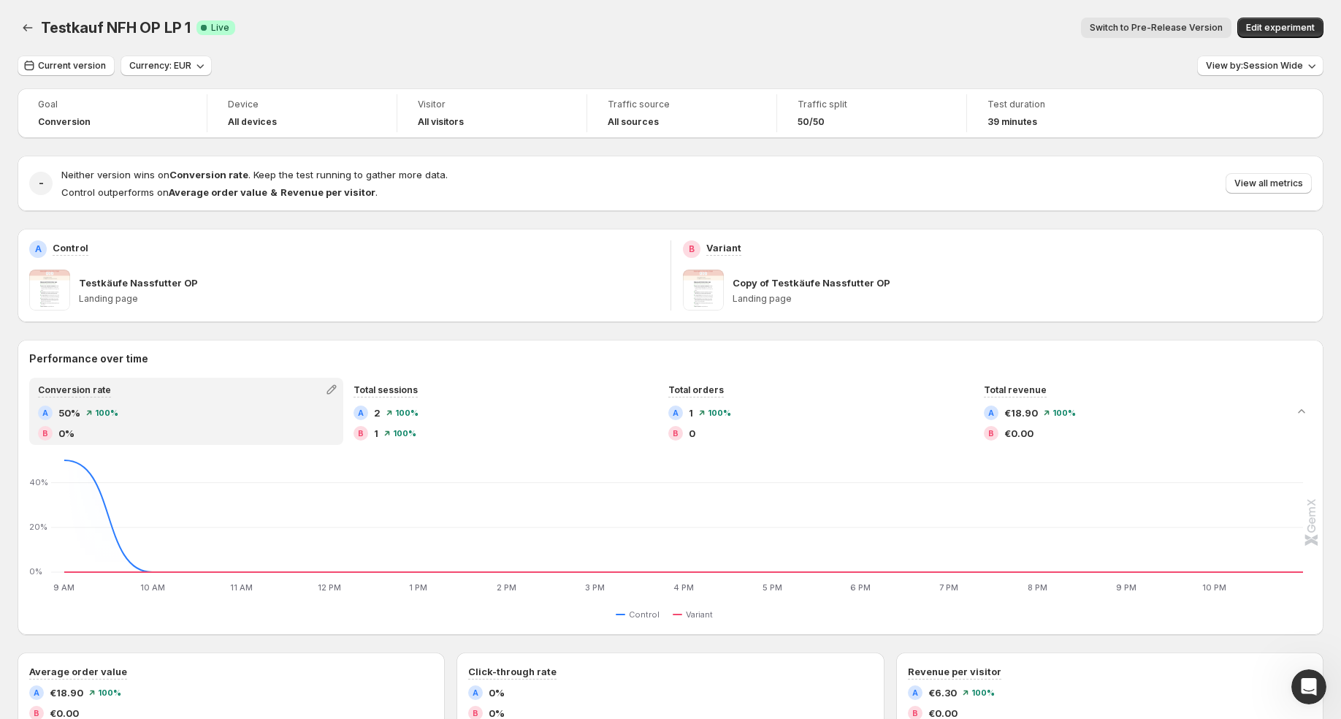
click at [1301, 689] on icon "Open Intercom Messenger" at bounding box center [1309, 687] width 24 height 24
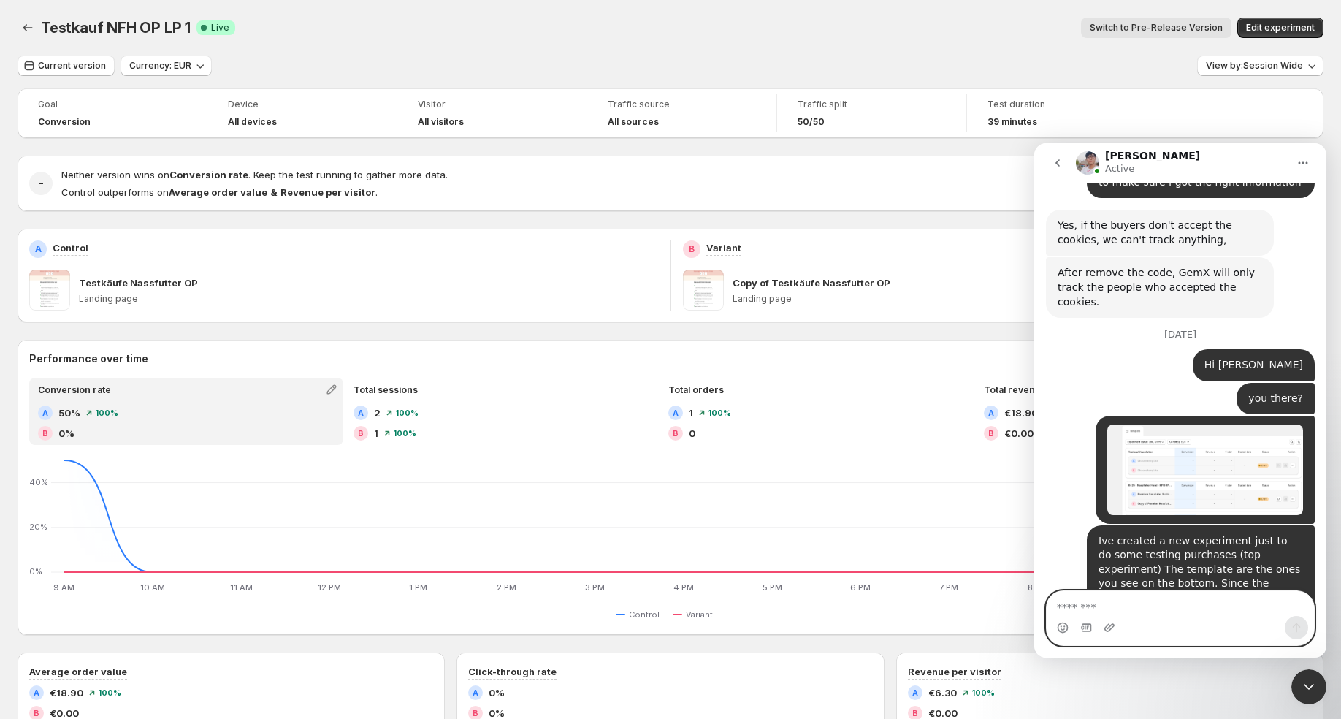
scroll to position [12315, 0]
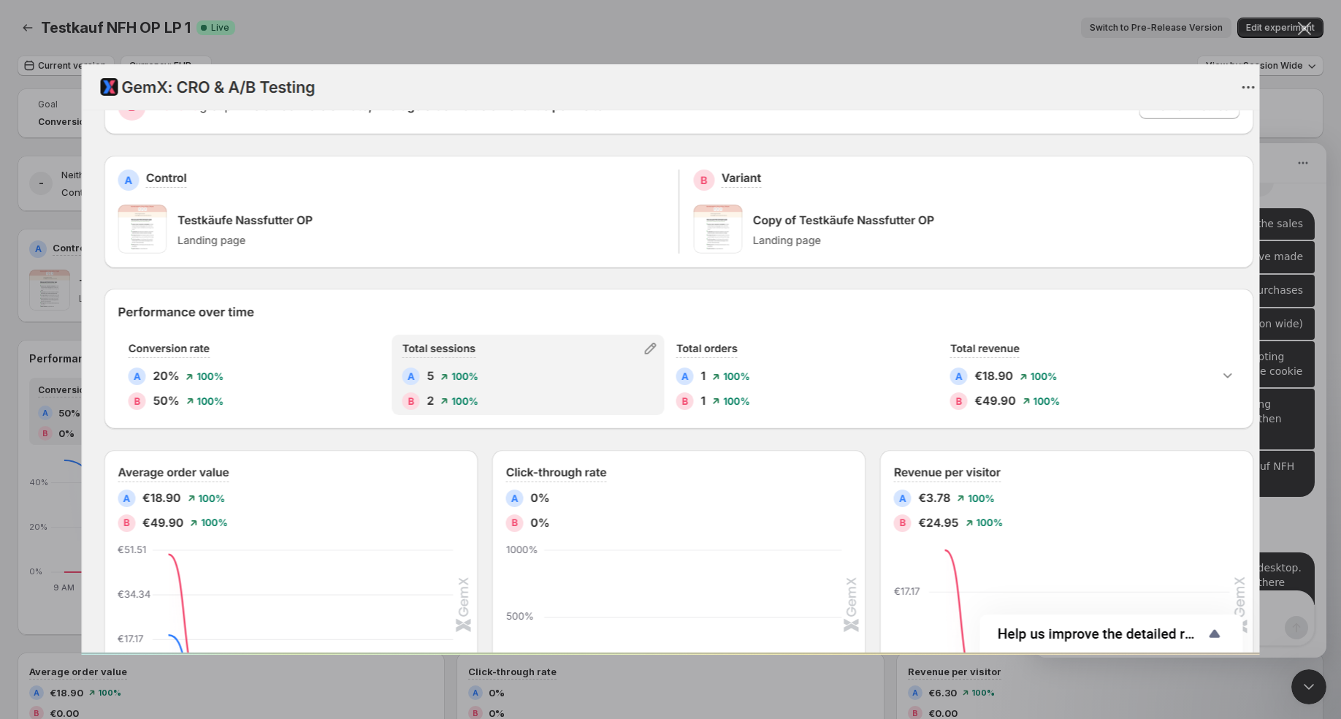
scroll to position [0, 0]
click at [62, 319] on div "Intercom messenger" at bounding box center [670, 359] width 1341 height 719
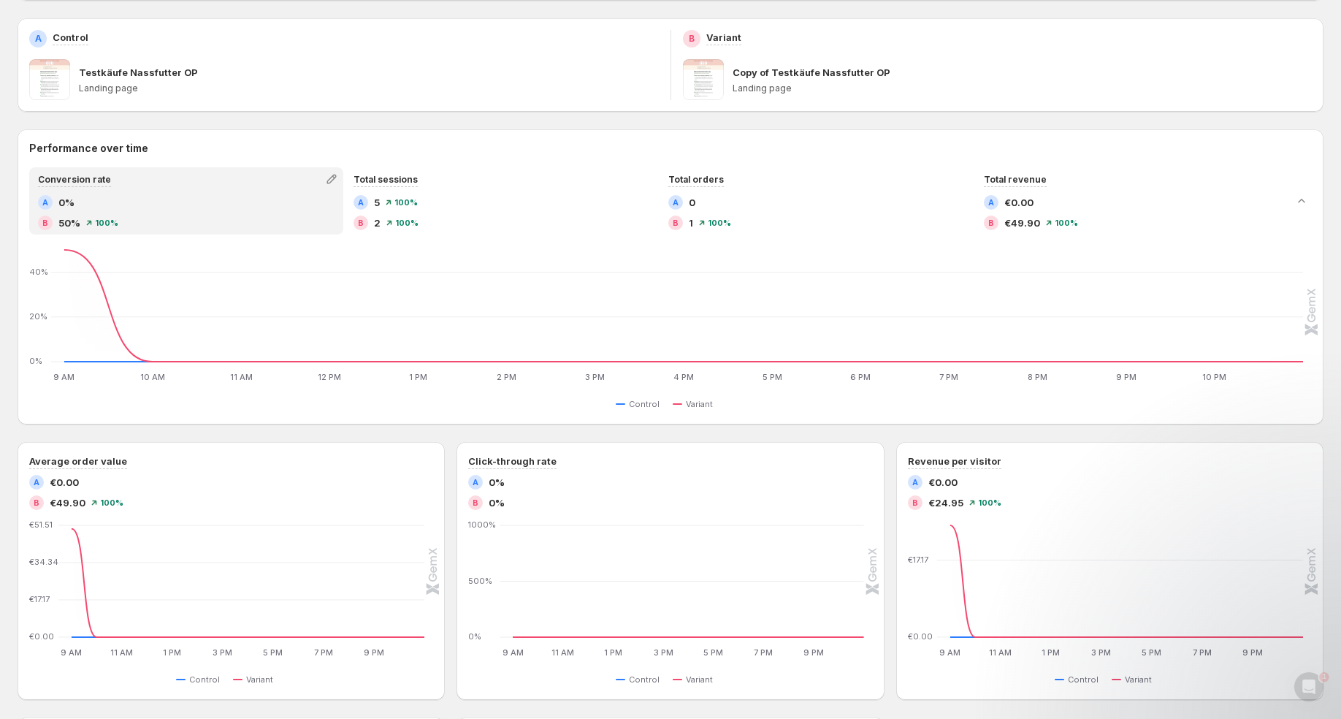
click at [1303, 667] on body at bounding box center [1195, 624] width 280 height 98
click at [1155, 626] on p "Perhaps GemX requires some additional time to fully load the data." at bounding box center [1191, 624] width 158 height 15
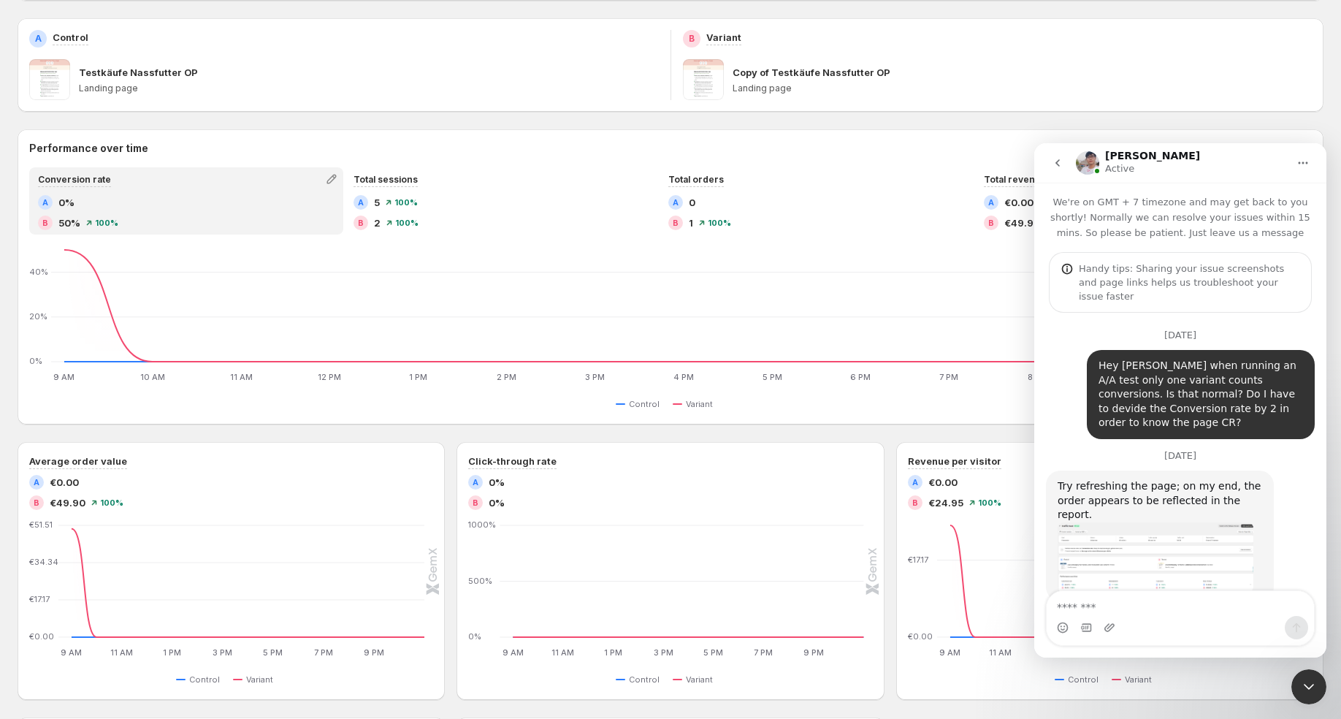
scroll to position [2, 0]
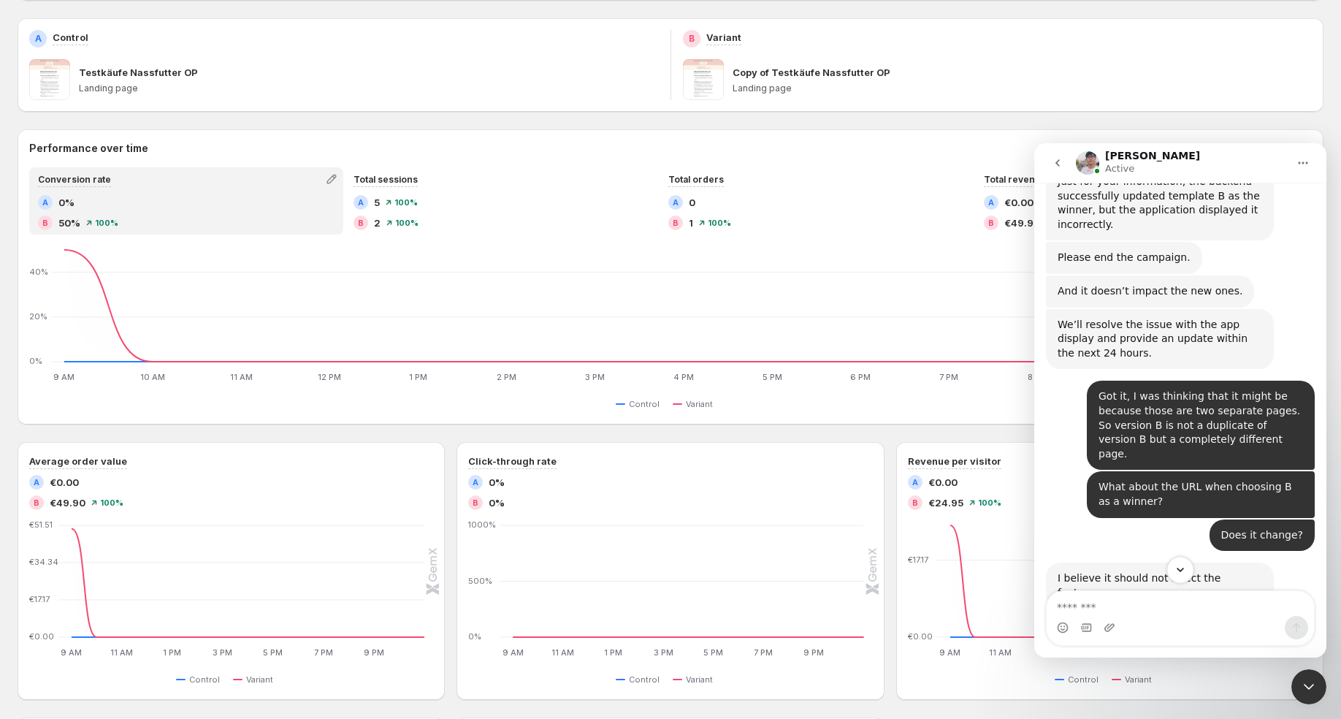
click at [1185, 563] on icon "Scroll to bottom" at bounding box center [1180, 569] width 13 height 13
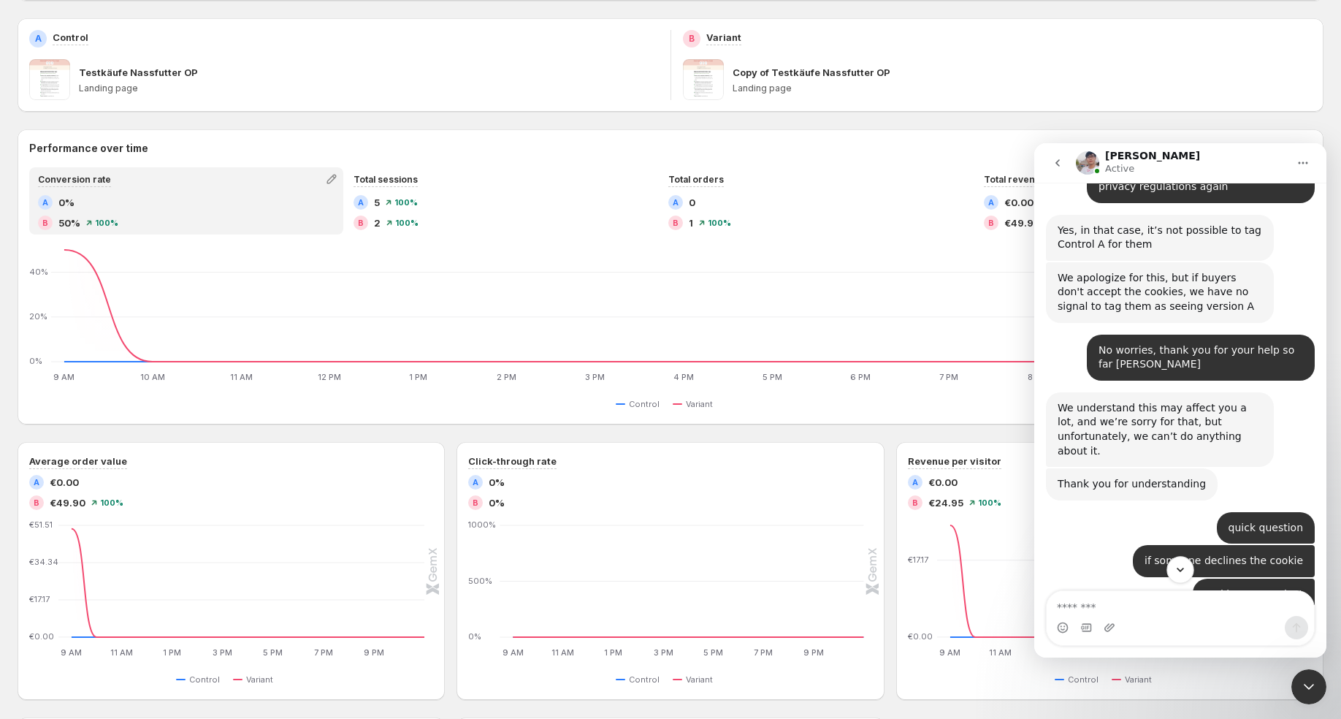
scroll to position [12391, 0]
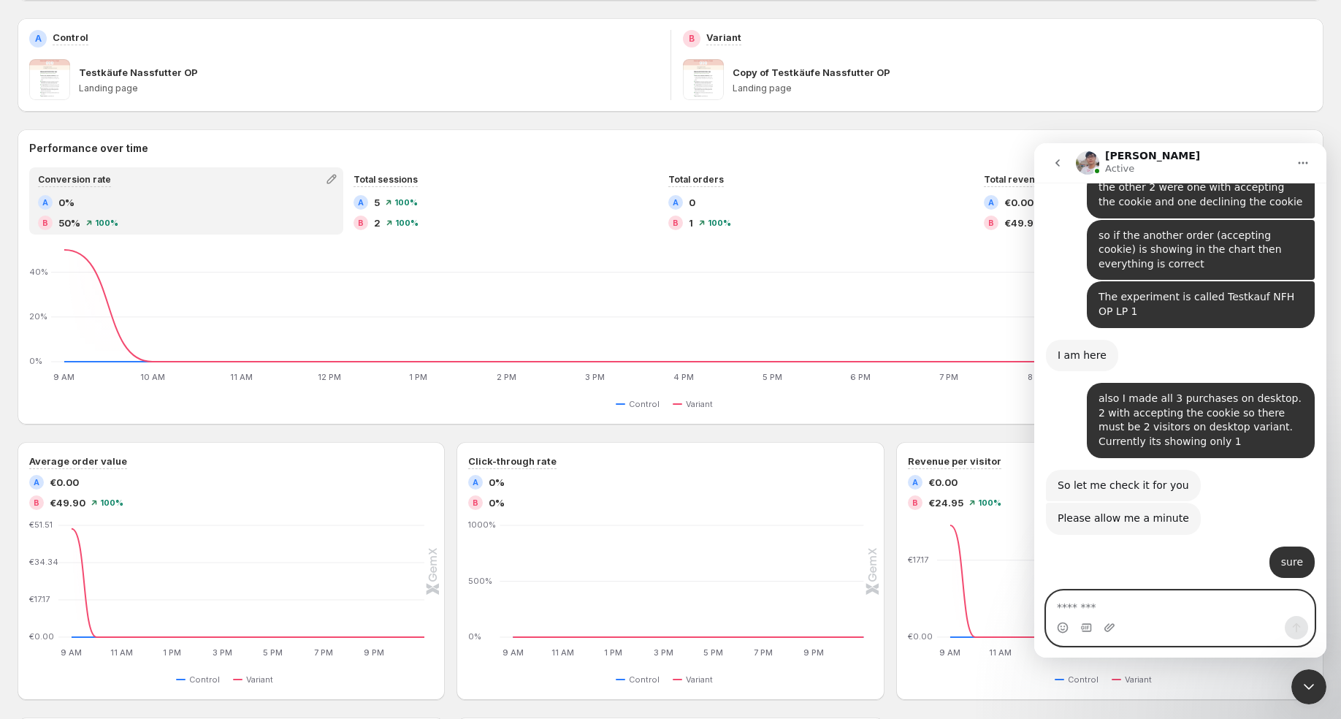
click at [1147, 608] on textarea "Message…" at bounding box center [1179, 603] width 267 height 25
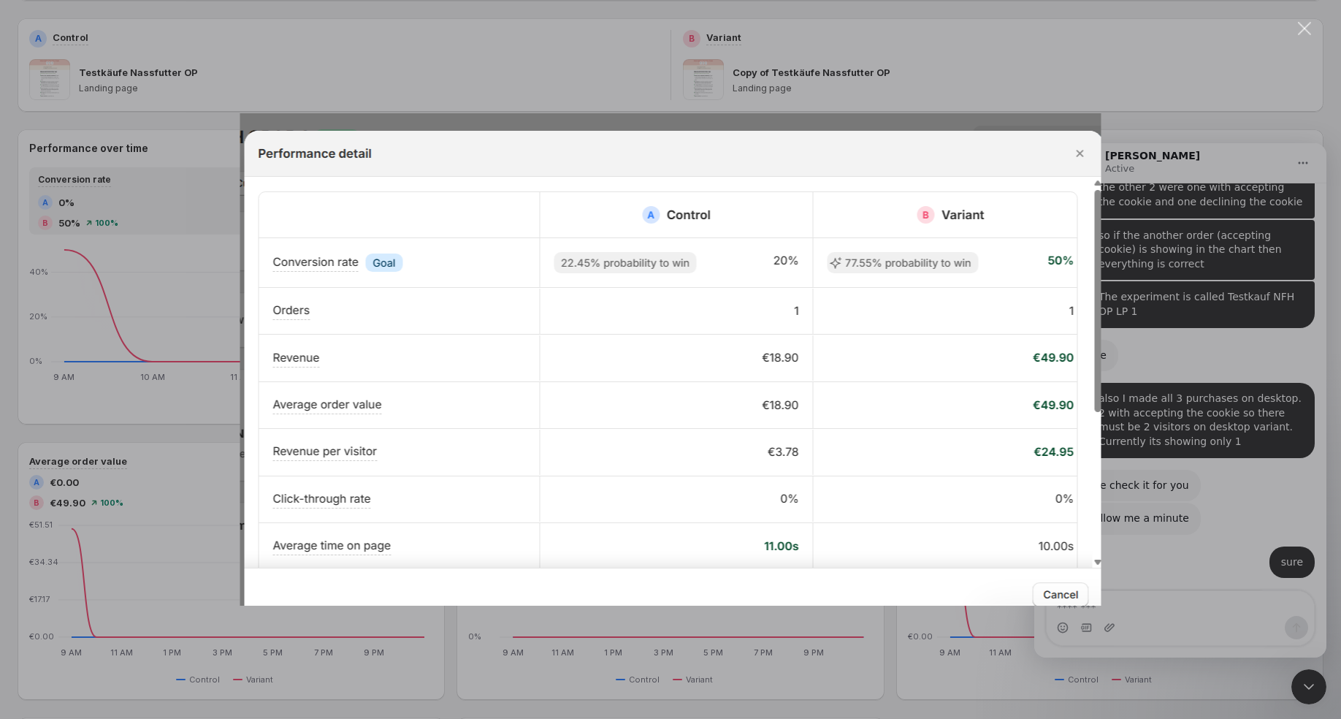
click at [1084, 156] on img "Close" at bounding box center [670, 359] width 861 height 492
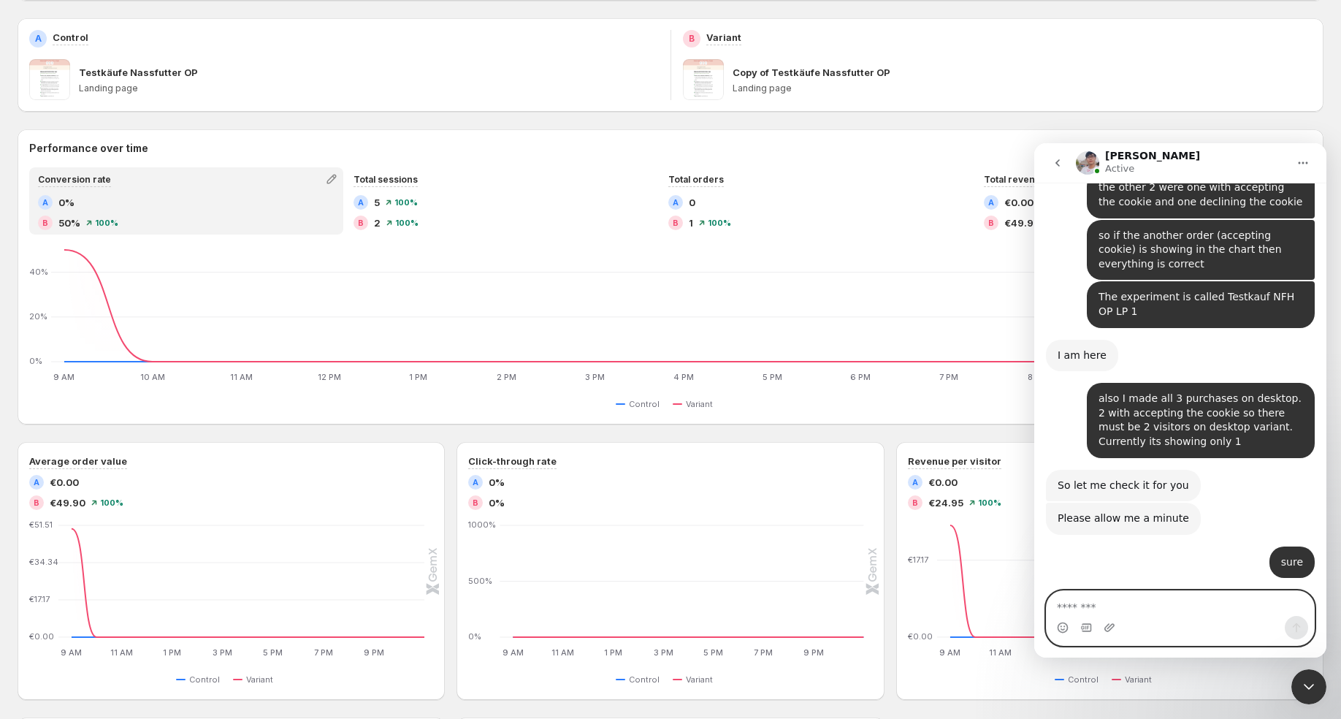
click at [1116, 607] on textarea "Message…" at bounding box center [1179, 603] width 267 height 25
type textarea "**********"
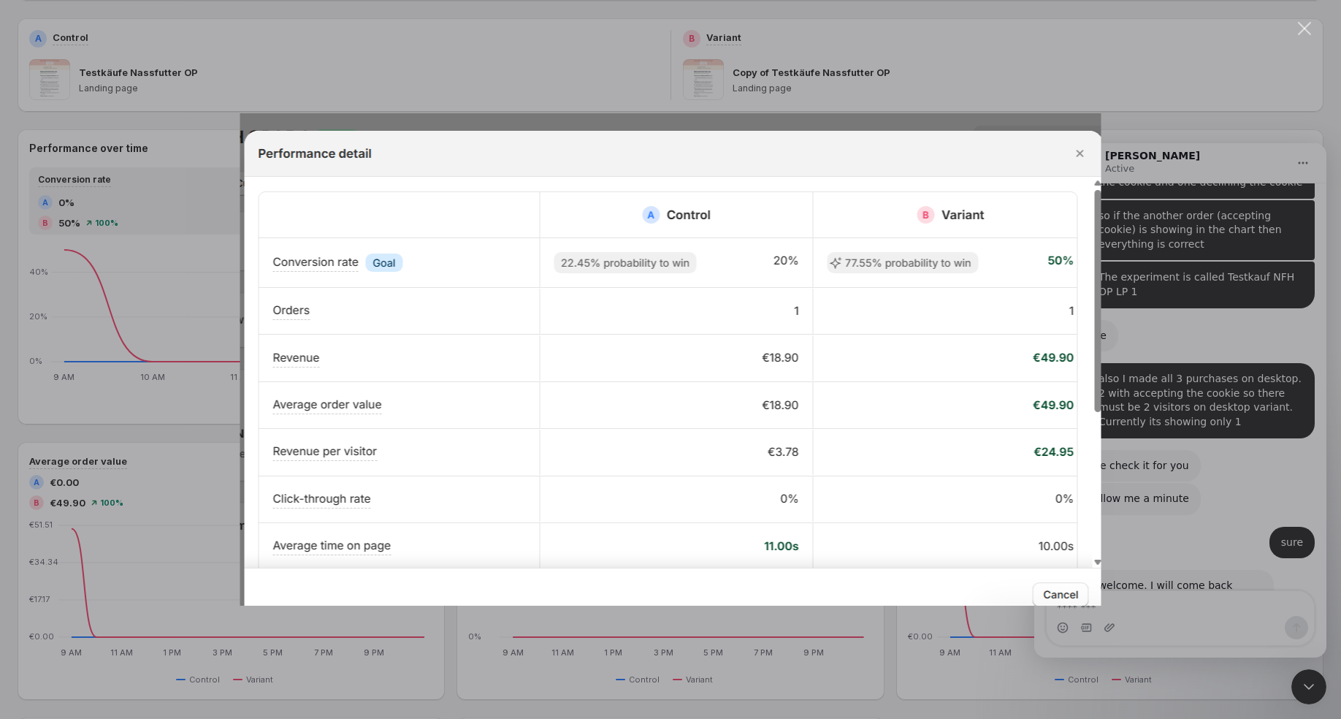
click at [1168, 438] on div "Intercom messenger" at bounding box center [670, 359] width 1341 height 719
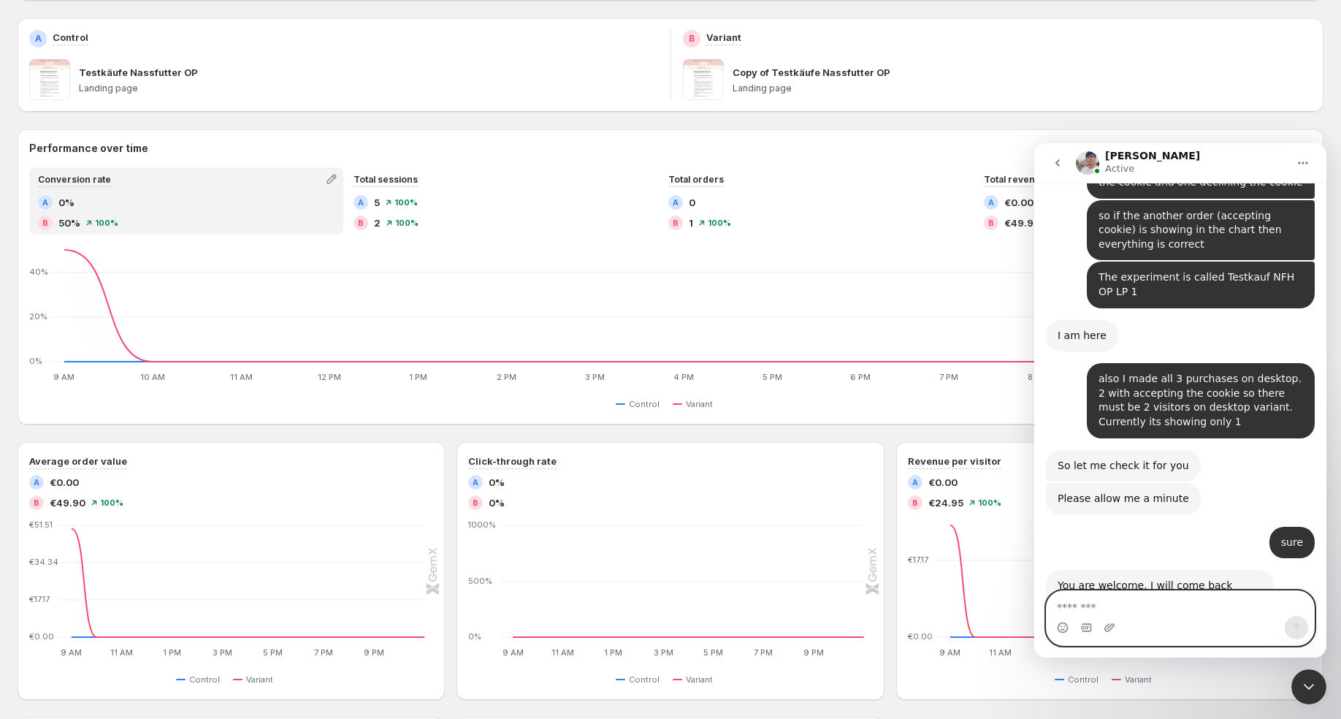
click at [1123, 604] on textarea "Message…" at bounding box center [1179, 603] width 267 height 25
type textarea "*******"
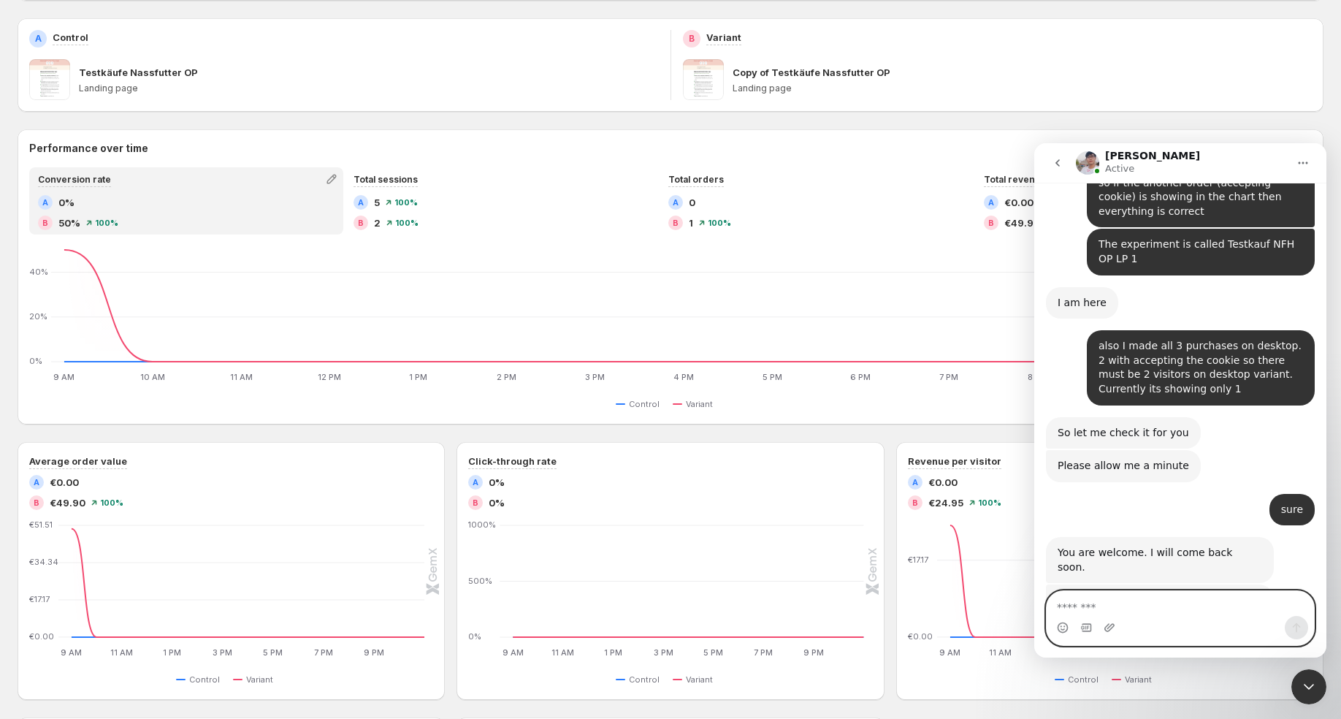
scroll to position [12444, 0]
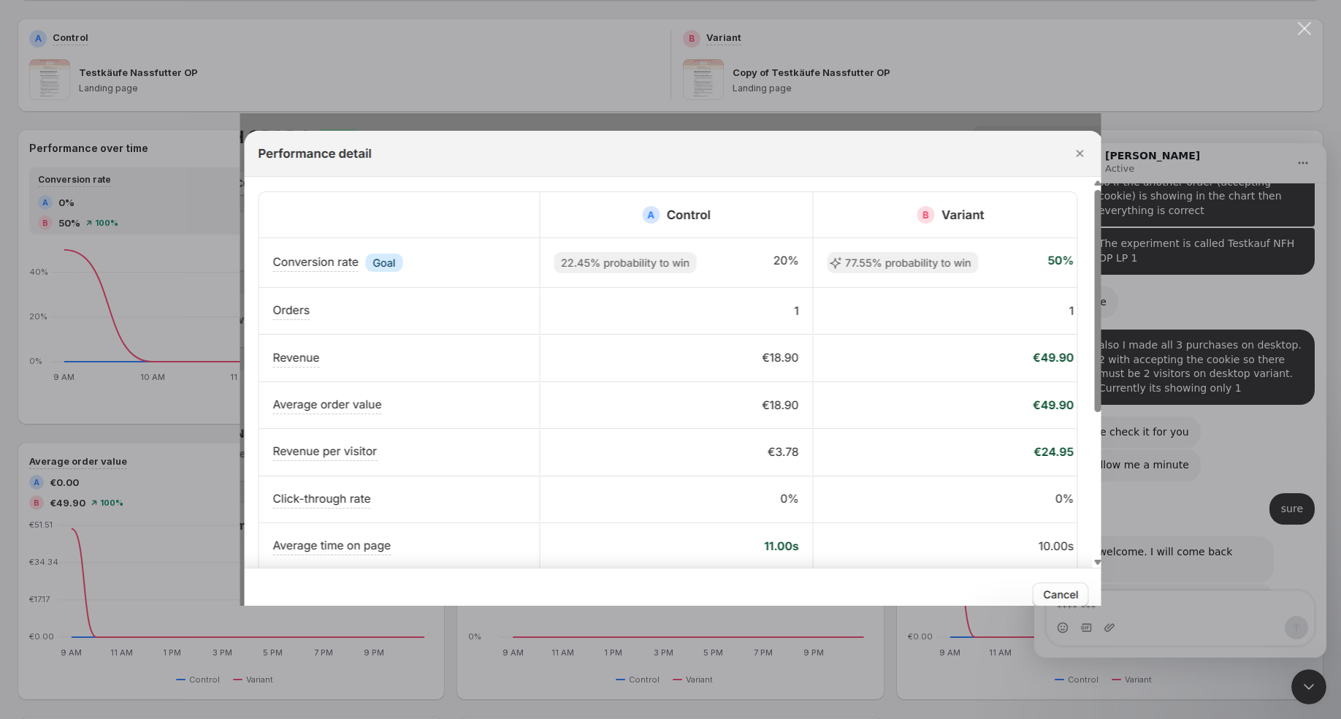
click at [1084, 156] on img "Close" at bounding box center [670, 359] width 861 height 492
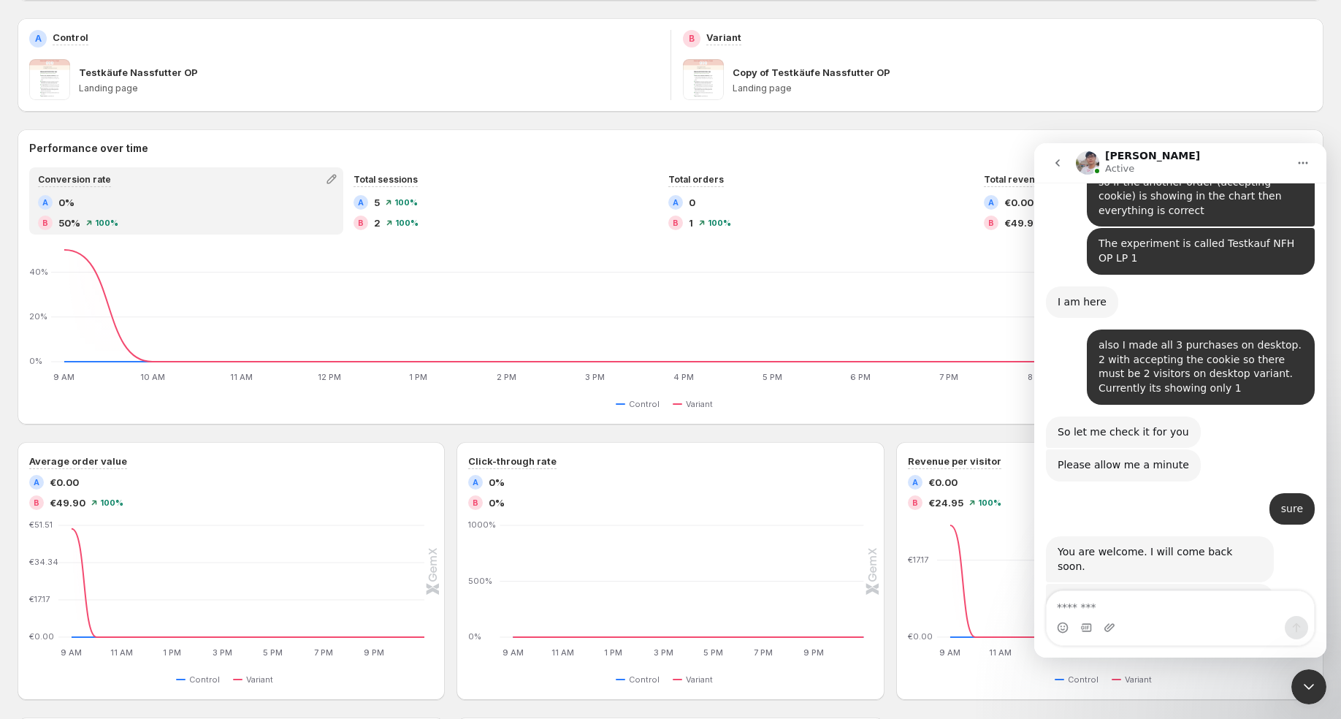
click at [1301, 675] on div "Close Intercom Messenger" at bounding box center [1308, 686] width 35 height 35
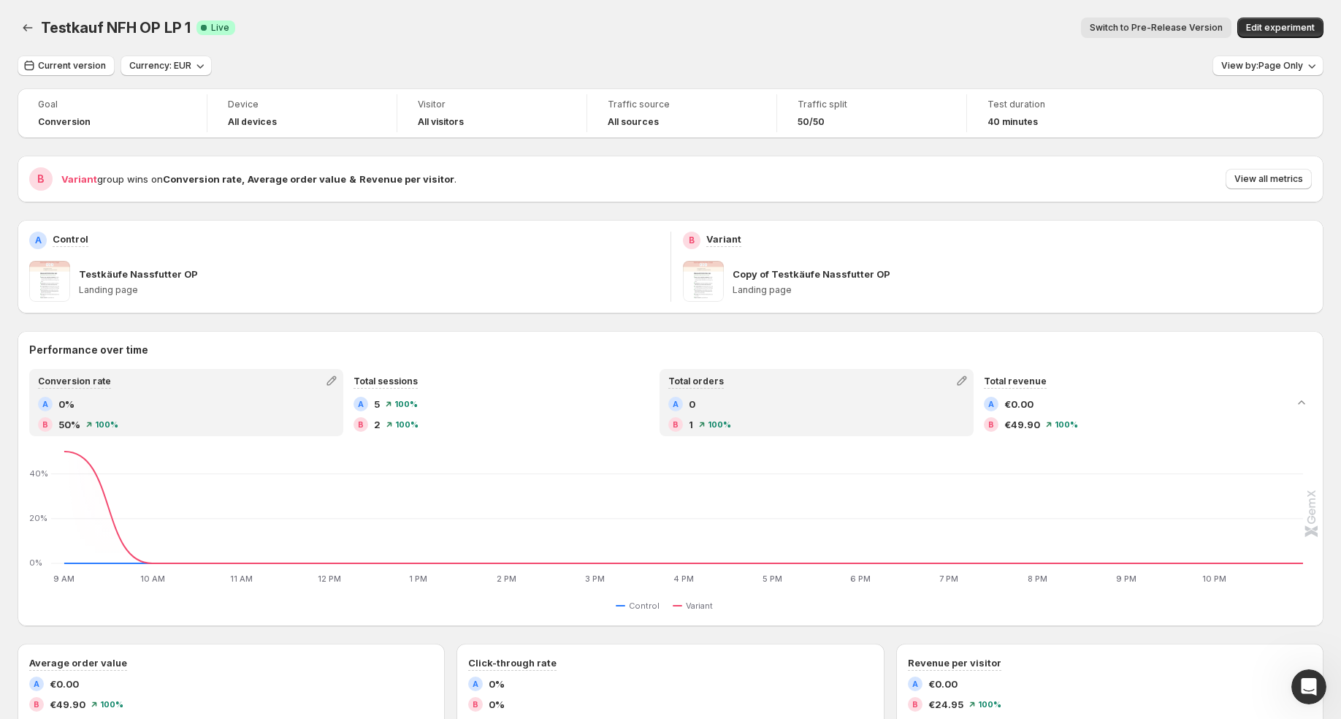
scroll to position [1, 0]
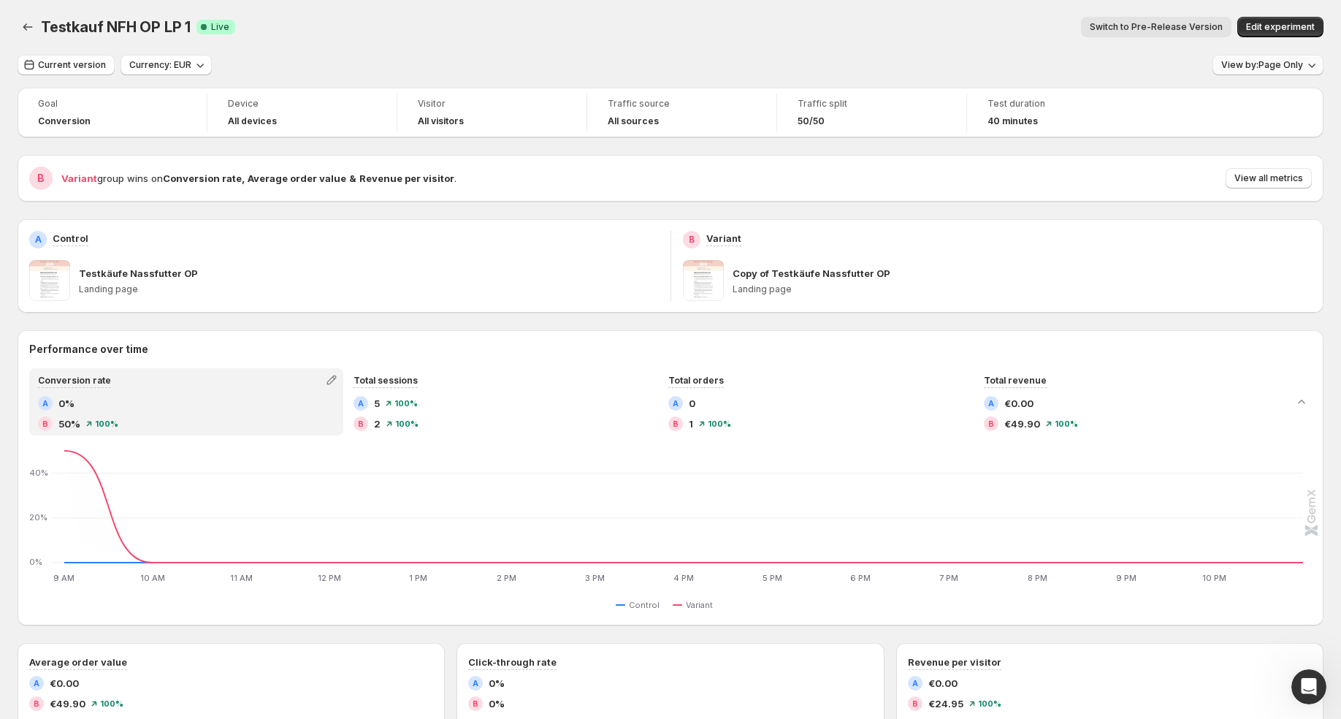
click at [1284, 69] on span "View by: Page Only" at bounding box center [1262, 65] width 82 height 12
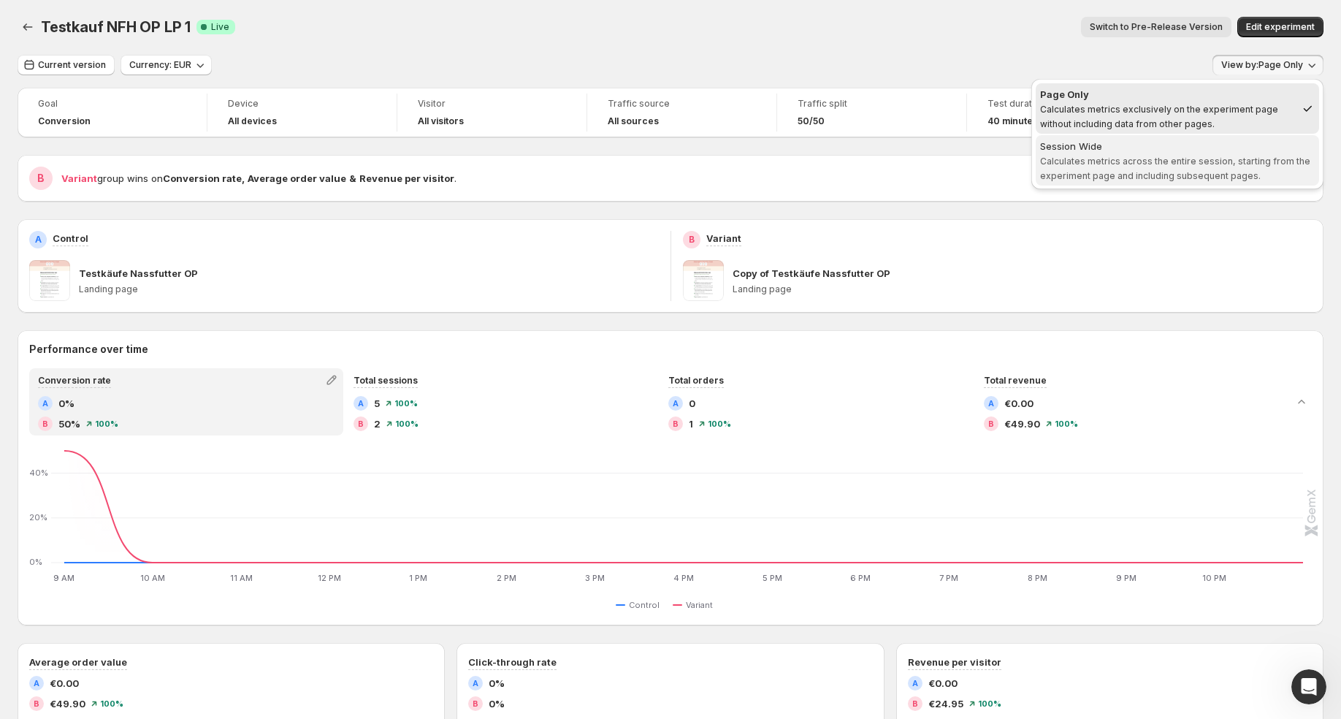
click at [1225, 156] on span "Calculates metrics across the entire session, starting from the experiment page…" at bounding box center [1175, 169] width 270 height 26
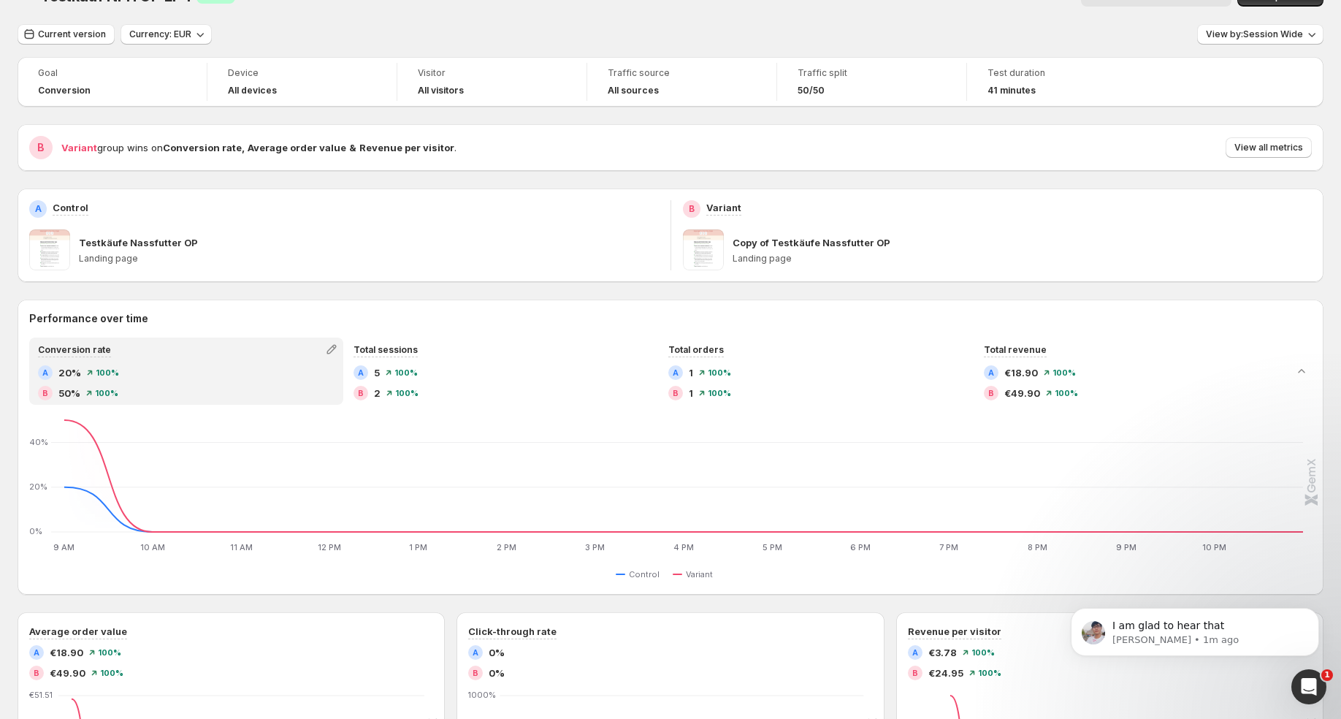
scroll to position [20, 0]
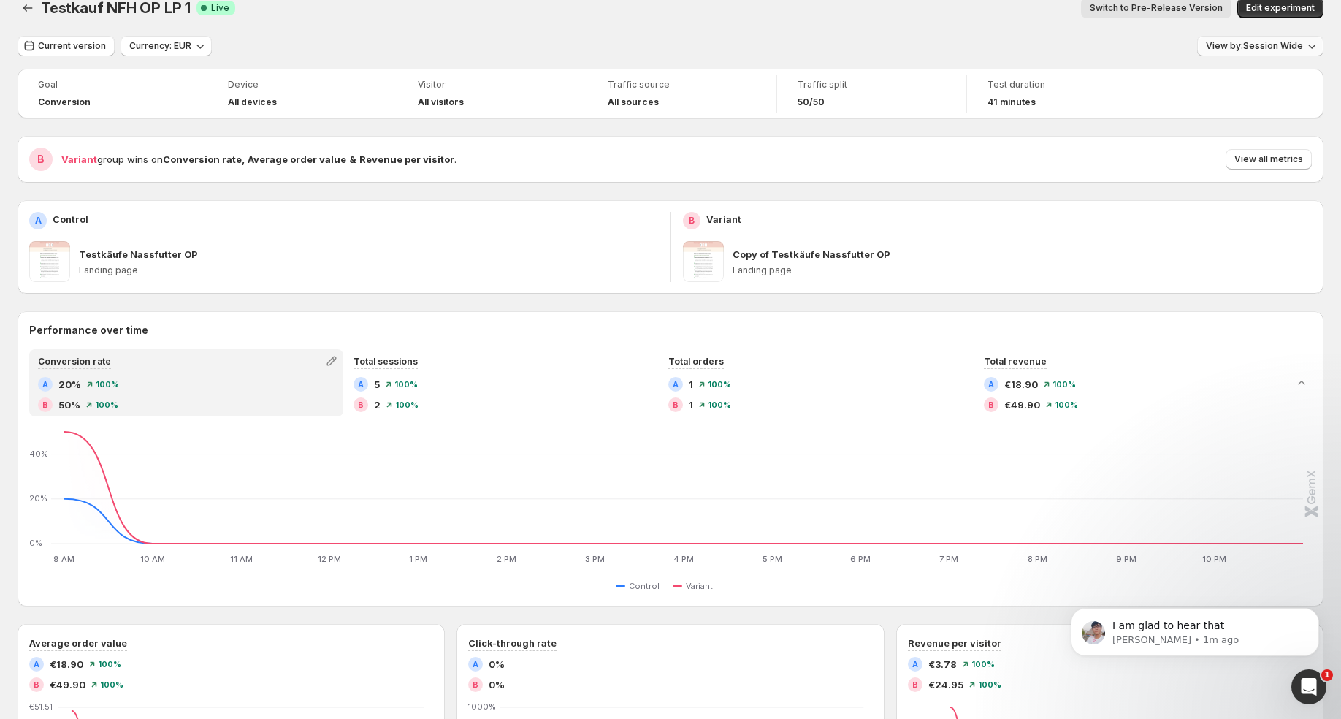
click at [1233, 39] on button "View by: Session Wide" at bounding box center [1260, 46] width 126 height 20
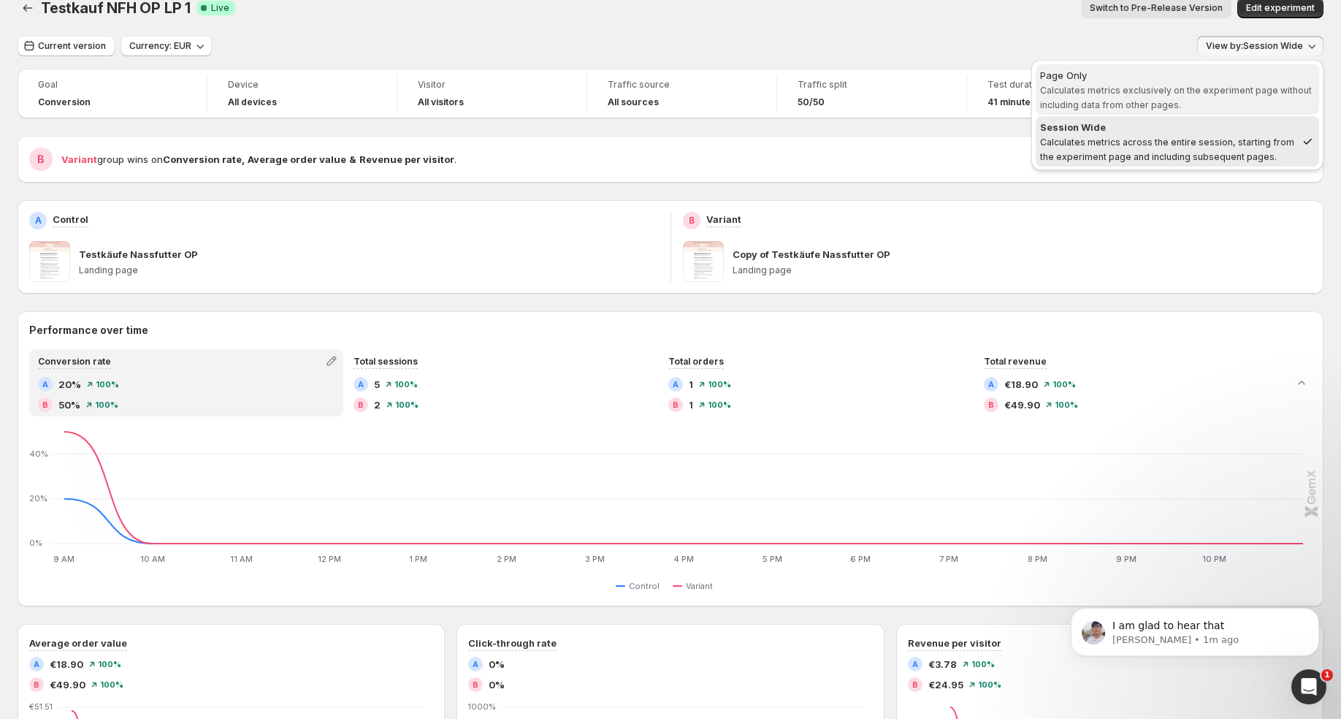
click at [1175, 85] on span "Calculates metrics exclusively on the experiment page without including data fr…" at bounding box center [1176, 98] width 272 height 26
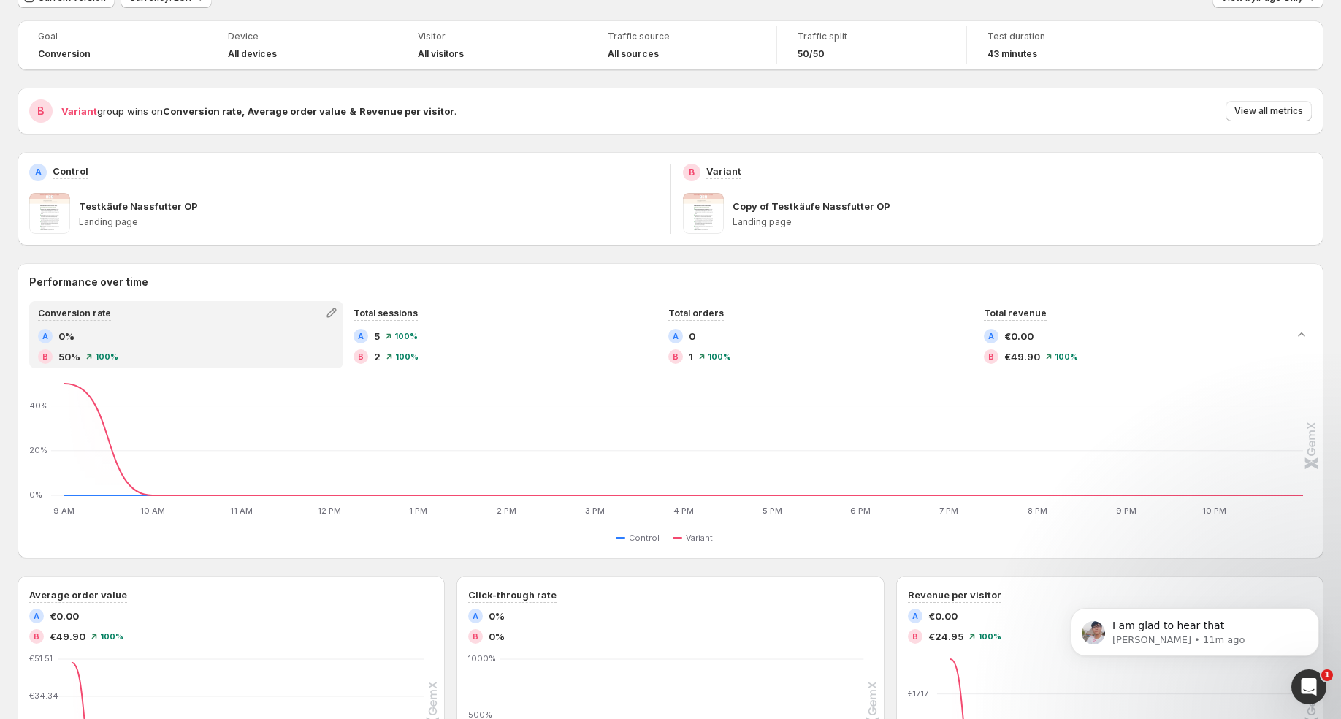
scroll to position [0, 0]
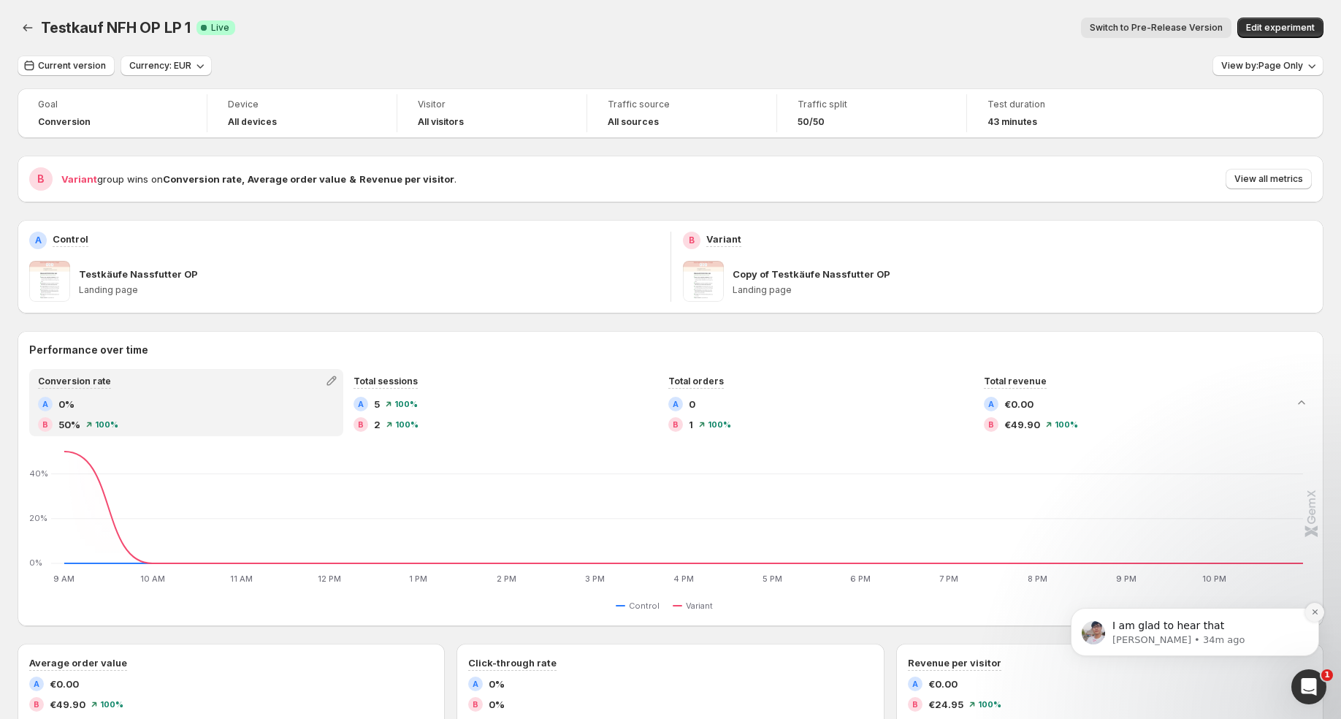
click at [1316, 611] on icon "Dismiss notification" at bounding box center [1315, 612] width 8 height 8
